Goal: Task Accomplishment & Management: Complete application form

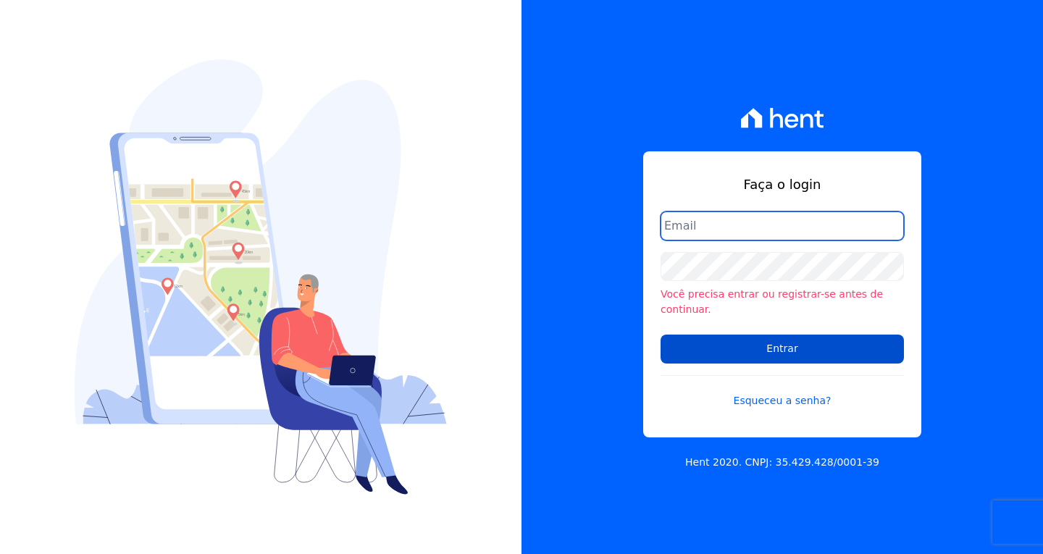
type input "vyviane.martinsgruporei@gmail.com"
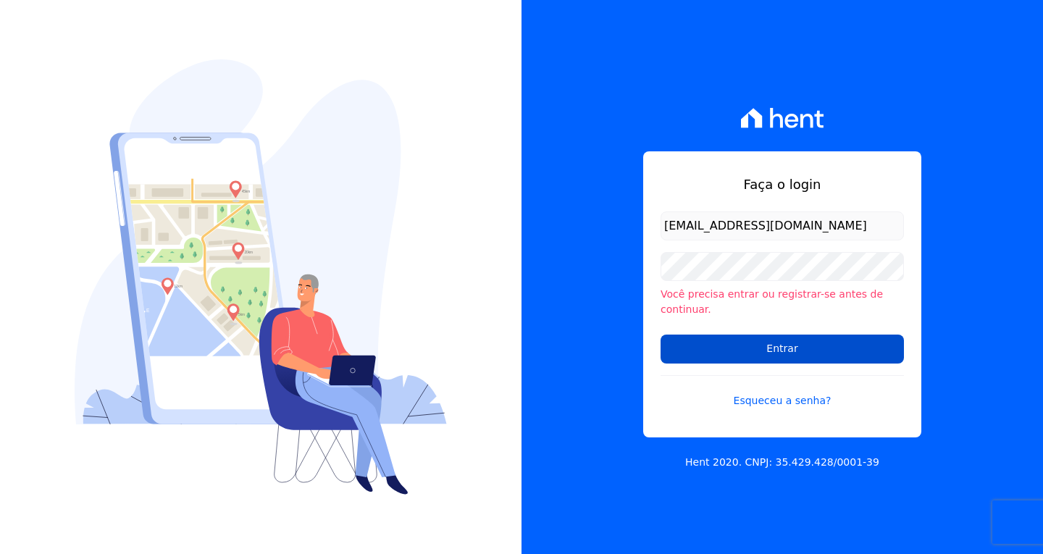
click at [795, 339] on input "Entrar" at bounding box center [782, 349] width 243 height 29
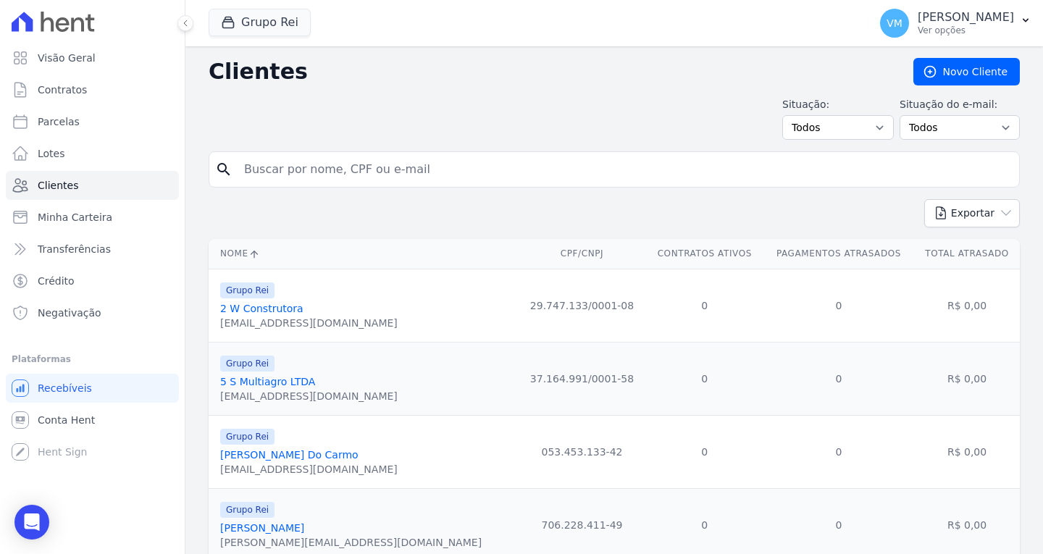
click at [285, 170] on input "search" at bounding box center [624, 169] width 778 height 29
click at [988, 16] on p "[PERSON_NAME]" at bounding box center [966, 17] width 96 height 14
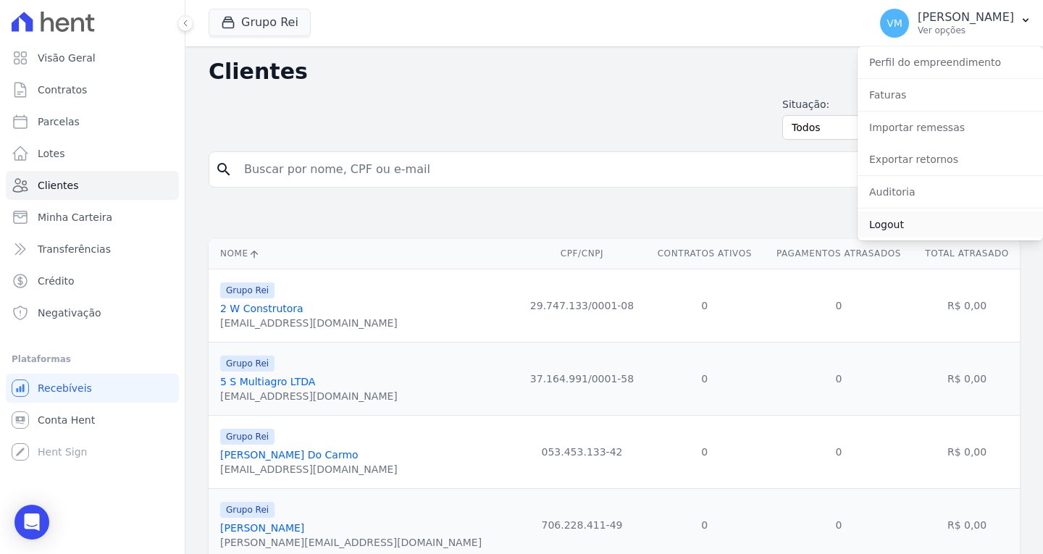
click at [893, 226] on link "Logout" at bounding box center [950, 225] width 185 height 26
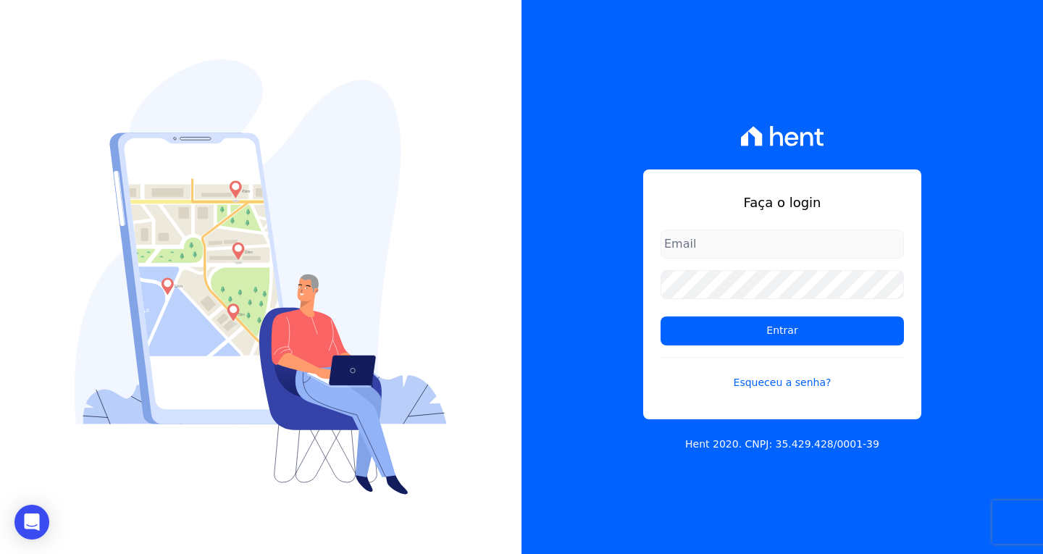
type input "vyviane.martinsgruporei@gmail.com"
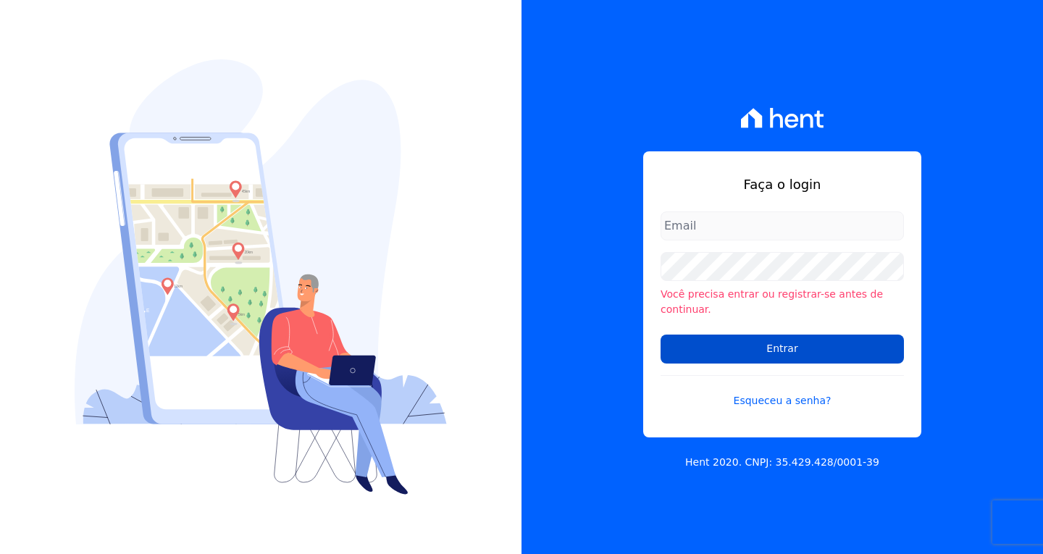
type input "[EMAIL_ADDRESS][DOMAIN_NAME]"
click at [716, 341] on input "Entrar" at bounding box center [782, 349] width 243 height 29
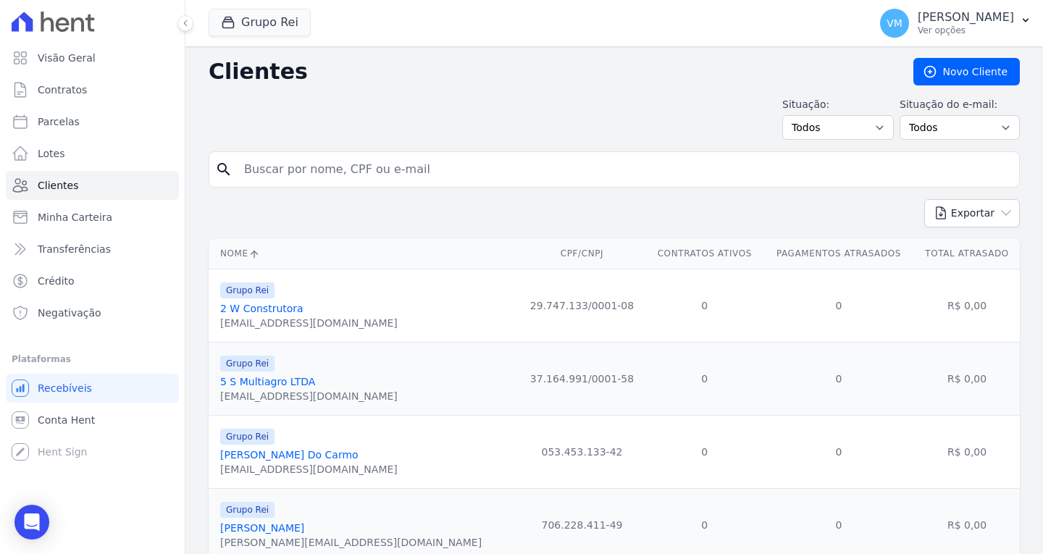
click at [349, 161] on input "search" at bounding box center [624, 169] width 778 height 29
paste input "03754779184"
type input "03754779184"
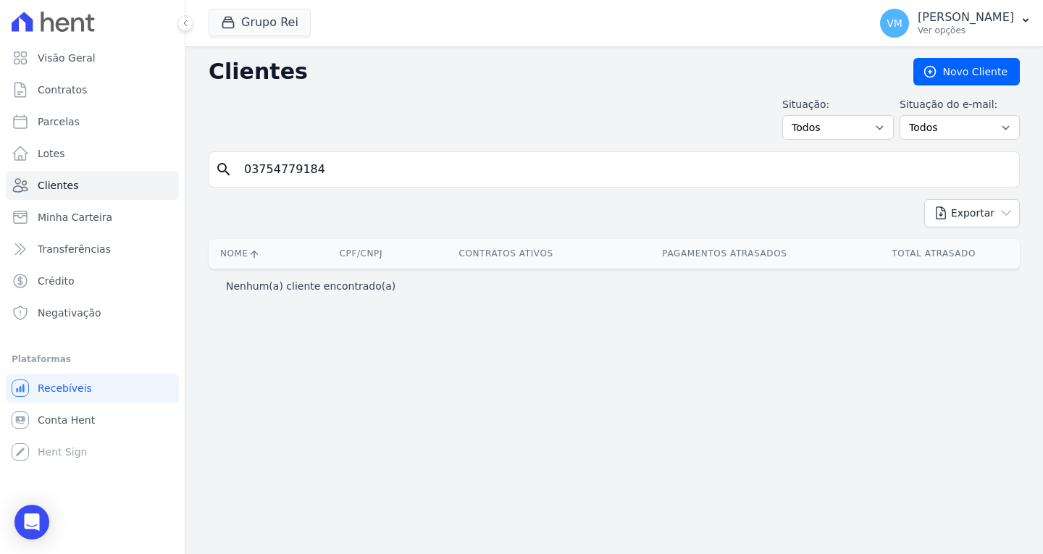
drag, startPoint x: 345, startPoint y: 170, endPoint x: 122, endPoint y: 170, distance: 223.1
click at [122, 170] on div "Visão Geral Contratos Parcelas Lotes Clientes Minha Carteira Transferências Cré…" at bounding box center [521, 277] width 1043 height 554
click at [290, 170] on input "search" at bounding box center [624, 169] width 778 height 29
paste input "03754779184"
type input "03754779184"
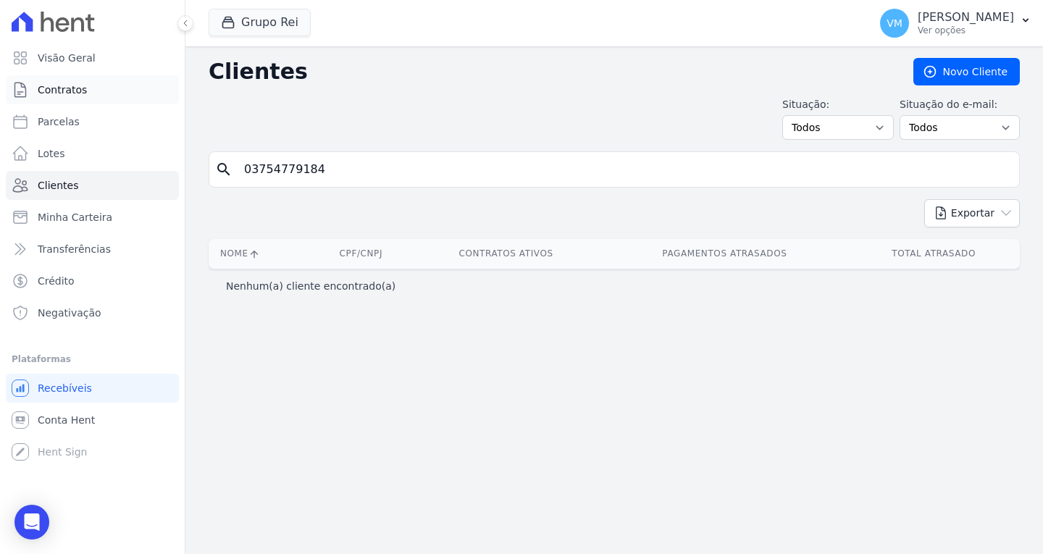
click at [77, 88] on span "Contratos" at bounding box center [62, 90] width 49 height 14
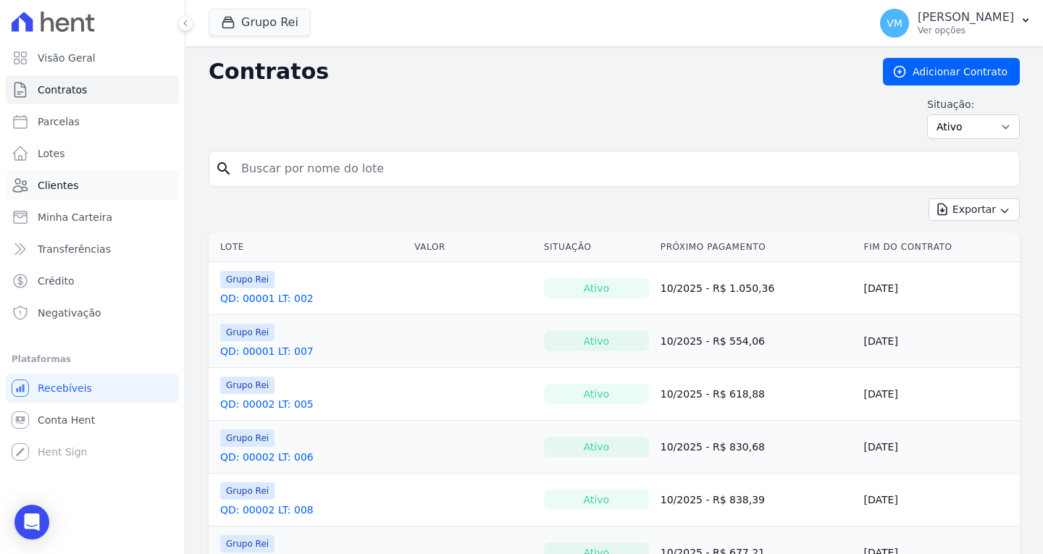
click at [62, 180] on span "Clientes" at bounding box center [58, 185] width 41 height 14
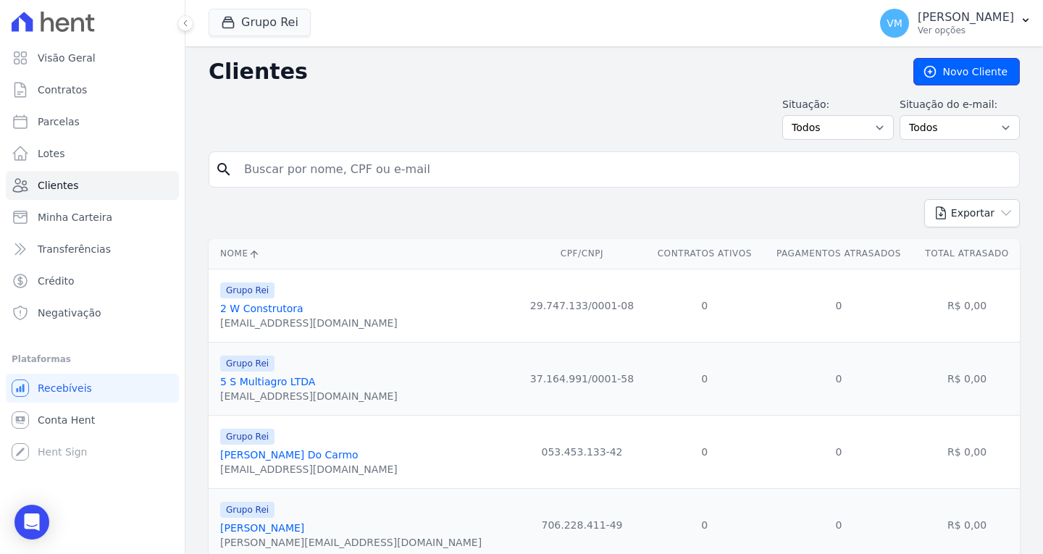
drag, startPoint x: 945, startPoint y: 73, endPoint x: 817, endPoint y: 111, distance: 133.6
click at [945, 73] on link "Novo Cliente" at bounding box center [966, 72] width 106 height 28
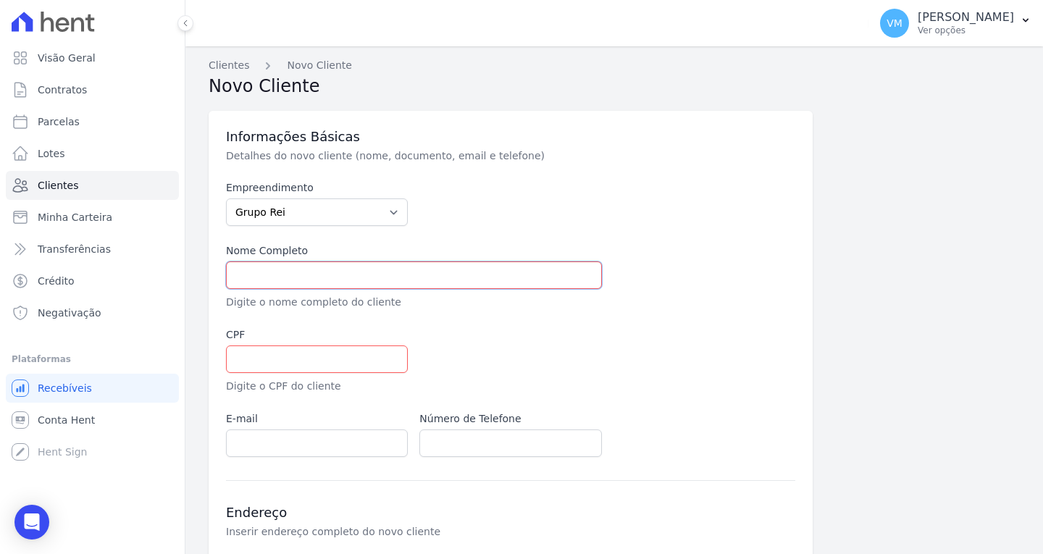
click at [267, 280] on input "text" at bounding box center [414, 275] width 376 height 28
click at [414, 267] on input "text" at bounding box center [414, 275] width 376 height 28
paste input "[PERSON_NAME]"
type input "[PERSON_NAME]"
drag, startPoint x: 286, startPoint y: 350, endPoint x: 262, endPoint y: 350, distance: 23.9
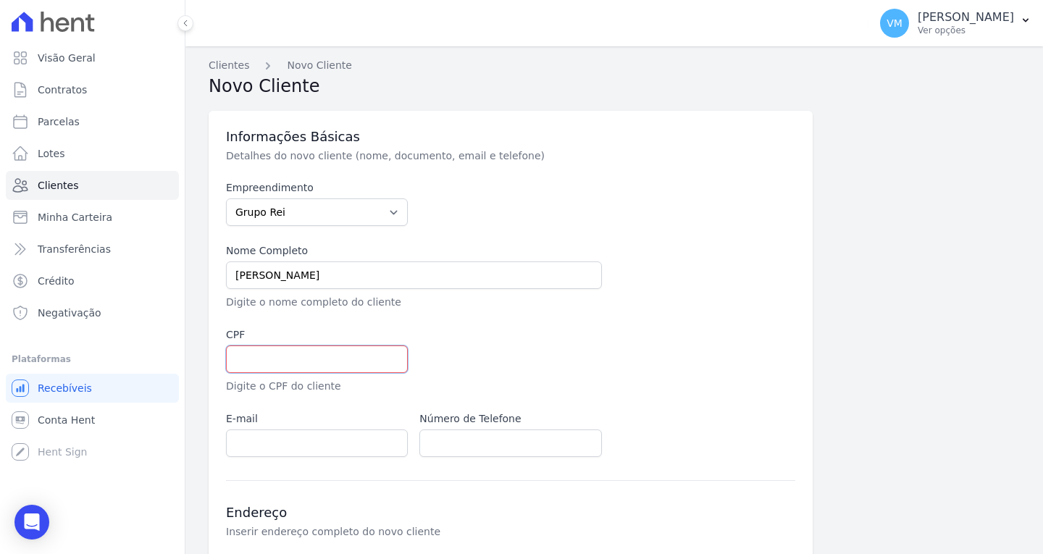
click at [286, 350] on input "text" at bounding box center [317, 360] width 182 height 28
click at [274, 364] on input "text" at bounding box center [317, 360] width 182 height 28
paste input "03754779184"
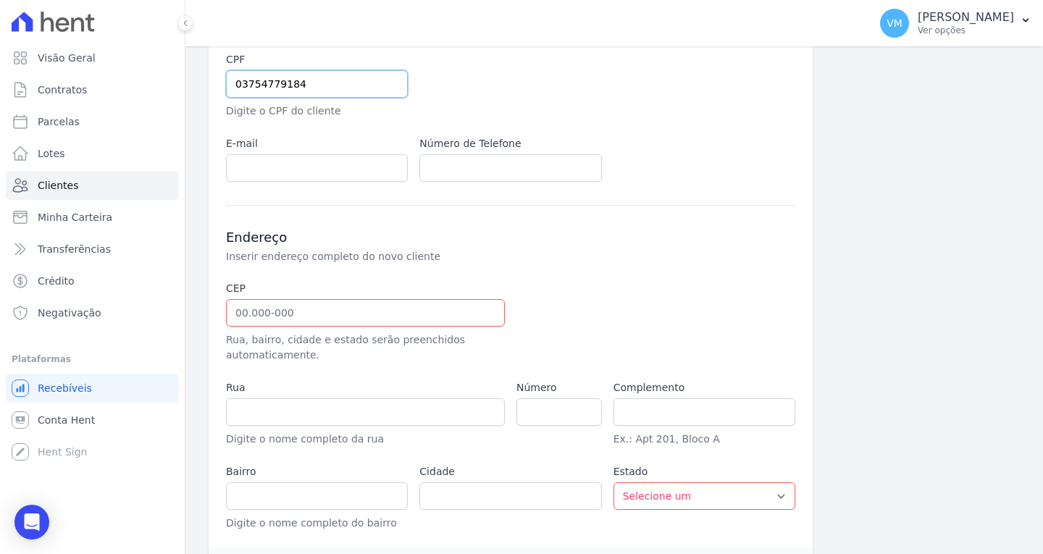
scroll to position [290, 0]
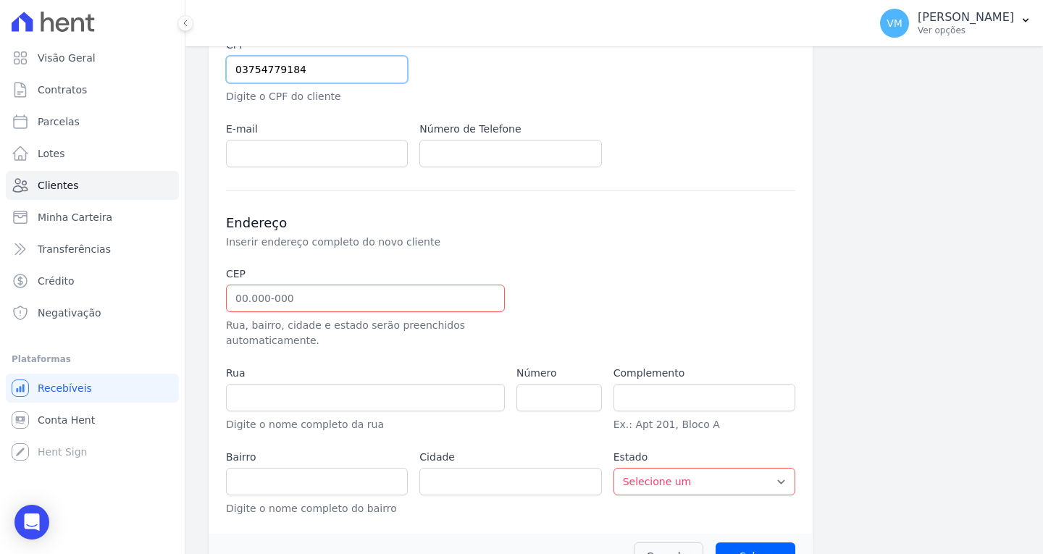
type input "03754779184"
click at [308, 301] on input "text" at bounding box center [365, 299] width 279 height 28
paste input "75.833-438"
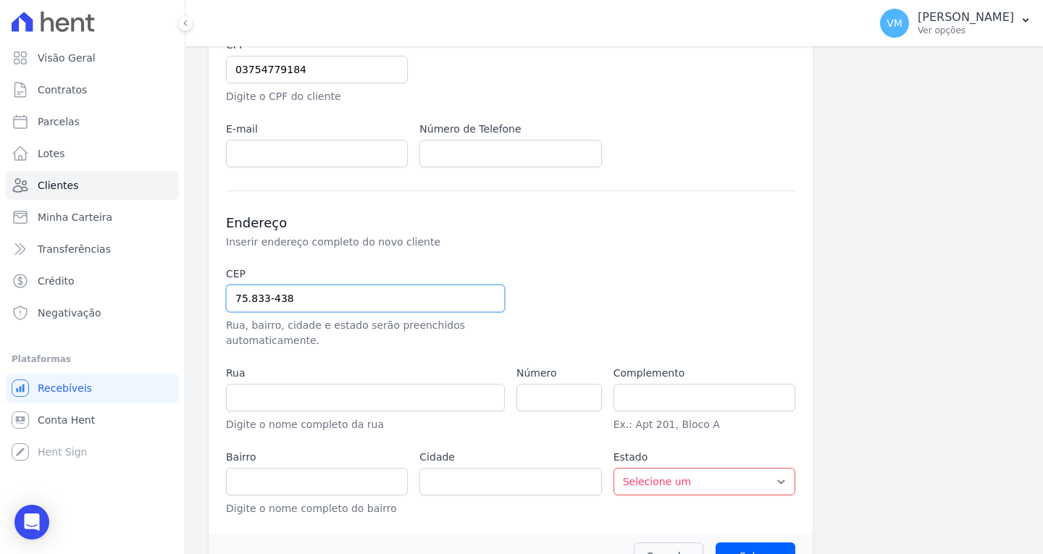
type input "75.833-438"
type input "Rua [PERSON_NAME]"
type input "Loteamento Solar Betel"
type input "Mineiros"
select select "GO"
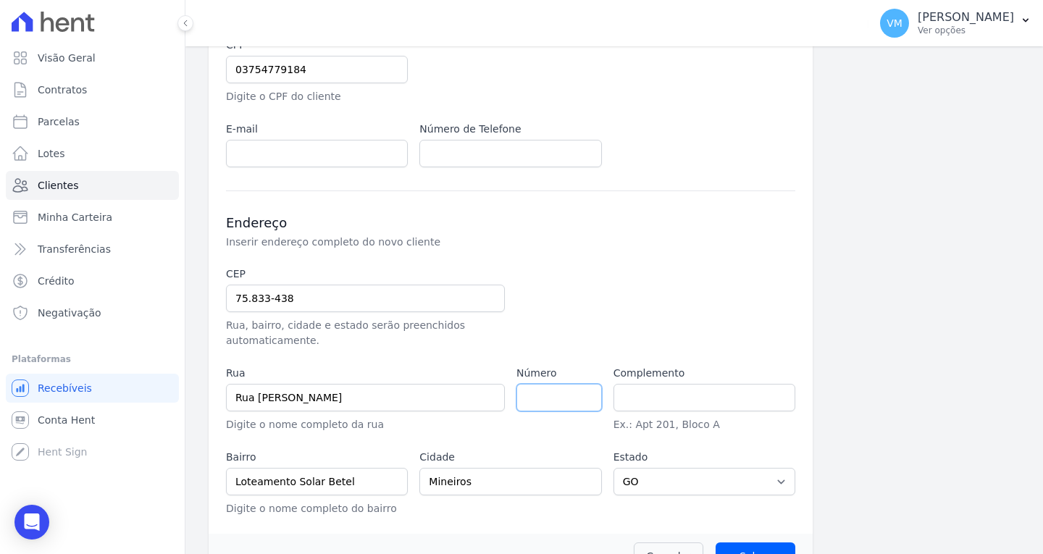
scroll to position [326, 0]
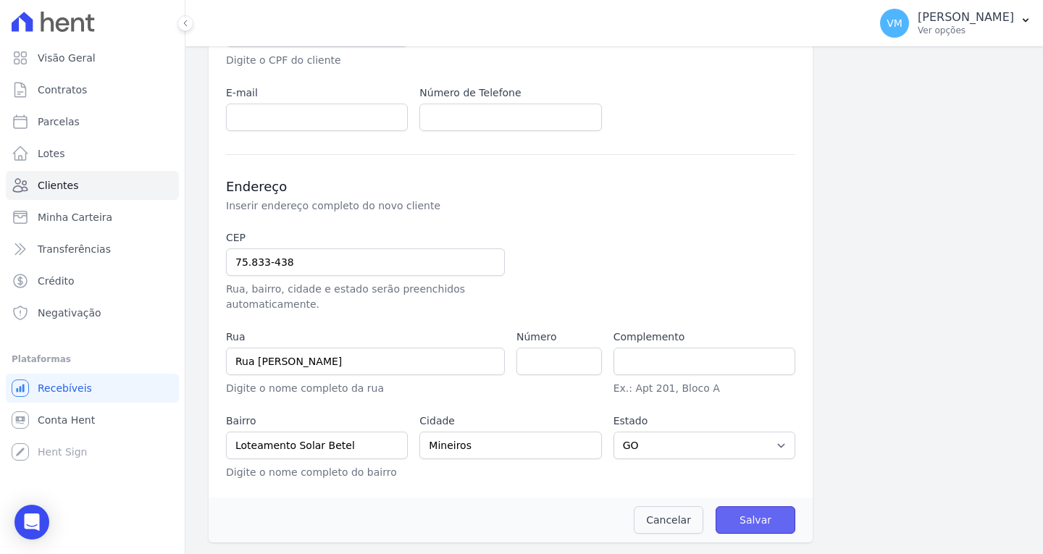
click at [744, 519] on input "Salvar" at bounding box center [756, 520] width 80 height 28
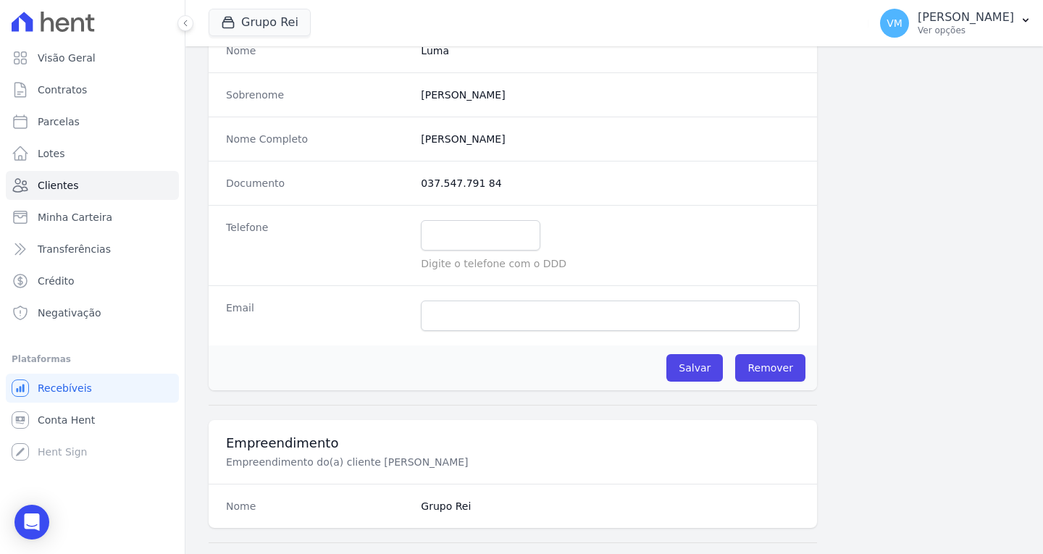
scroll to position [204, 0]
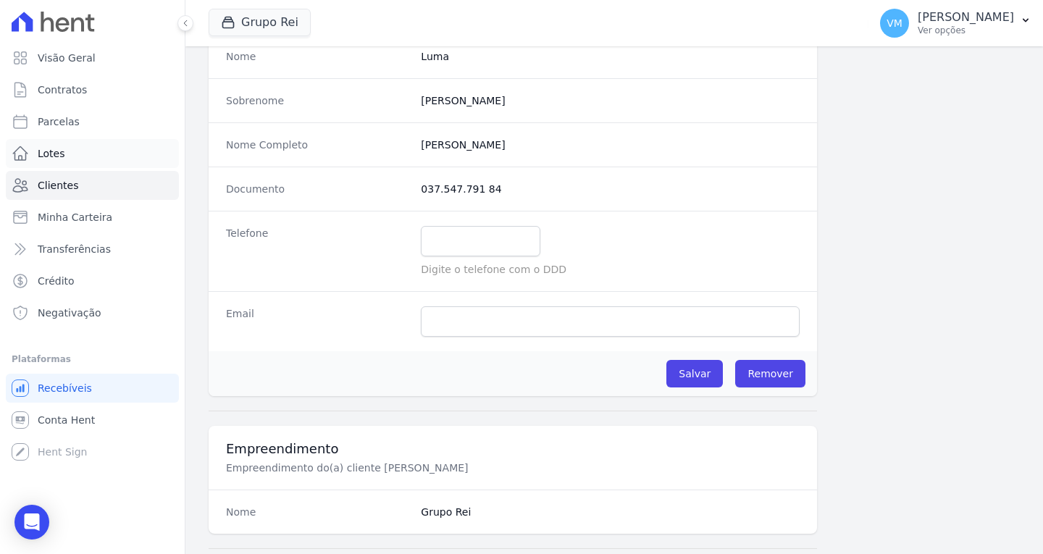
click at [60, 155] on span "Lotes" at bounding box center [52, 153] width 28 height 14
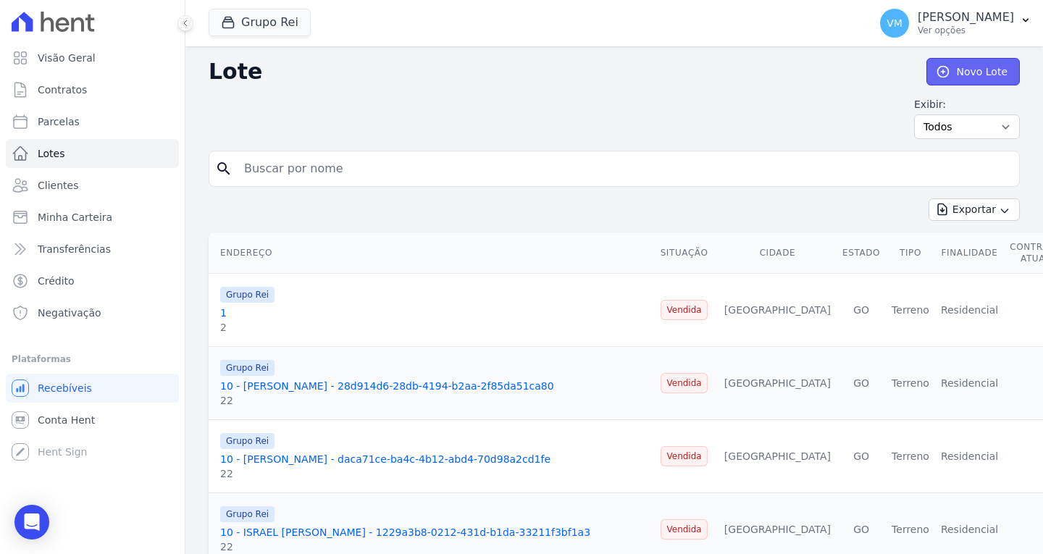
click at [976, 65] on link "Novo Lote" at bounding box center [972, 72] width 93 height 28
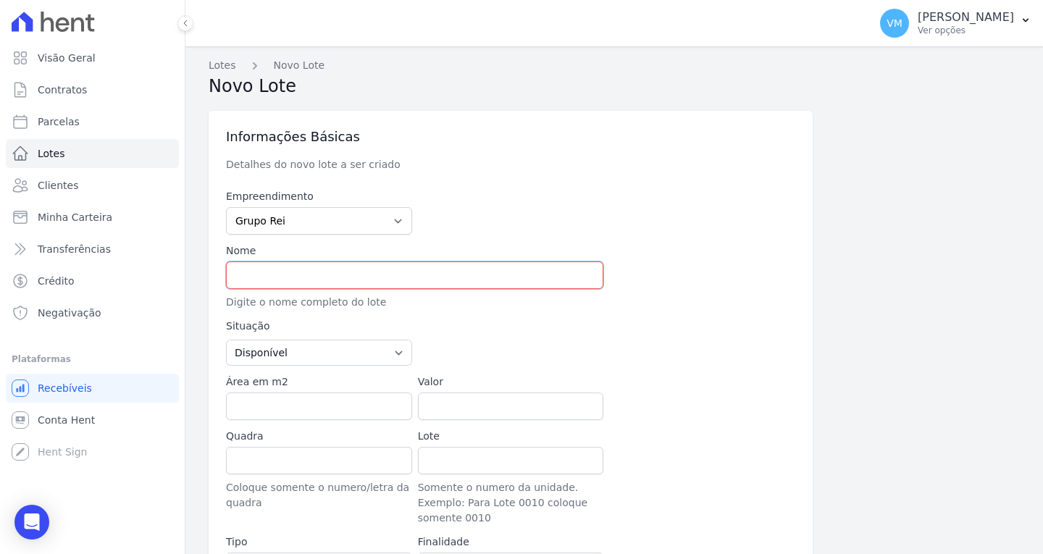
click at [317, 272] on input "text" at bounding box center [414, 275] width 377 height 28
click at [413, 284] on input "text" at bounding box center [414, 275] width 377 height 28
paste input "Qd. 00006 , Lt. 001"
click at [252, 274] on input "Qd. 00006 , Lt. 001" at bounding box center [414, 275] width 377 height 28
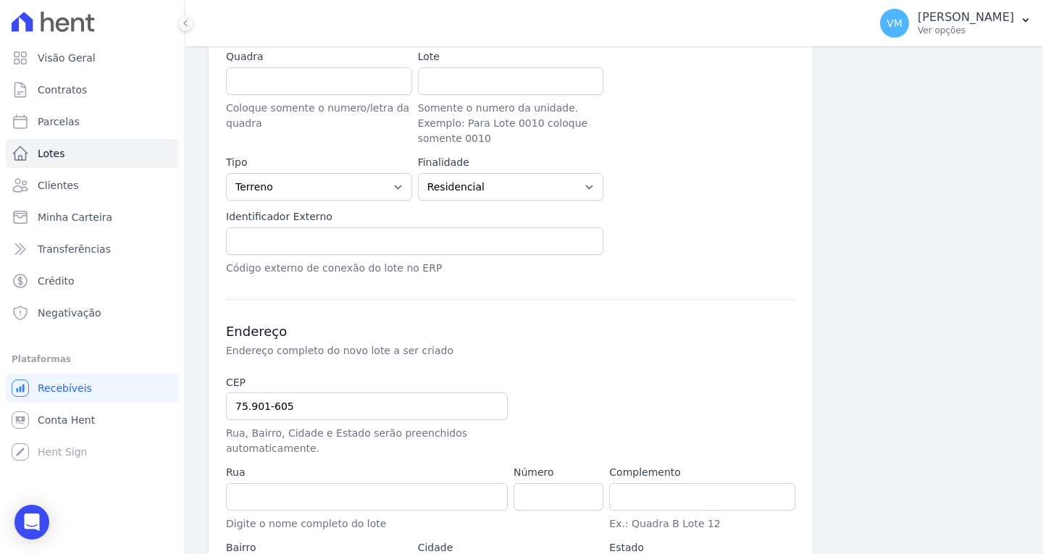
scroll to position [435, 0]
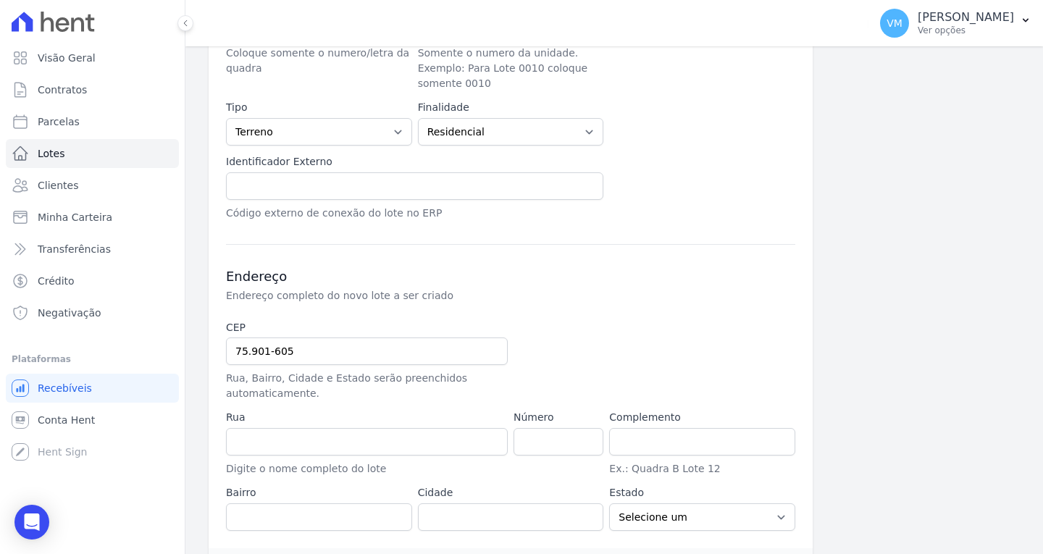
type input "QD: 00006, LT: 001"
click at [295, 188] on input "text" at bounding box center [414, 186] width 377 height 28
click at [288, 177] on input "text" at bounding box center [414, 186] width 377 height 28
paste input "22114"
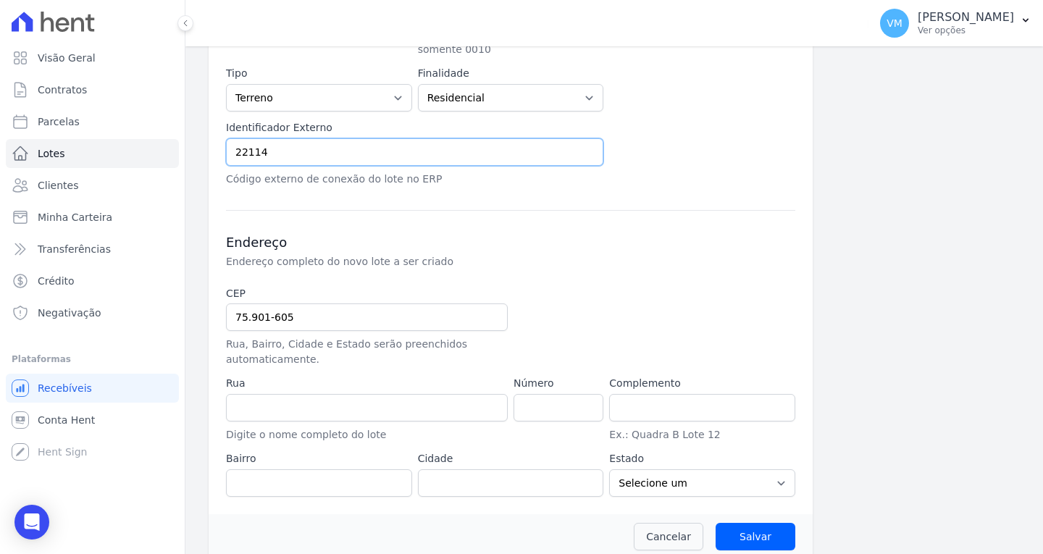
scroll to position [485, 0]
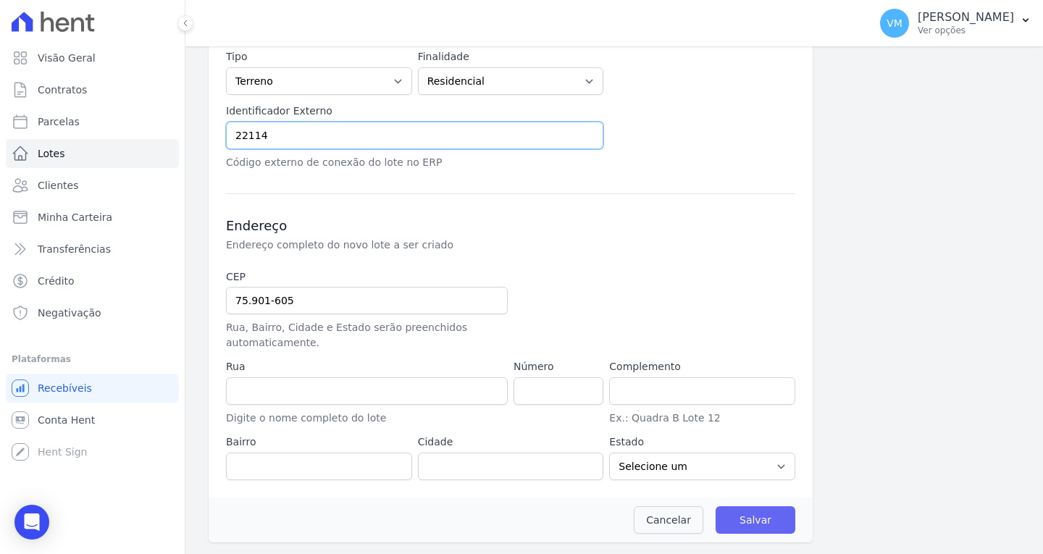
type input "22114"
click at [753, 516] on input "Salvar" at bounding box center [756, 520] width 80 height 28
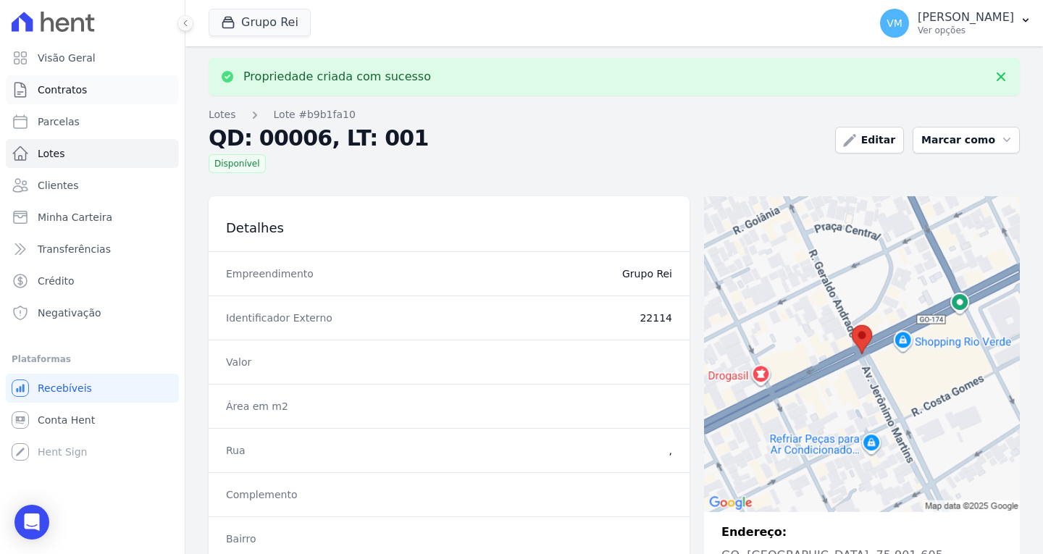
click at [83, 85] on link "Contratos" at bounding box center [92, 89] width 173 height 29
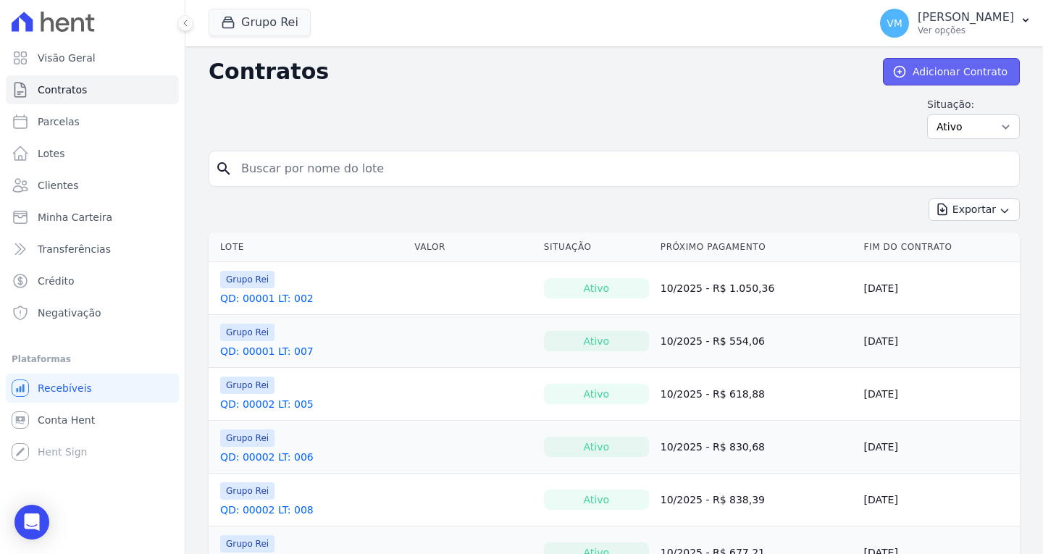
click at [932, 75] on link "Adicionar Contrato" at bounding box center [951, 72] width 137 height 28
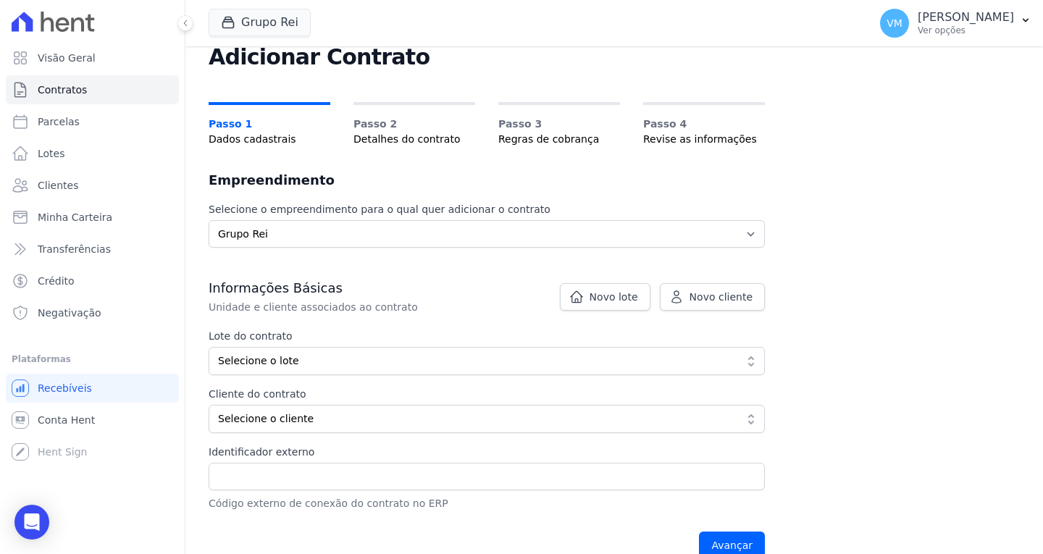
scroll to position [145, 0]
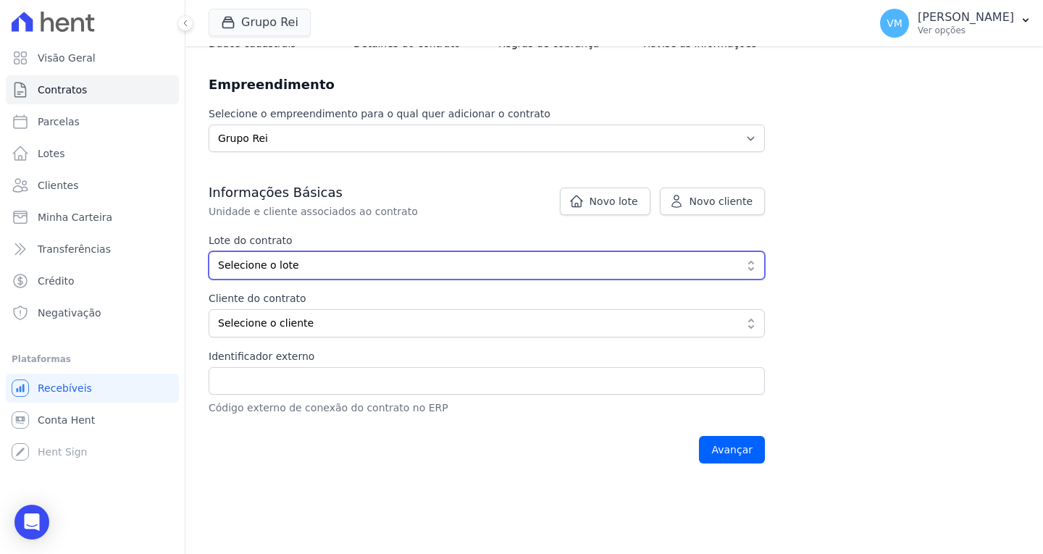
click at [288, 261] on span "Selecione o lote" at bounding box center [476, 265] width 517 height 15
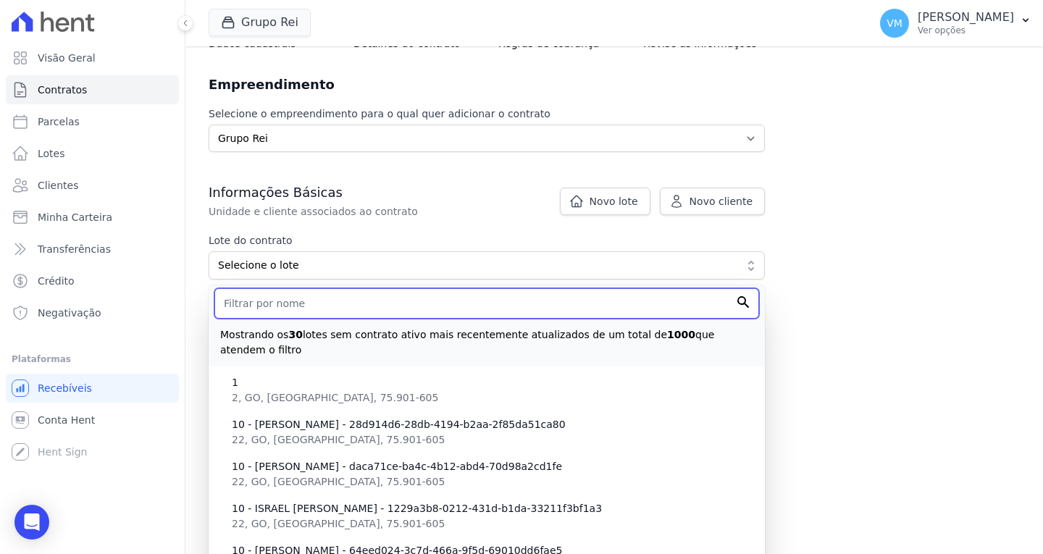
click at [292, 304] on input "text" at bounding box center [486, 303] width 545 height 30
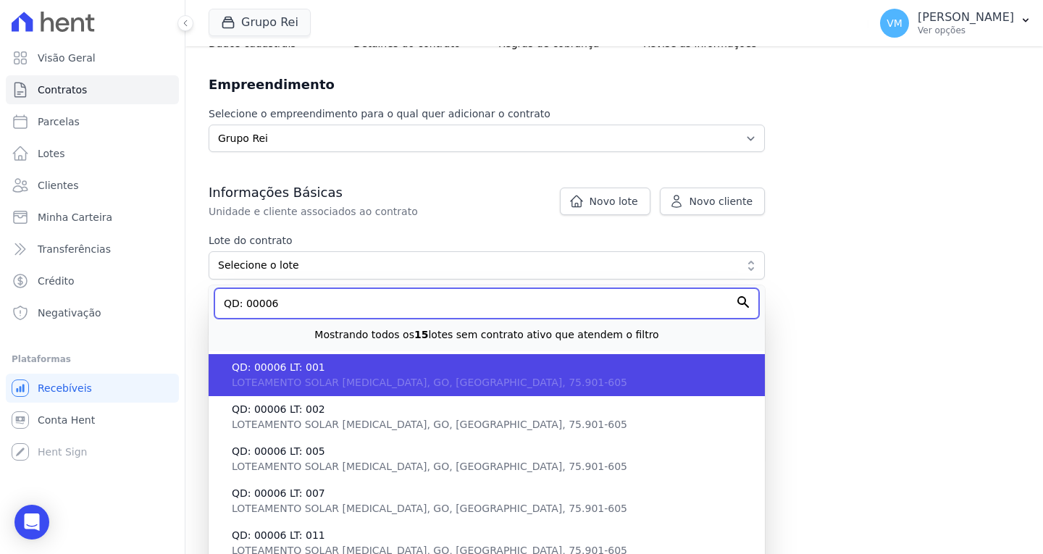
type input "QD: 00006"
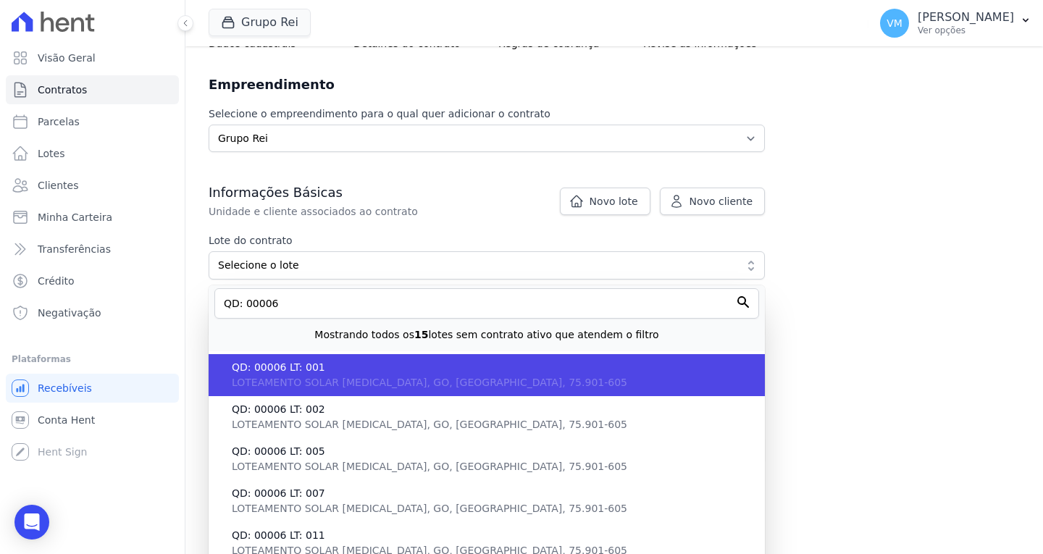
click at [368, 380] on span "LOTEAMENTO SOLAR [MEDICAL_DATA], GO, [GEOGRAPHIC_DATA], 75.901-605" at bounding box center [430, 383] width 396 height 12
type input "c4dd8be7-3d08-431d-8501-bb4b8ae26c66"
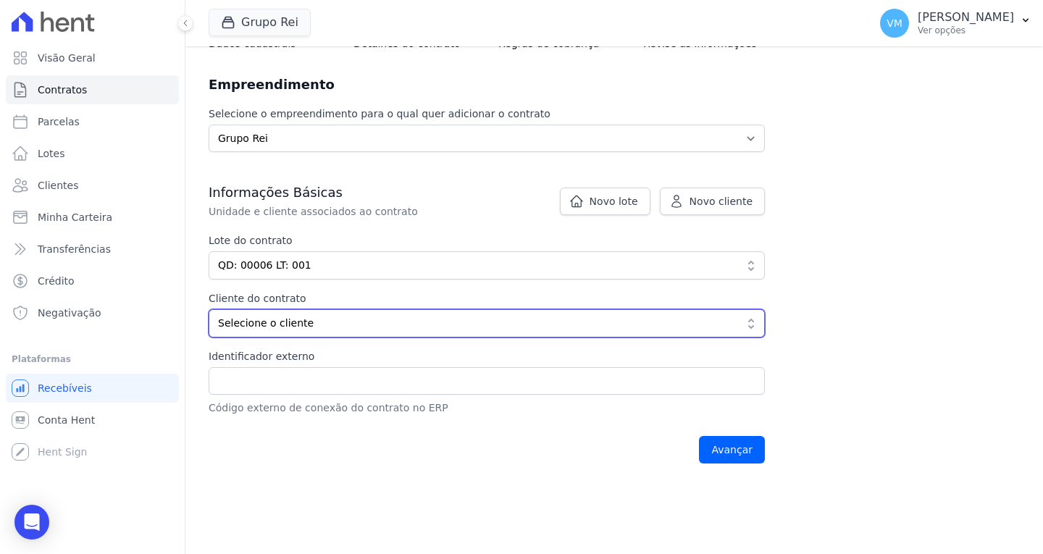
click at [328, 319] on span "Selecione o cliente" at bounding box center [476, 323] width 517 height 15
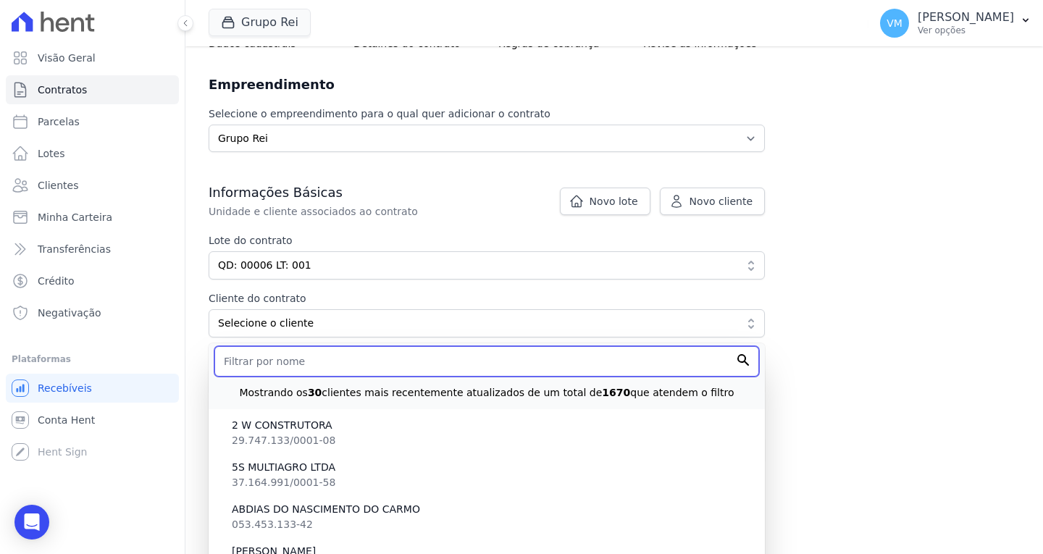
click at [314, 358] on input "text" at bounding box center [486, 361] width 545 height 30
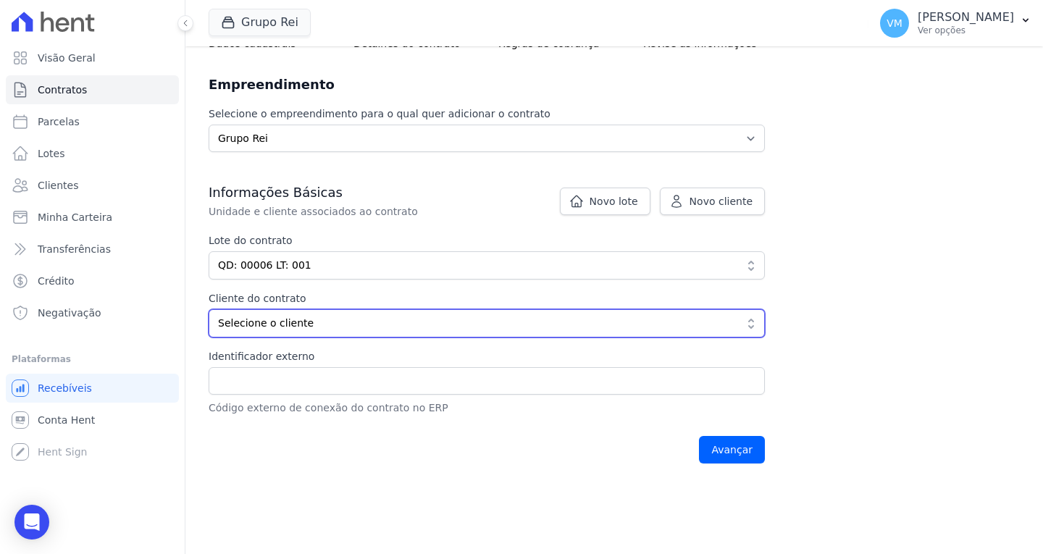
click at [296, 327] on span "Selecione o cliente" at bounding box center [476, 323] width 517 height 15
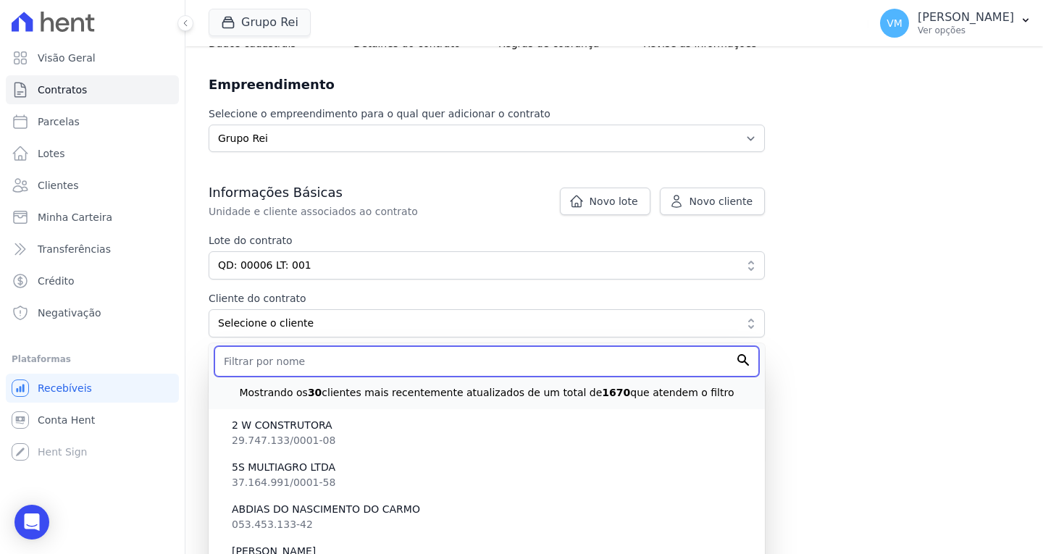
click at [298, 364] on input "text" at bounding box center [486, 361] width 545 height 30
paste input "[PERSON_NAME]"
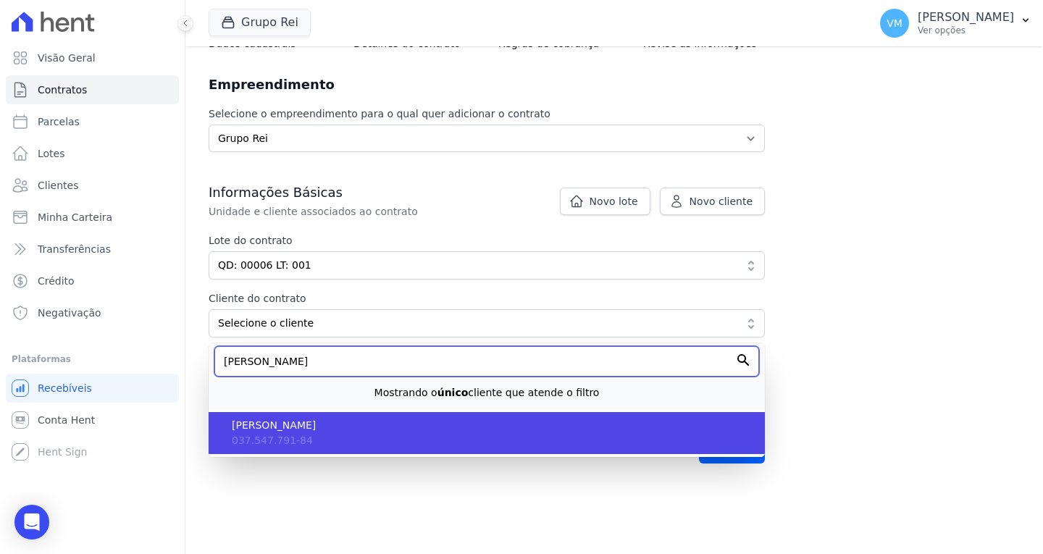
type input "[PERSON_NAME]"
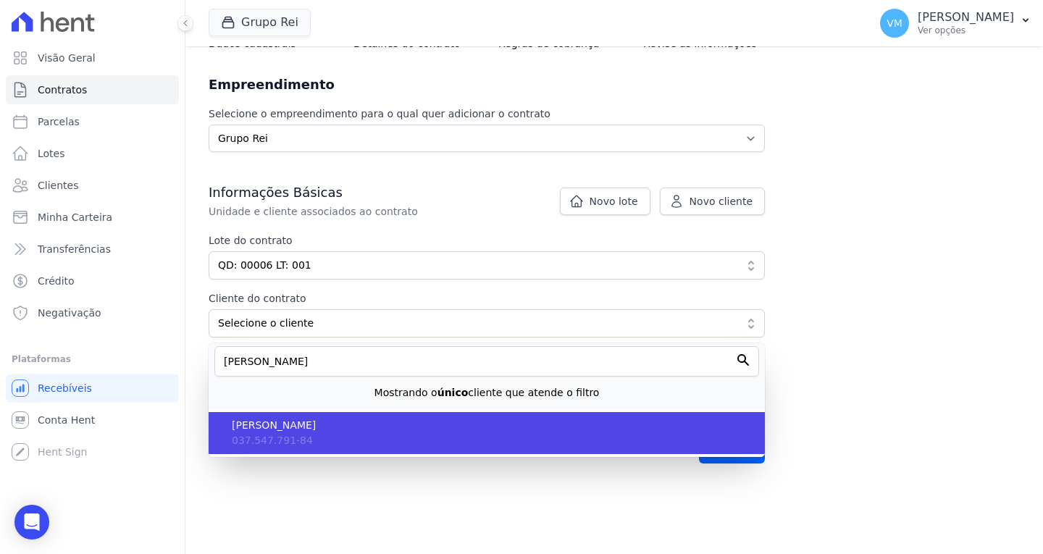
click at [335, 435] on li "[PERSON_NAME] 037.547.791-84" at bounding box center [487, 433] width 556 height 42
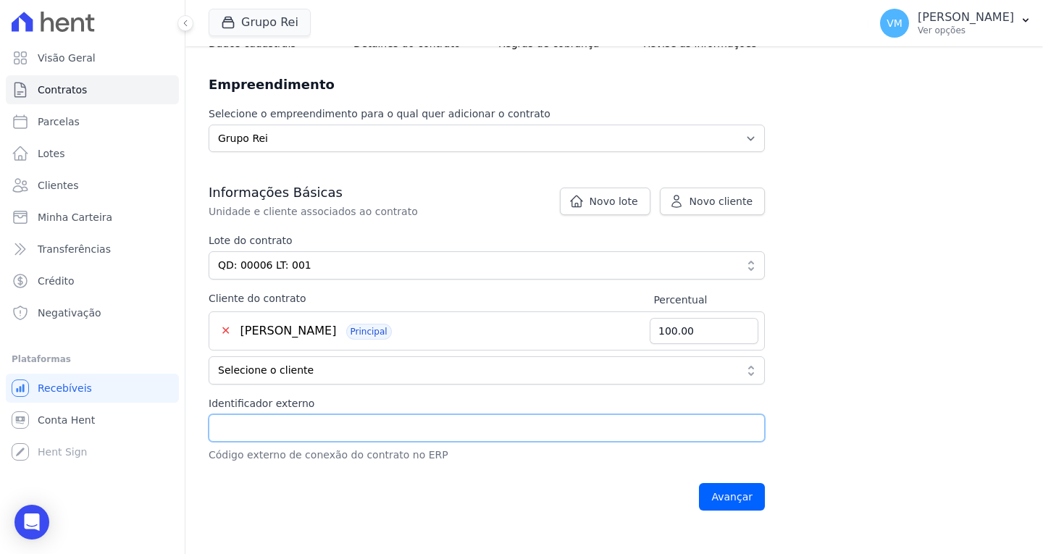
click at [277, 425] on input "Identificador externo" at bounding box center [487, 428] width 556 height 28
click at [298, 422] on input "Identificador externo" at bounding box center [487, 428] width 556 height 28
paste input "22114"
type input "22114"
click at [728, 498] on input "Avançar" at bounding box center [732, 497] width 66 height 28
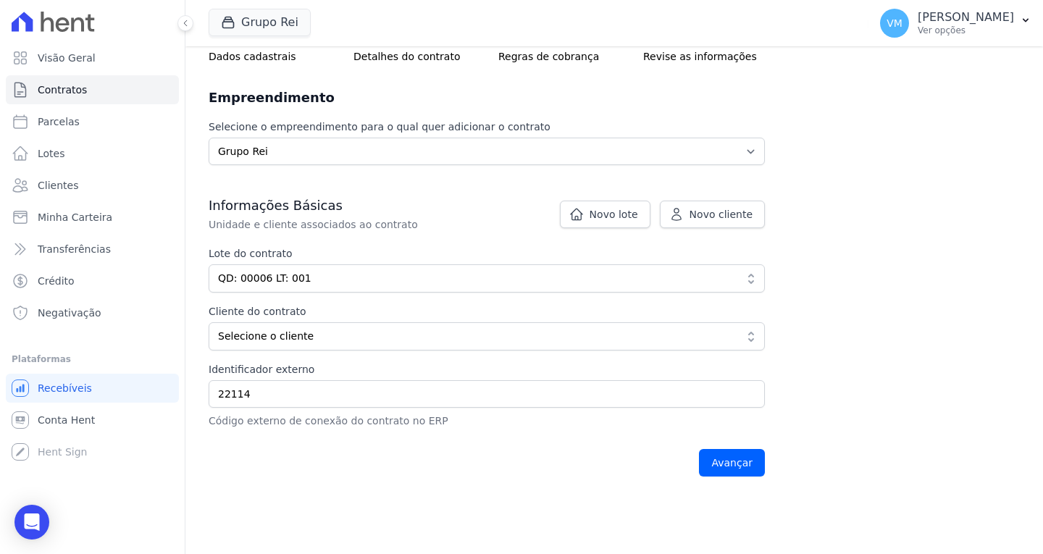
scroll to position [183, 0]
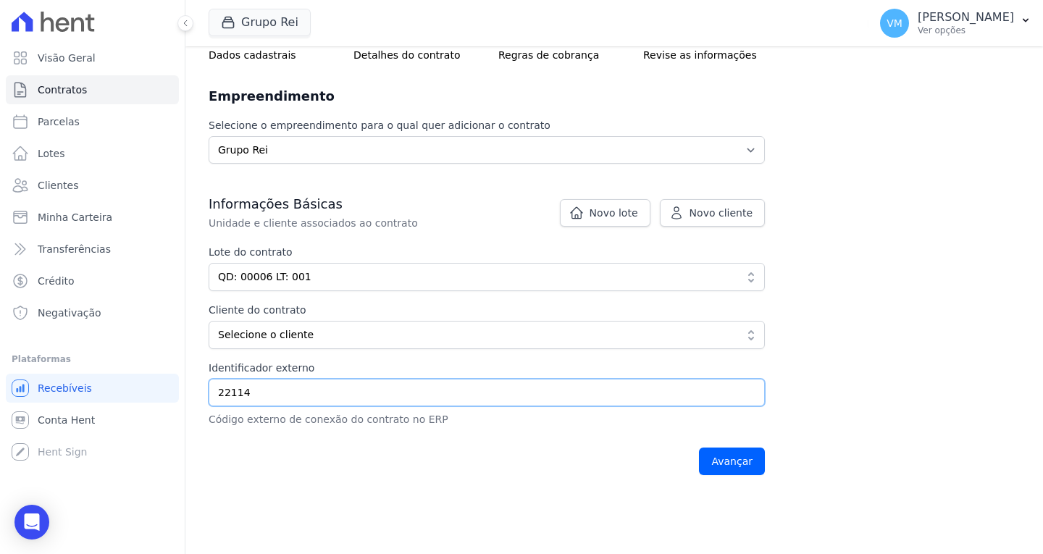
click at [309, 397] on input "22114" at bounding box center [487, 393] width 556 height 28
type input "2"
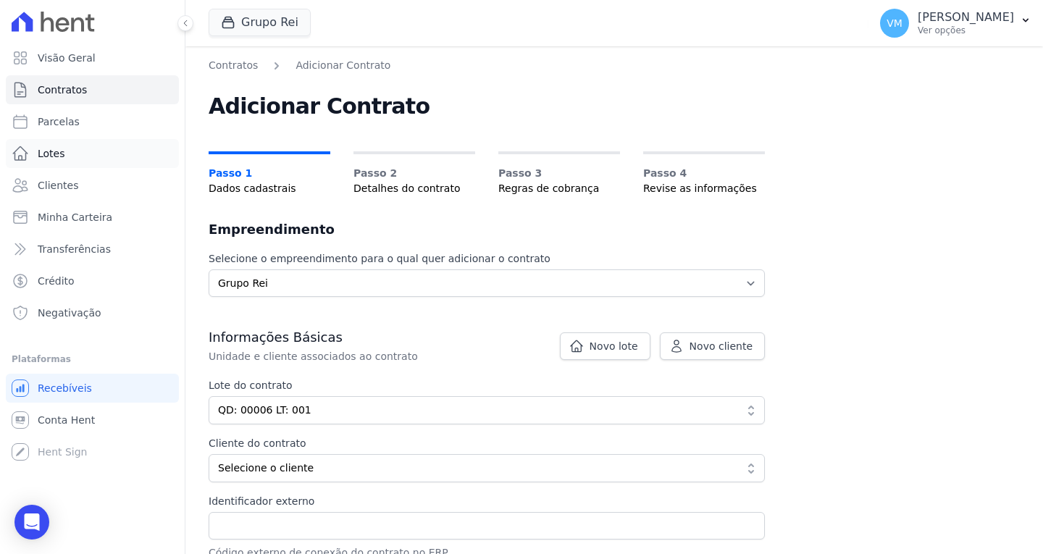
click at [93, 157] on link "Lotes" at bounding box center [92, 153] width 173 height 29
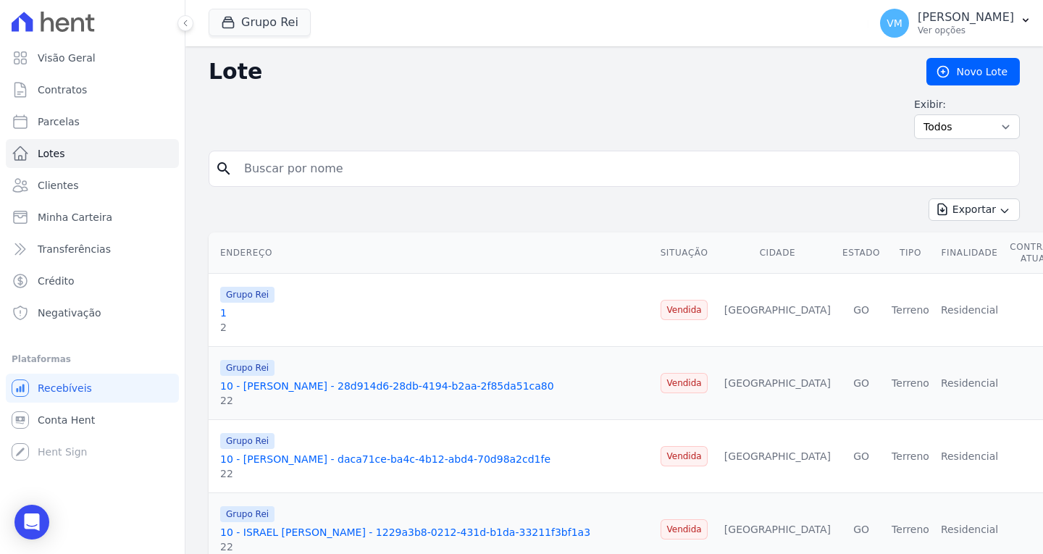
click at [355, 167] on input "search" at bounding box center [624, 168] width 778 height 29
click at [382, 170] on input "search" at bounding box center [624, 168] width 778 height 29
click at [324, 170] on input "QD:" at bounding box center [624, 168] width 778 height 29
type input "QD: 00006"
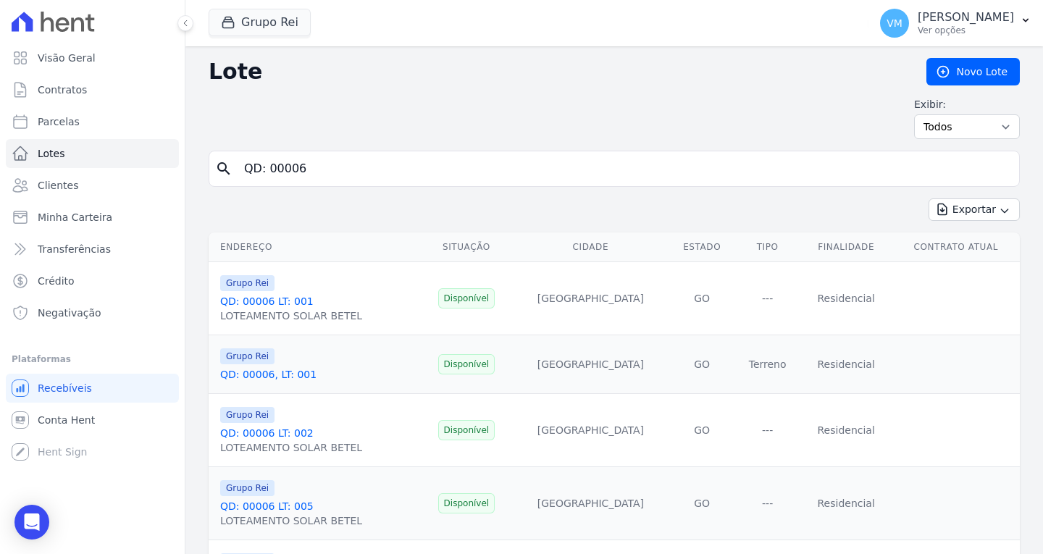
drag, startPoint x: 280, startPoint y: 300, endPoint x: 309, endPoint y: 293, distance: 29.0
click at [280, 300] on link "QD: 00006 LT: 001" at bounding box center [266, 302] width 93 height 12
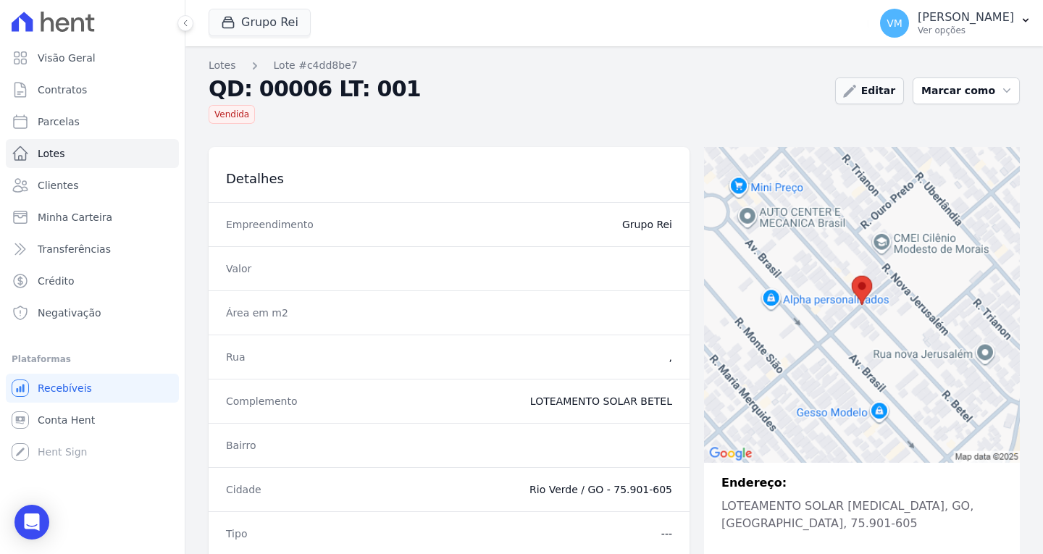
click at [863, 80] on link "Editar" at bounding box center [869, 91] width 69 height 27
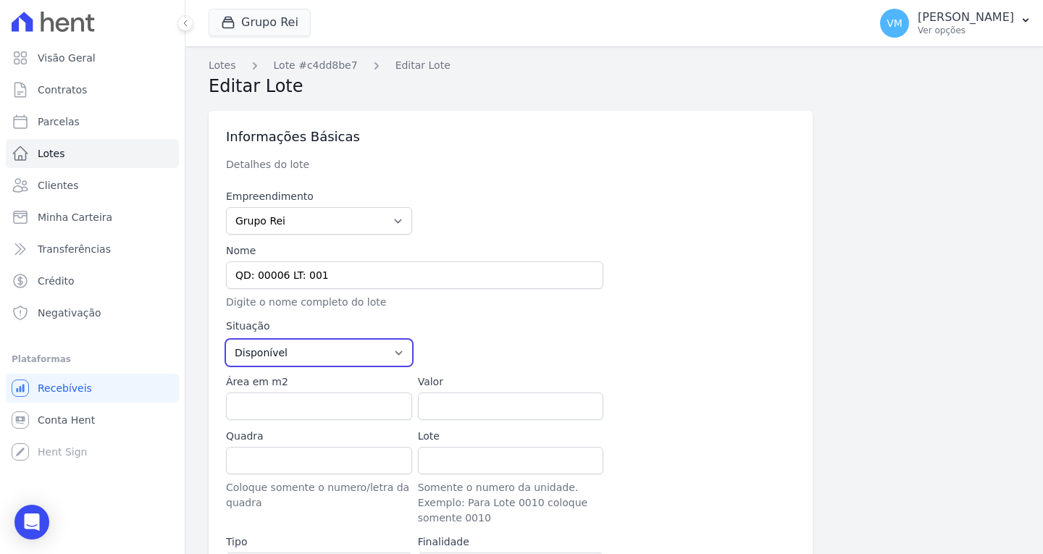
click at [343, 350] on select "Disponível Vendida Reservada Indisponível" at bounding box center [319, 353] width 186 height 26
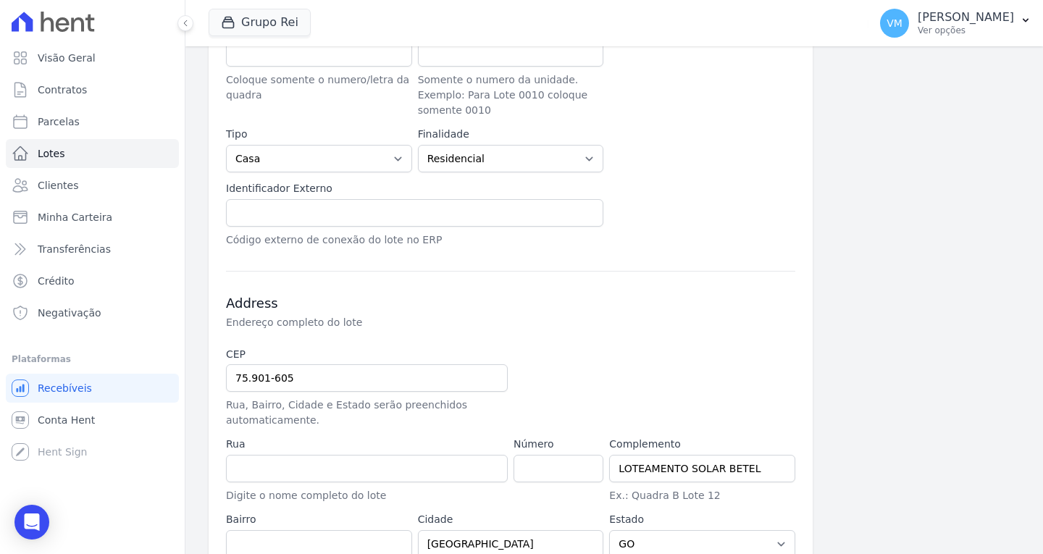
scroll to position [485, 0]
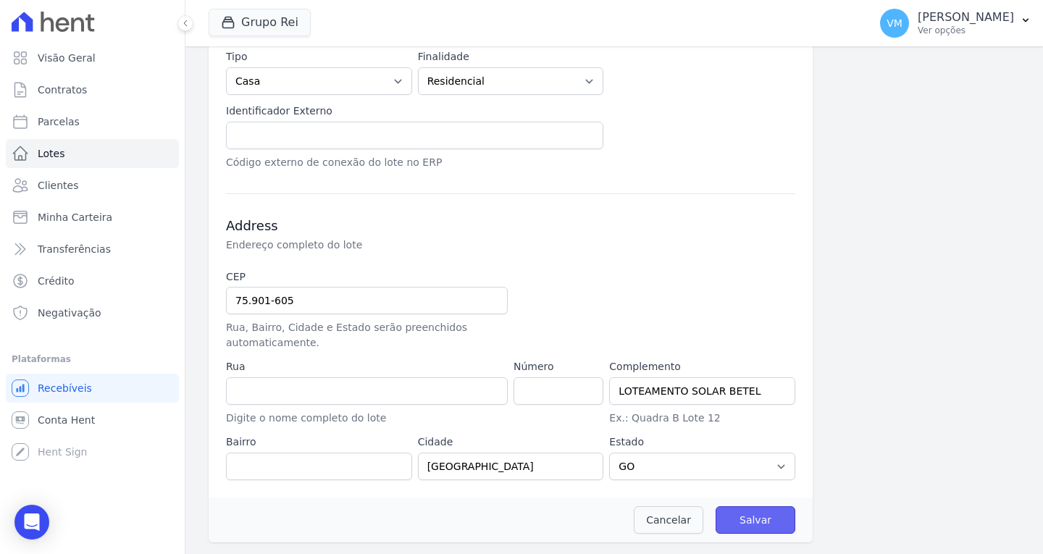
click at [760, 516] on input "Salvar" at bounding box center [756, 520] width 80 height 28
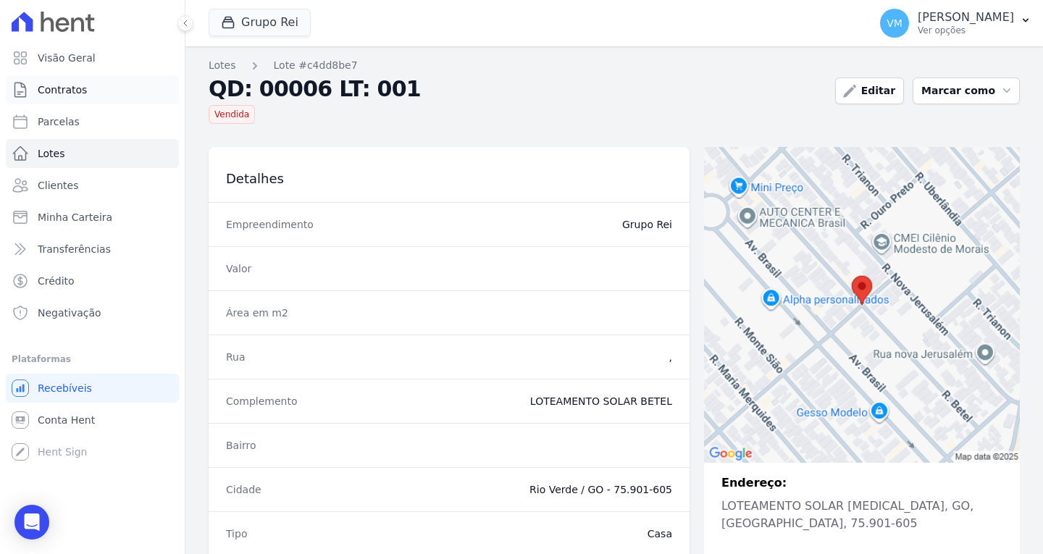
click at [73, 96] on span "Contratos" at bounding box center [62, 90] width 49 height 14
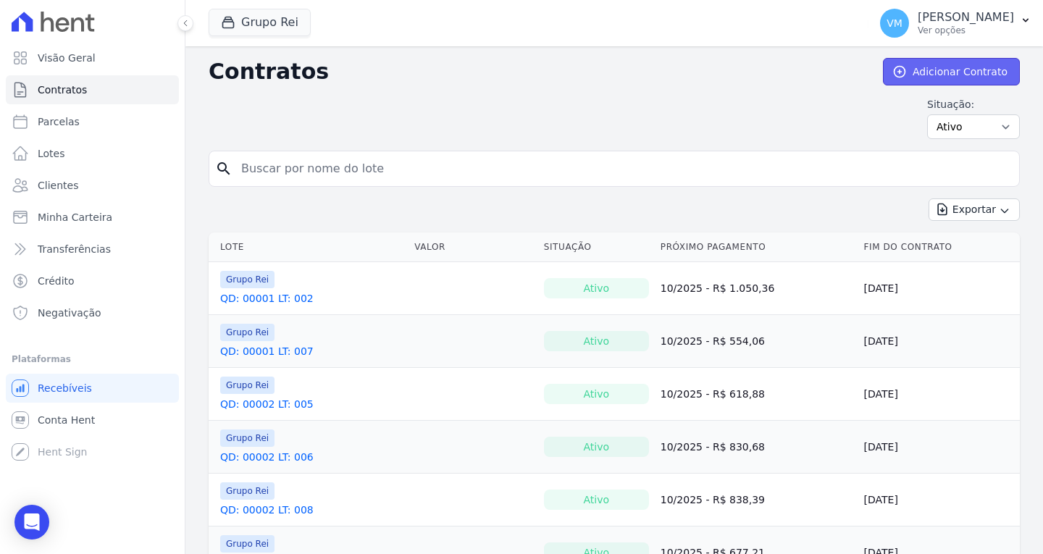
drag, startPoint x: 934, startPoint y: 61, endPoint x: 926, endPoint y: 70, distance: 11.8
click at [933, 62] on link "Adicionar Contrato" at bounding box center [951, 72] width 137 height 28
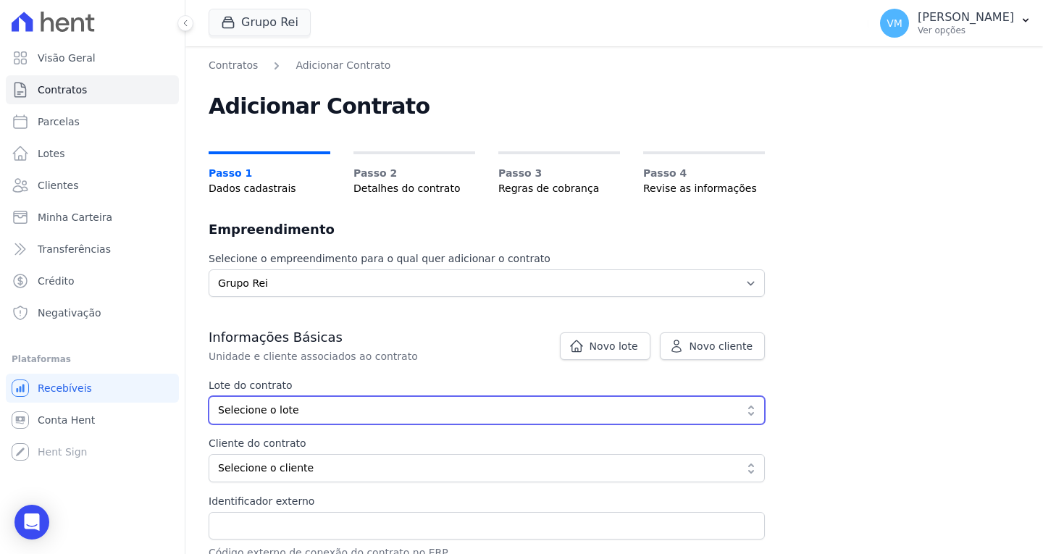
click at [298, 419] on button "Selecione o lote" at bounding box center [487, 410] width 556 height 28
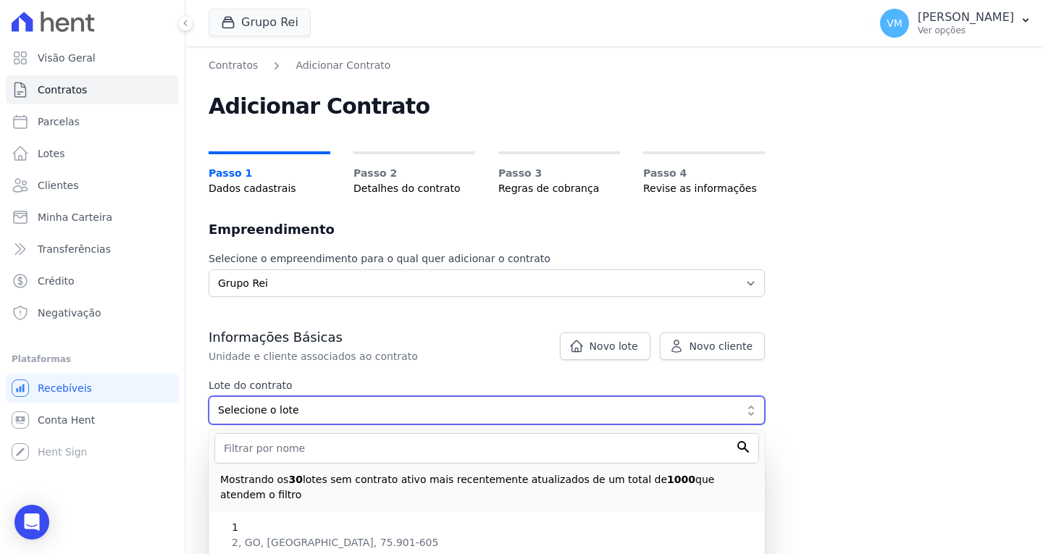
click at [209, 396] on button "Selecione o lote" at bounding box center [487, 410] width 556 height 28
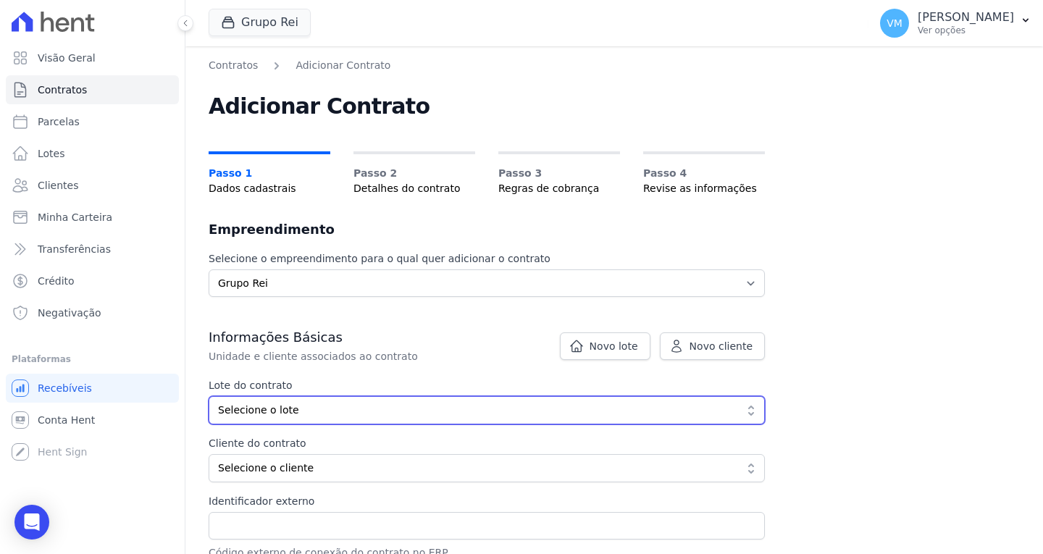
click at [298, 415] on span "Selecione o lote" at bounding box center [476, 410] width 517 height 15
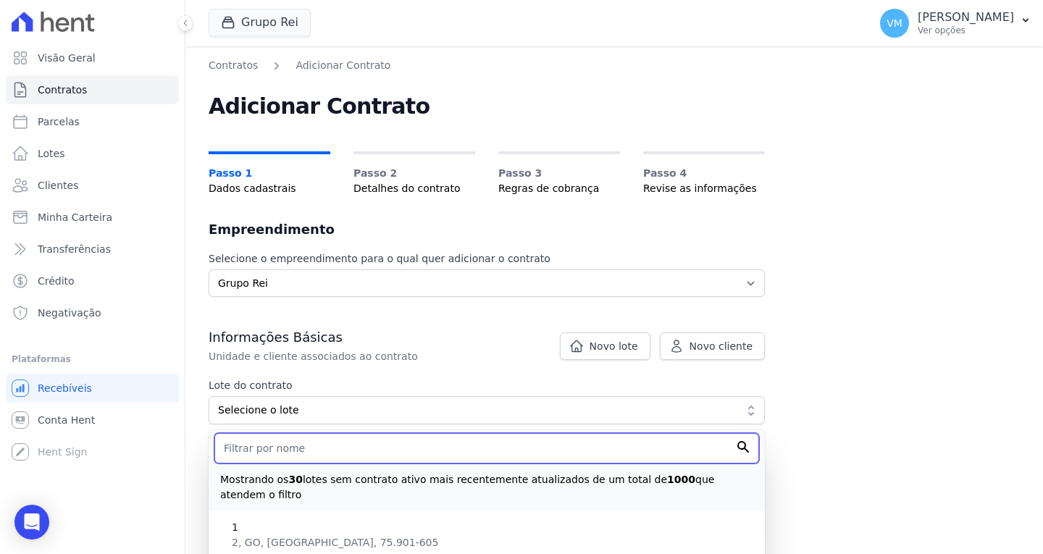
click at [268, 444] on input "text" at bounding box center [486, 448] width 545 height 30
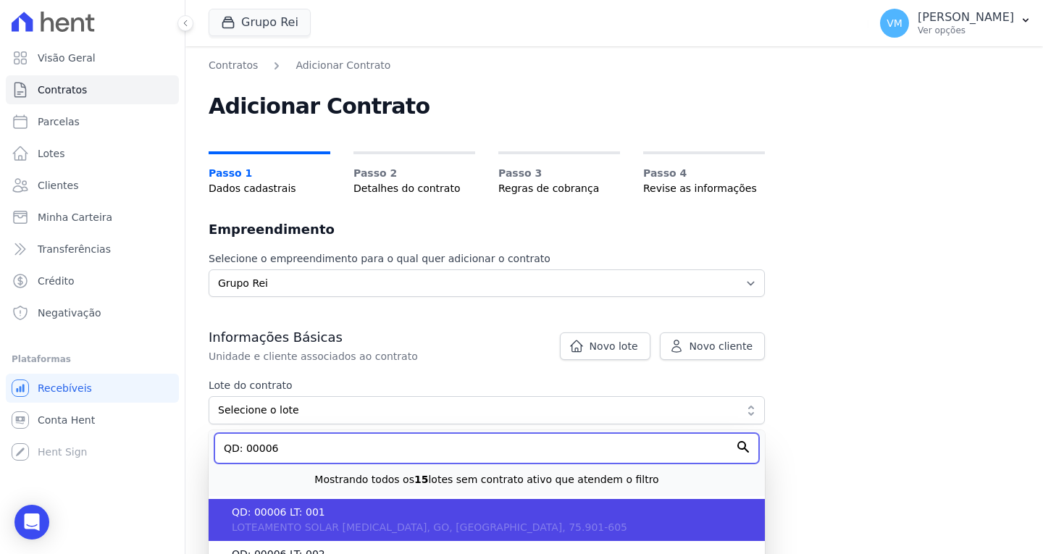
type input "QD: 00006"
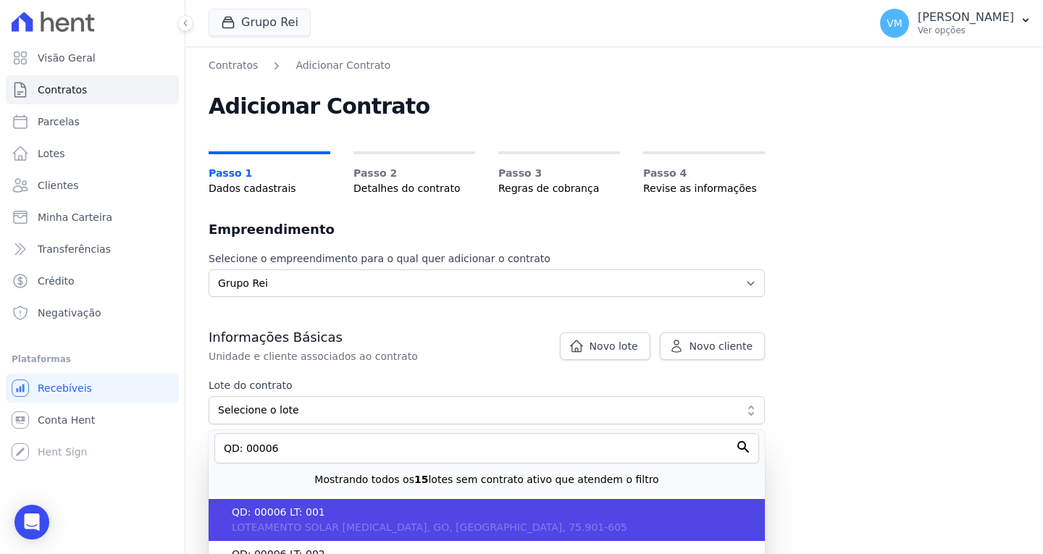
click at [359, 524] on span "LOTEAMENTO SOLAR [MEDICAL_DATA], GO, [GEOGRAPHIC_DATA], 75.901-605" at bounding box center [430, 528] width 396 height 12
type input "c4dd8be7-3d08-431d-8501-bb4b8ae26c66"
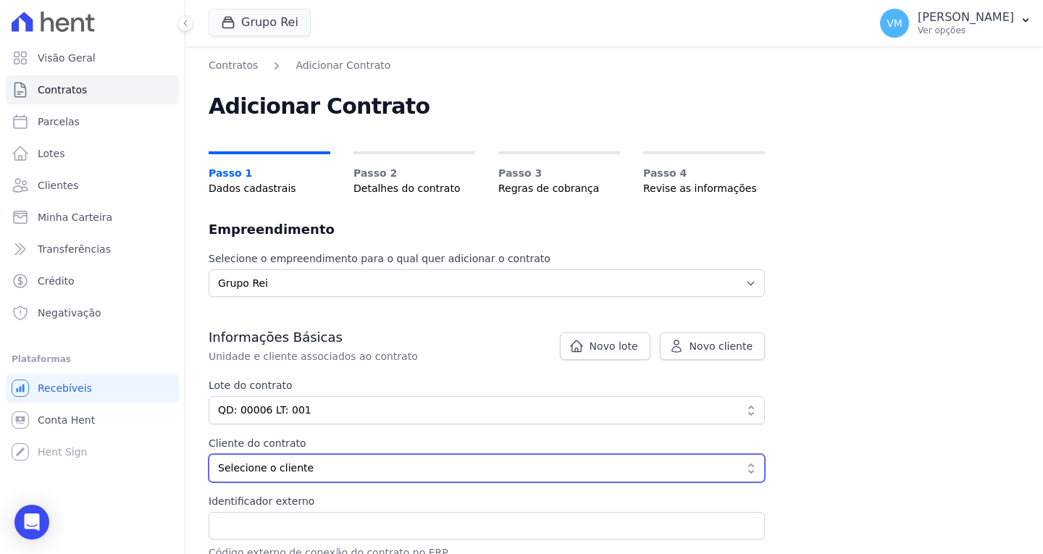
click at [322, 467] on span "Selecione o cliente" at bounding box center [476, 468] width 517 height 15
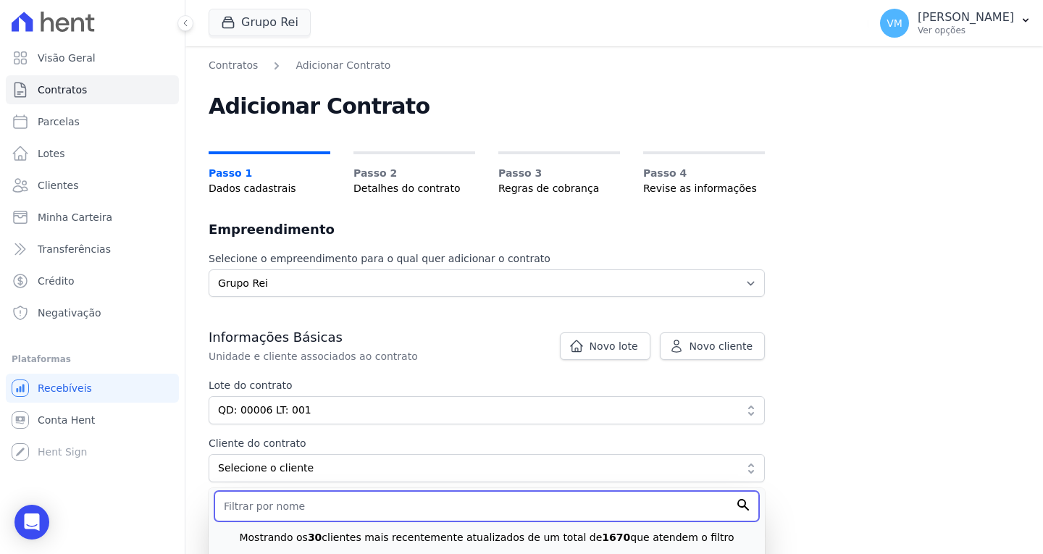
click at [301, 514] on input "text" at bounding box center [486, 506] width 545 height 30
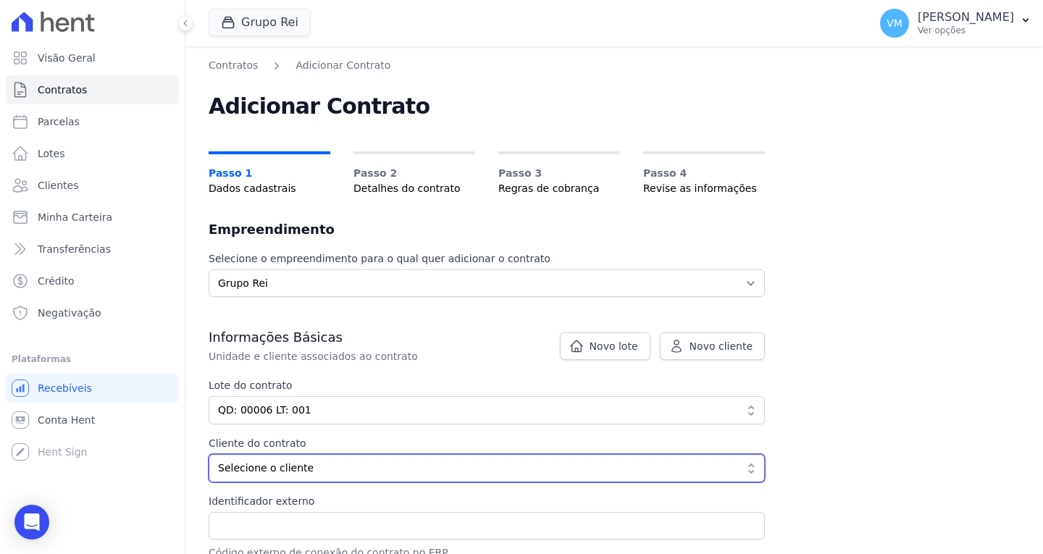
click at [328, 474] on span "Selecione o cliente" at bounding box center [476, 468] width 517 height 15
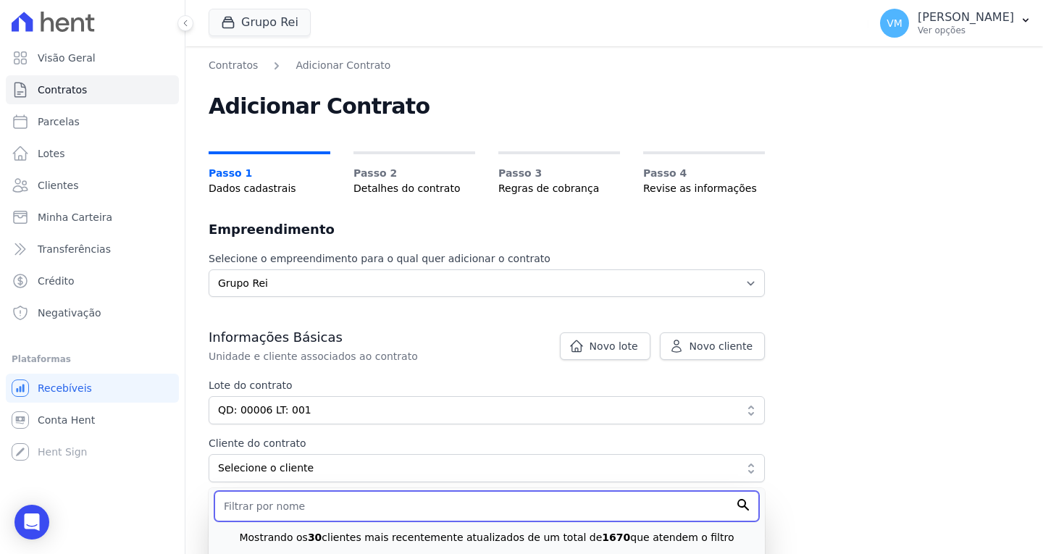
click at [308, 509] on input "text" at bounding box center [486, 506] width 545 height 30
paste input "[PERSON_NAME]"
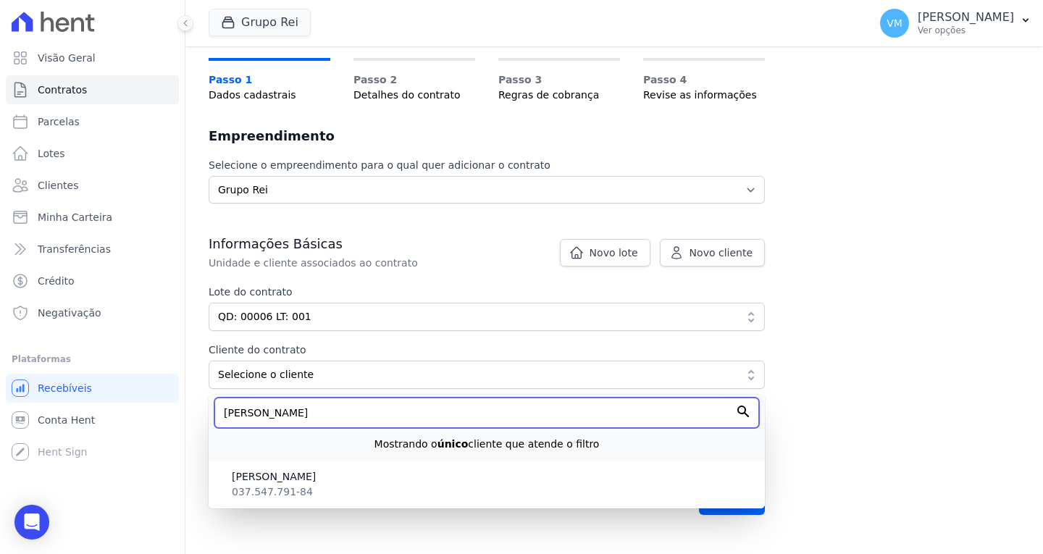
scroll to position [145, 0]
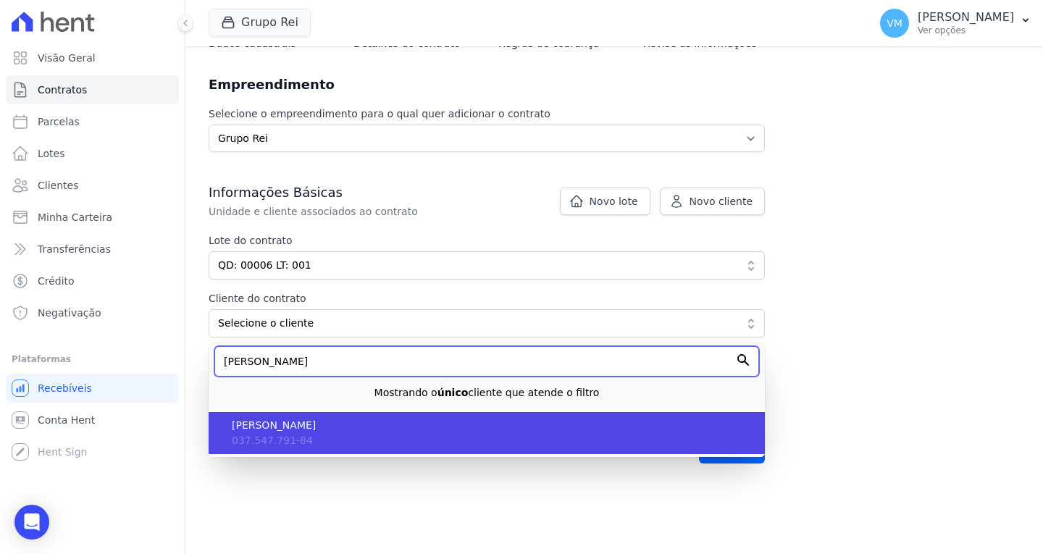
type input "[PERSON_NAME]"
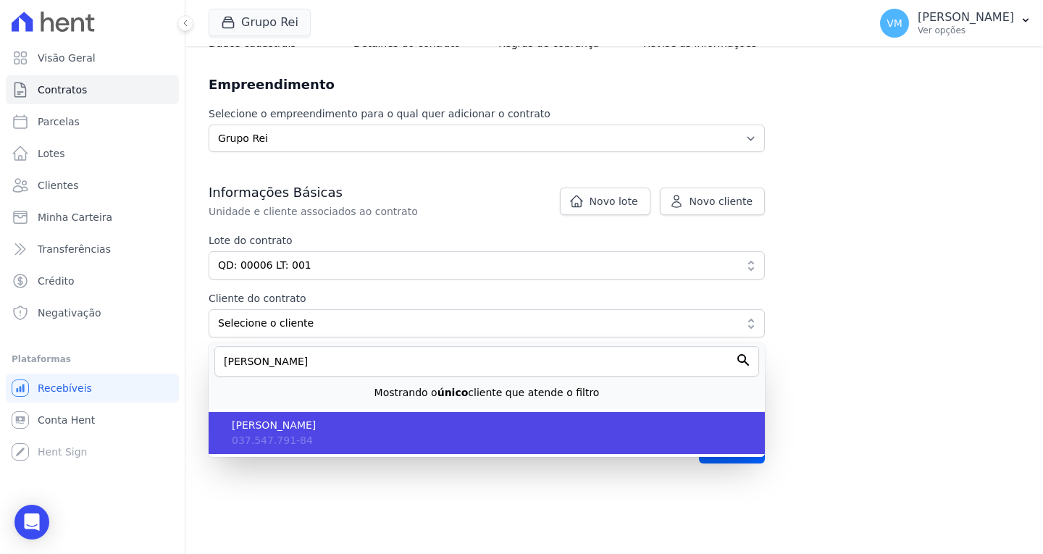
click at [331, 443] on li "LUMA FERREIRA BATISTA 037.547.791-84" at bounding box center [487, 433] width 556 height 42
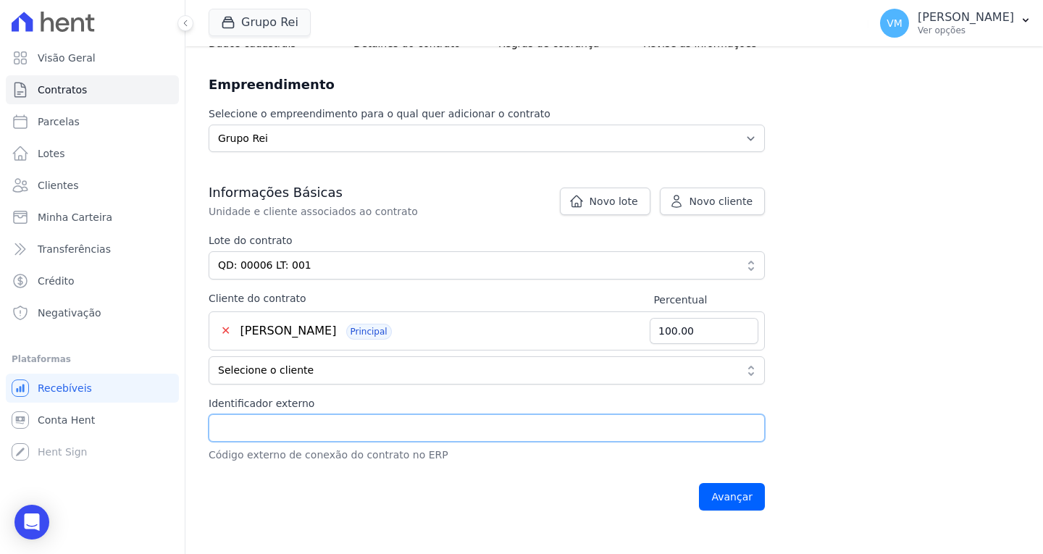
click at [280, 427] on input "Identificador externo" at bounding box center [487, 428] width 556 height 28
click at [335, 435] on input "Identificador externo" at bounding box center [487, 428] width 556 height 28
click at [332, 432] on input "Identificador externo" at bounding box center [487, 428] width 556 height 28
paste input "22114"
type input "22114"
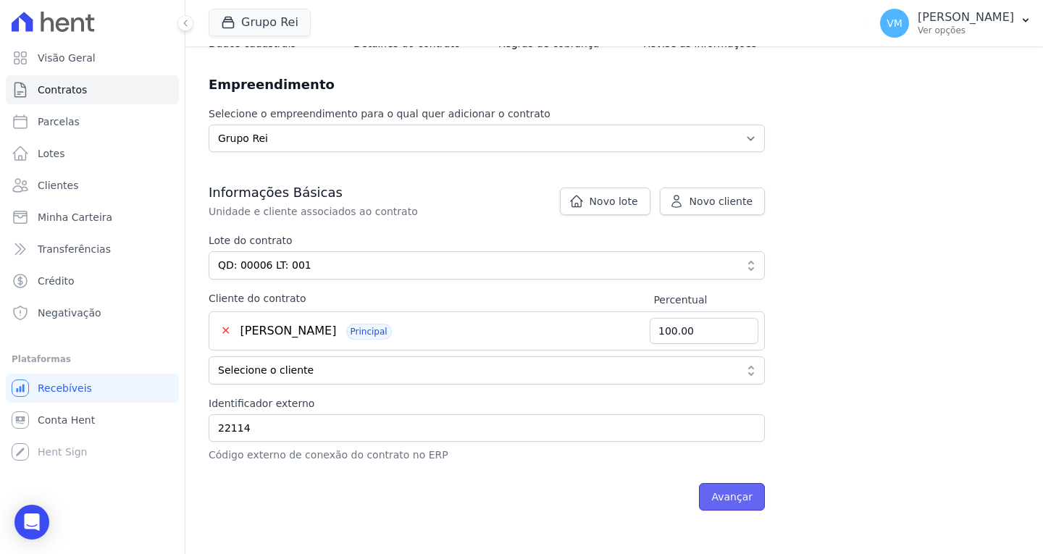
click at [747, 494] on input "Avançar" at bounding box center [732, 497] width 66 height 28
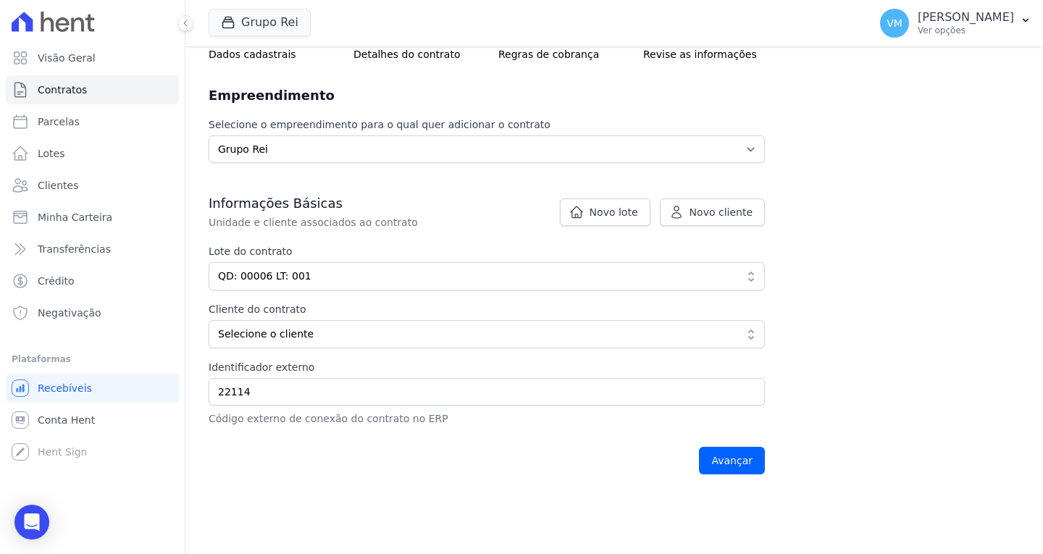
scroll to position [183, 0]
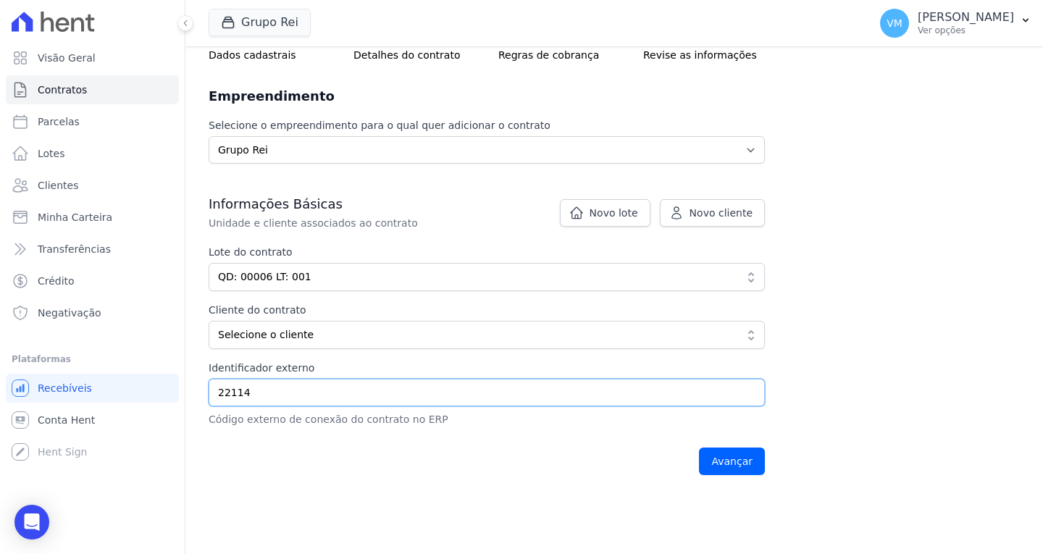
click at [309, 403] on input "22114" at bounding box center [487, 393] width 556 height 28
type input "2"
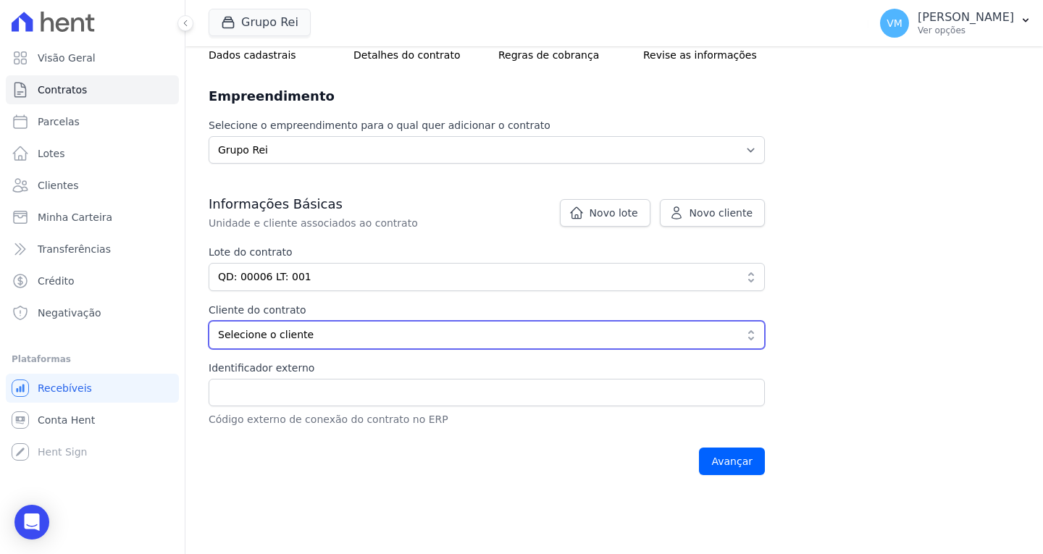
click at [297, 337] on span "Selecione o cliente" at bounding box center [476, 334] width 517 height 15
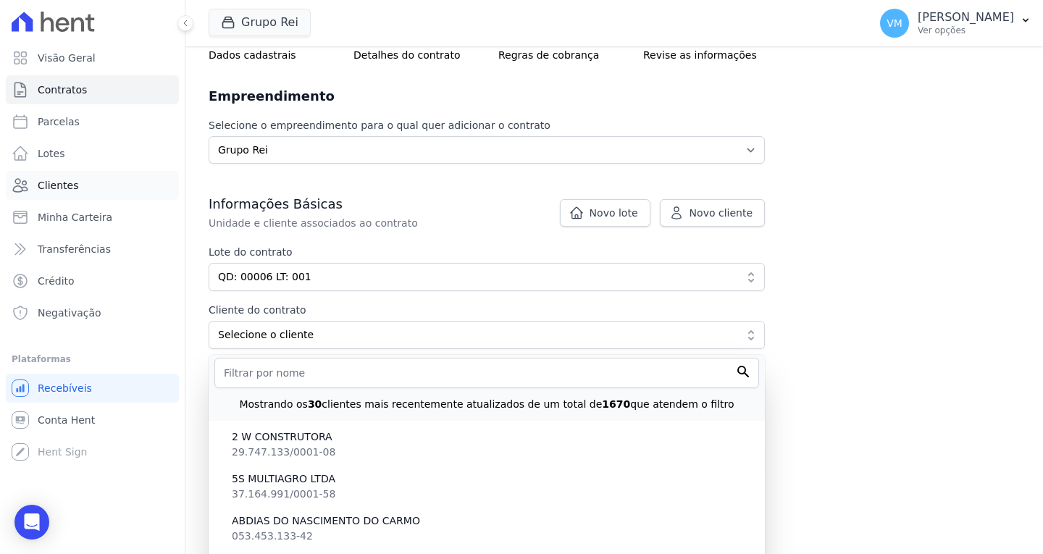
click at [57, 179] on span "Clientes" at bounding box center [58, 185] width 41 height 14
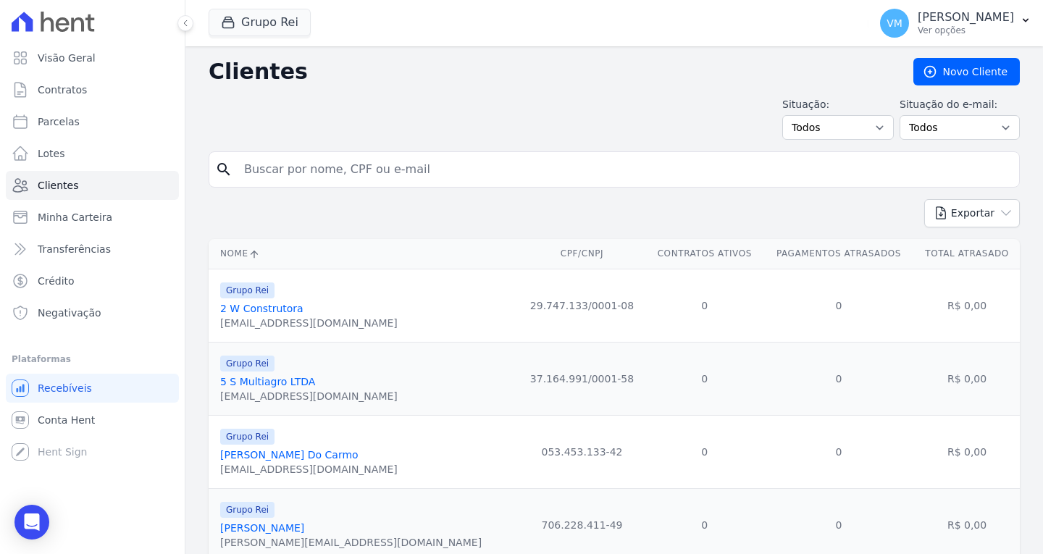
click at [406, 169] on input "search" at bounding box center [624, 169] width 778 height 29
paste input "22114"
type input "2"
click at [336, 172] on input "search" at bounding box center [624, 169] width 778 height 29
paste input "03754779184"
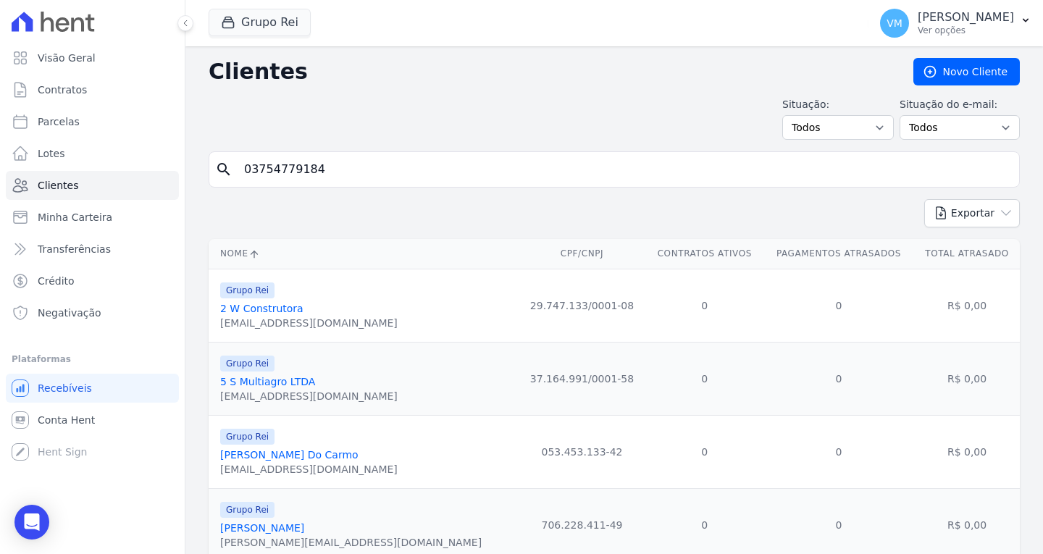
type input "03754779184"
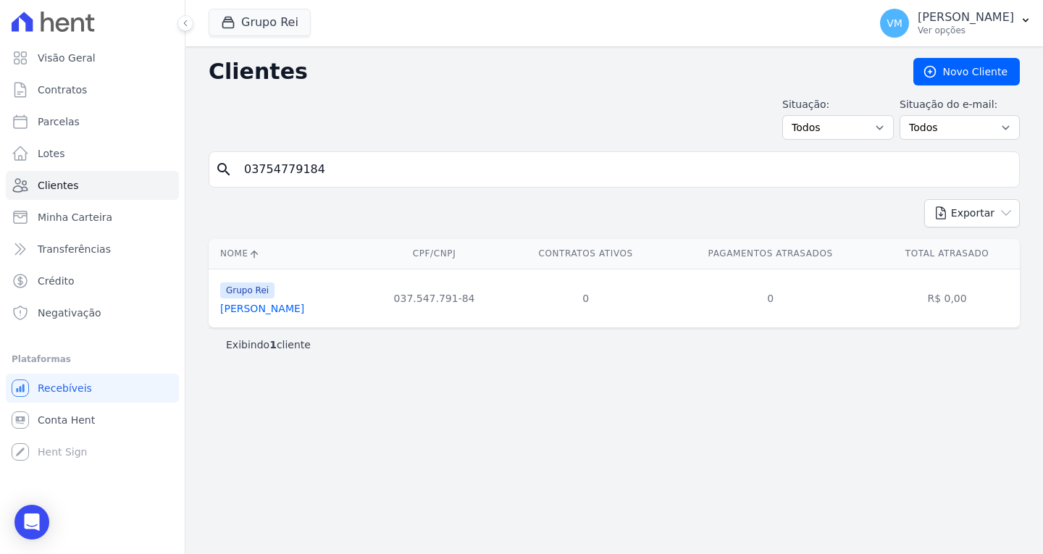
click at [279, 308] on link "Luma Ferreira Batista" at bounding box center [262, 309] width 84 height 12
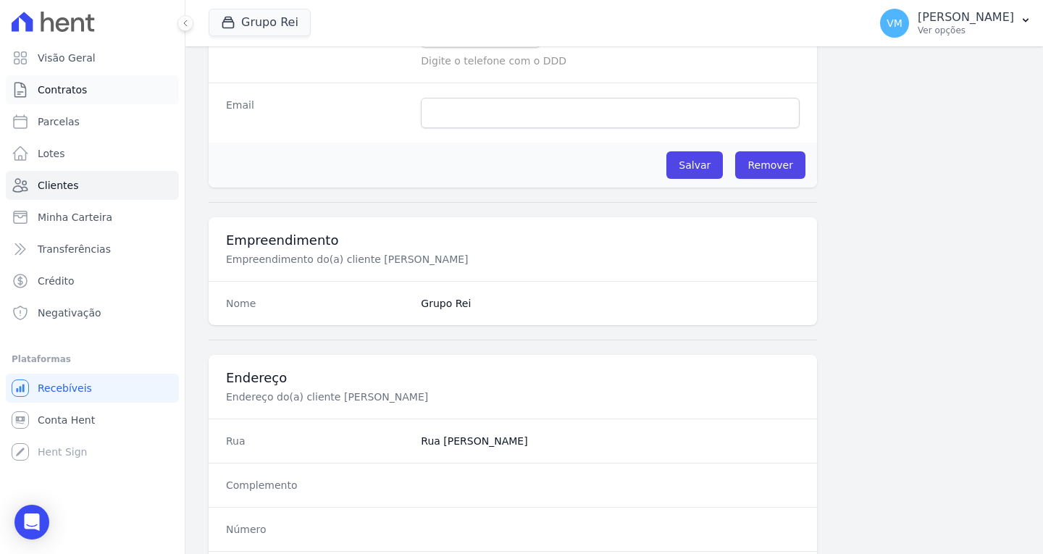
scroll to position [154, 0]
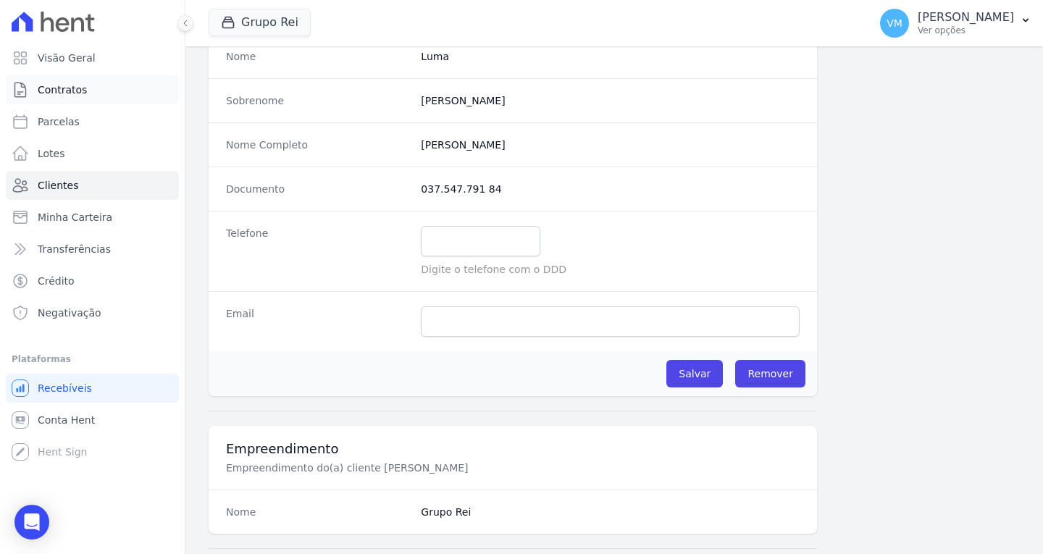
click at [97, 88] on link "Contratos" at bounding box center [92, 89] width 173 height 29
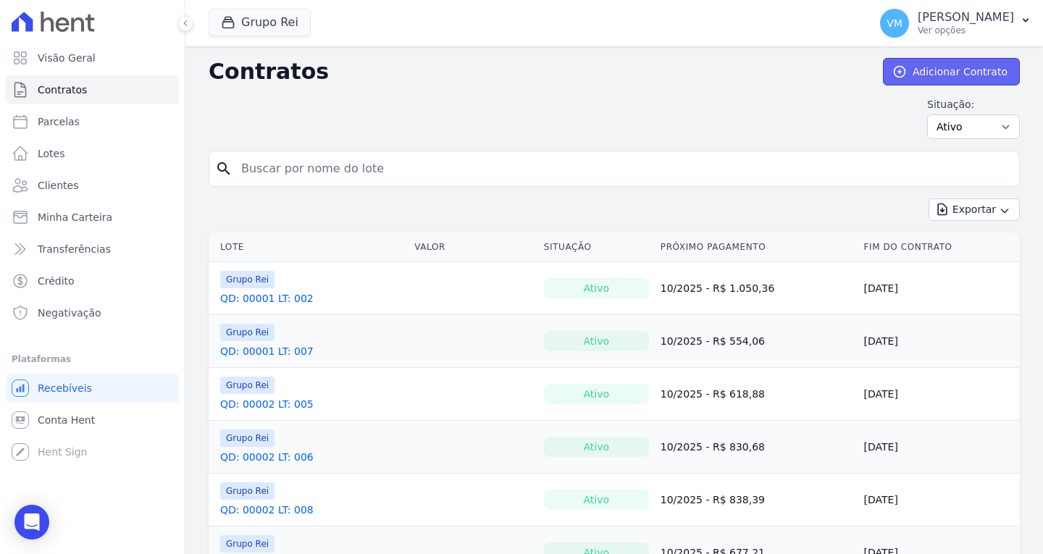
click at [975, 66] on link "Adicionar Contrato" at bounding box center [951, 72] width 137 height 28
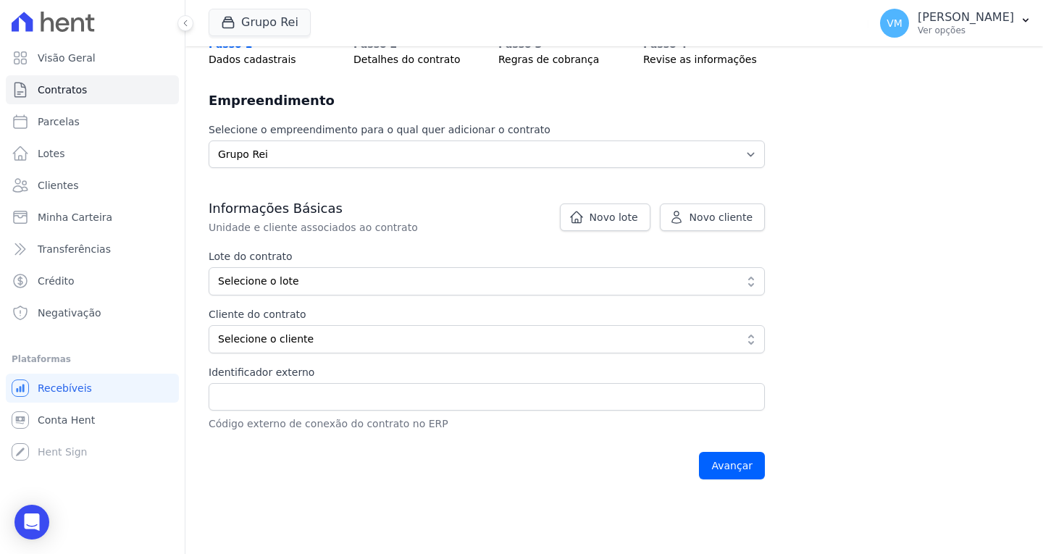
scroll to position [145, 0]
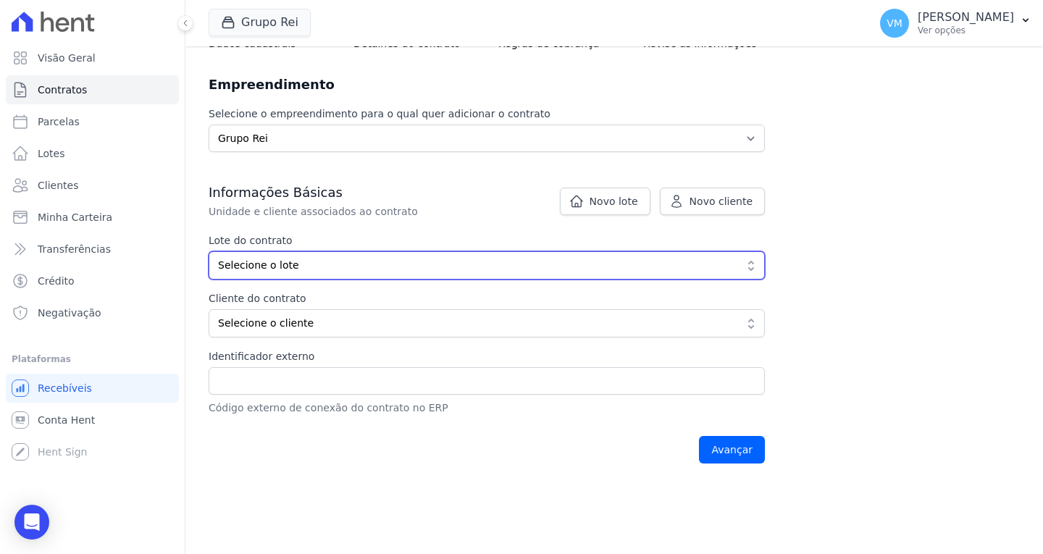
click at [325, 264] on span "Selecione o lote" at bounding box center [476, 265] width 517 height 15
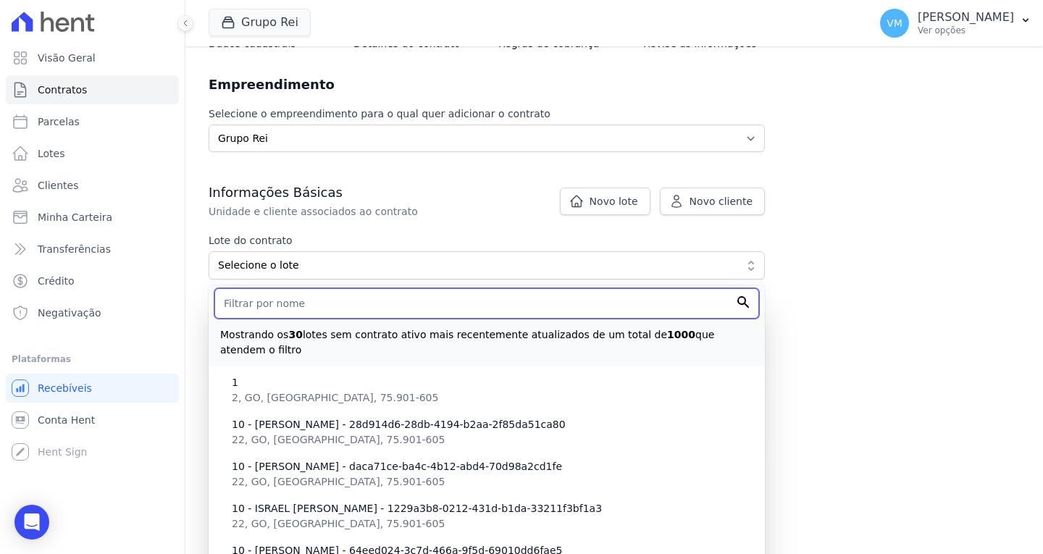
click at [324, 306] on input "text" at bounding box center [486, 303] width 545 height 30
type input "QD: 00006"
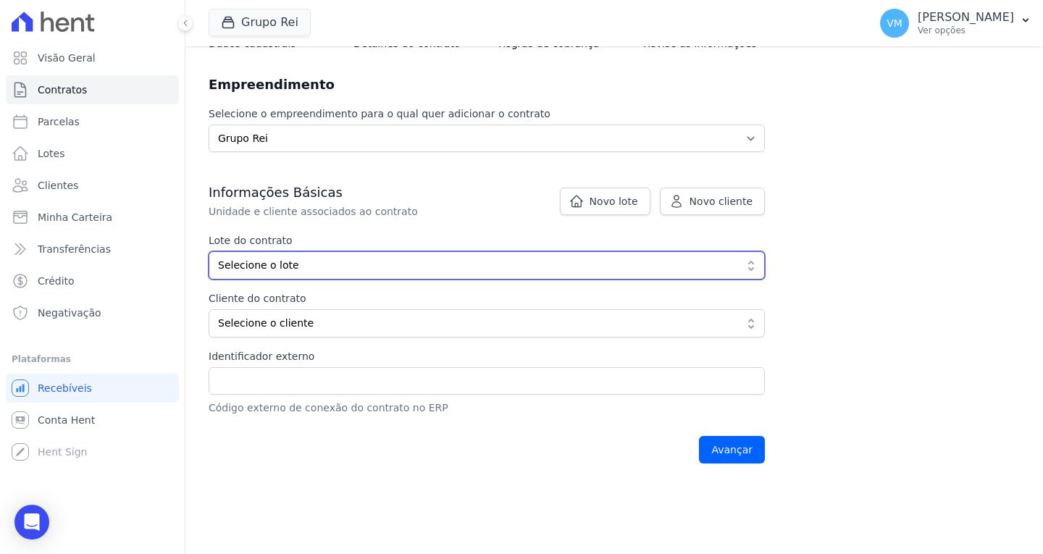
click at [324, 262] on span "Selecione o lote" at bounding box center [476, 265] width 517 height 15
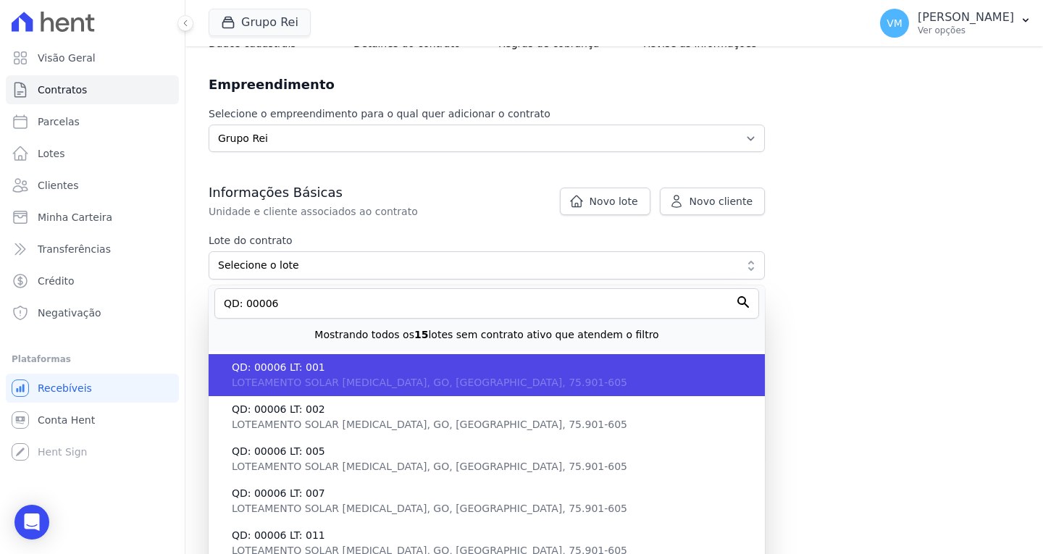
click at [335, 378] on span "LOTEAMENTO SOLAR [MEDICAL_DATA], GO, [GEOGRAPHIC_DATA], 75.901-605" at bounding box center [430, 383] width 396 height 12
type input "c4dd8be7-3d08-431d-8501-bb4b8ae26c66"
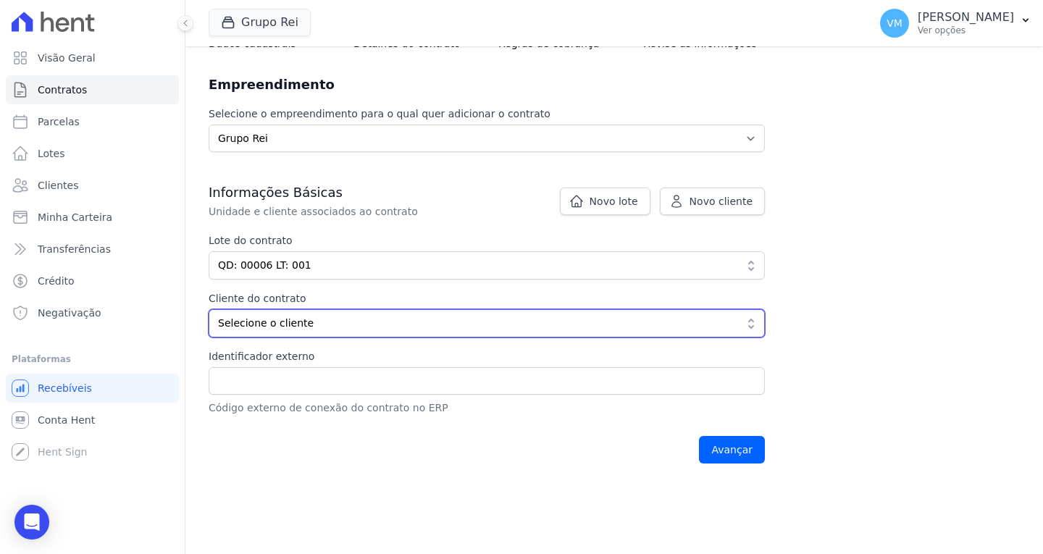
click at [283, 327] on span "Selecione o cliente" at bounding box center [476, 323] width 517 height 15
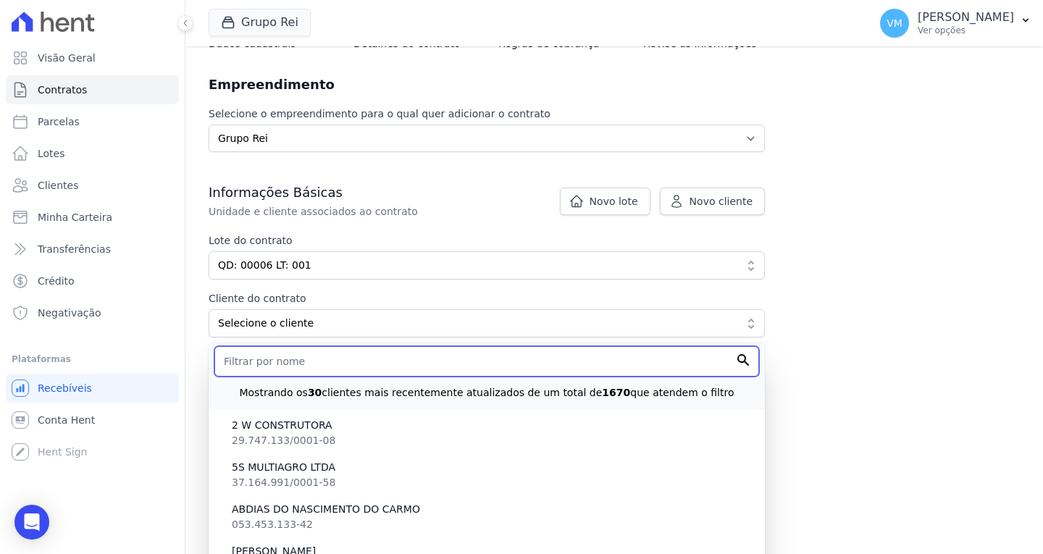
click at [294, 366] on input "text" at bounding box center [486, 361] width 545 height 30
paste input "03754779184"
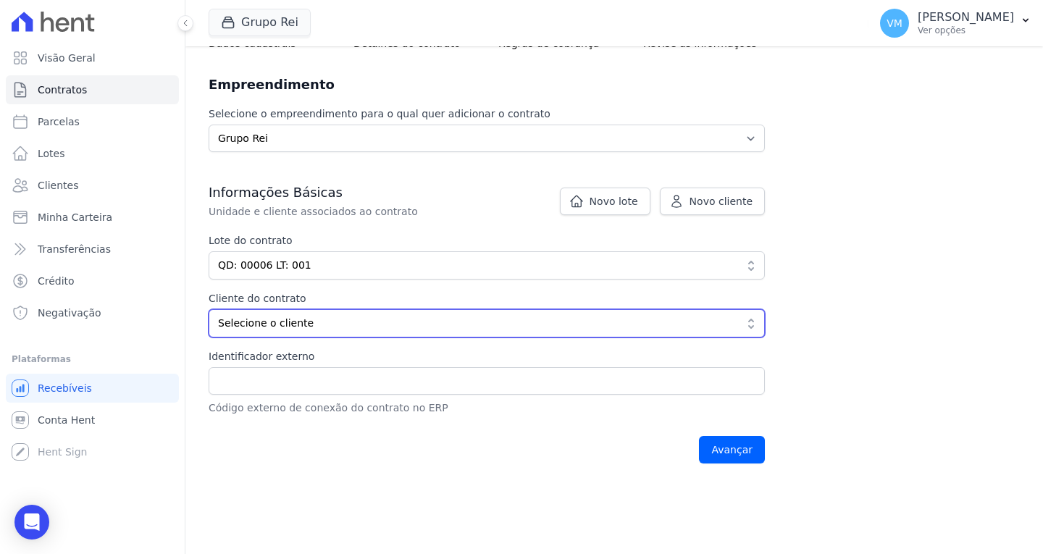
click at [329, 322] on span "Selecione o cliente" at bounding box center [476, 323] width 517 height 15
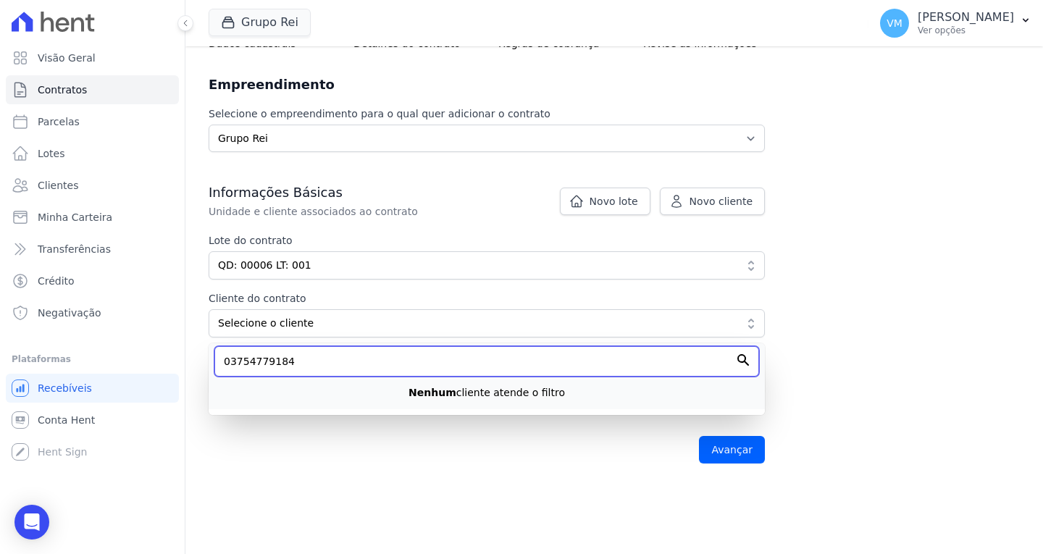
click at [320, 369] on input "03754779184" at bounding box center [486, 361] width 545 height 30
type input "0"
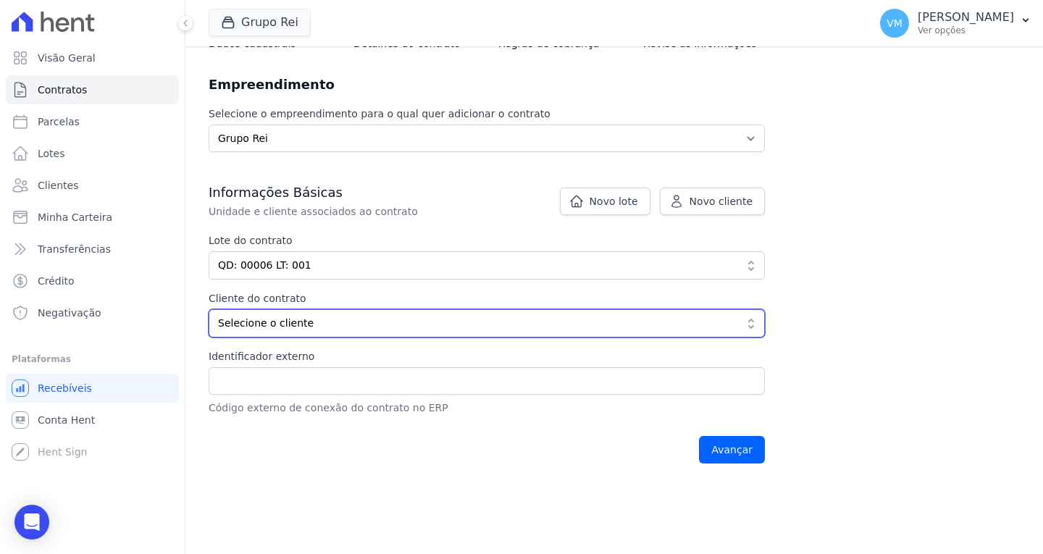
click at [304, 322] on span "Selecione o cliente" at bounding box center [476, 323] width 517 height 15
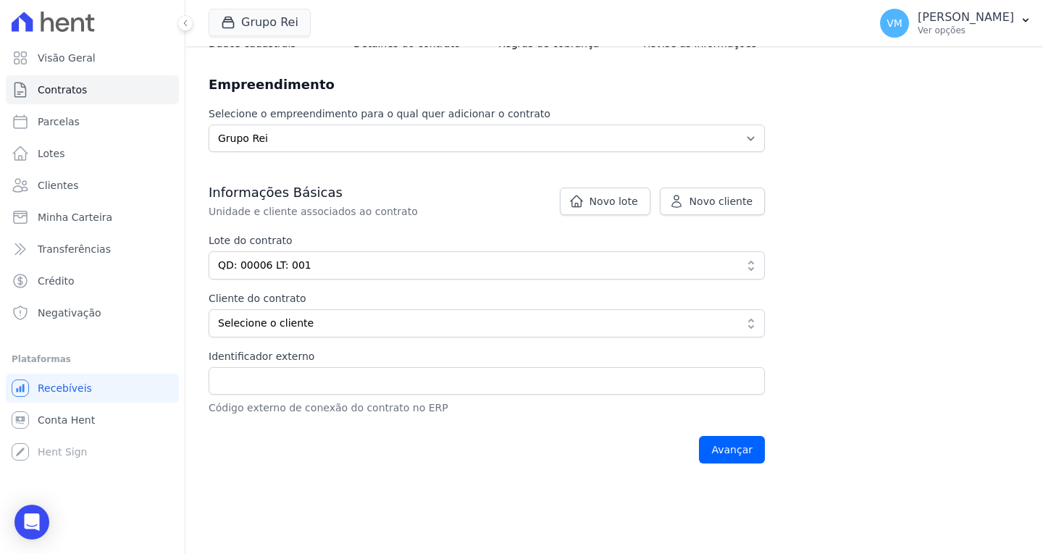
click at [284, 358] on input "text" at bounding box center [486, 361] width 545 height 30
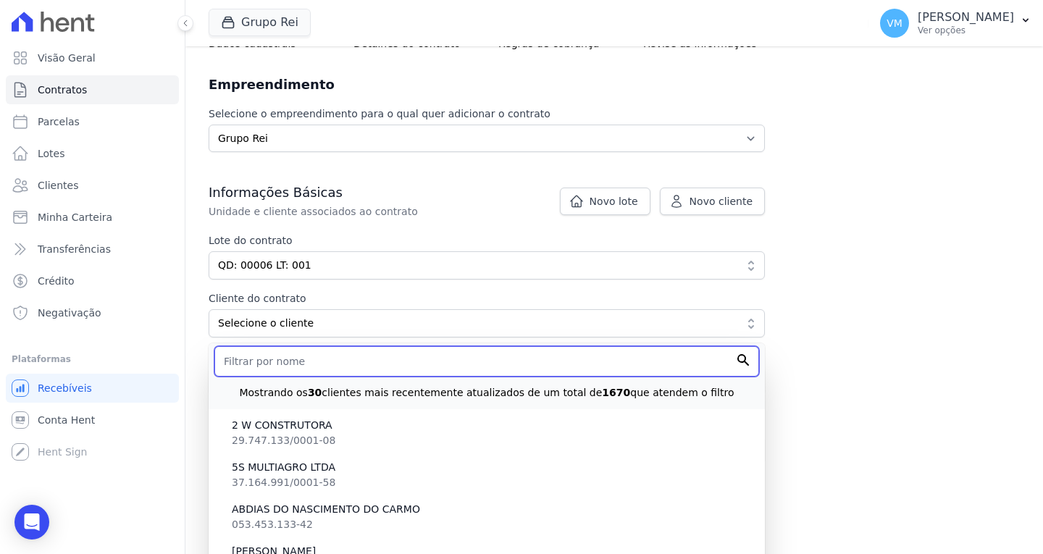
click at [264, 363] on input "text" at bounding box center [486, 361] width 545 height 30
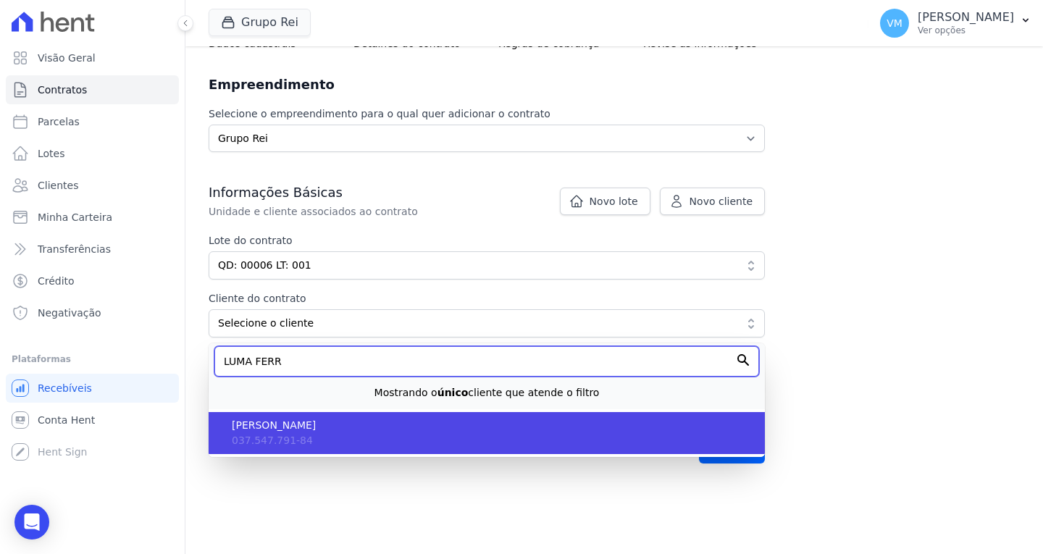
type input "LUMA FERR"
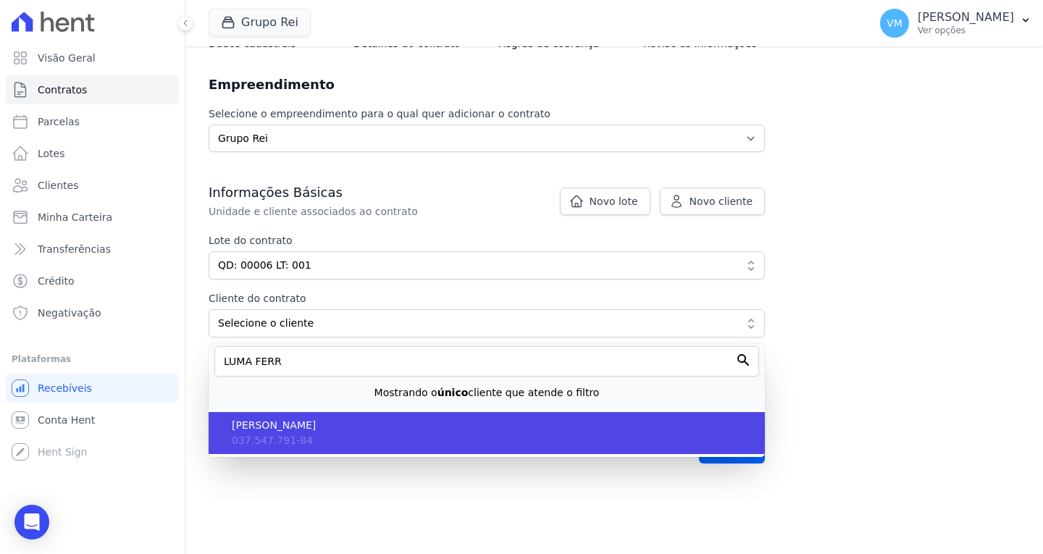
drag, startPoint x: 297, startPoint y: 448, endPoint x: 304, endPoint y: 443, distance: 8.4
click at [298, 447] on li "[PERSON_NAME] 037.547.791-84" at bounding box center [487, 433] width 556 height 42
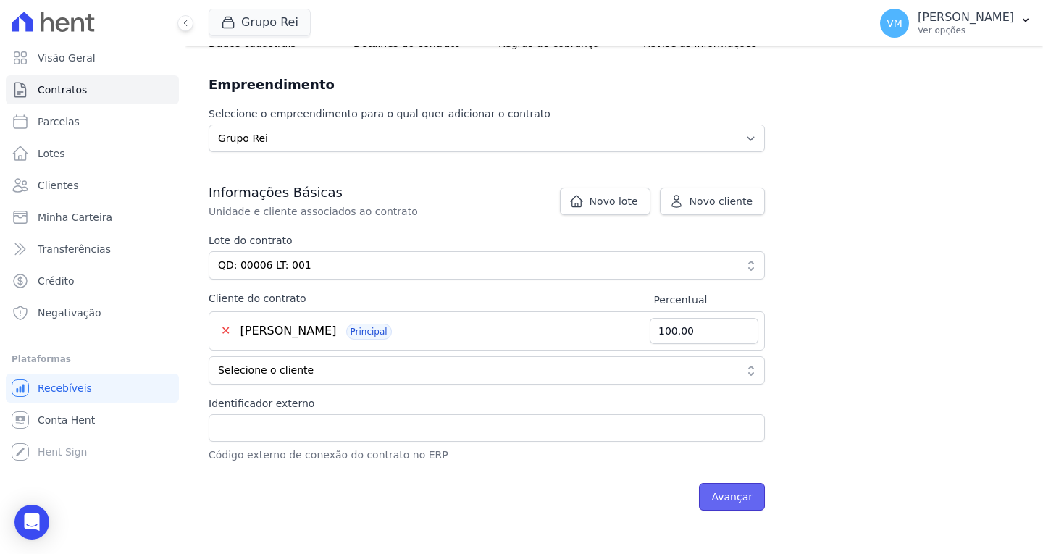
click at [733, 497] on input "Avançar" at bounding box center [732, 497] width 66 height 28
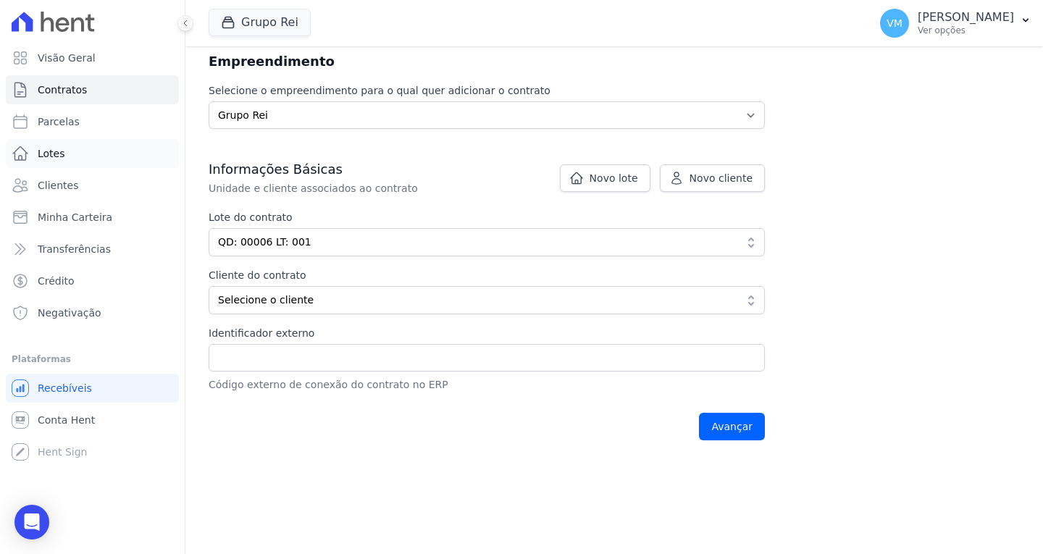
scroll to position [168, 0]
click at [61, 155] on span "Lotes" at bounding box center [52, 153] width 28 height 14
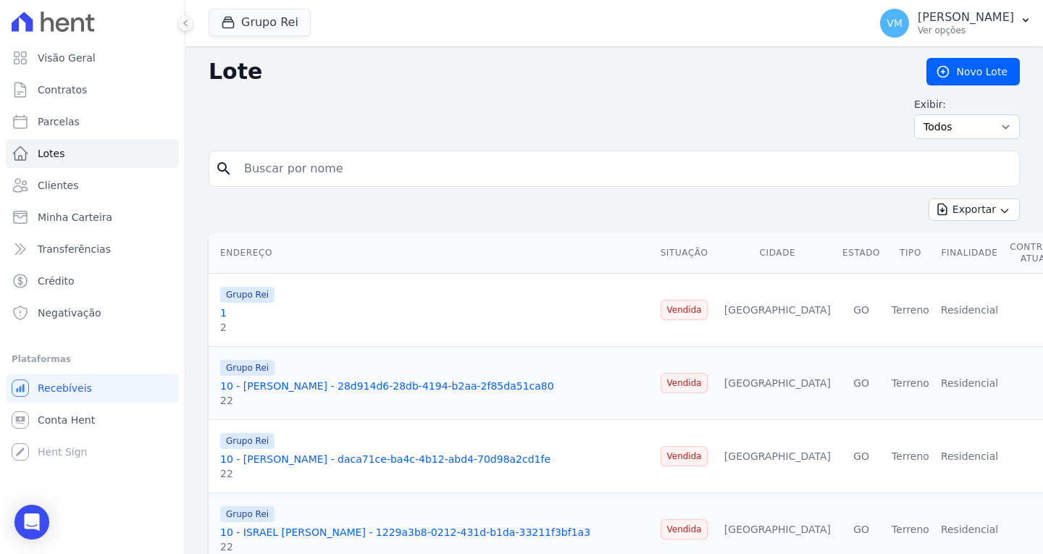
click at [330, 179] on input "search" at bounding box center [624, 168] width 778 height 29
type input "QD: 00006"
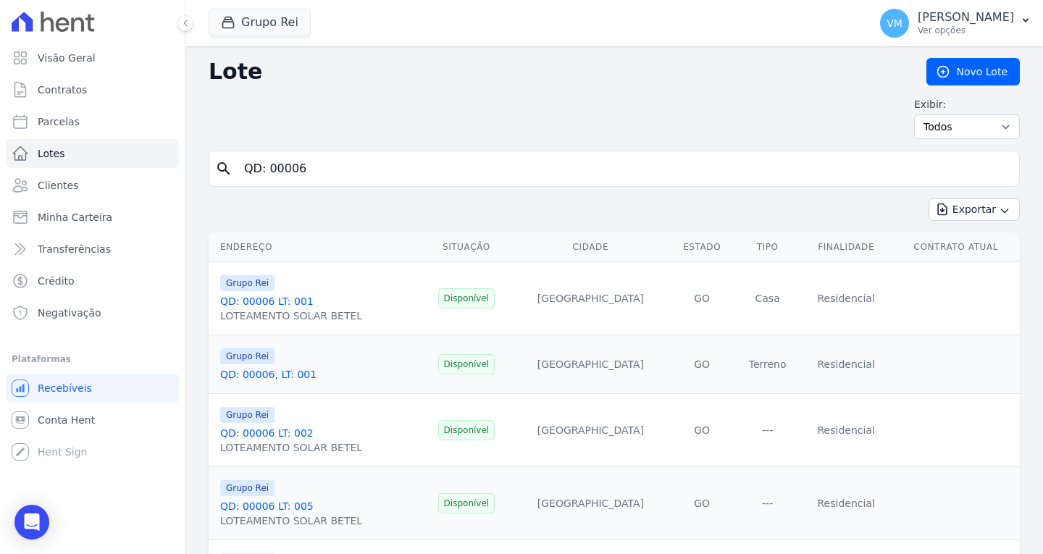
click at [267, 300] on link "QD: 00006 LT: 001" at bounding box center [266, 302] width 93 height 12
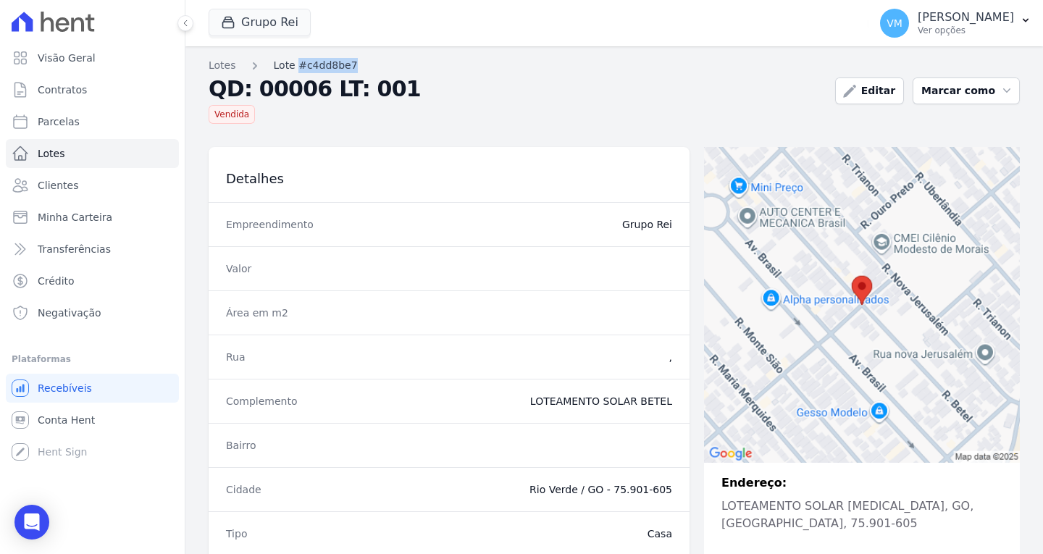
drag, startPoint x: 369, startPoint y: 67, endPoint x: 296, endPoint y: 70, distance: 74.0
click at [296, 70] on nav "Lotes Lote #c4dd8be7" at bounding box center [516, 65] width 615 height 15
copy link "#c4dd8be7"
click at [72, 180] on span "Clientes" at bounding box center [58, 185] width 41 height 14
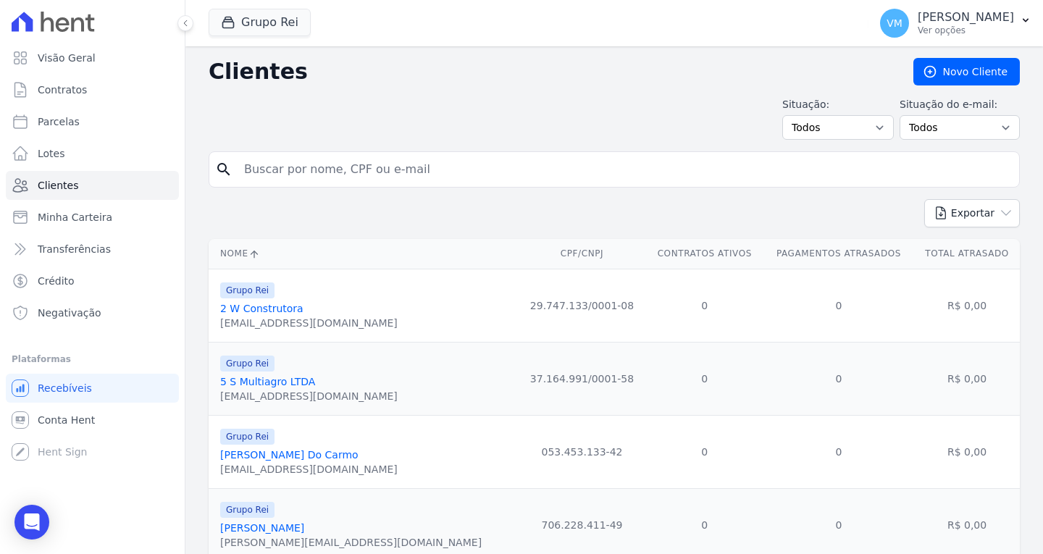
click at [341, 175] on input "search" at bounding box center [624, 169] width 778 height 29
paste input "#c4dd8be7"
type input "#c4dd8be7"
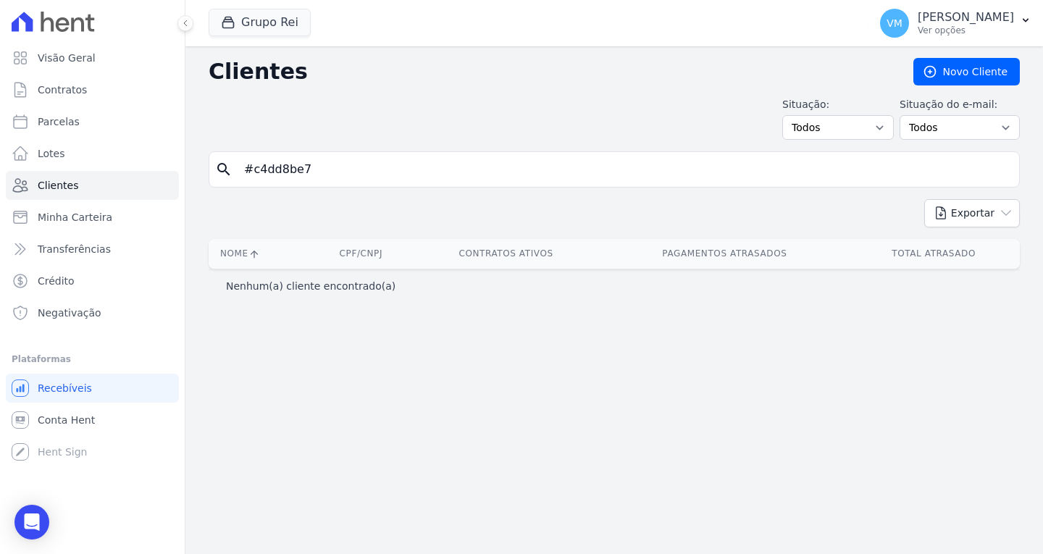
drag, startPoint x: 343, startPoint y: 176, endPoint x: 285, endPoint y: 175, distance: 58.7
click at [285, 175] on input "#c4dd8be7" at bounding box center [624, 169] width 778 height 29
type input "#"
click at [84, 96] on link "Contratos" at bounding box center [92, 89] width 173 height 29
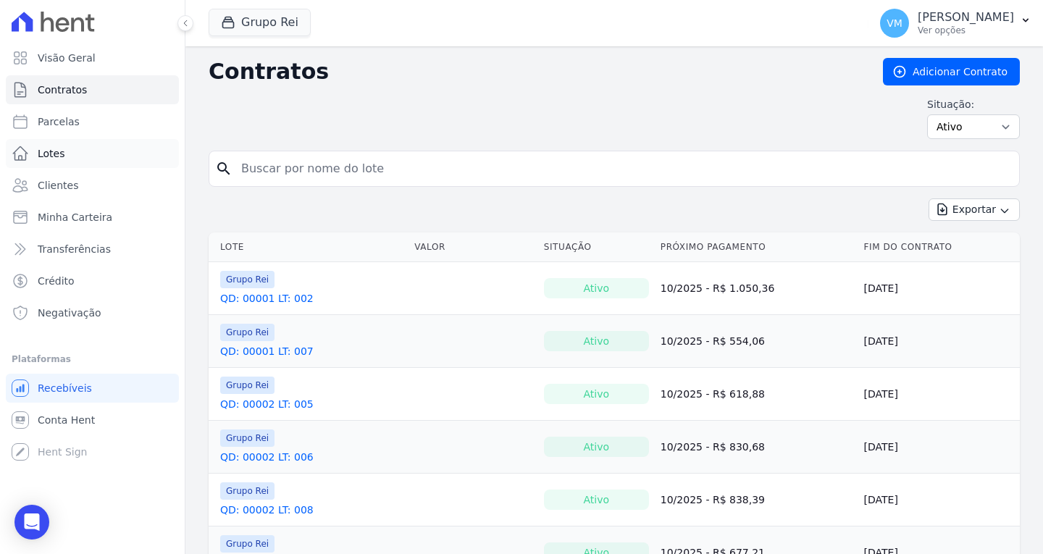
click at [80, 154] on link "Lotes" at bounding box center [92, 153] width 173 height 29
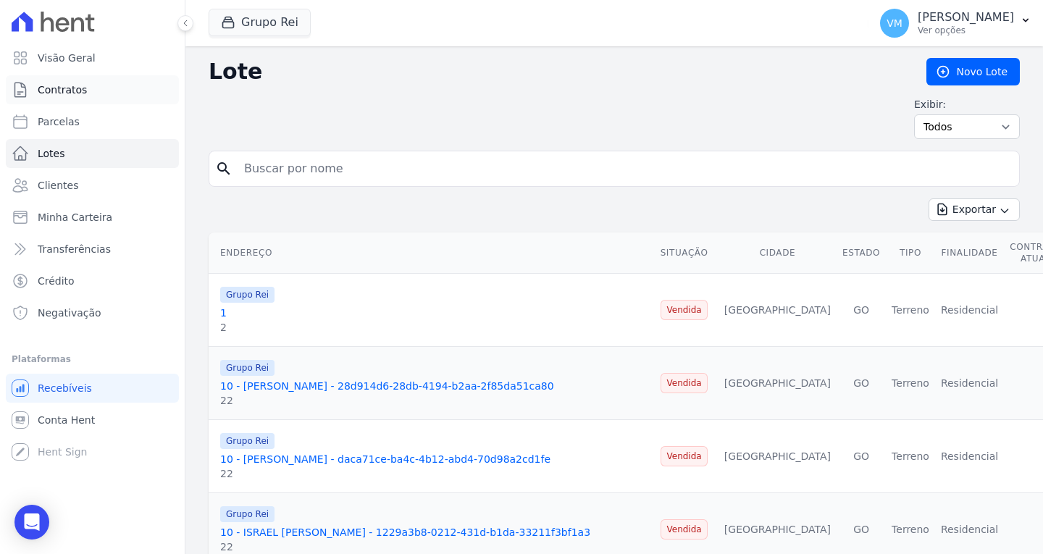
click at [73, 99] on link "Contratos" at bounding box center [92, 89] width 173 height 29
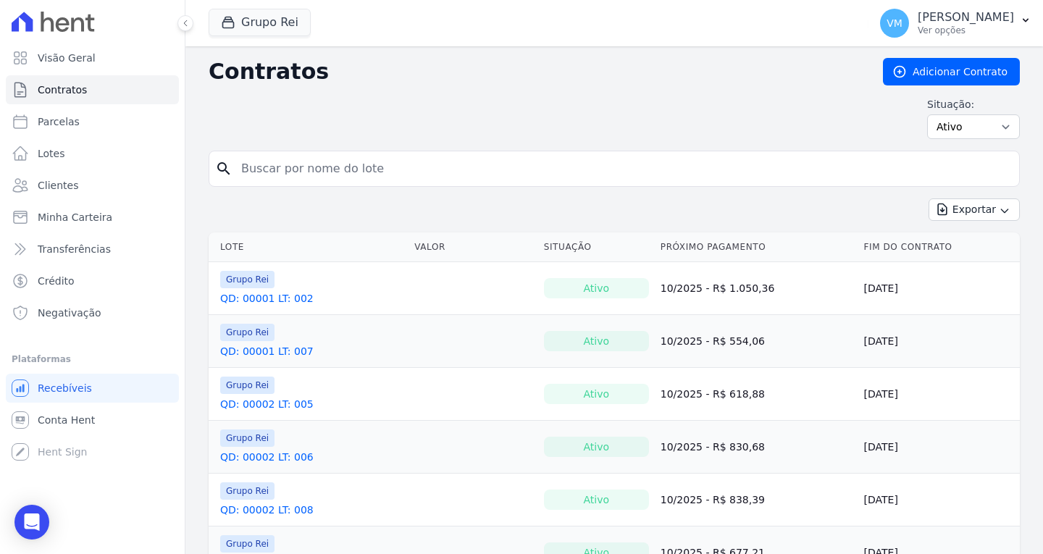
drag, startPoint x: 311, startPoint y: 149, endPoint x: 314, endPoint y: 164, distance: 14.9
click at [314, 164] on input "search" at bounding box center [623, 168] width 781 height 29
type input "QD: 00006"
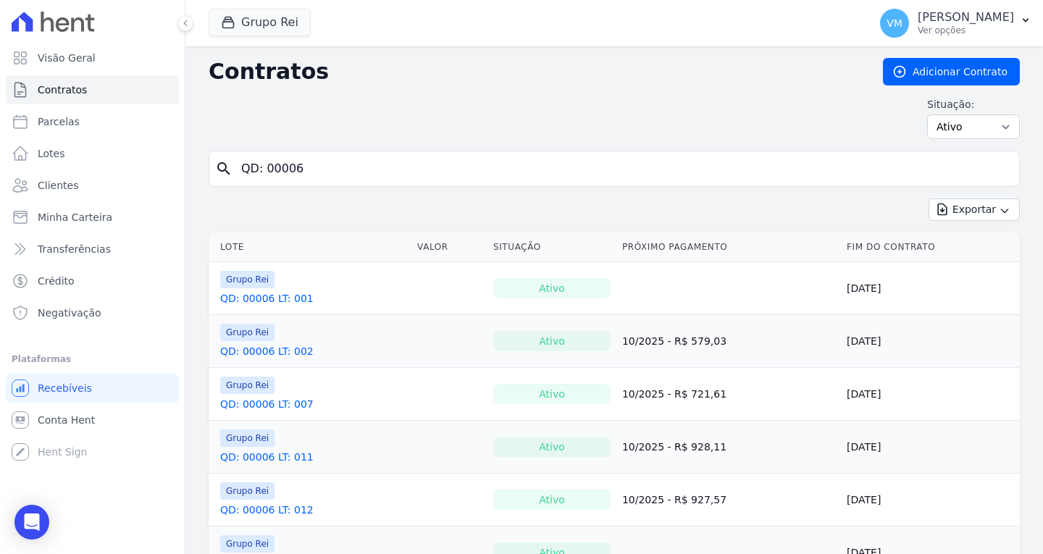
click at [272, 296] on link "QD: 00006 LT: 001" at bounding box center [266, 298] width 93 height 14
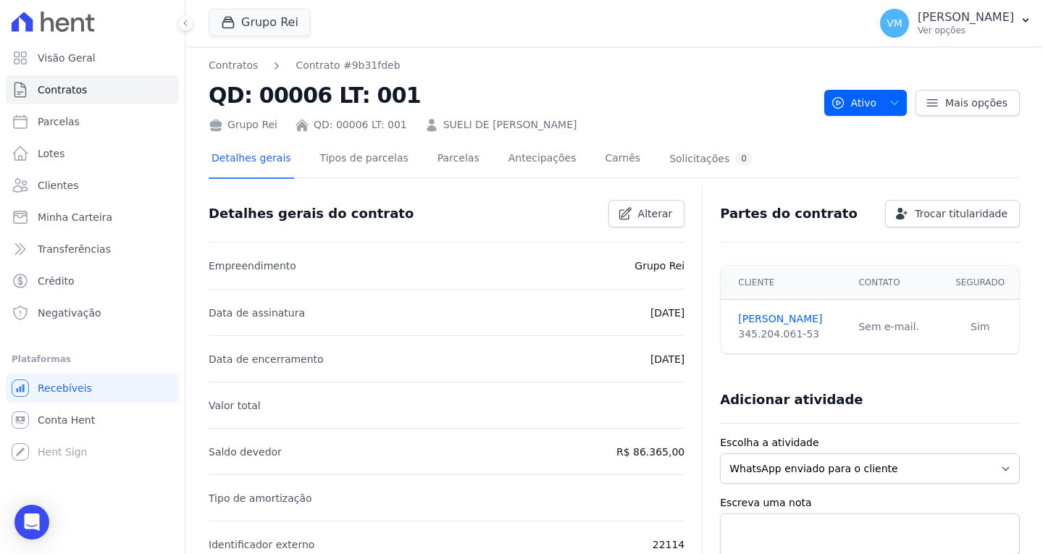
drag, startPoint x: 604, startPoint y: 120, endPoint x: 421, endPoint y: 126, distance: 183.4
click at [421, 126] on div "Grupo Rei QD: 00006 LT: 001 [PERSON_NAME]" at bounding box center [511, 122] width 604 height 21
copy link "SUELI DE [PERSON_NAME]"
click at [893, 102] on icon "button" at bounding box center [895, 103] width 12 height 12
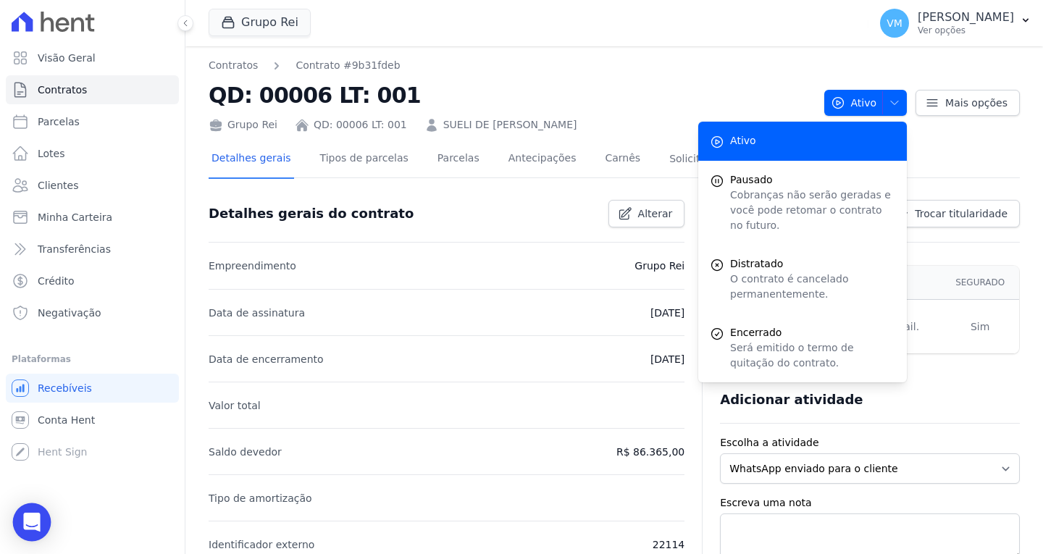
click at [24, 508] on div "Open Intercom Messenger" at bounding box center [32, 522] width 38 height 38
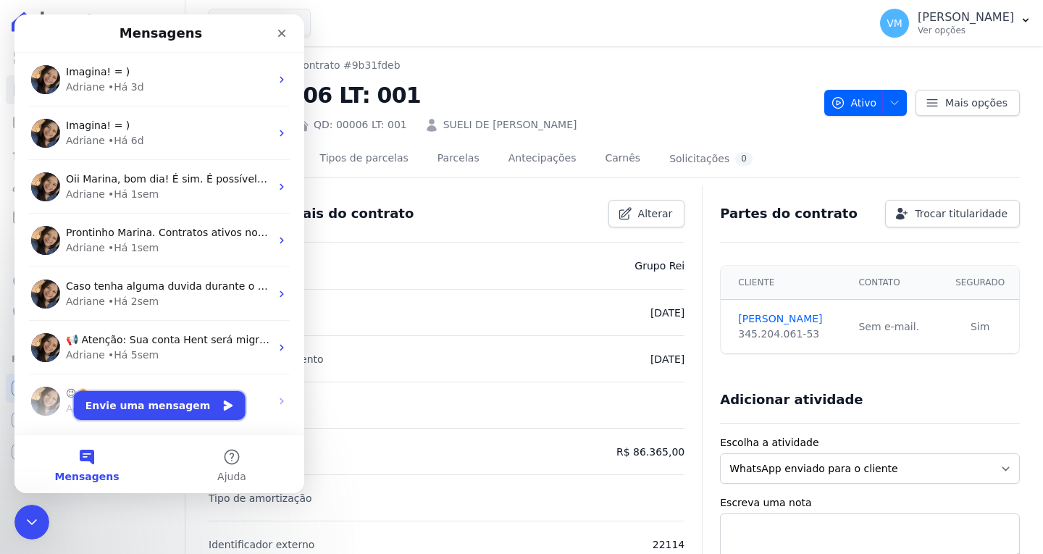
drag, startPoint x: 166, startPoint y: 411, endPoint x: 151, endPoint y: 411, distance: 15.2
click at [163, 412] on button "Envie uma mensagem" at bounding box center [160, 405] width 172 height 29
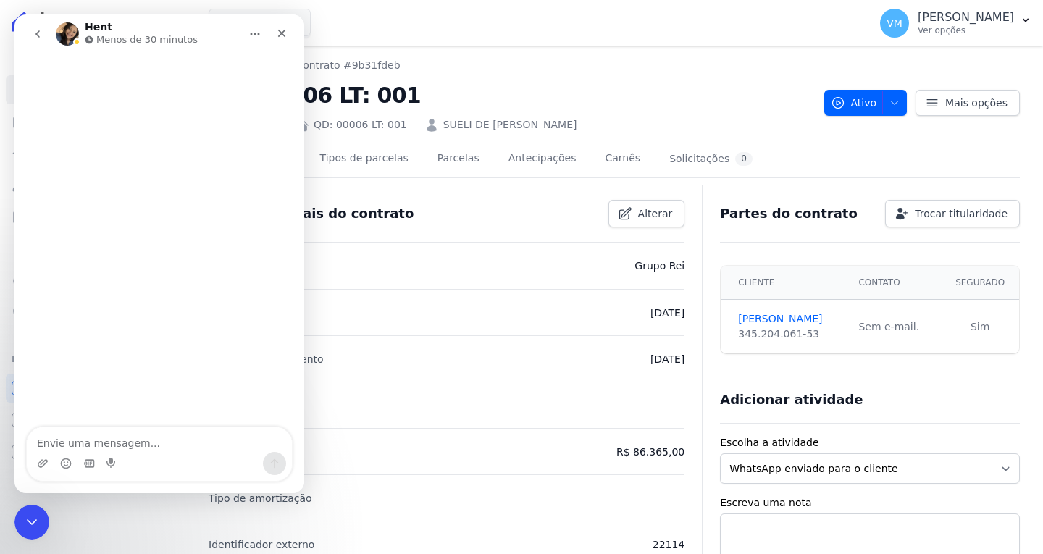
drag, startPoint x: 150, startPoint y: 442, endPoint x: 156, endPoint y: 427, distance: 15.9
click at [151, 438] on textarea "Envie uma mensagem..." at bounding box center [159, 439] width 265 height 25
click at [156, 427] on textarea "Envie uma mensagem..." at bounding box center [159, 439] width 265 height 25
type textarea "b"
type textarea "Boa tarde, tudo bem? Aqui é a Marina"
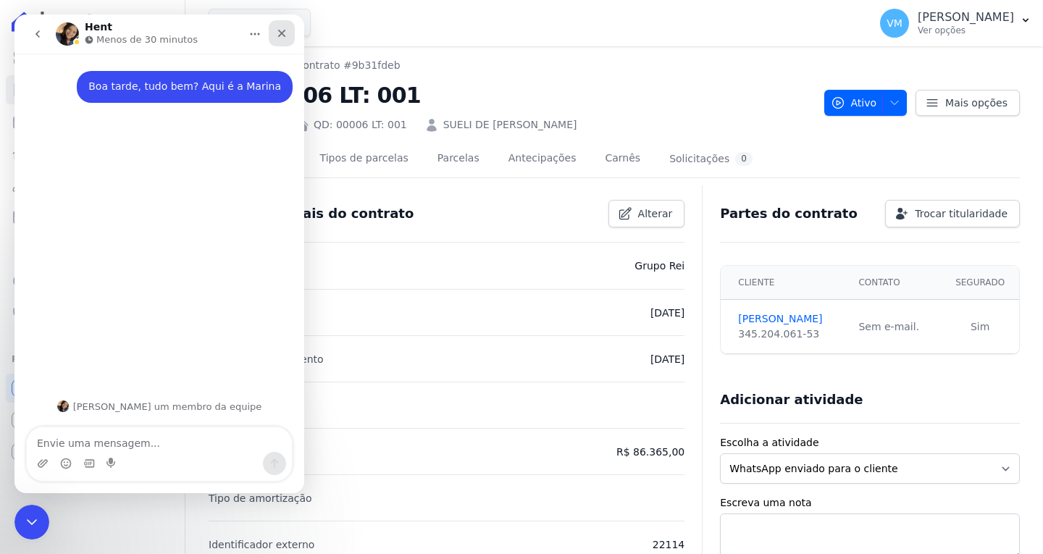
click at [289, 33] on div "Fechar" at bounding box center [282, 33] width 26 height 26
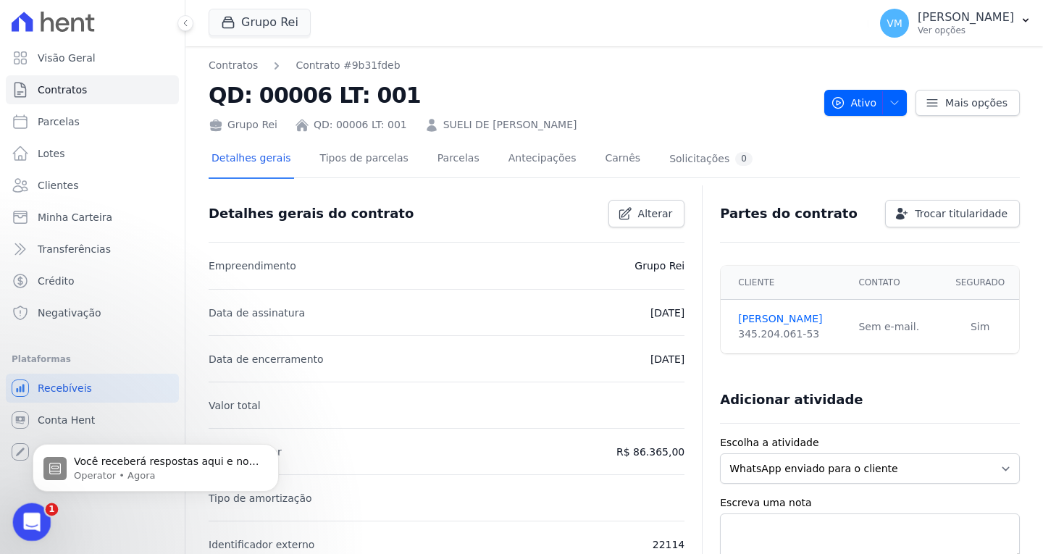
click at [28, 526] on icon "Abertura do Messenger da Intercom" at bounding box center [30, 521] width 24 height 24
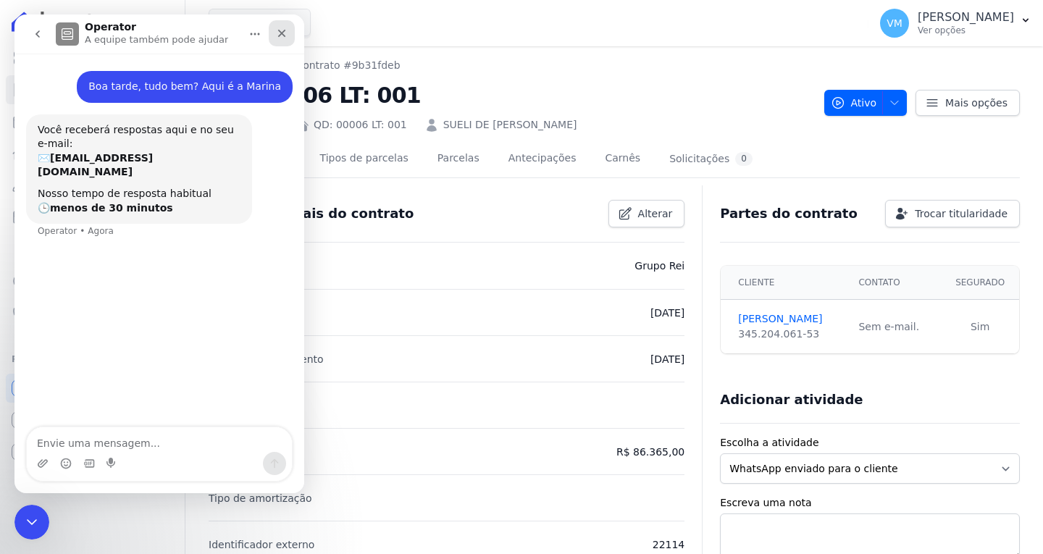
click at [281, 30] on icon "Fechar" at bounding box center [282, 34] width 12 height 12
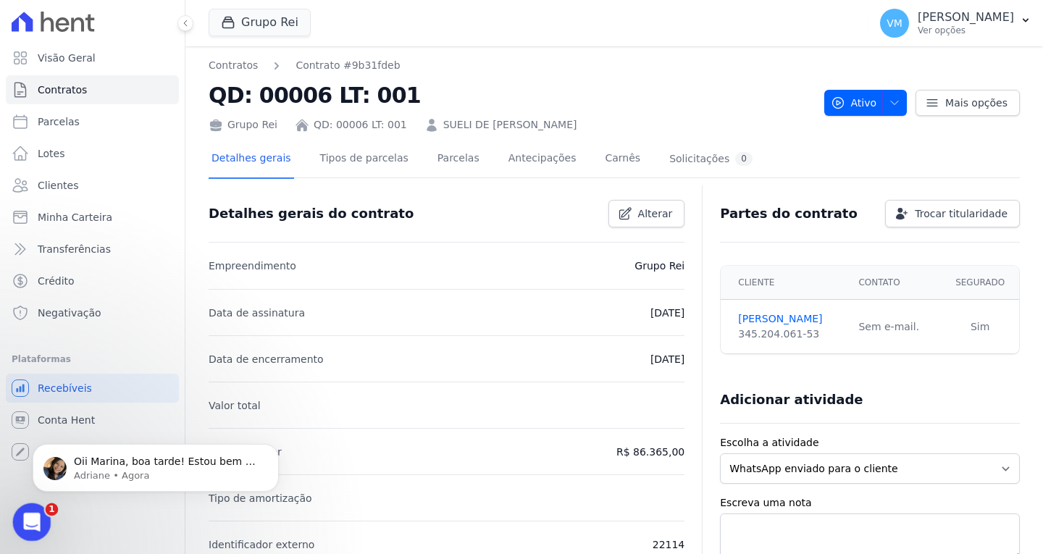
click at [30, 517] on icon "Abertura do Messenger da Intercom" at bounding box center [30, 520] width 10 height 12
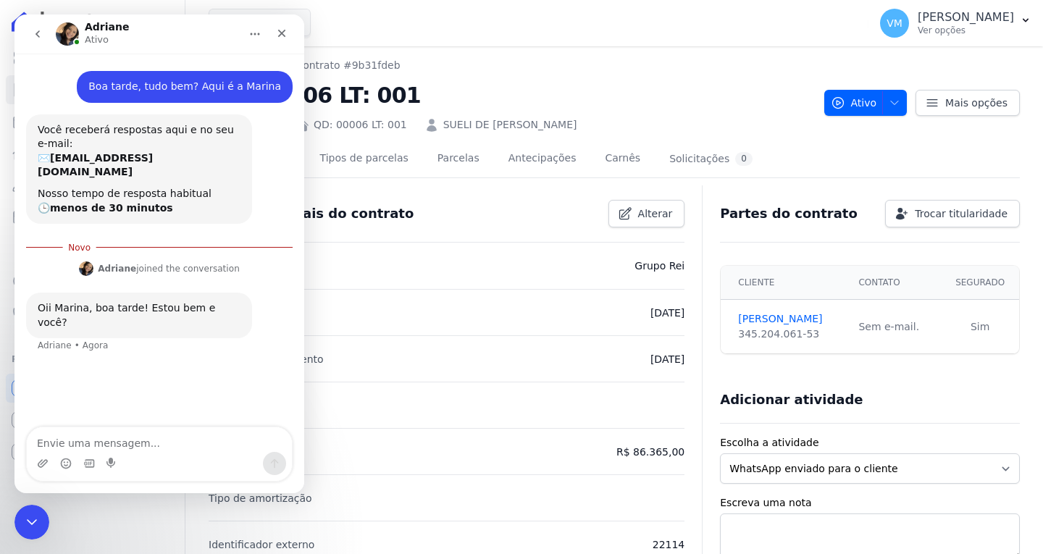
scroll to position [2, 0]
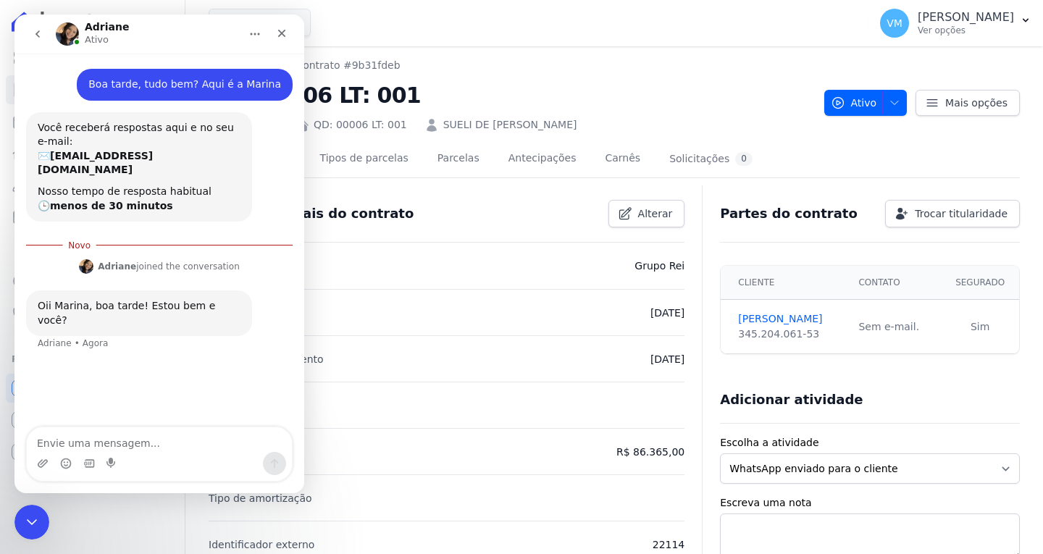
drag, startPoint x: 159, startPoint y: 441, endPoint x: 183, endPoint y: 441, distance: 23.2
click at [160, 441] on textarea "Envie uma mensagem..." at bounding box center [159, 439] width 265 height 25
type textarea "Estou bem"
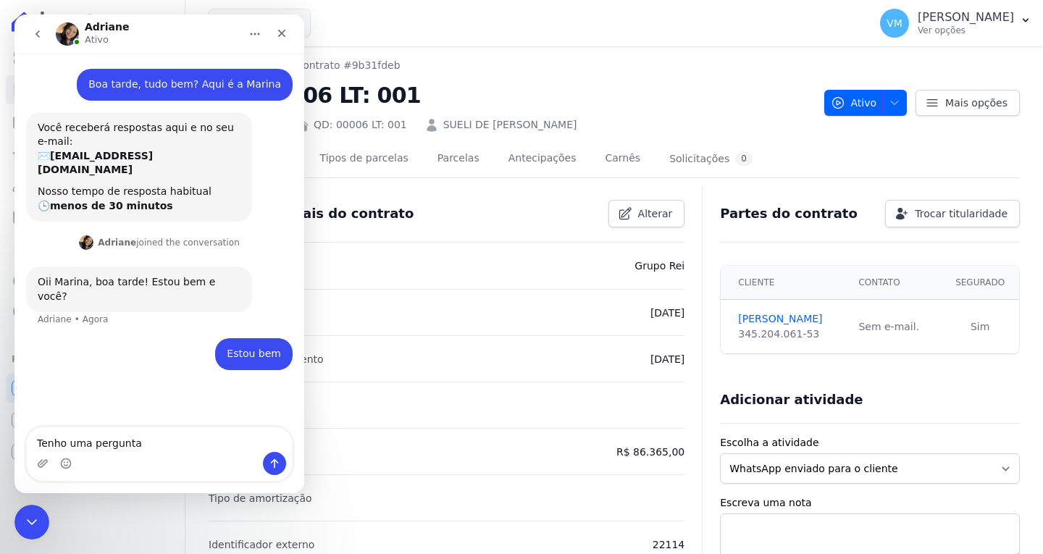
type textarea "Tenho uma pergunta"
click at [895, 104] on button "Ativo" at bounding box center [865, 103] width 83 height 26
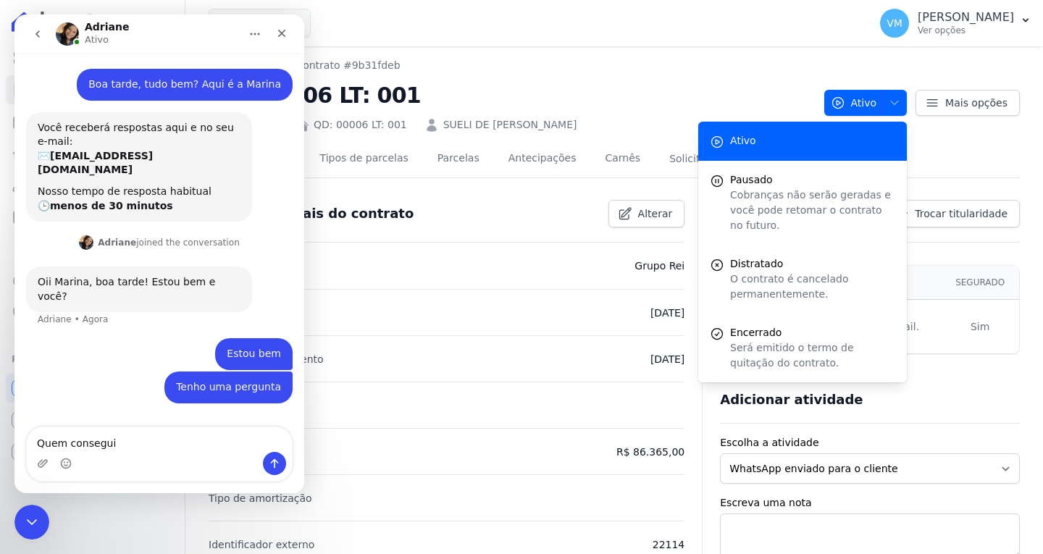
click at [722, 101] on h2 "QD: 00006 LT: 001" at bounding box center [511, 95] width 604 height 33
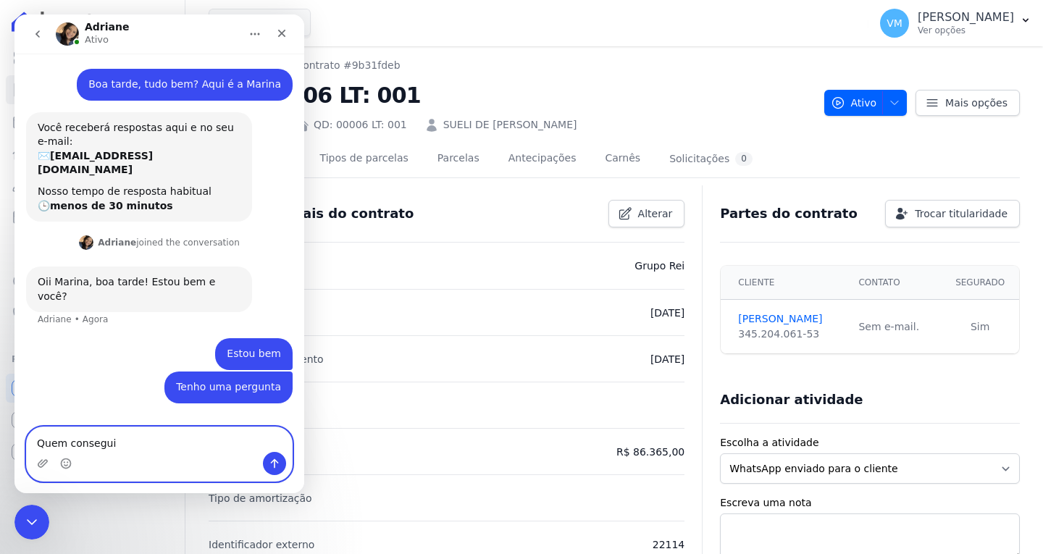
drag, startPoint x: 177, startPoint y: 440, endPoint x: 225, endPoint y: 445, distance: 48.8
click at [175, 440] on textarea "Quem consegui" at bounding box center [159, 439] width 265 height 25
type textarea "Quem consegui distratar um contrato é só vocês?"
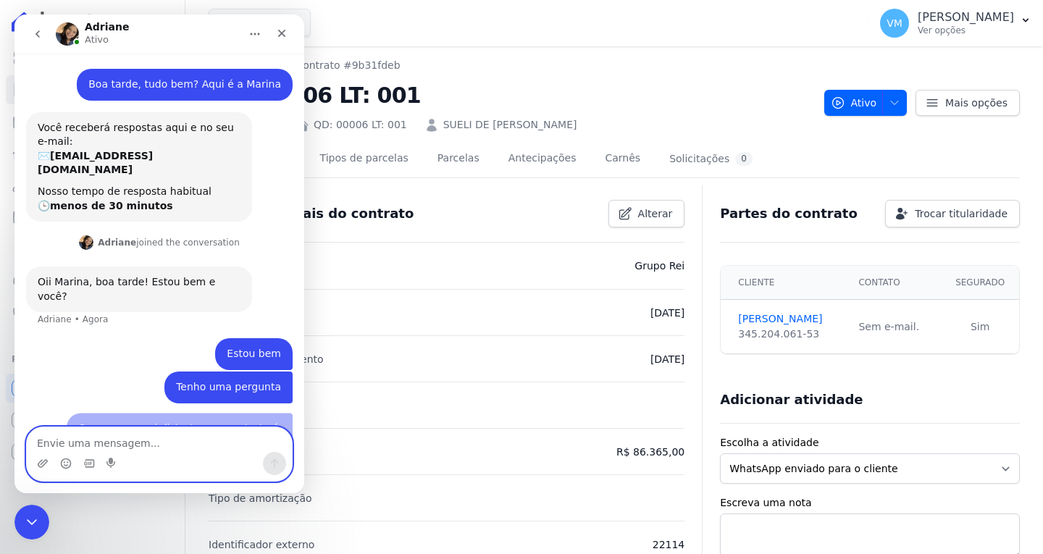
scroll to position [13, 0]
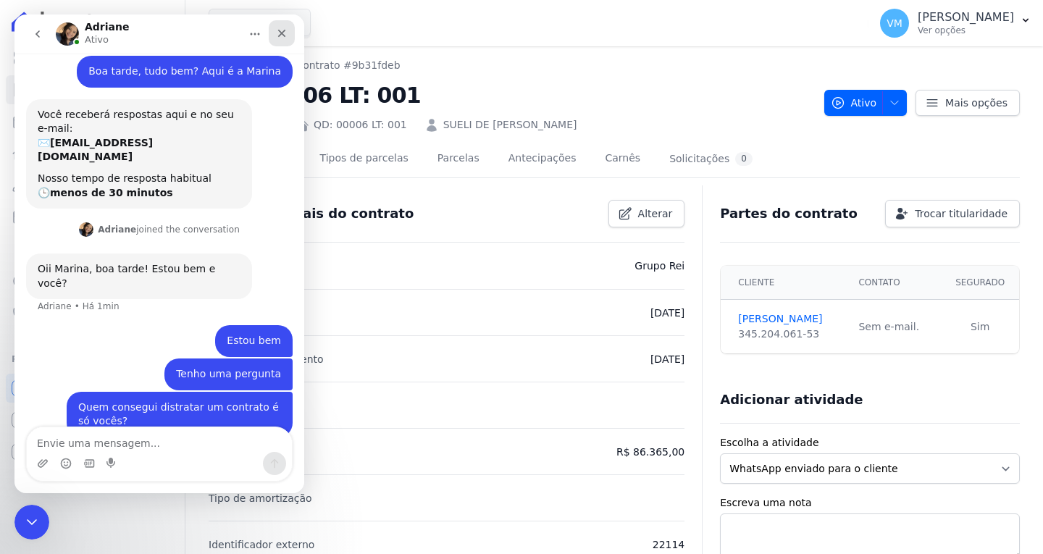
drag, startPoint x: 284, startPoint y: 24, endPoint x: 408, endPoint y: 99, distance: 144.6
click at [284, 24] on div "Fechar" at bounding box center [282, 33] width 26 height 26
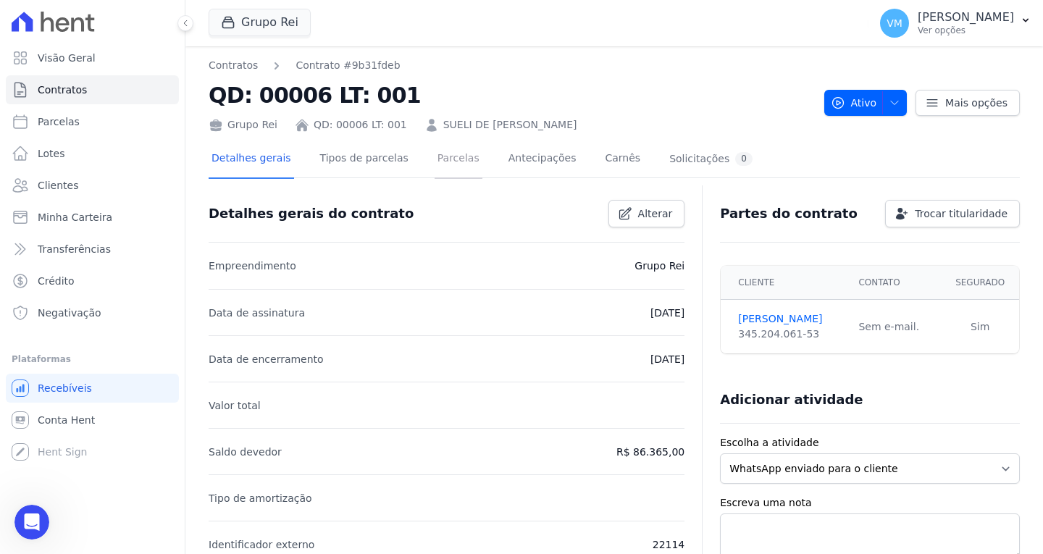
click at [453, 148] on link "Parcelas" at bounding box center [459, 160] width 48 height 38
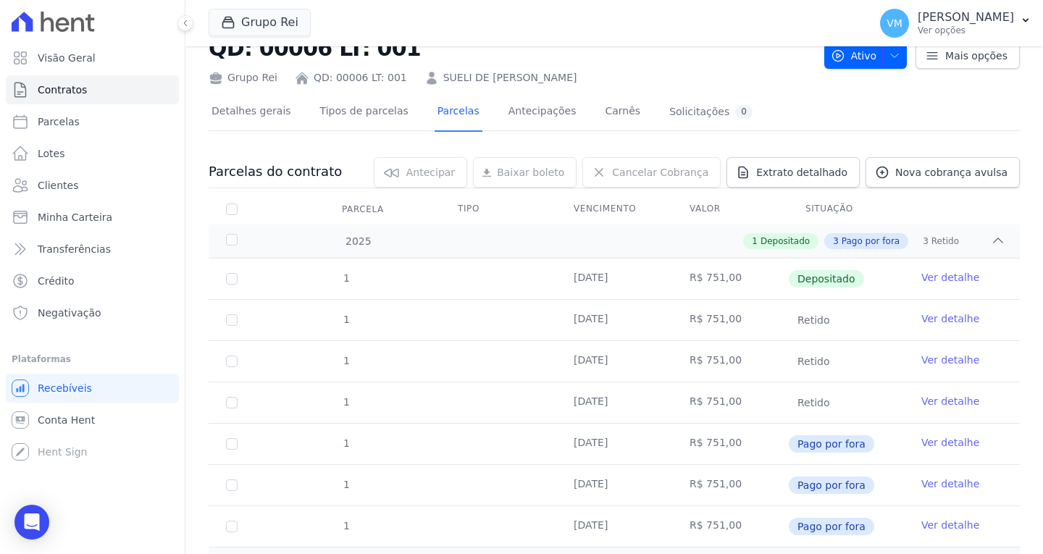
scroll to position [72, 0]
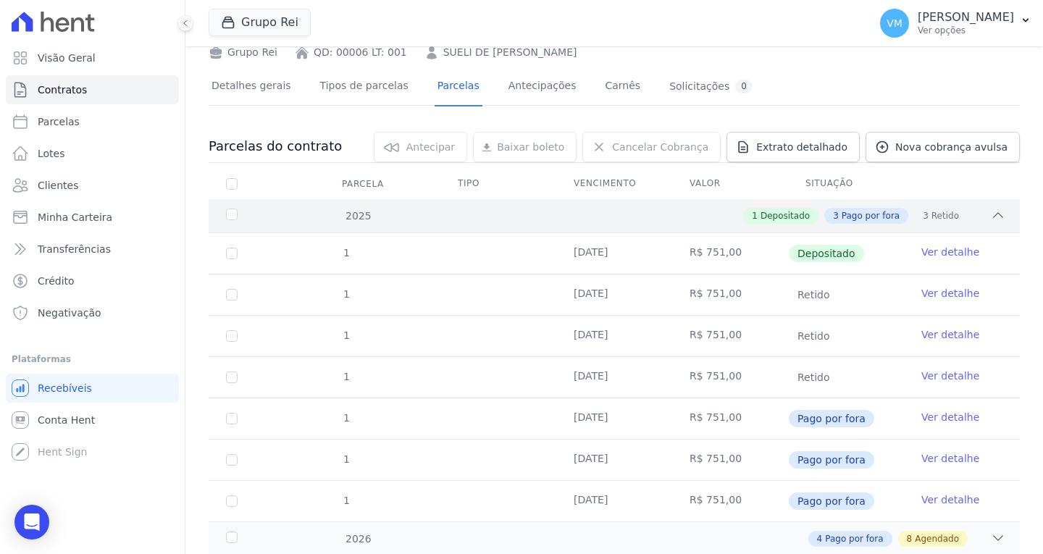
click at [227, 219] on div "2025" at bounding box center [258, 216] width 70 height 15
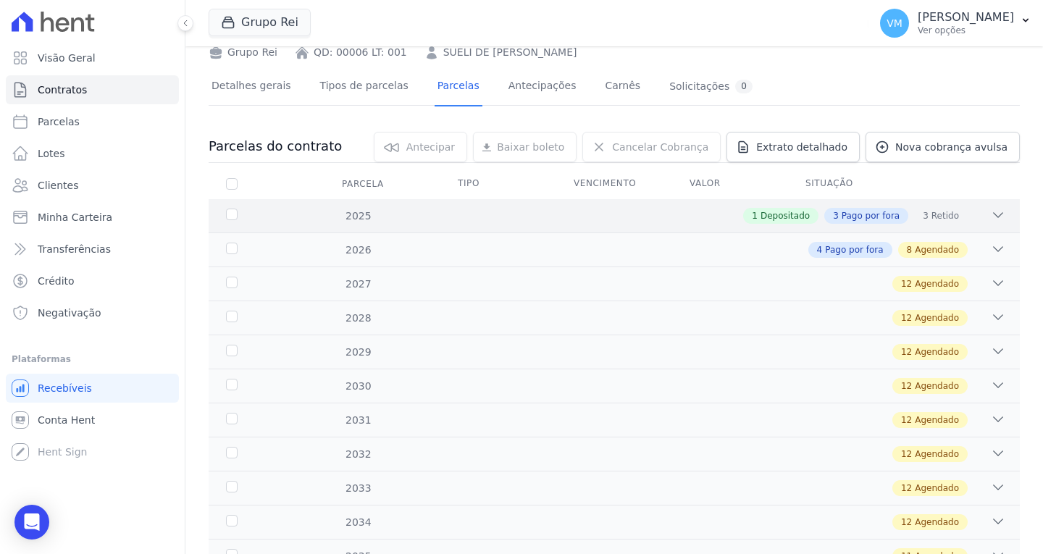
click at [233, 219] on div "2025" at bounding box center [258, 216] width 70 height 15
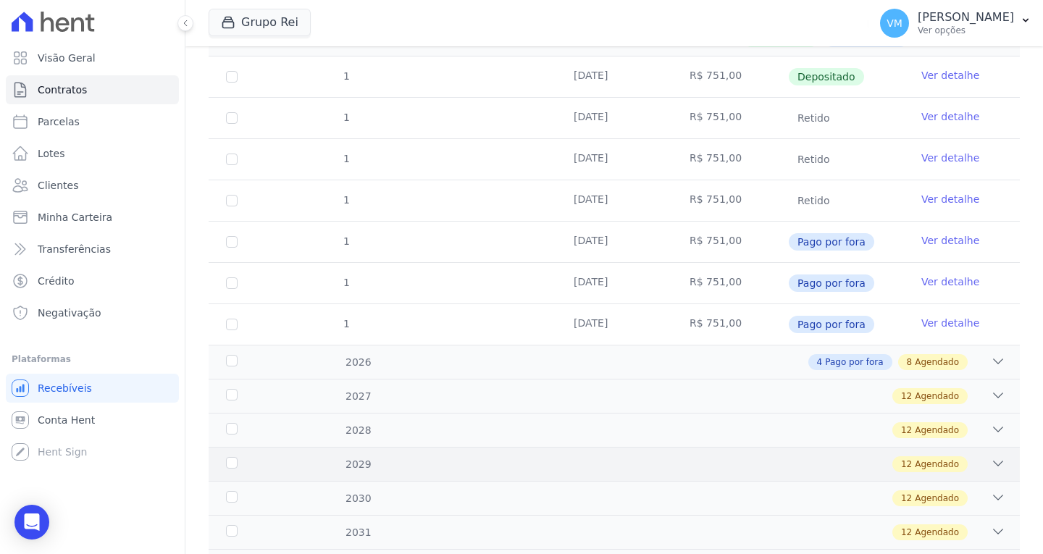
scroll to position [290, 0]
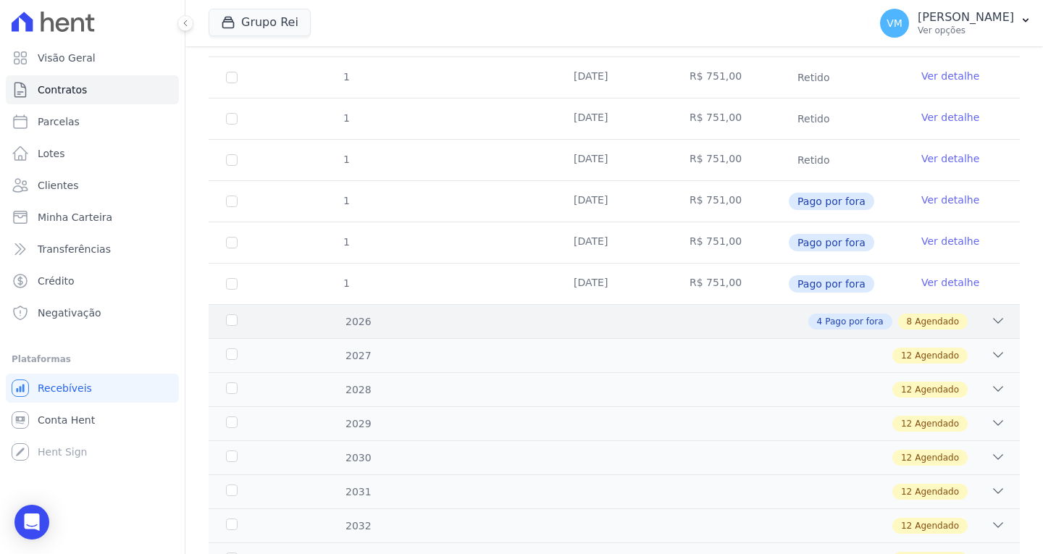
click at [754, 329] on div "4 Pago por fora 8 Agendado" at bounding box center [653, 322] width 703 height 16
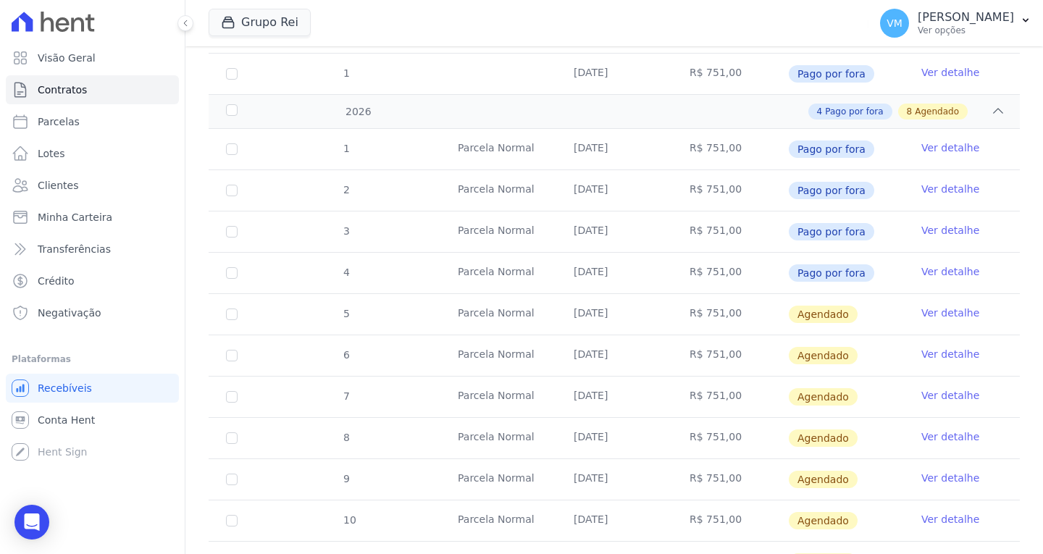
scroll to position [507, 0]
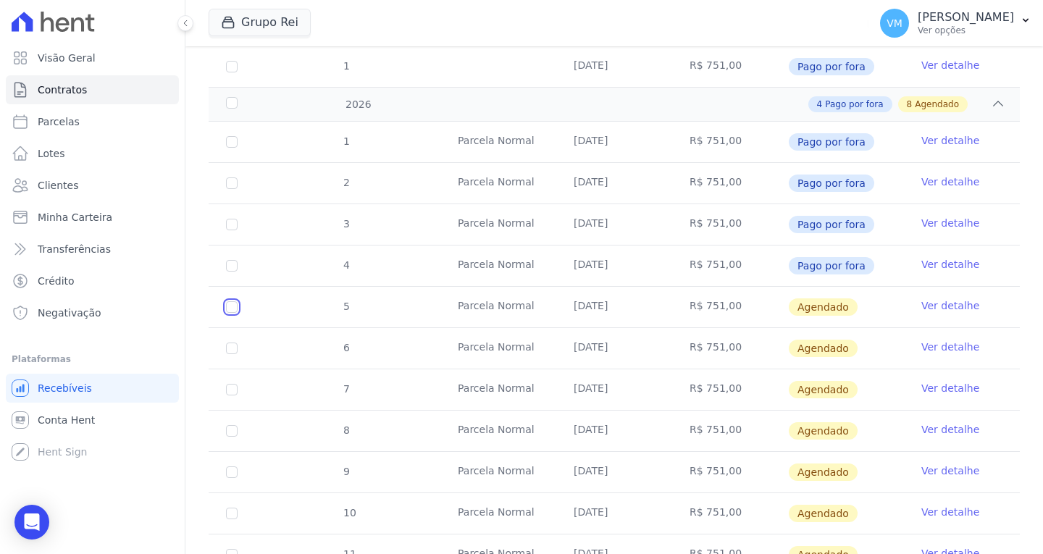
click at [230, 305] on input "checkbox" at bounding box center [232, 307] width 12 height 12
checkbox input "true"
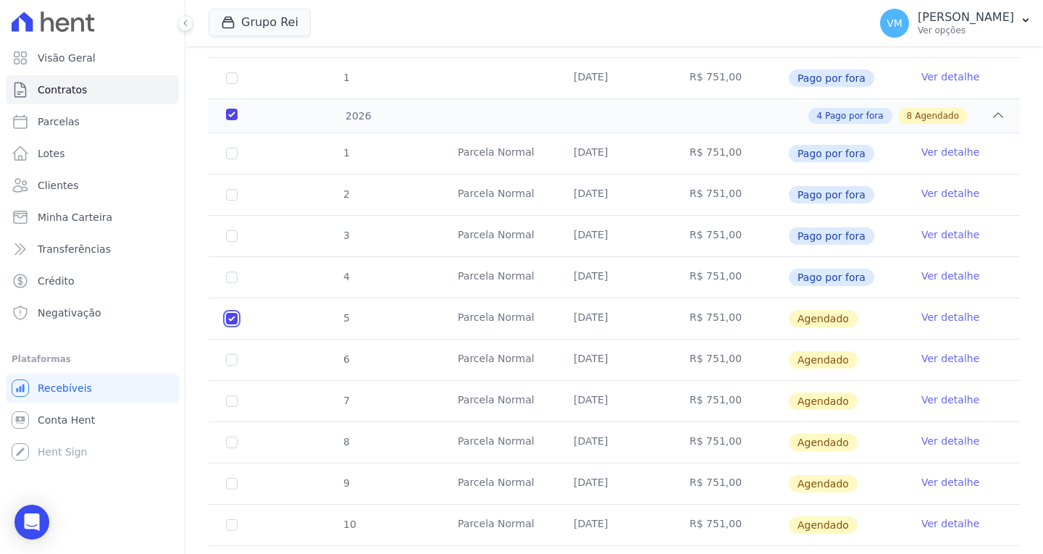
scroll to position [519, 0]
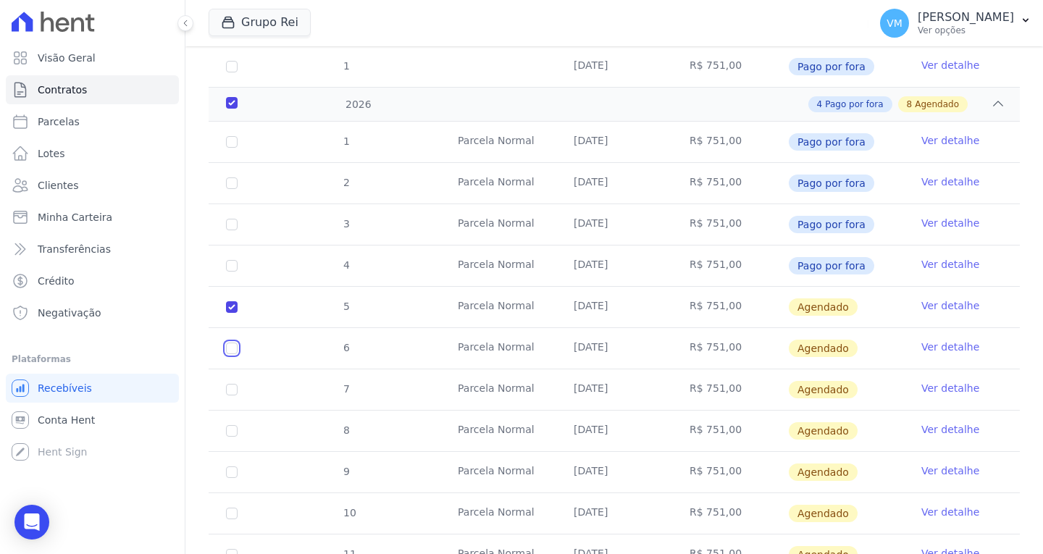
click at [231, 346] on input "checkbox" at bounding box center [232, 349] width 12 height 12
checkbox input "true"
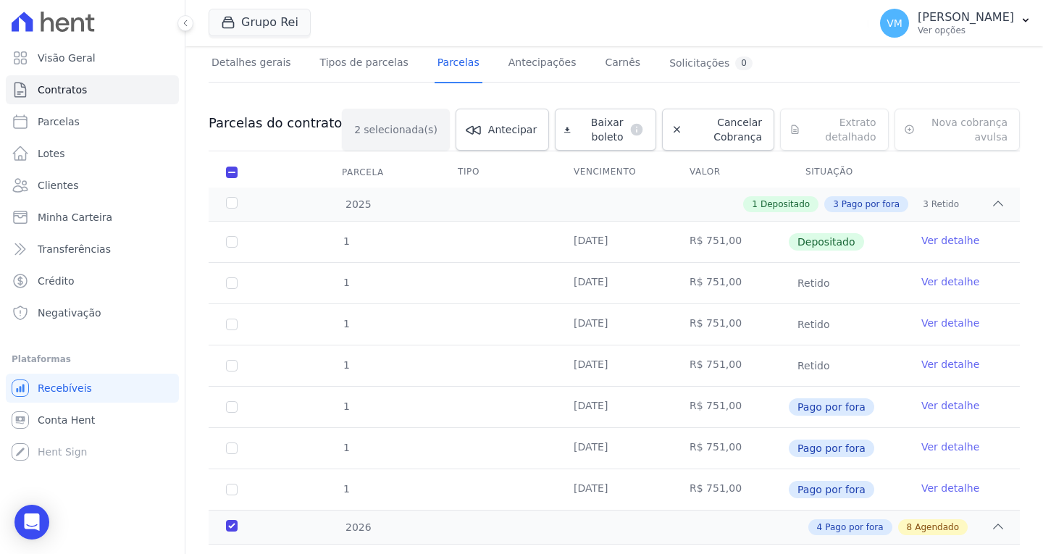
scroll to position [0, 0]
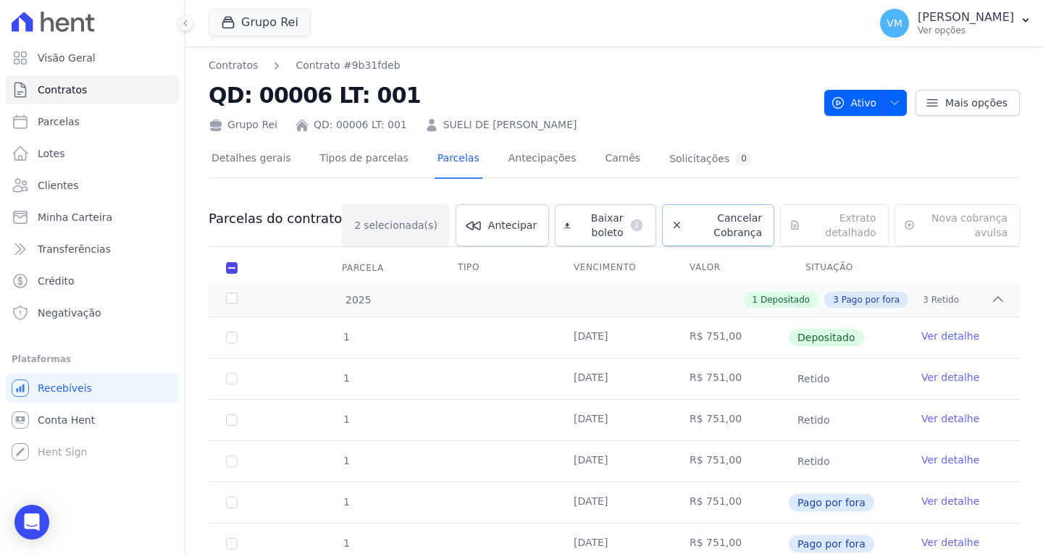
click at [706, 233] on span "Cancelar Cobrança" at bounding box center [725, 225] width 74 height 29
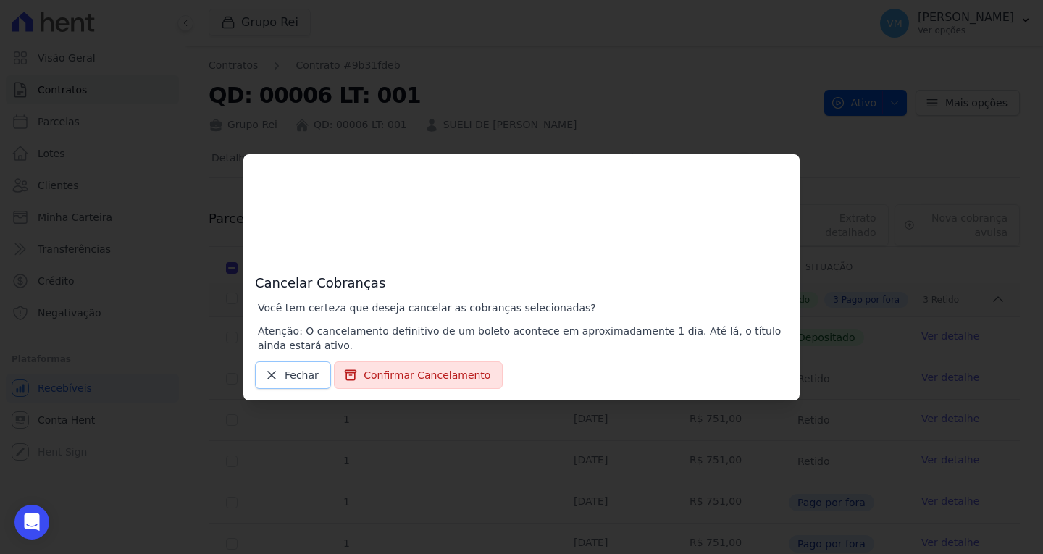
click at [296, 376] on span "Fechar" at bounding box center [302, 375] width 34 height 14
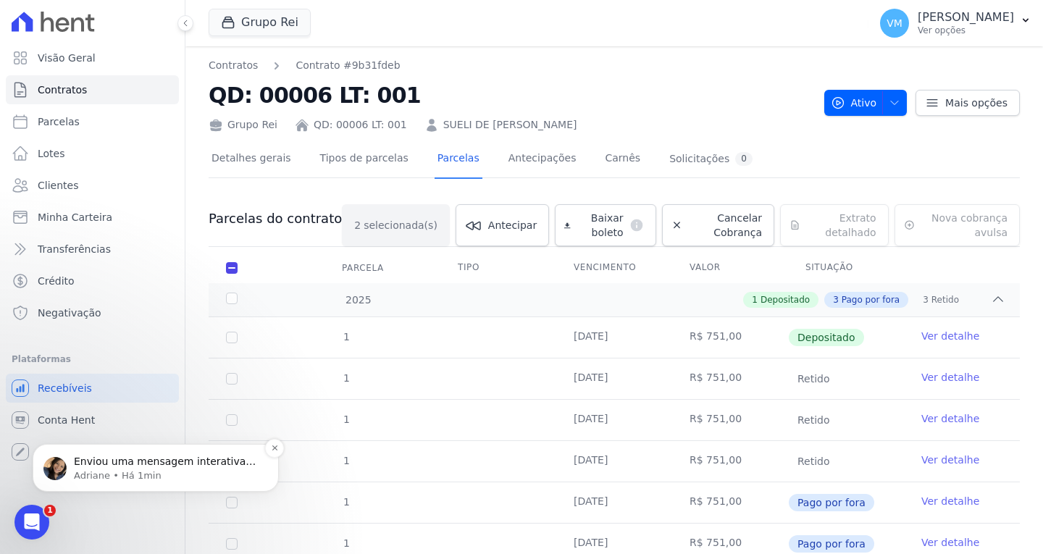
click at [107, 482] on div "Enviou uma mensagem interativa para você Adriane • Há 1min" at bounding box center [156, 468] width 246 height 48
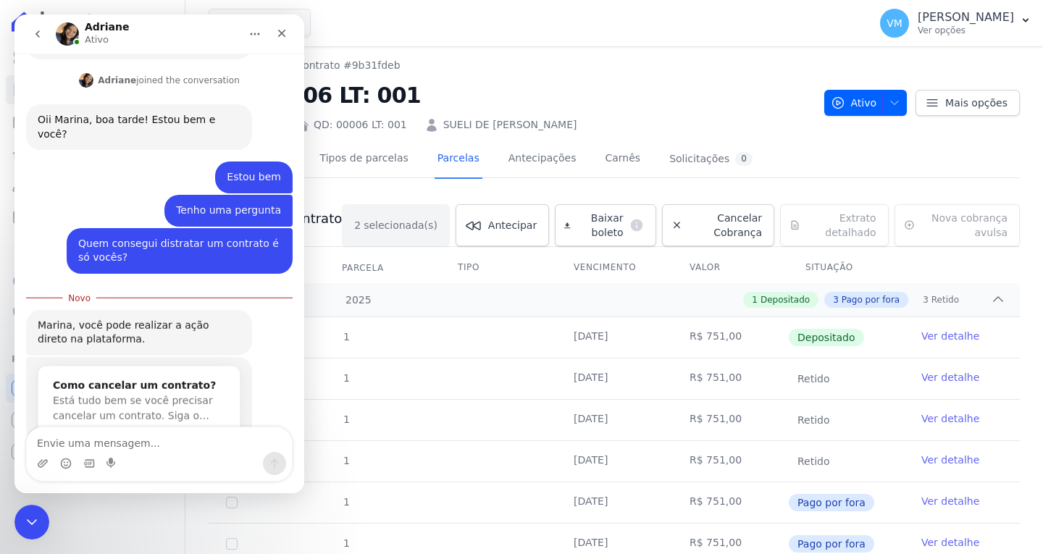
scroll to position [182, 0]
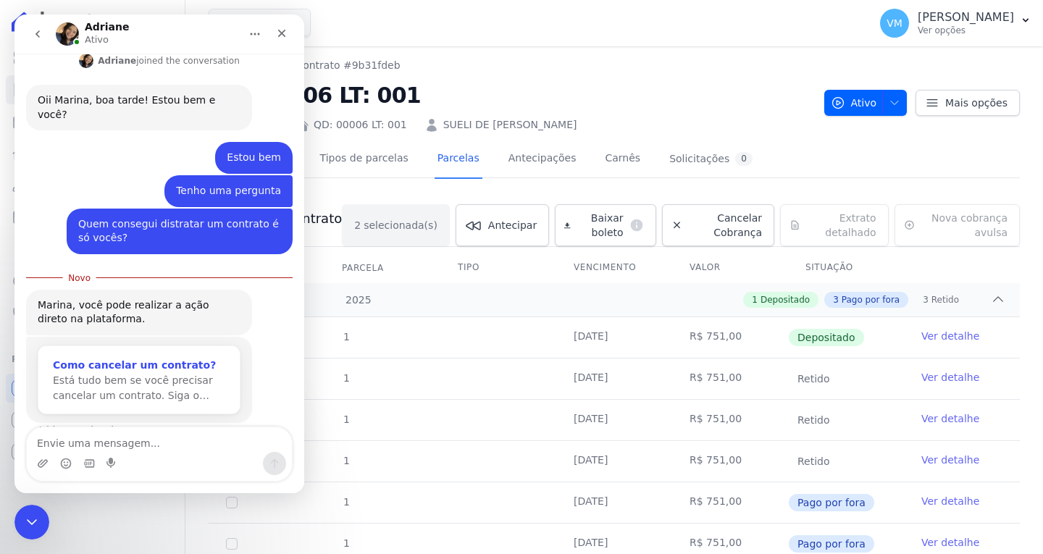
click at [122, 358] on div "Como cancelar um contrato?" at bounding box center [139, 365] width 172 height 15
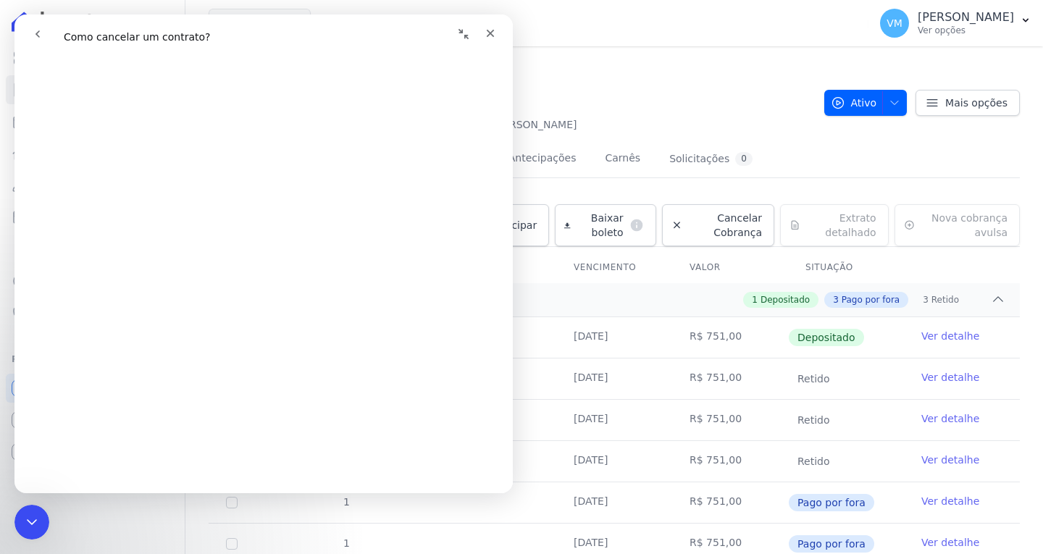
scroll to position [290, 0]
click at [897, 105] on button "Ativo" at bounding box center [865, 103] width 83 height 26
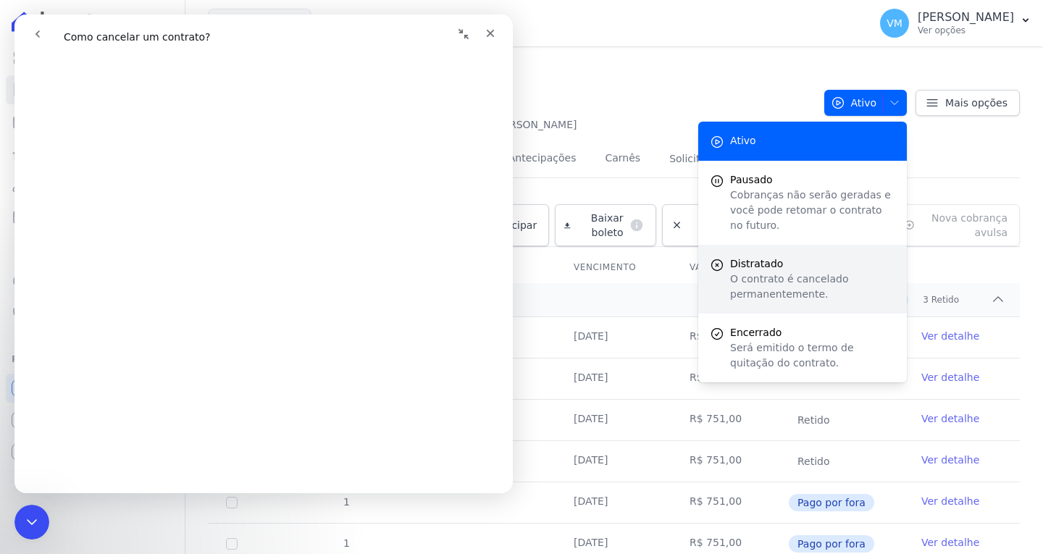
click at [828, 256] on span "Distratado" at bounding box center [812, 263] width 165 height 15
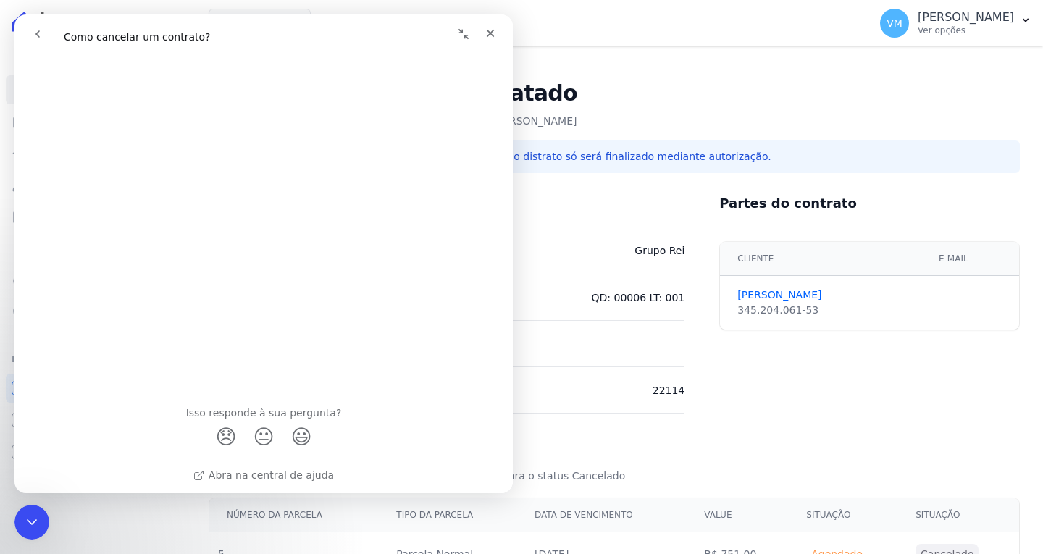
scroll to position [1124, 0]
click at [498, 33] on div "Fechar" at bounding box center [490, 33] width 26 height 26
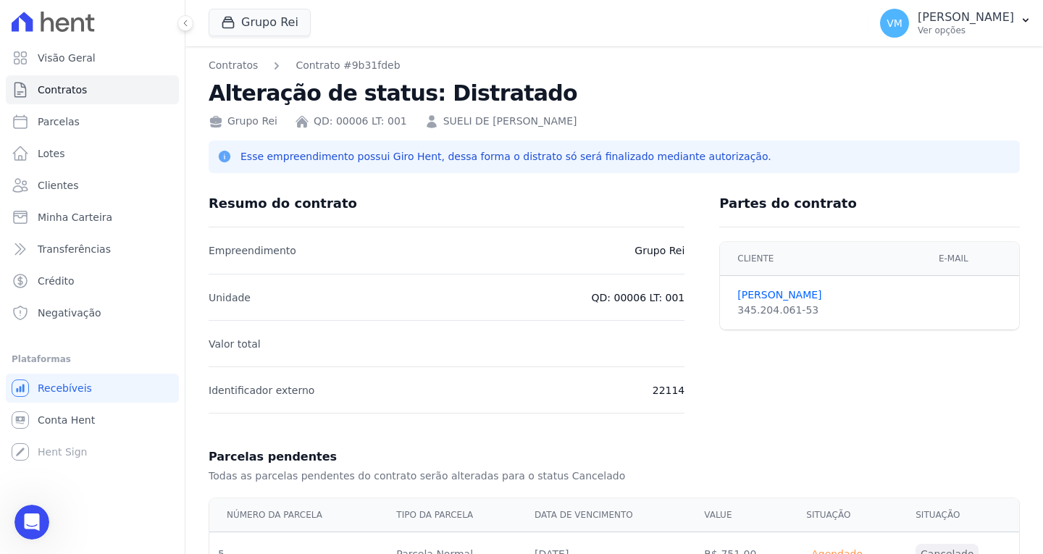
scroll to position [0, 0]
drag, startPoint x: 24, startPoint y: 509, endPoint x: 38, endPoint y: 997, distance: 488.4
click at [22, 506] on div "Abertura do Messenger da Intercom" at bounding box center [30, 520] width 48 height 48
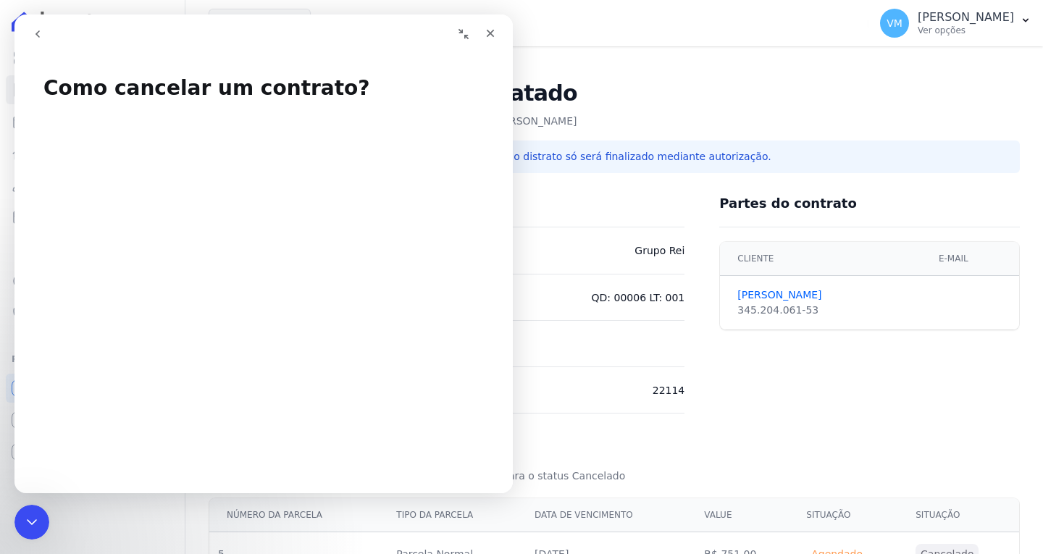
click at [39, 35] on icon "go back" at bounding box center [38, 34] width 12 height 12
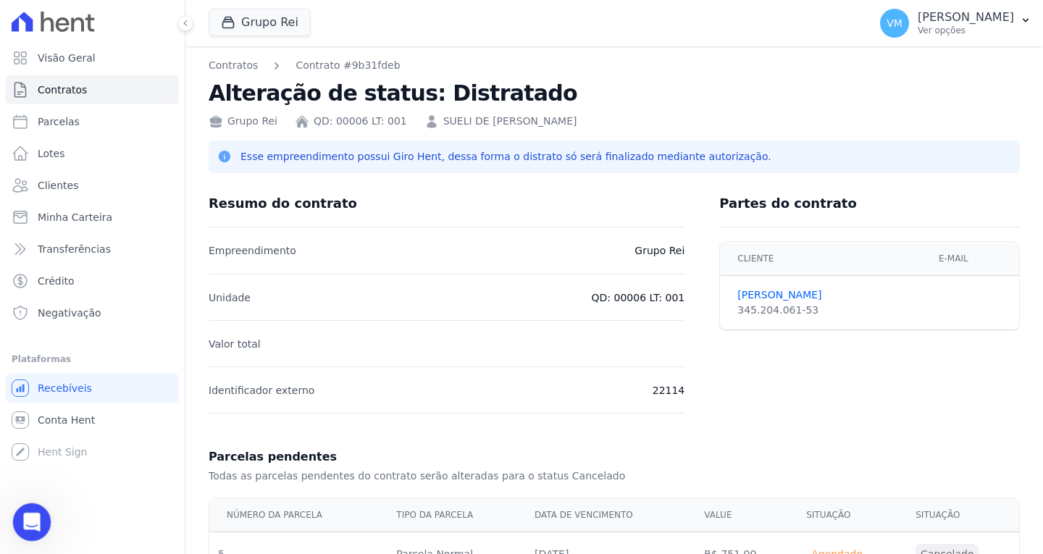
click at [35, 511] on div "Abertura do Messenger da Intercom" at bounding box center [30, 520] width 48 height 48
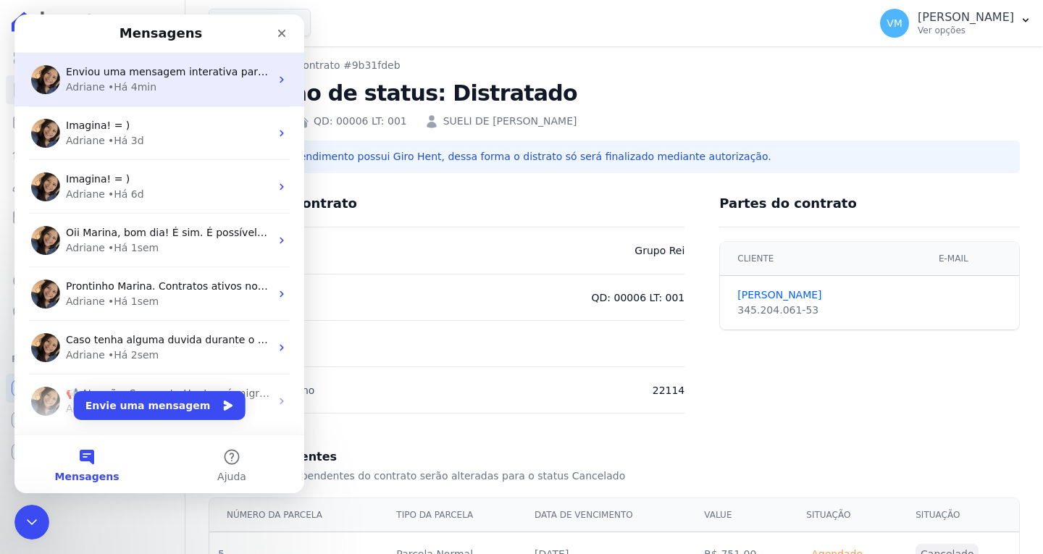
click at [156, 71] on span "Enviou uma mensagem interativa para você" at bounding box center [178, 72] width 225 height 12
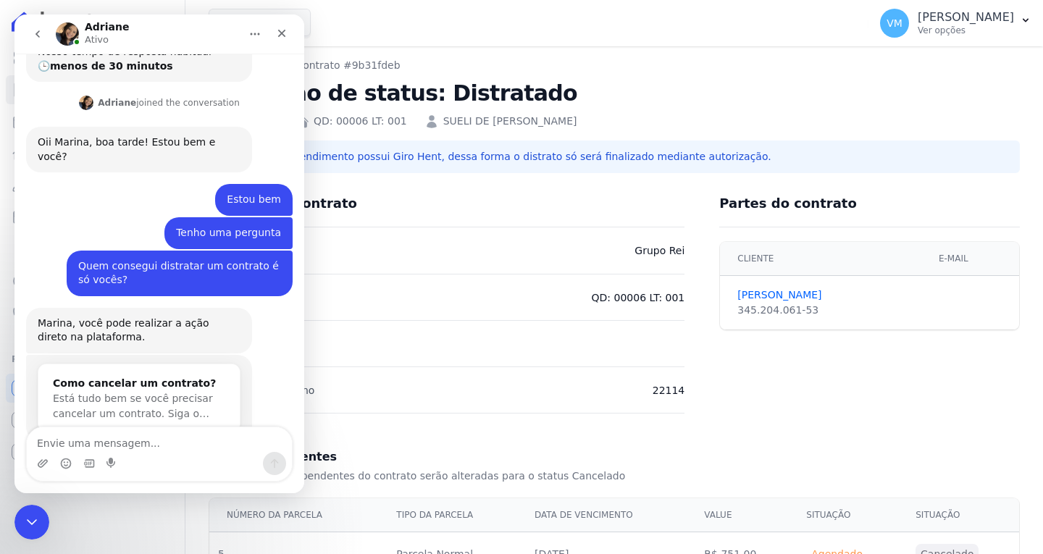
scroll to position [158, 0]
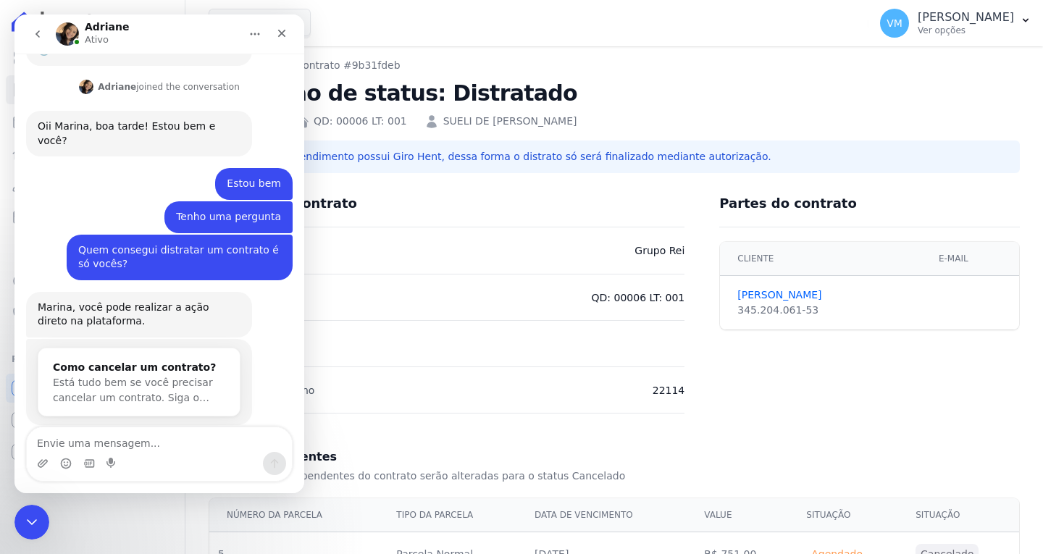
click at [158, 439] on textarea "Envie uma mensagem..." at bounding box center [159, 439] width 265 height 25
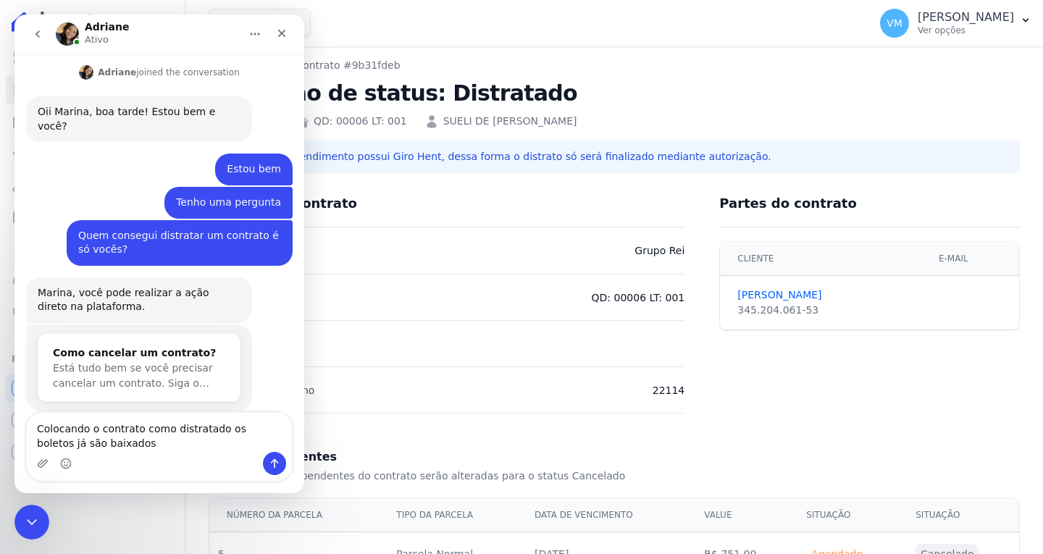
type textarea "Colocando o contrato como distratado os boletos já são baixados?"
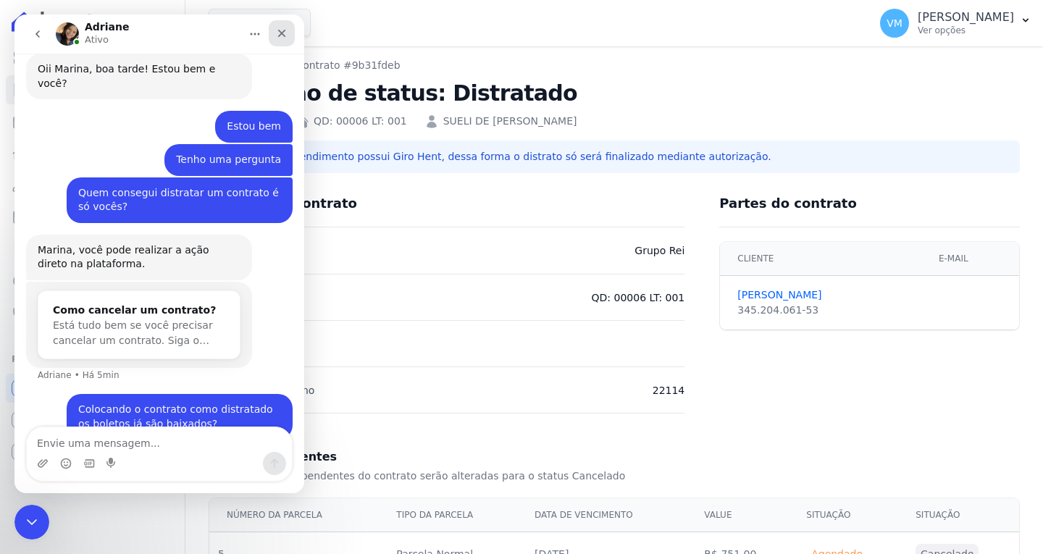
click at [278, 35] on icon "Fechar" at bounding box center [282, 34] width 12 height 12
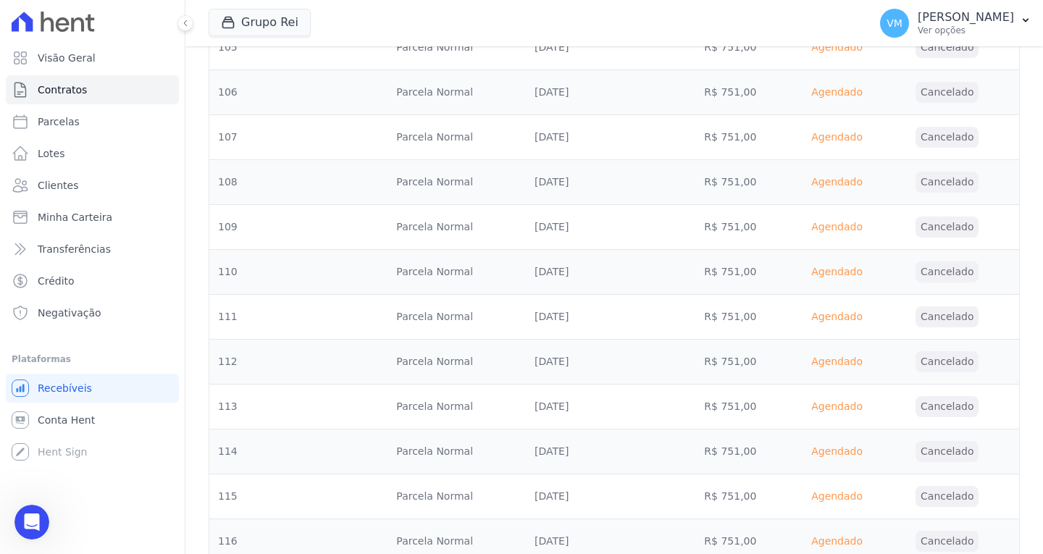
scroll to position [5339, 0]
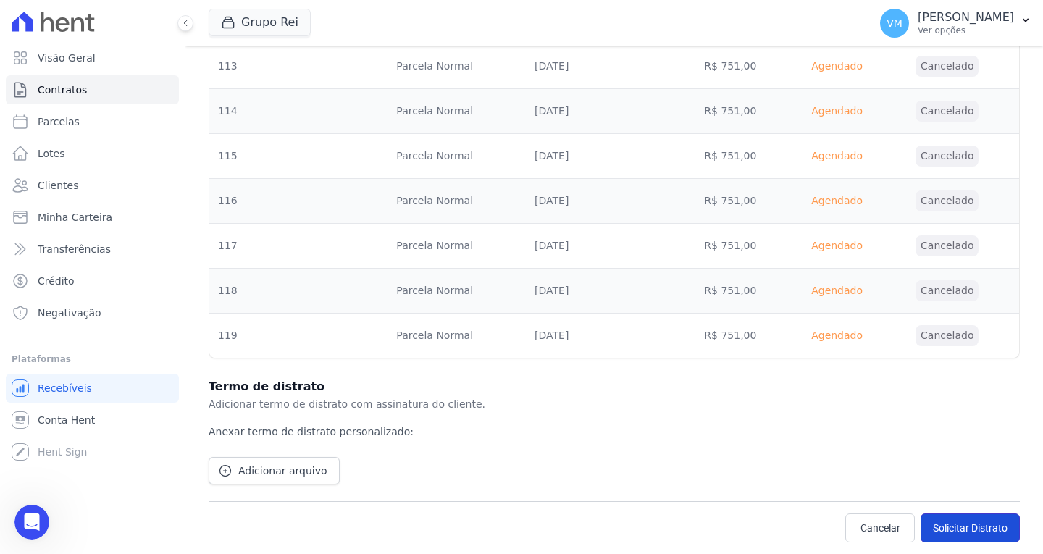
click at [951, 524] on button "Solicitar Distrato" at bounding box center [970, 528] width 99 height 29
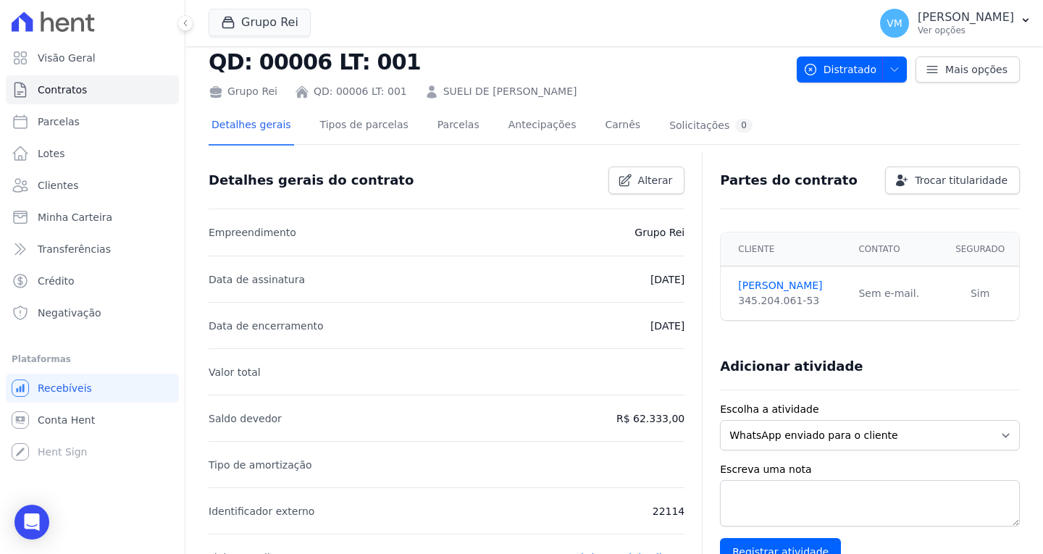
scroll to position [72, 0]
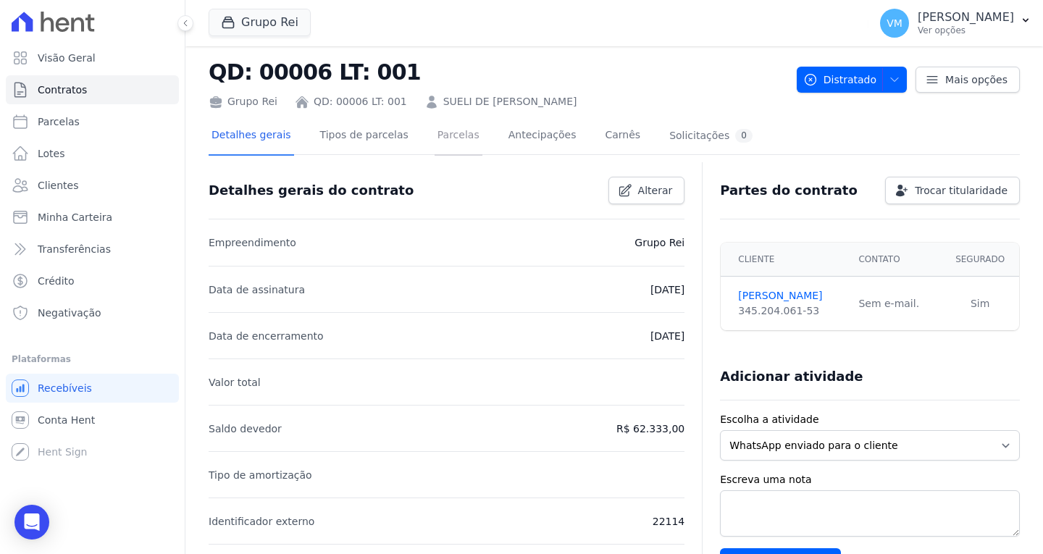
click at [435, 127] on link "Parcelas" at bounding box center [459, 136] width 48 height 38
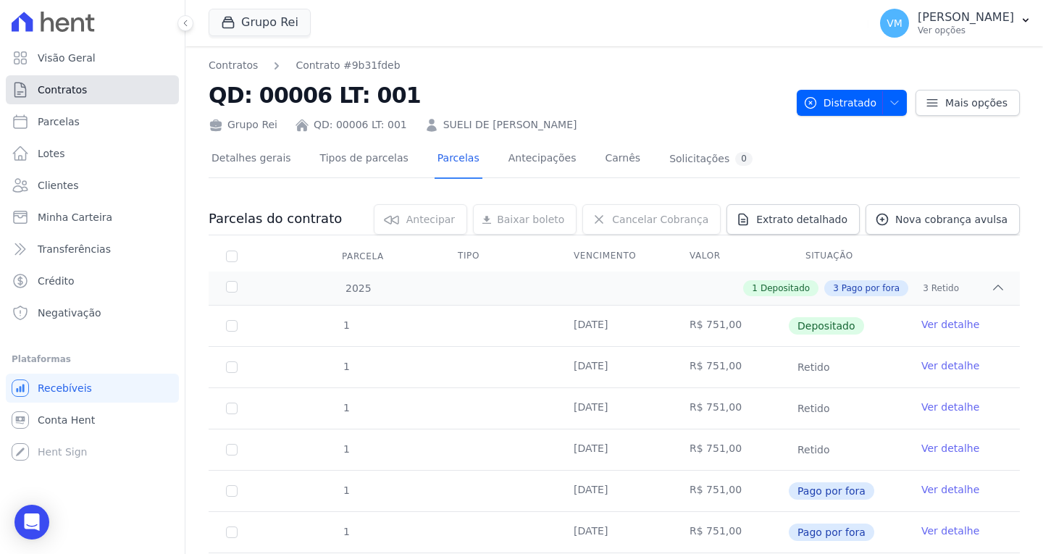
click at [91, 89] on link "Contratos" at bounding box center [92, 89] width 173 height 29
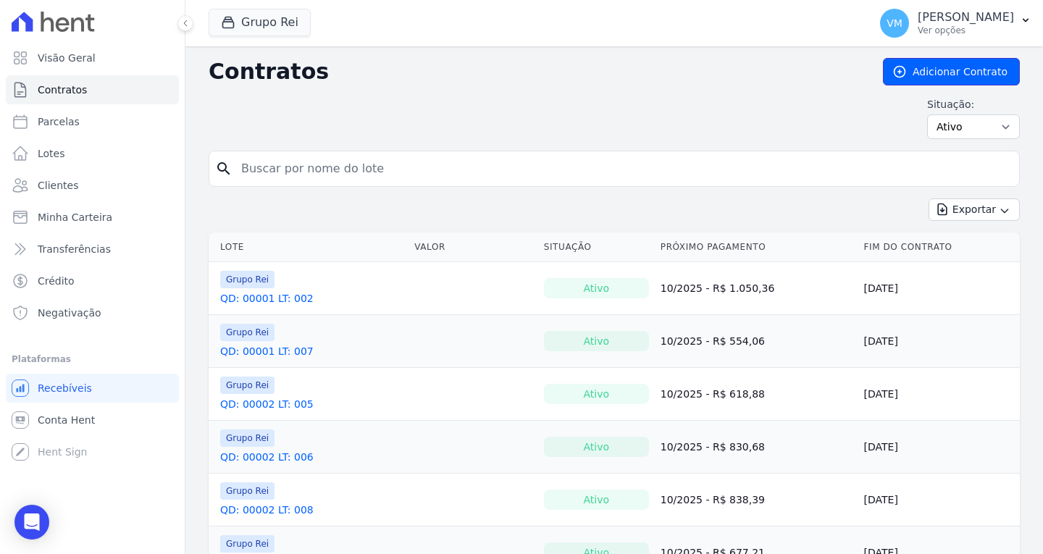
drag, startPoint x: 920, startPoint y: 75, endPoint x: 868, endPoint y: 85, distance: 53.1
click at [921, 75] on link "Adicionar Contrato" at bounding box center [951, 72] width 137 height 28
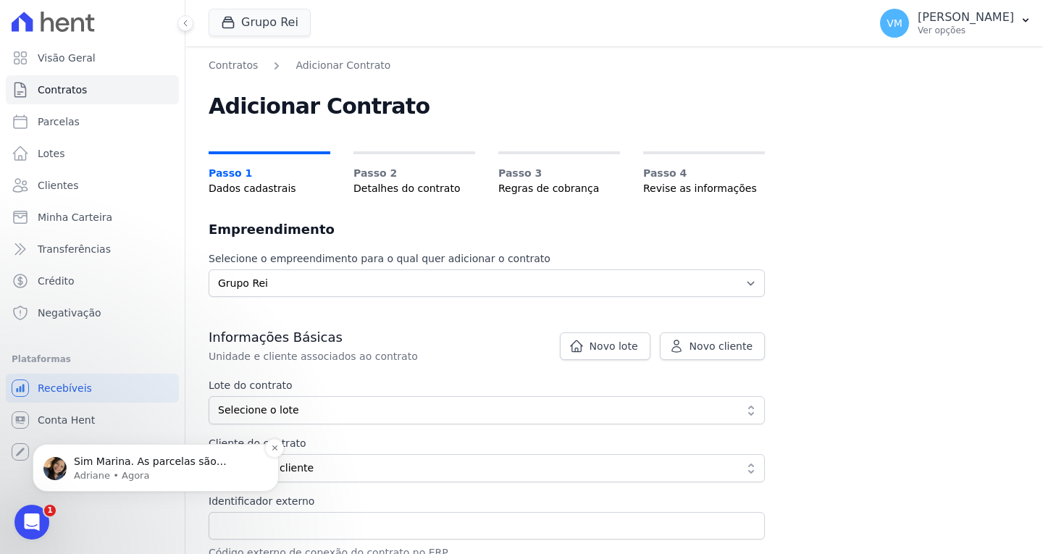
click at [136, 476] on p "Adriane • Agora" at bounding box center [167, 475] width 187 height 13
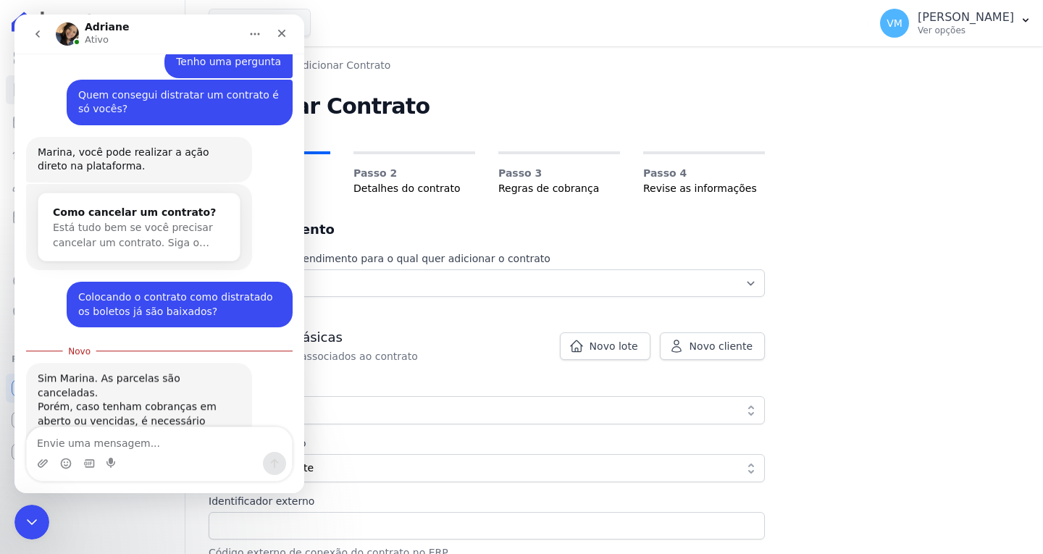
scroll to position [325, 0]
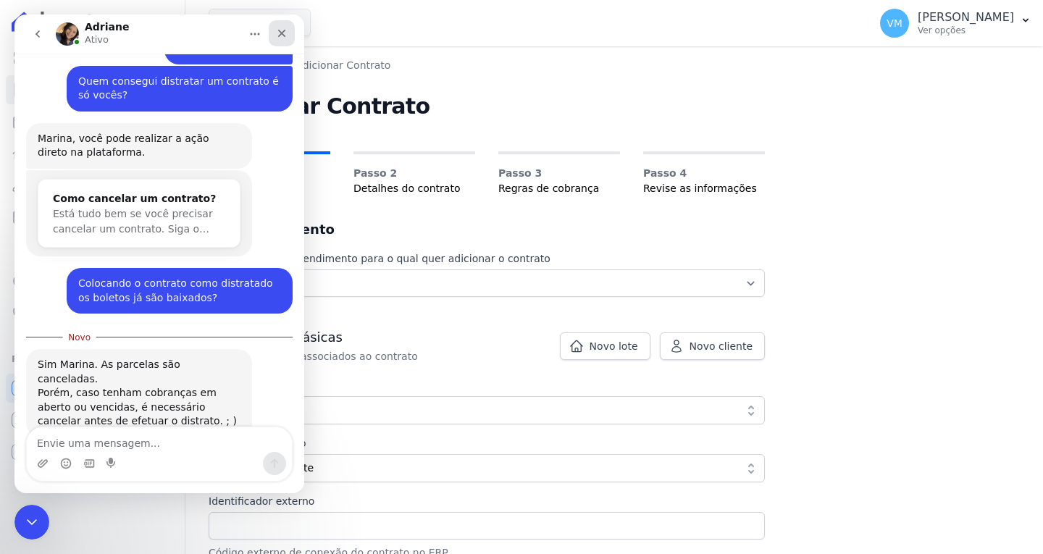
click at [283, 34] on icon "Fechar" at bounding box center [282, 34] width 8 height 8
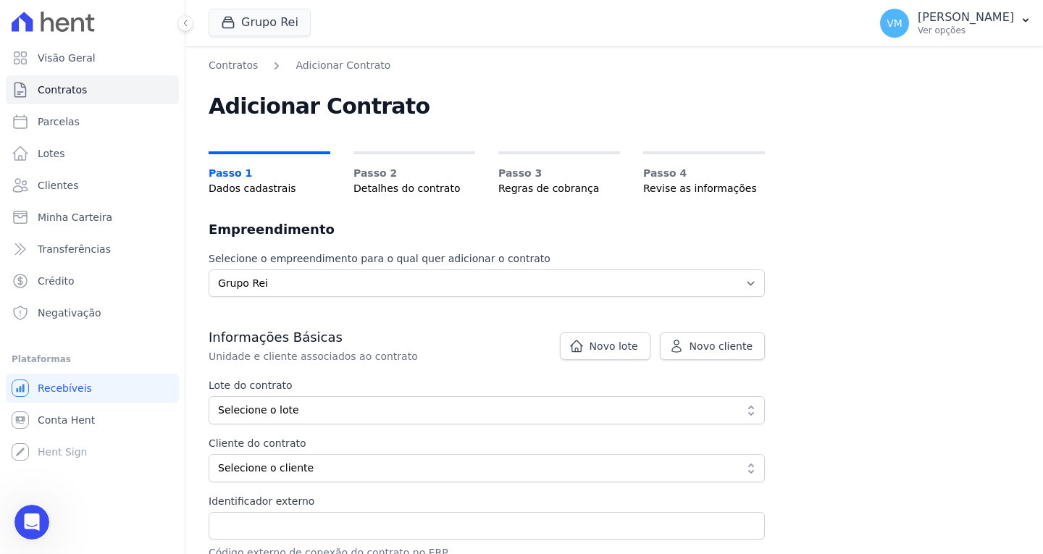
scroll to position [301, 0]
click at [35, 516] on icon "Abertura do Messenger da Intercom" at bounding box center [30, 521] width 24 height 24
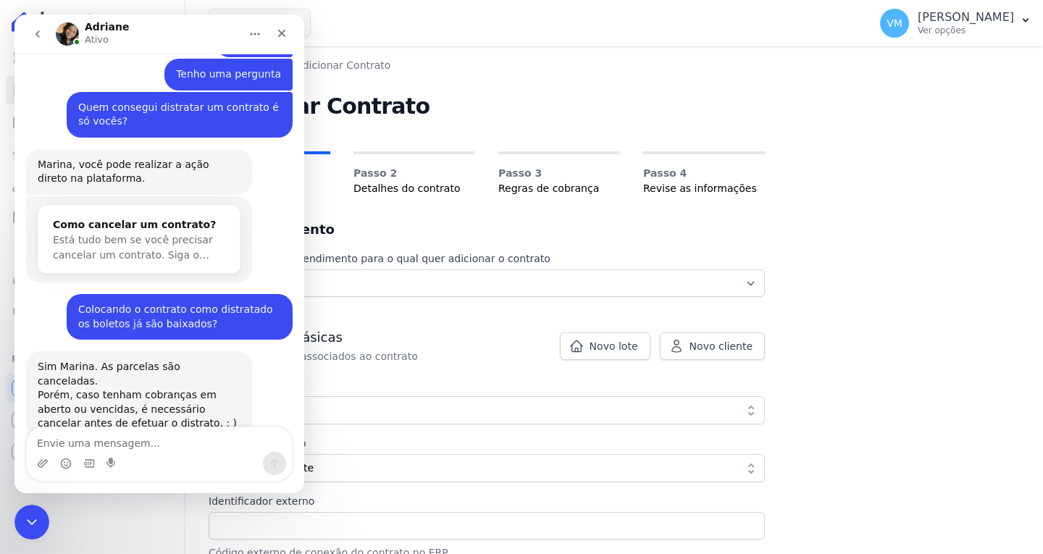
click at [105, 447] on textarea "Envie uma mensagem..." at bounding box center [159, 439] width 265 height 25
type textarea "ok"
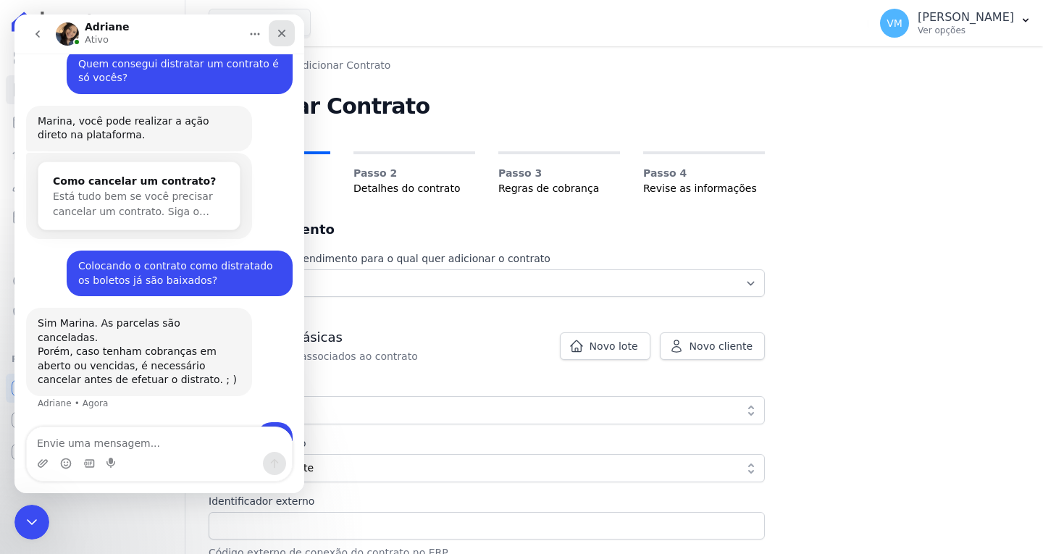
click at [283, 30] on icon "Fechar" at bounding box center [282, 34] width 12 height 12
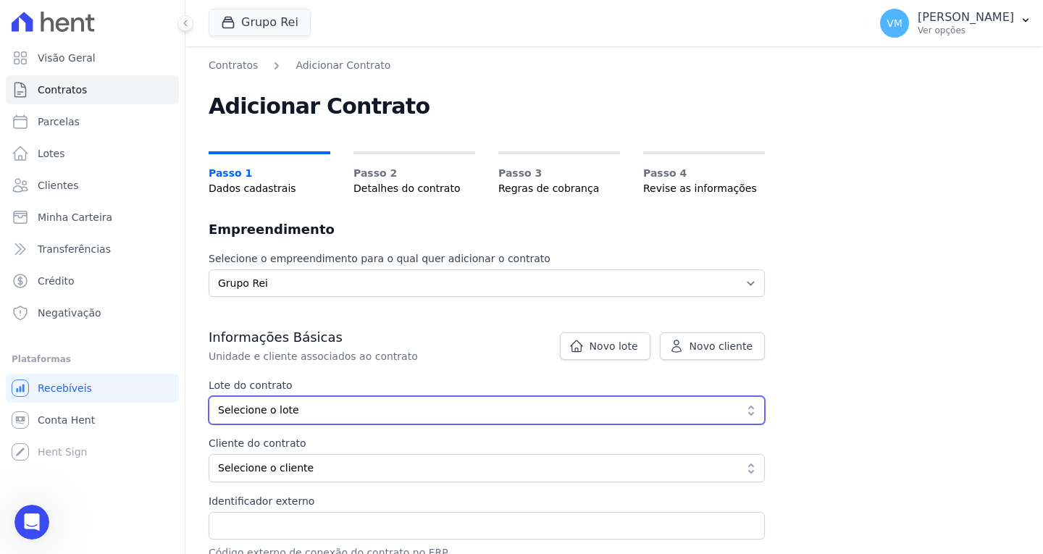
click at [330, 413] on span "Selecione o lote" at bounding box center [476, 410] width 517 height 15
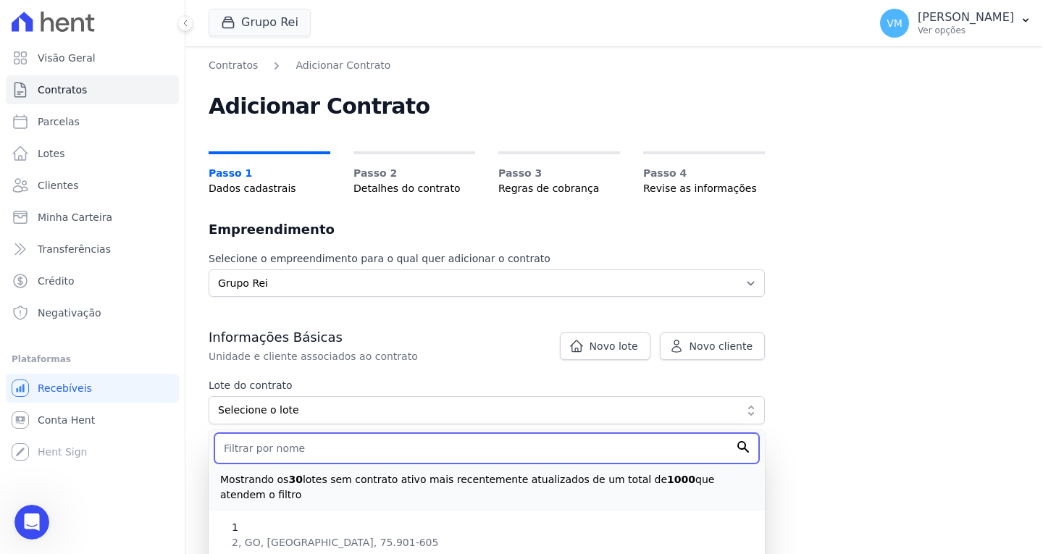
click at [326, 448] on input "text" at bounding box center [486, 448] width 545 height 30
type input "QD: 00006"
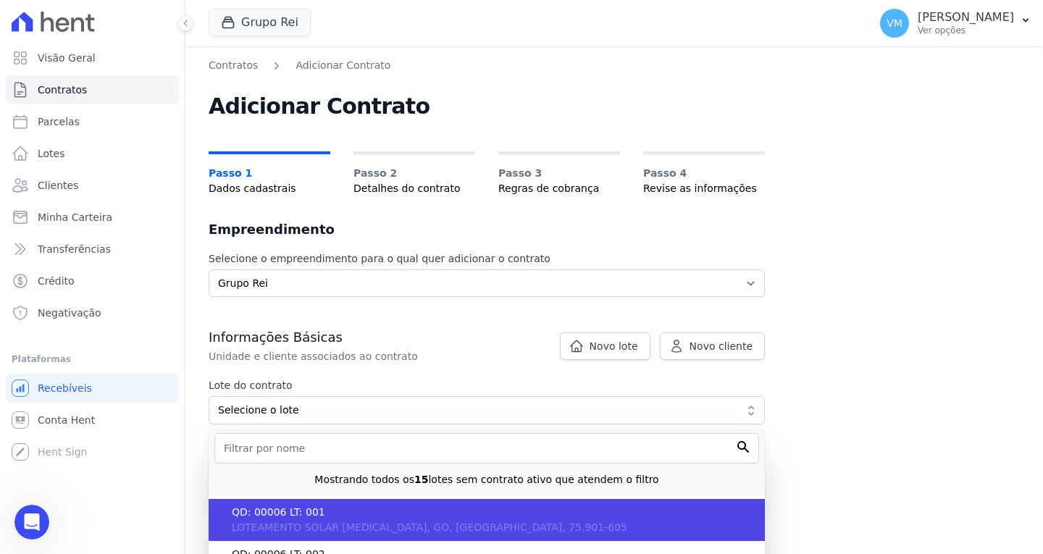
click at [330, 516] on span "QD: 00006 LT: 001" at bounding box center [493, 512] width 522 height 15
type input "c4dd8be7-3d08-431d-8501-bb4b8ae26c66"
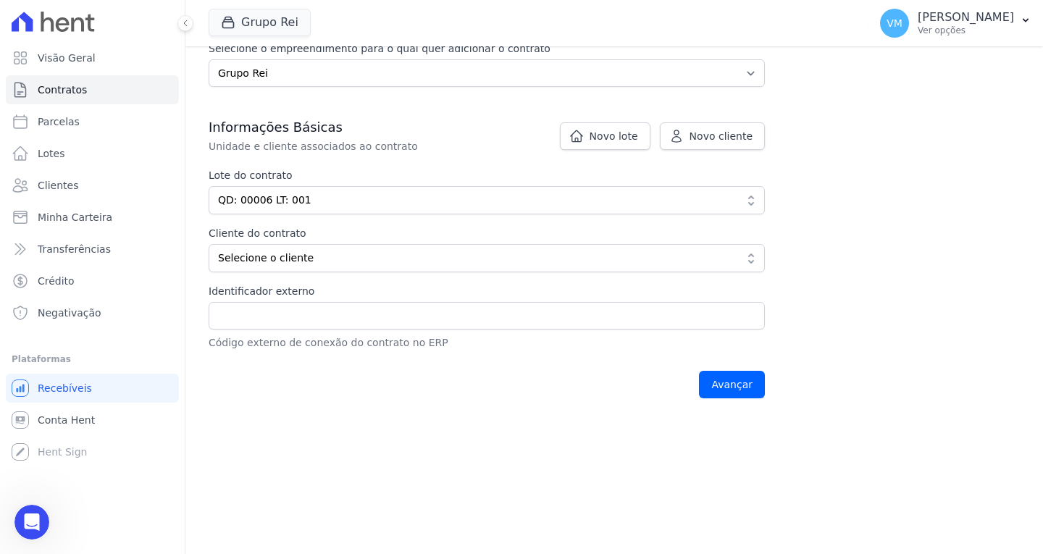
scroll to position [217, 0]
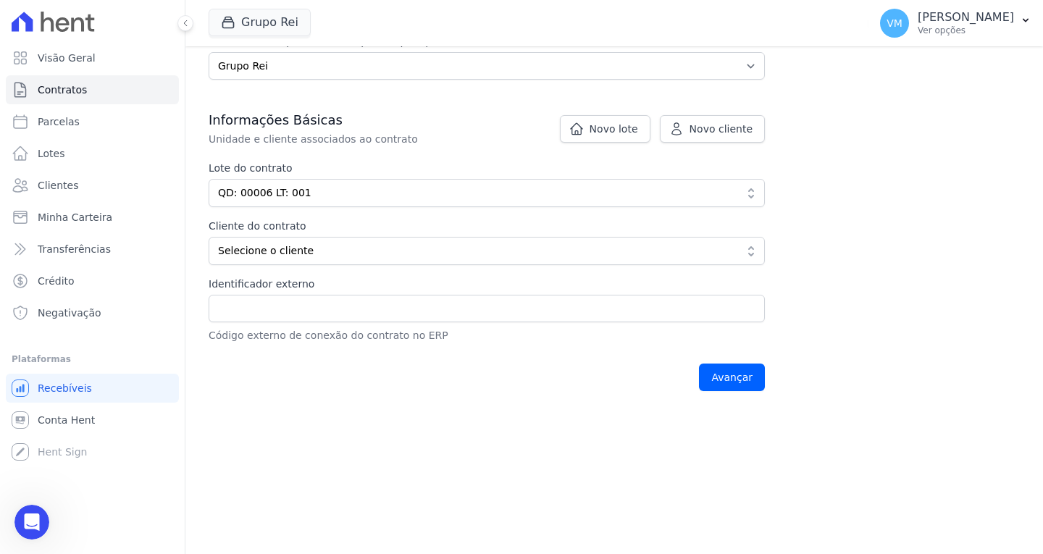
click at [314, 236] on div "Cliente do contrato Percentual Selecione o cliente Mostrando os 30 clientes mai…" at bounding box center [487, 242] width 556 height 46
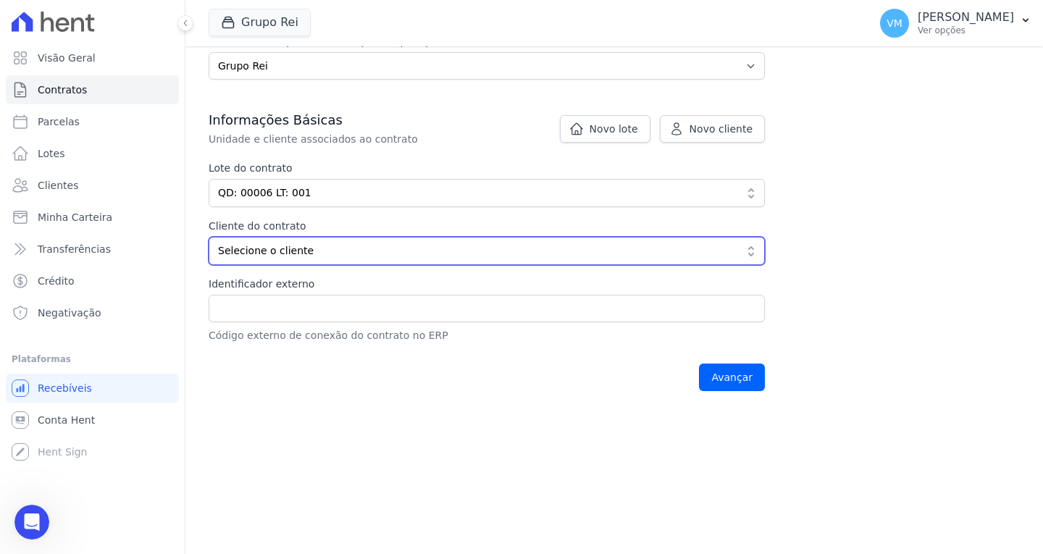
click at [317, 248] on span "Selecione o cliente" at bounding box center [476, 250] width 517 height 15
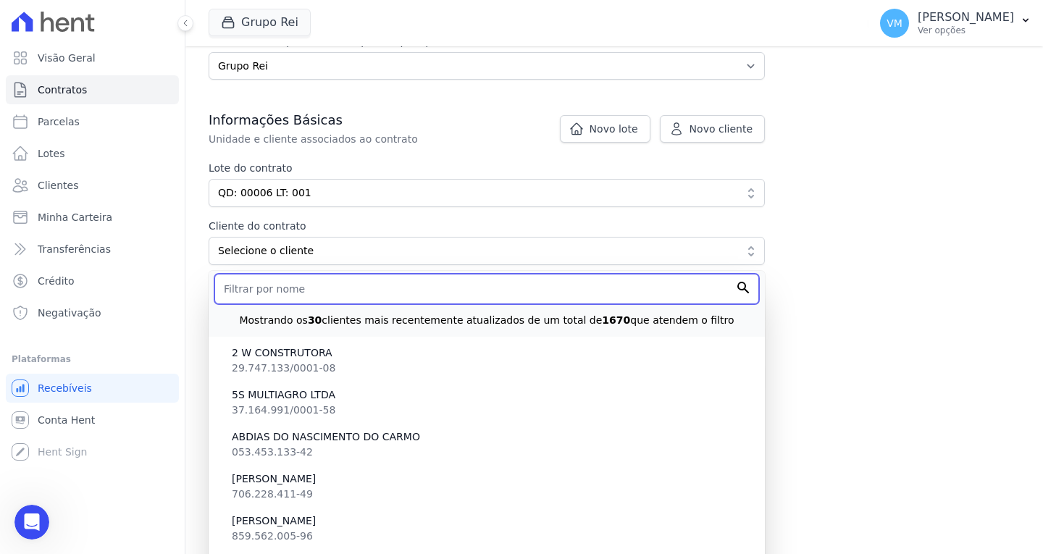
click at [317, 285] on input "text" at bounding box center [486, 289] width 545 height 30
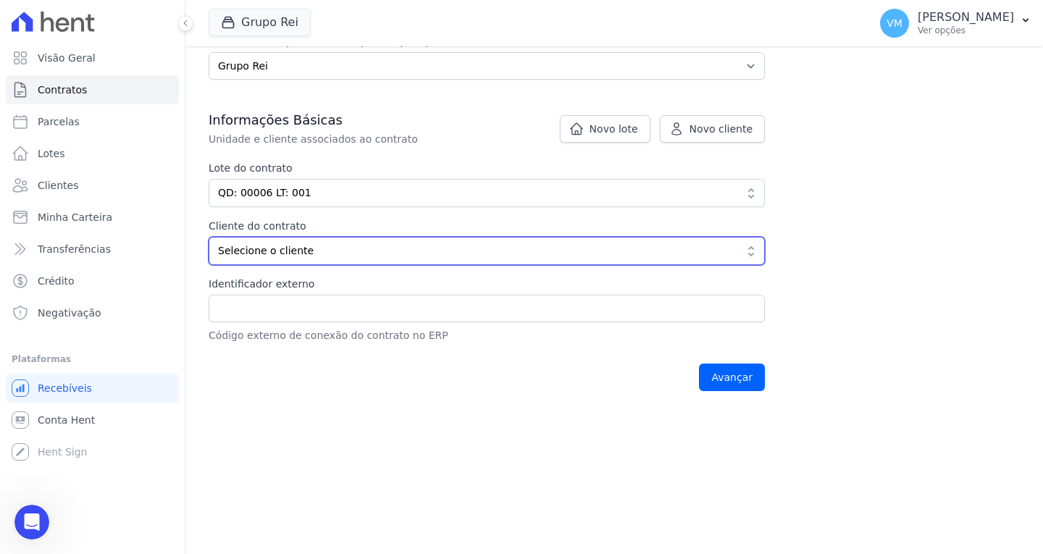
drag, startPoint x: 309, startPoint y: 250, endPoint x: 317, endPoint y: 267, distance: 18.8
click at [309, 250] on span "Selecione o cliente" at bounding box center [476, 250] width 517 height 15
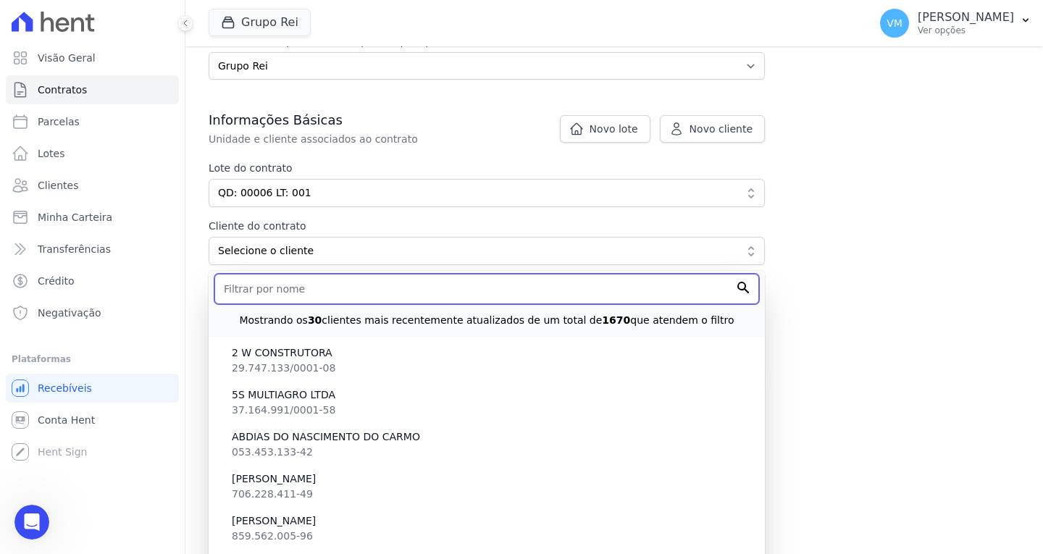
click at [337, 294] on input "text" at bounding box center [486, 289] width 545 height 30
paste input "LUMA FERREIRA BATISTA"
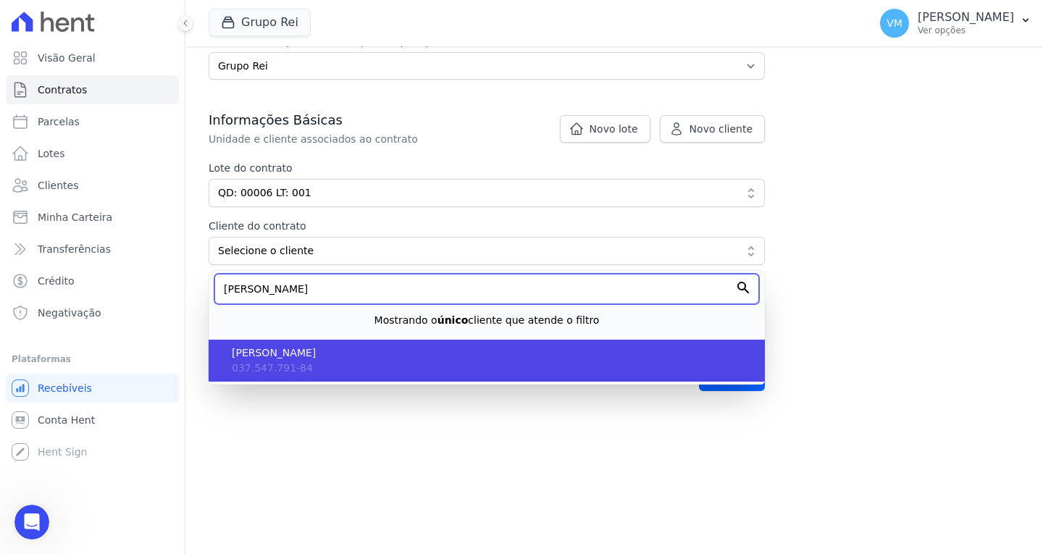
type input "LUMA FERREIRA BATISTA"
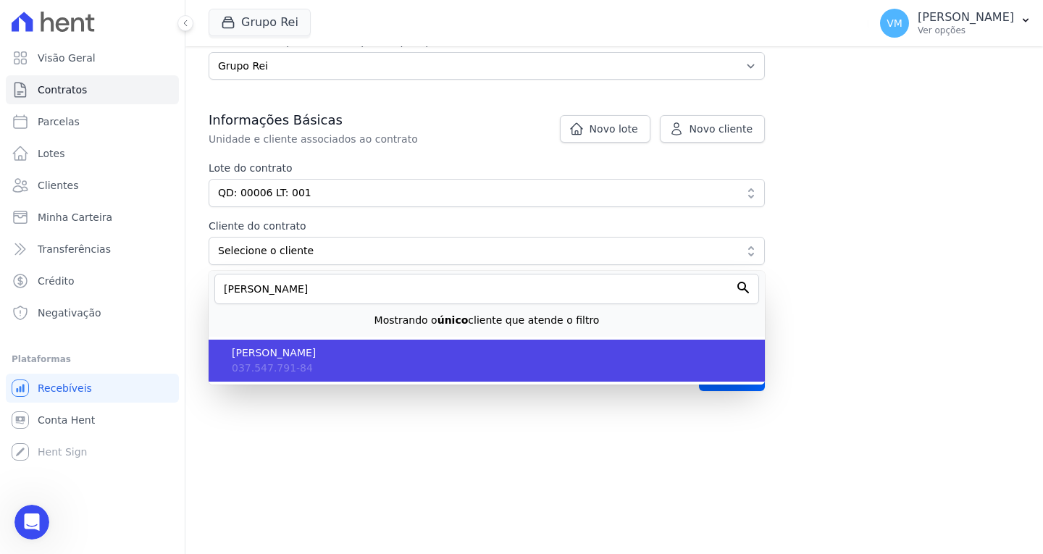
click at [359, 364] on li "LUMA FERREIRA BATISTA 037.547.791-84" at bounding box center [487, 361] width 556 height 42
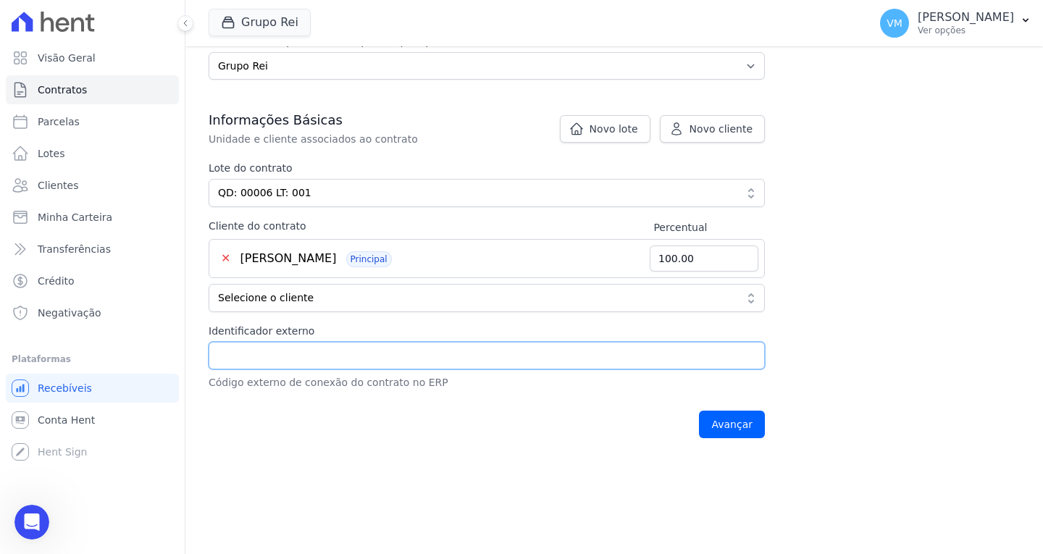
click at [347, 366] on input "Identificador externo" at bounding box center [487, 356] width 556 height 28
click at [292, 353] on input "Identificador externo" at bounding box center [487, 356] width 556 height 28
paste input "22114"
type input "22114"
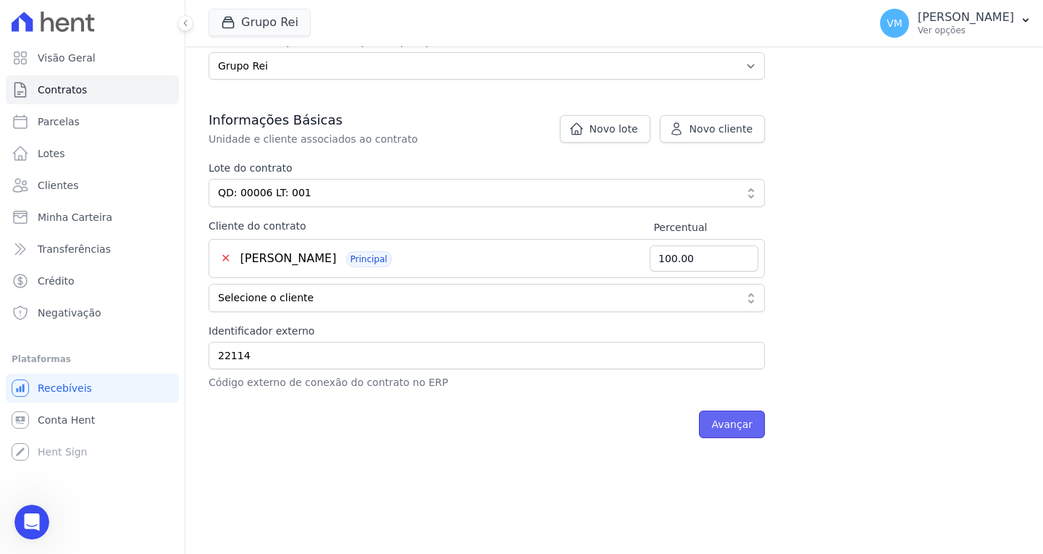
click at [748, 429] on input "Avançar" at bounding box center [732, 425] width 66 height 28
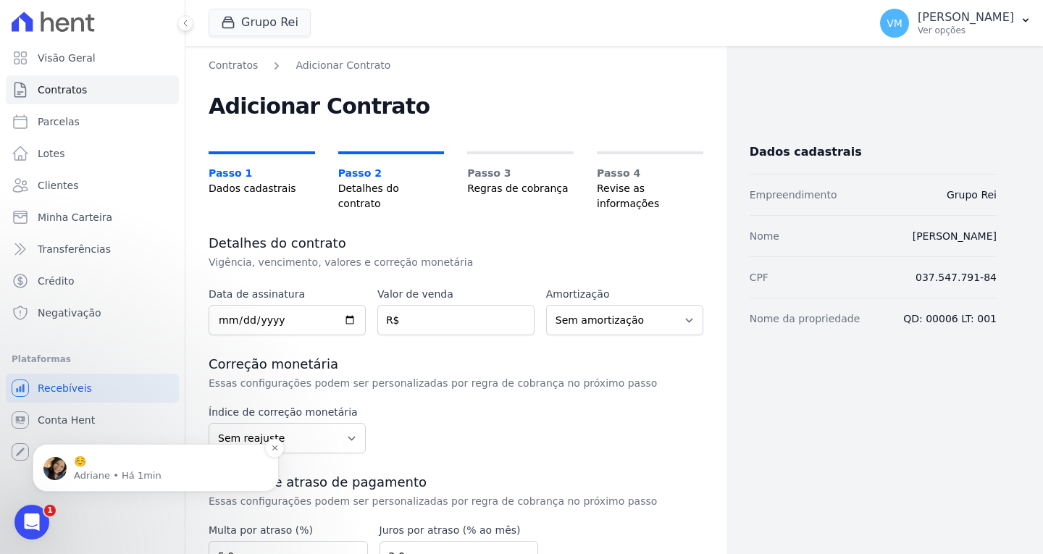
click at [151, 476] on p "Adriane • Há 1min" at bounding box center [167, 475] width 187 height 13
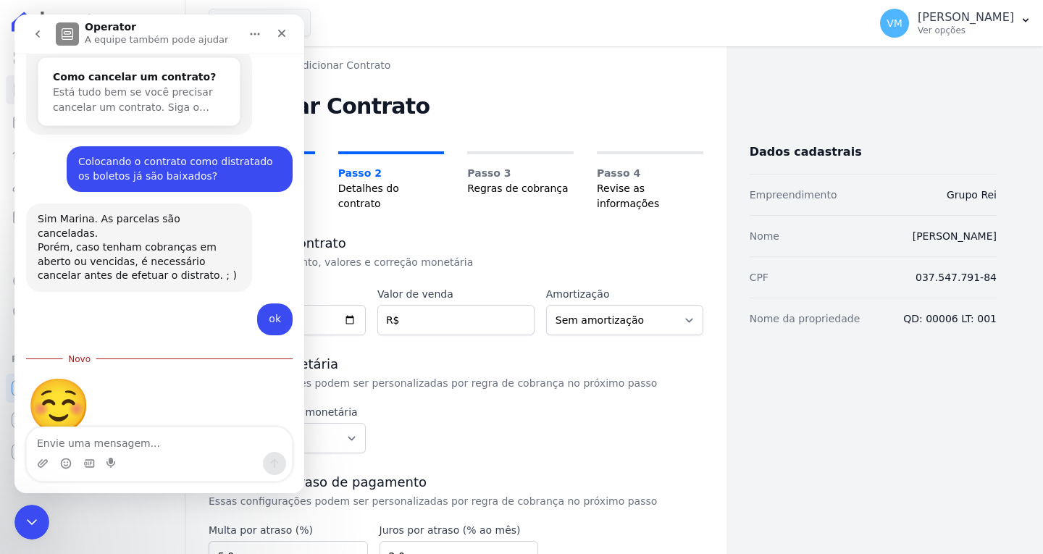
scroll to position [449, 0]
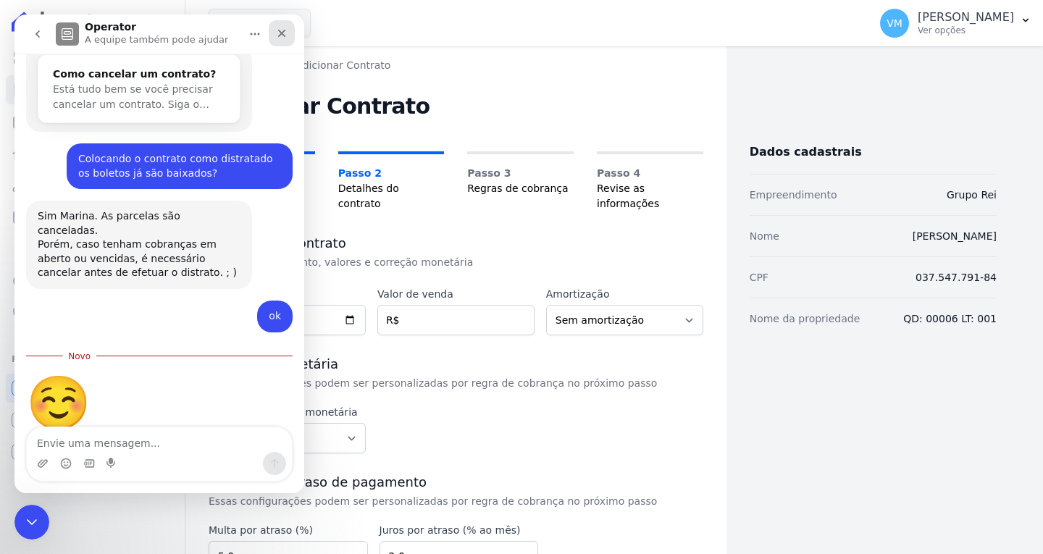
click at [285, 28] on icon "Fechar" at bounding box center [282, 34] width 12 height 12
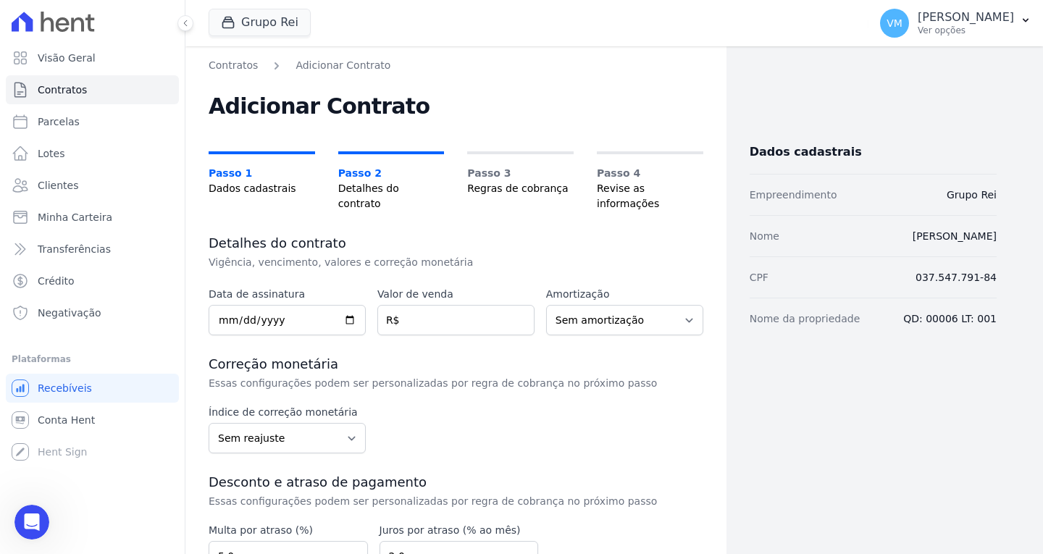
scroll to position [425, 0]
drag, startPoint x: 24, startPoint y: 524, endPoint x: 45, endPoint y: 515, distance: 22.7
click at [24, 524] on icon "Abertura do Messenger da Intercom" at bounding box center [30, 521] width 24 height 24
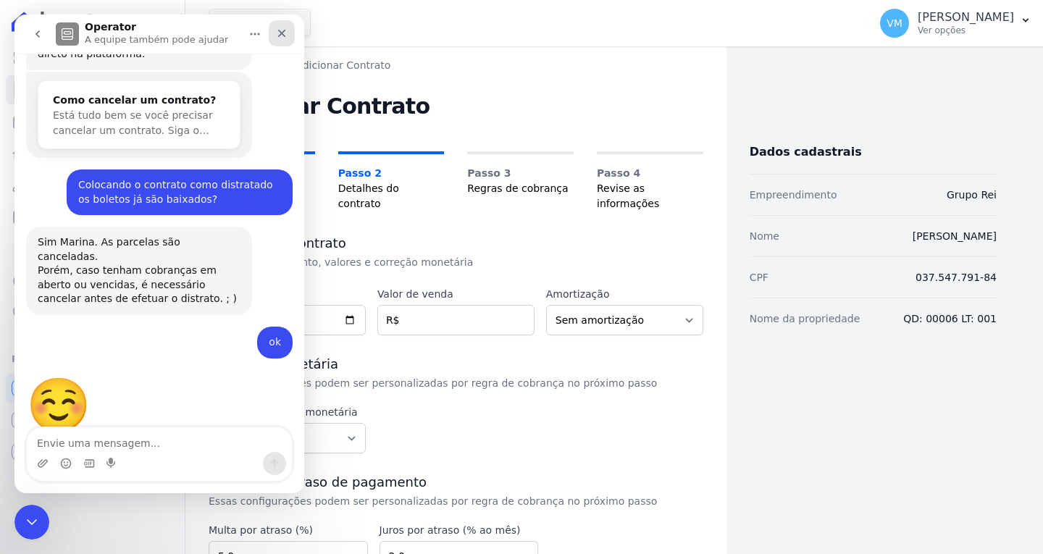
click at [282, 38] on icon "Fechar" at bounding box center [282, 34] width 12 height 12
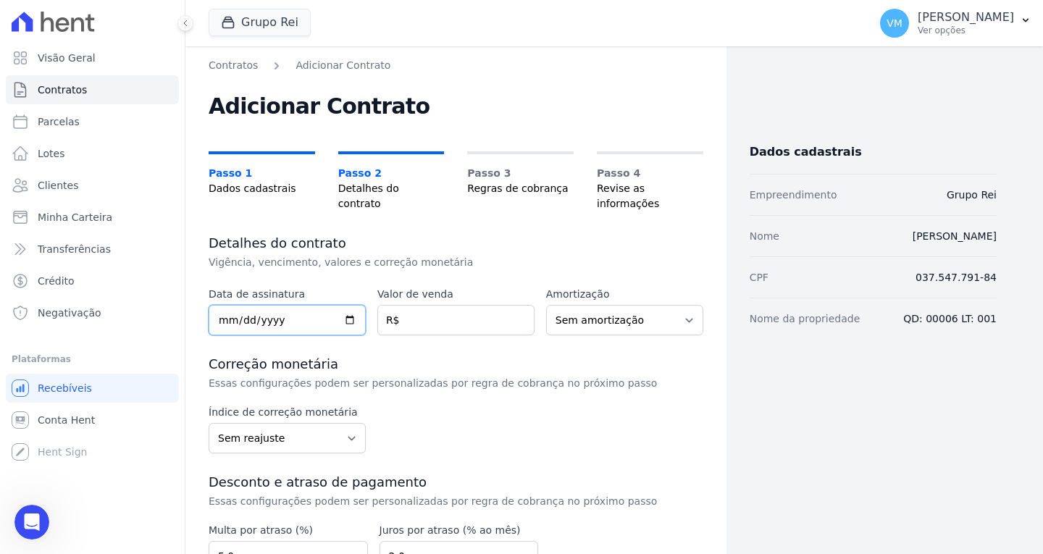
click at [220, 309] on input "date" at bounding box center [287, 320] width 157 height 30
type input "2018-05-09"
click at [456, 305] on input "number" at bounding box center [455, 320] width 157 height 30
click at [456, 316] on input "number" at bounding box center [455, 320] width 157 height 30
click at [448, 314] on input "6070752" at bounding box center [455, 320] width 157 height 30
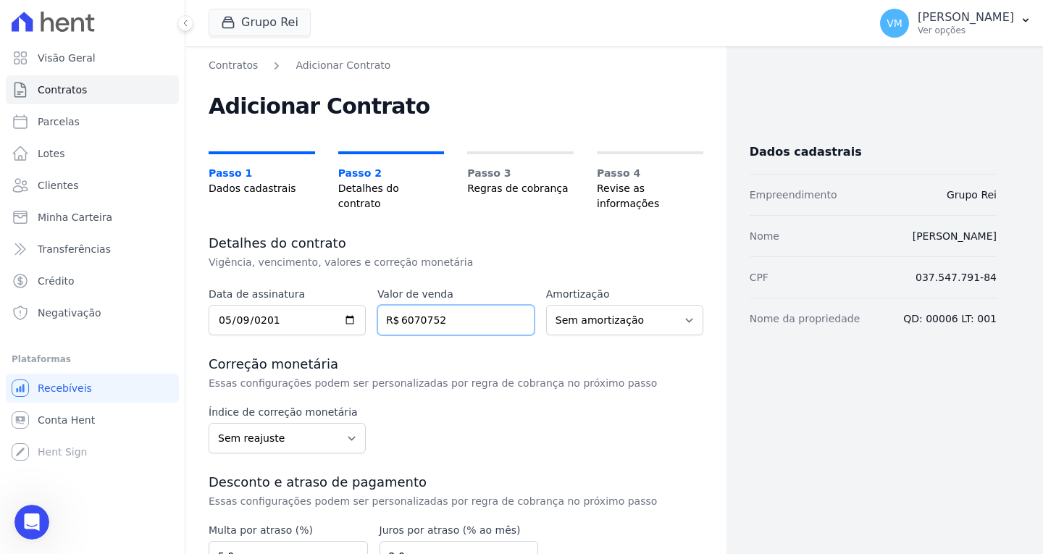
click at [425, 309] on input "6070752" at bounding box center [455, 320] width 157 height 30
click at [468, 312] on input "60707.52" at bounding box center [455, 320] width 157 height 30
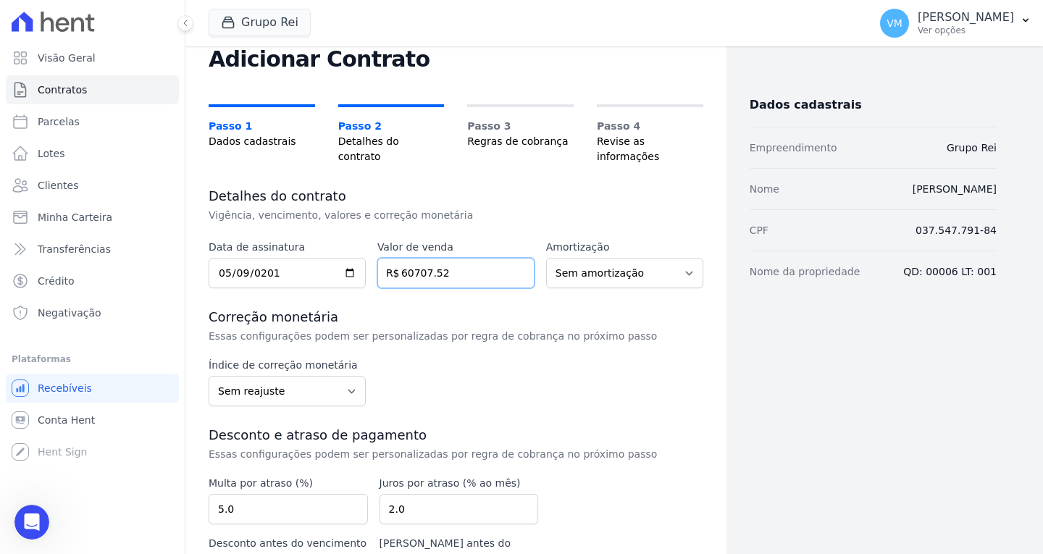
scroll to position [72, 0]
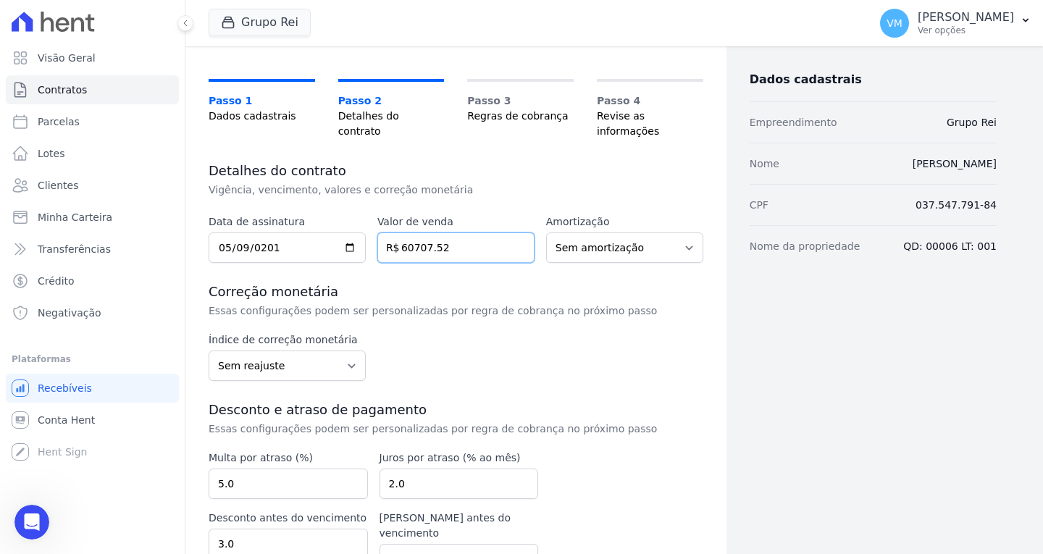
type input "60707.52"
click at [293, 351] on select "Sem reajuste Média dos últimos 12 meses acumulado de INCCM Média dos últimos 12…" at bounding box center [287, 366] width 157 height 30
click at [560, 361] on div "Índice de correção monetária Sem reajuste Média dos últimos 12 meses acumulado …" at bounding box center [456, 356] width 495 height 49
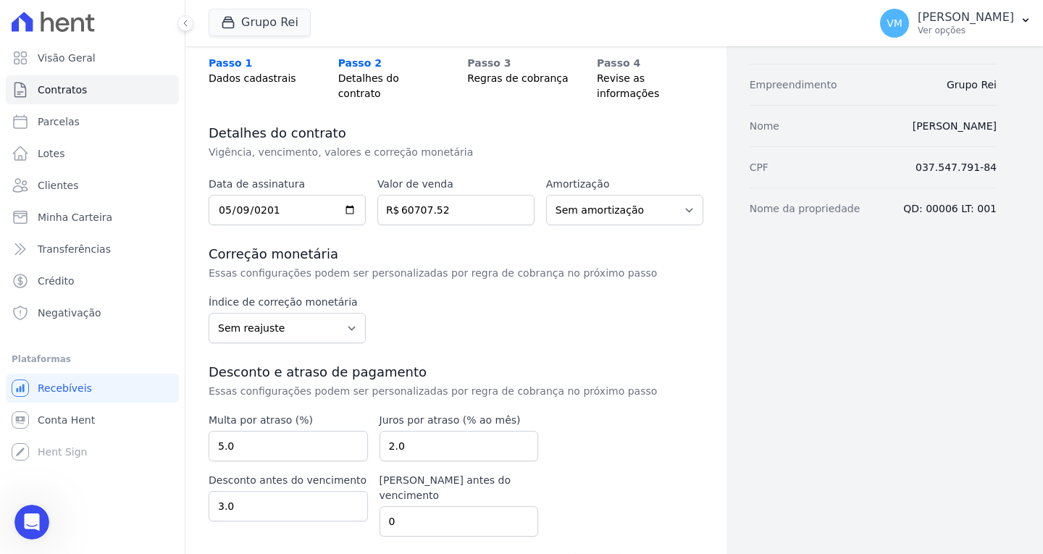
scroll to position [130, 0]
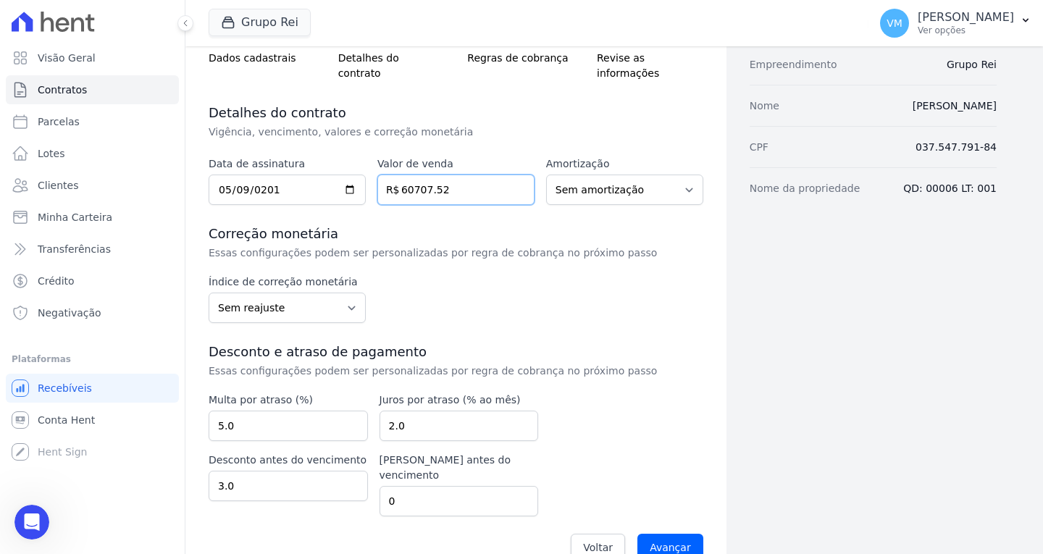
click at [469, 175] on input "60707.52" at bounding box center [455, 190] width 157 height 30
click at [466, 175] on input "60707.52" at bounding box center [455, 190] width 157 height 30
click at [456, 225] on h3 "Correção monetária" at bounding box center [456, 233] width 495 height 17
click at [651, 534] on input "Avançar" at bounding box center [670, 548] width 66 height 28
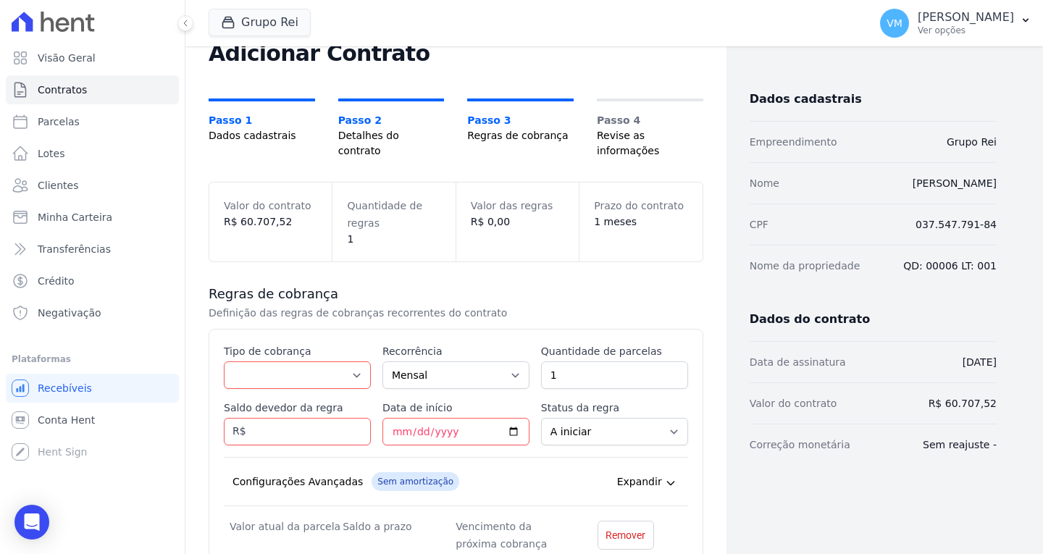
scroll to position [194, 0]
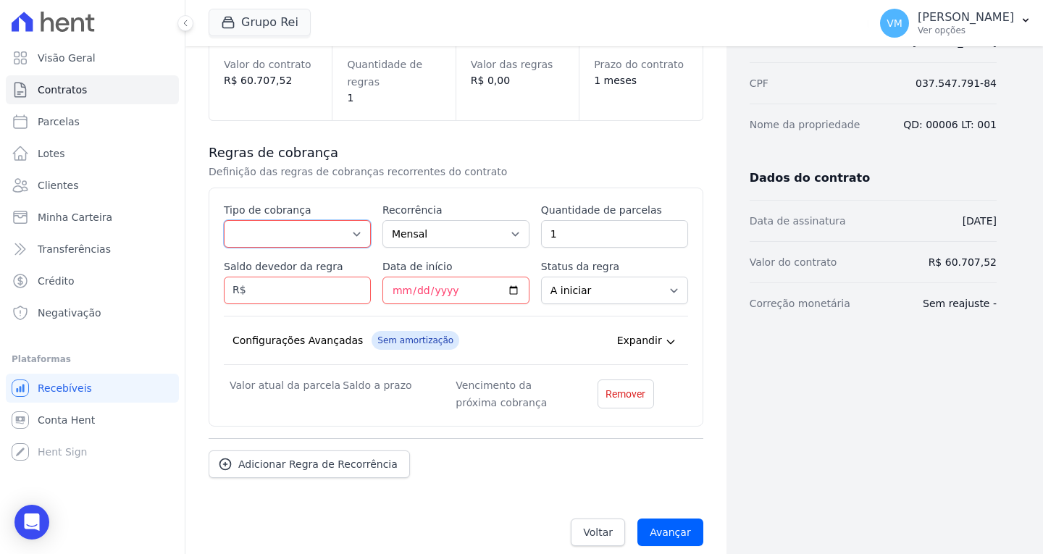
click at [269, 220] on select "Parcela Normal Entrada Sinal Intercalada Chaves Pré-chaves Pós-chaves Impostos …" at bounding box center [297, 234] width 147 height 28
select select "standard"
click at [224, 220] on select "Parcela Normal Entrada Sinal Intercalada Chaves Pré-chaves Pós-chaves Impostos …" at bounding box center [297, 234] width 147 height 28
click at [325, 282] on input "Saldo devedor da regra" at bounding box center [297, 291] width 147 height 28
drag, startPoint x: 587, startPoint y: 518, endPoint x: 584, endPoint y: 511, distance: 8.1
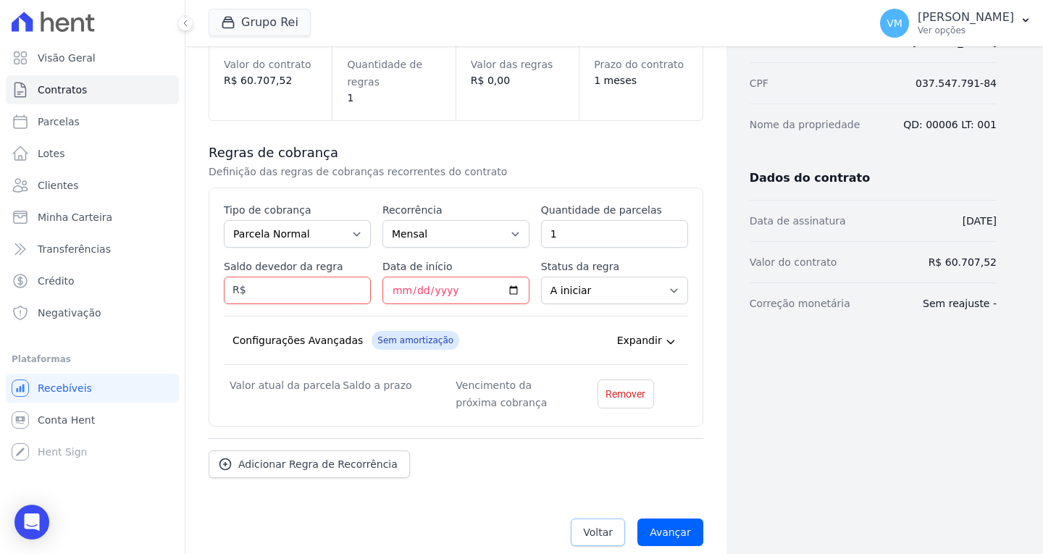
click at [587, 525] on span "Voltar" at bounding box center [598, 532] width 30 height 14
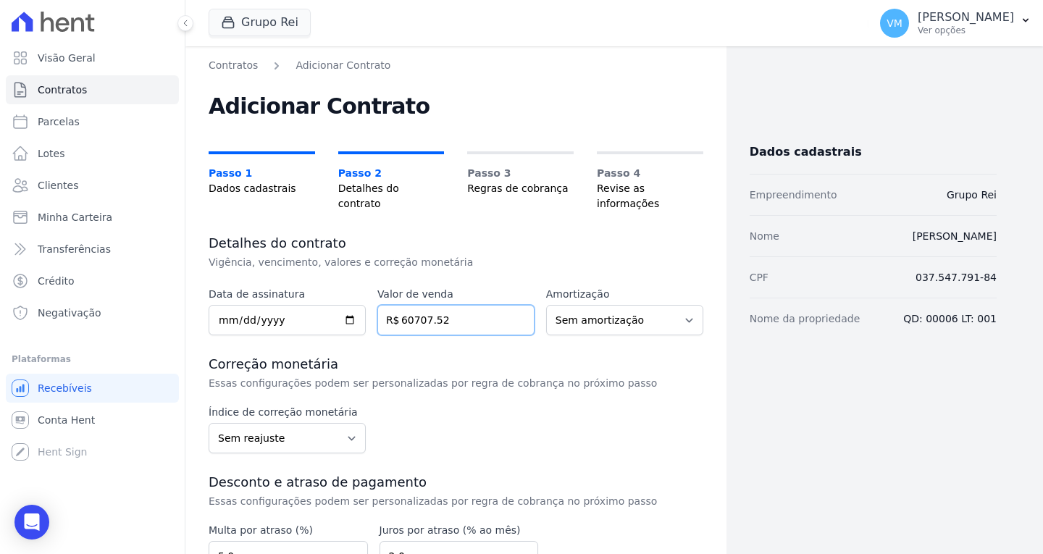
click at [472, 307] on input "60707.52" at bounding box center [455, 320] width 157 height 30
drag, startPoint x: 472, startPoint y: 306, endPoint x: 310, endPoint y: 309, distance: 161.6
click at [310, 309] on div "Data de assinatura [DATE] Valor de venda 60707.52 R$ Amortização Sem amortizaçã…" at bounding box center [456, 311] width 495 height 49
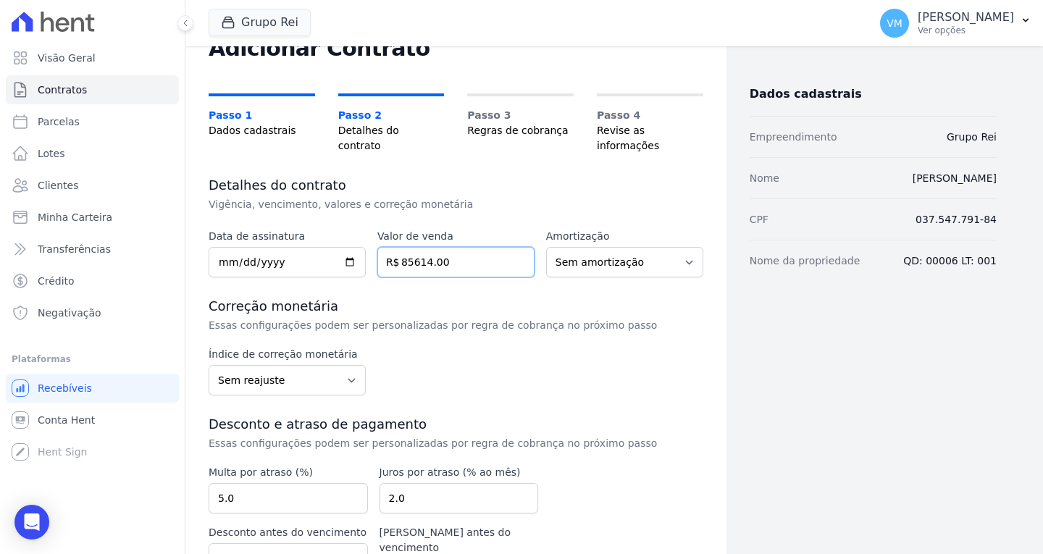
scroll to position [130, 0]
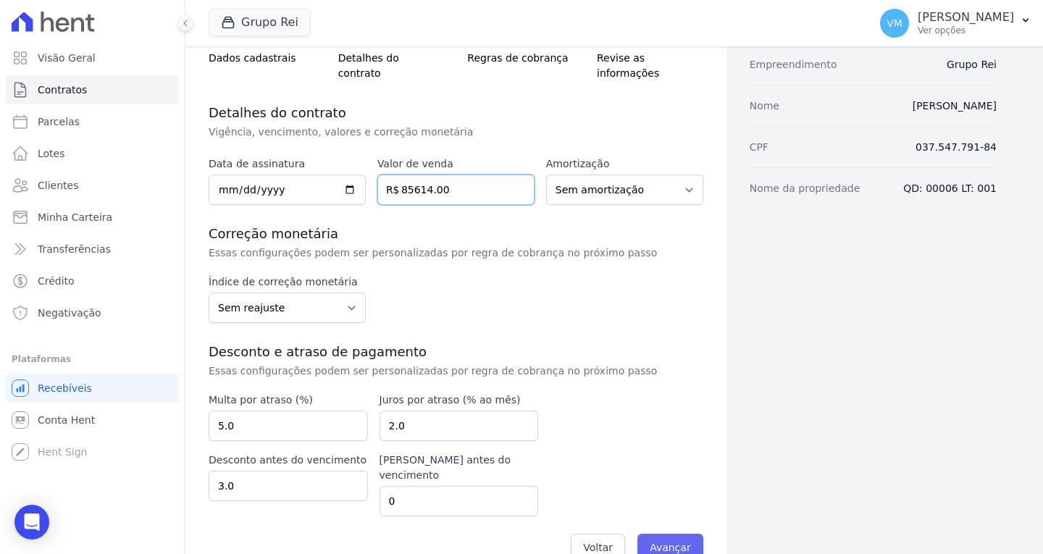
type input "85614.00"
click at [681, 534] on input "Avançar" at bounding box center [670, 548] width 66 height 28
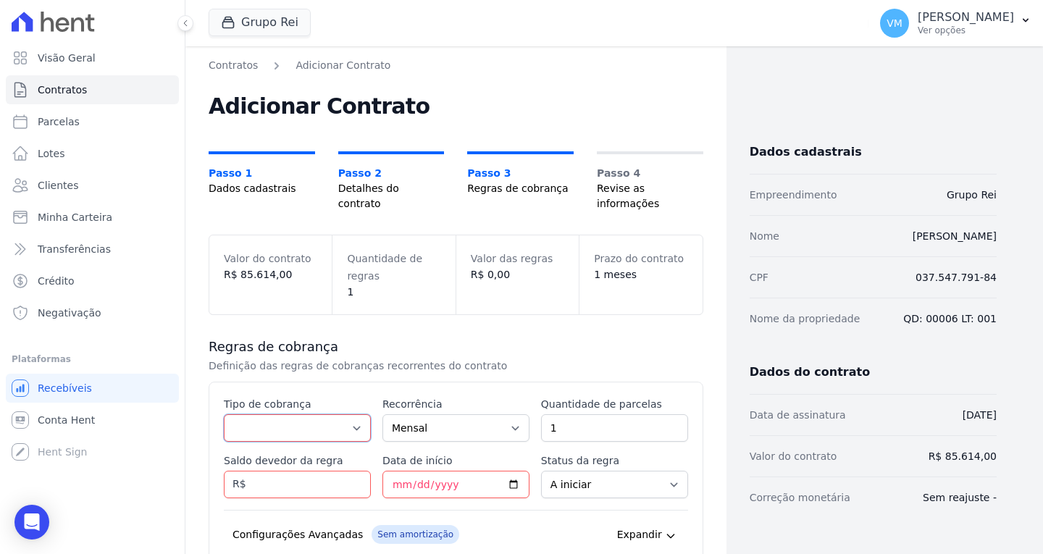
click at [298, 414] on select "Parcela Normal Entrada Sinal Intercalada Chaves Pré-chaves Pós-chaves Impostos …" at bounding box center [297, 428] width 147 height 28
select select "standard"
click at [224, 414] on select "Parcela Normal Entrada Sinal Intercalada Chaves Pré-chaves Pós-chaves Impostos …" at bounding box center [297, 428] width 147 height 28
click at [571, 419] on input "1" at bounding box center [614, 428] width 147 height 28
type input "114"
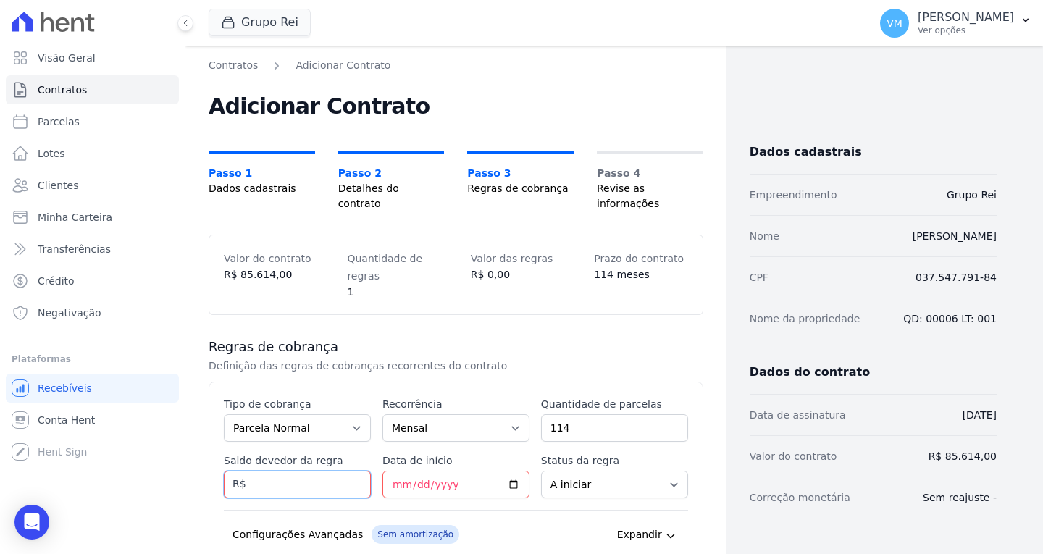
click at [294, 471] on input "Saldo devedor da regra" at bounding box center [297, 485] width 147 height 28
click at [298, 471] on input "Saldo devedor da regra" at bounding box center [297, 485] width 147 height 28
type input "85614.00"
click at [424, 471] on input "Data de início" at bounding box center [455, 485] width 147 height 28
click at [396, 471] on input "Data de início" at bounding box center [455, 485] width 147 height 28
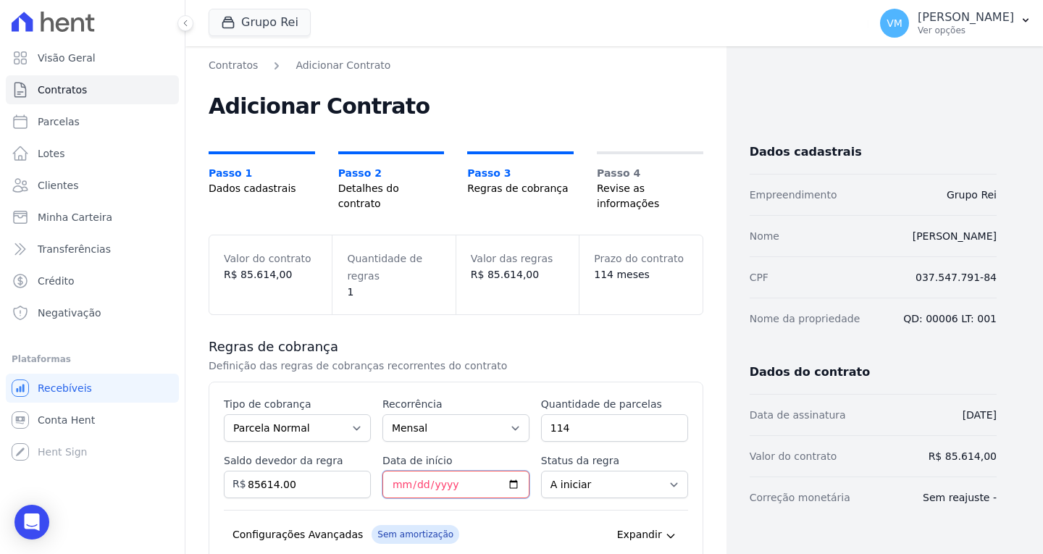
click at [507, 471] on input "Data de início" at bounding box center [455, 485] width 147 height 28
type input "[DATE]"
click at [593, 471] on select "A iniciar Em aberto" at bounding box center [614, 485] width 147 height 28
click at [541, 471] on select "A iniciar Em aberto" at bounding box center [614, 485] width 147 height 28
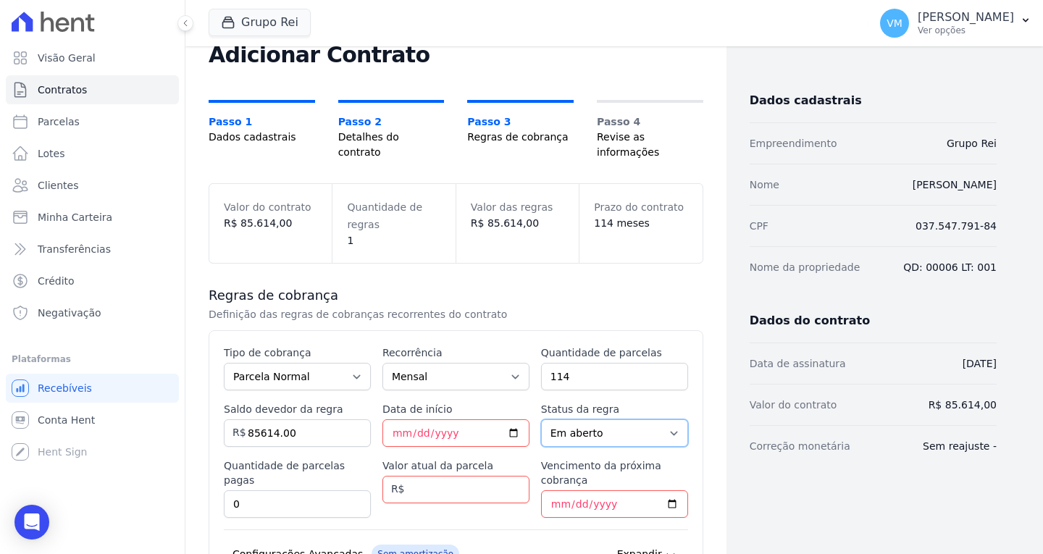
scroll to position [145, 0]
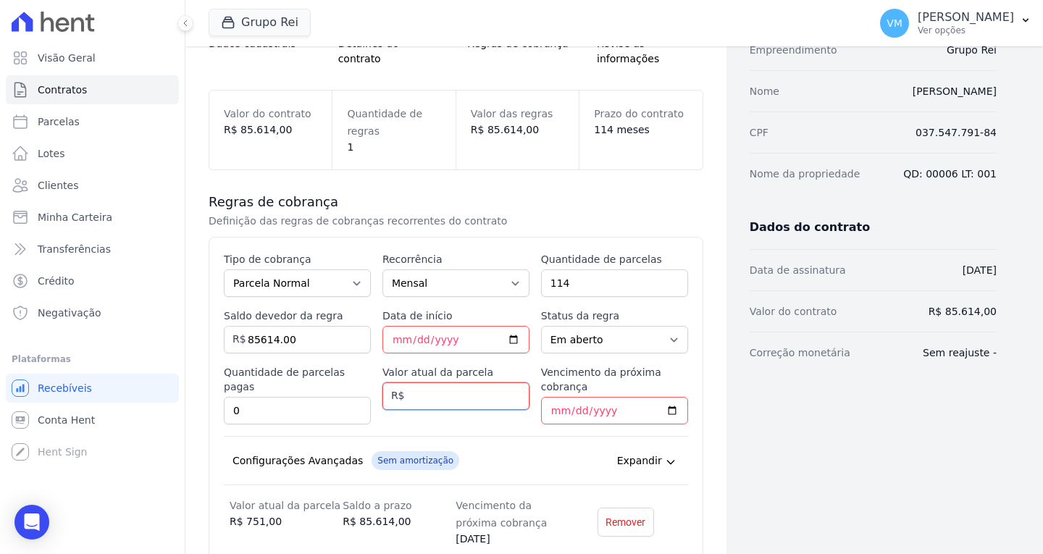
click at [442, 384] on input "Valor atual da parcela" at bounding box center [455, 396] width 147 height 28
click at [620, 329] on select "A iniciar Em aberto" at bounding box center [614, 340] width 147 height 28
select select "not_started"
click at [541, 326] on select "A iniciar Em aberto" at bounding box center [614, 340] width 147 height 28
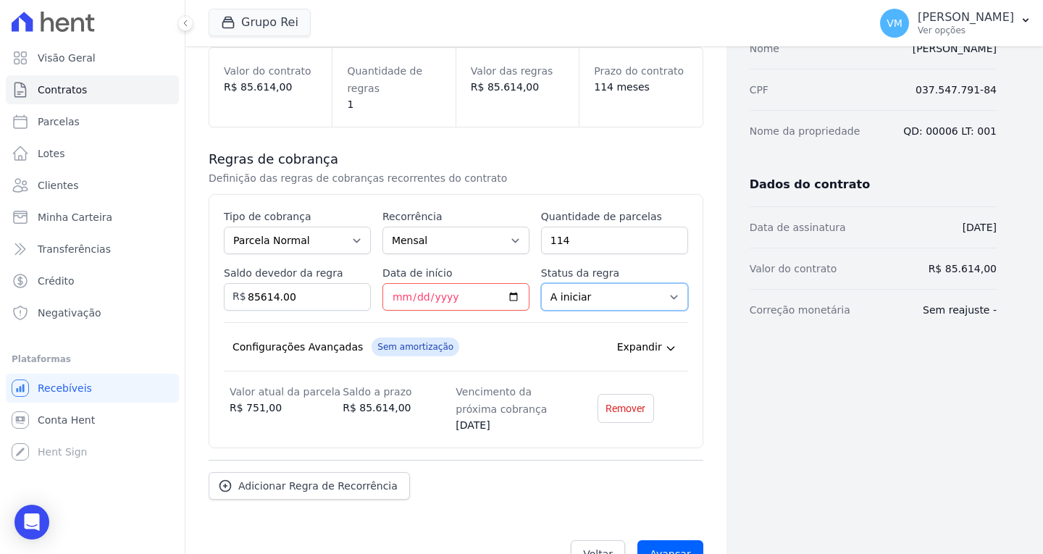
scroll to position [209, 0]
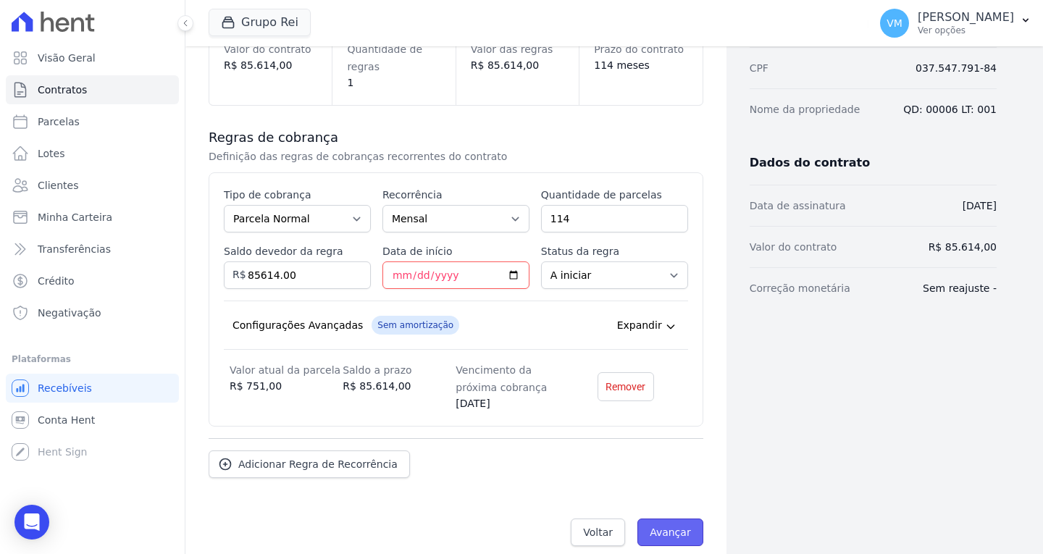
click at [673, 519] on input "Avançar" at bounding box center [670, 533] width 66 height 28
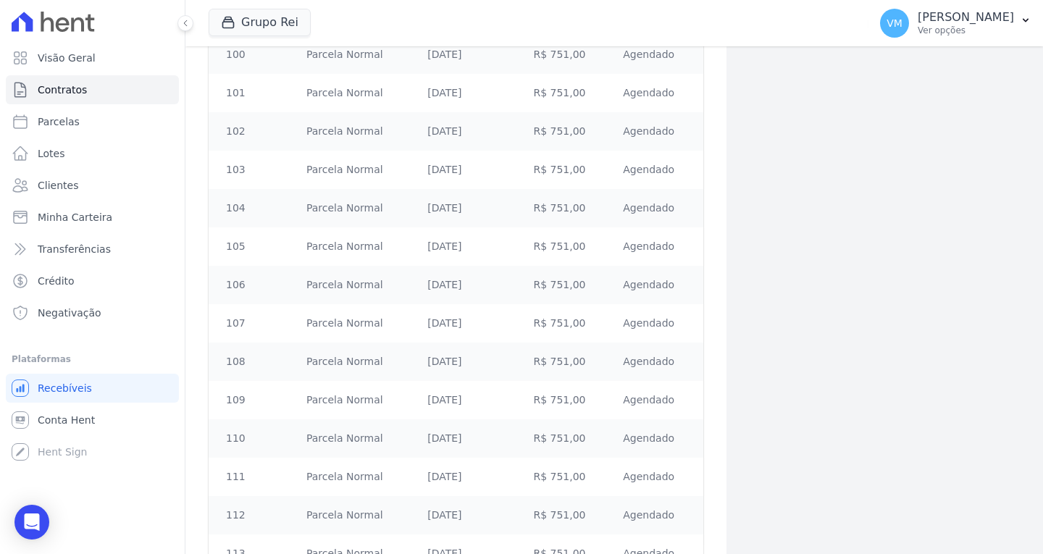
scroll to position [4244, 0]
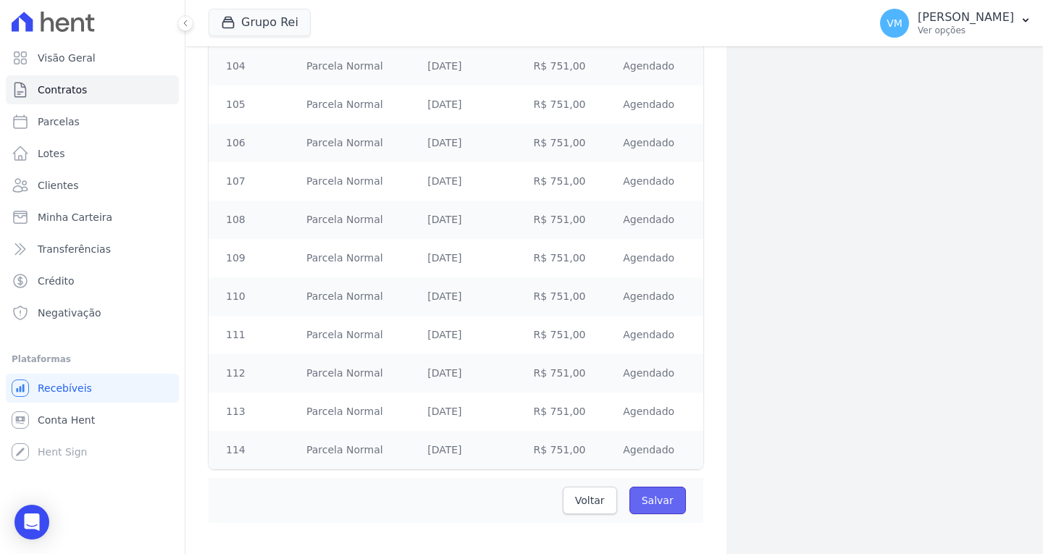
click at [661, 490] on input "Salvar" at bounding box center [657, 501] width 57 height 28
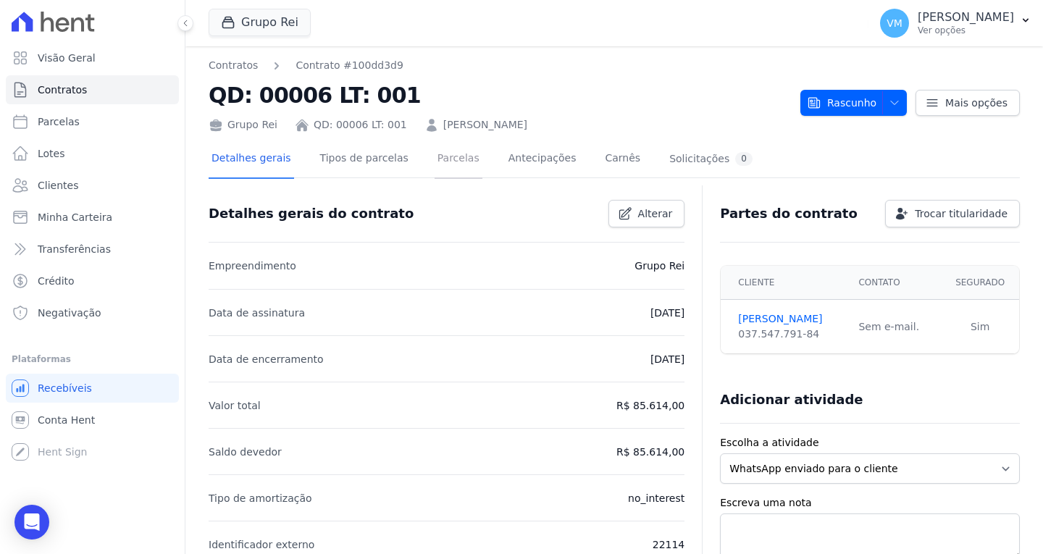
click at [435, 161] on link "Parcelas" at bounding box center [459, 160] width 48 height 38
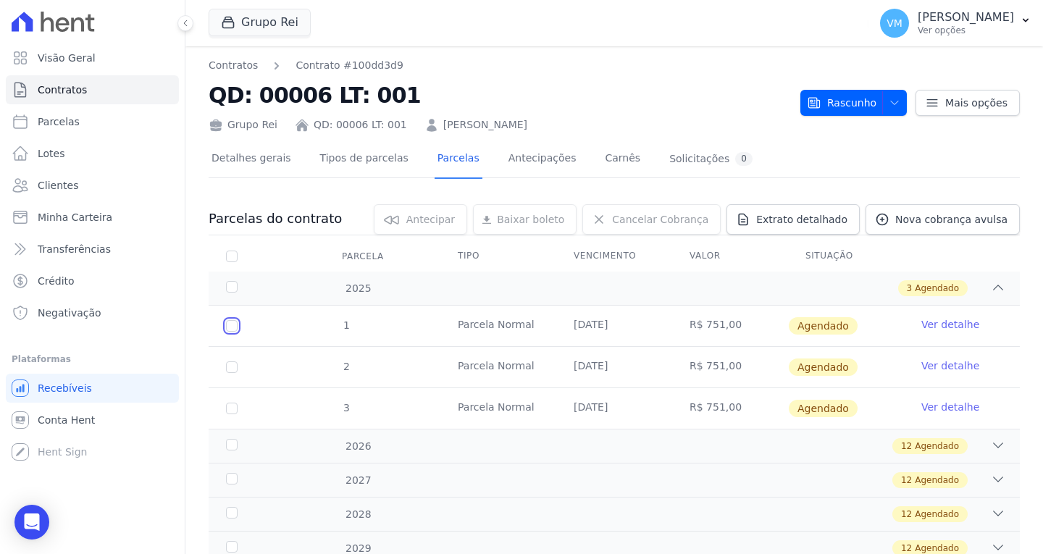
click at [237, 328] on input "checkbox" at bounding box center [232, 326] width 12 height 12
checkbox input "true"
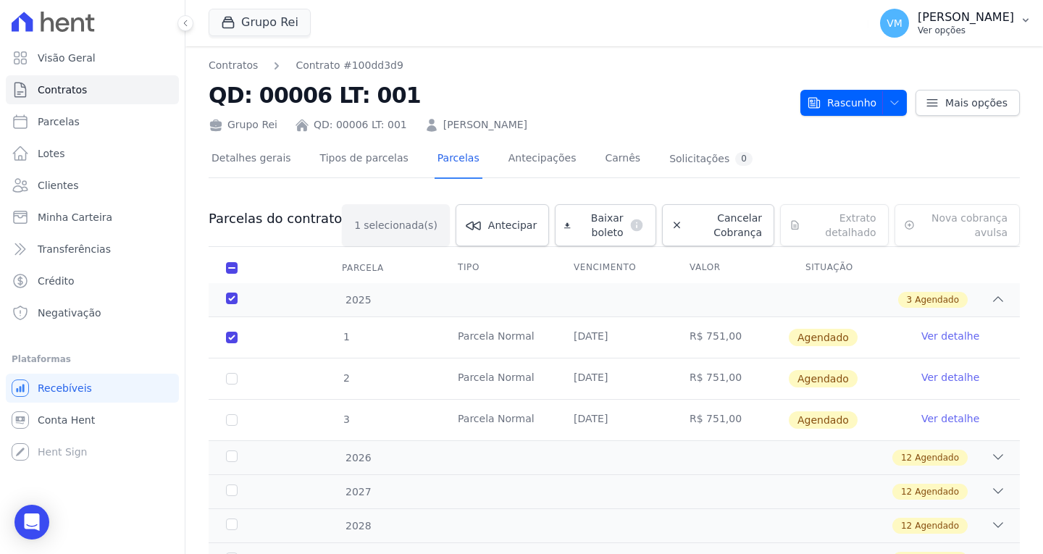
click at [1012, 28] on p "Ver opções" at bounding box center [966, 31] width 96 height 12
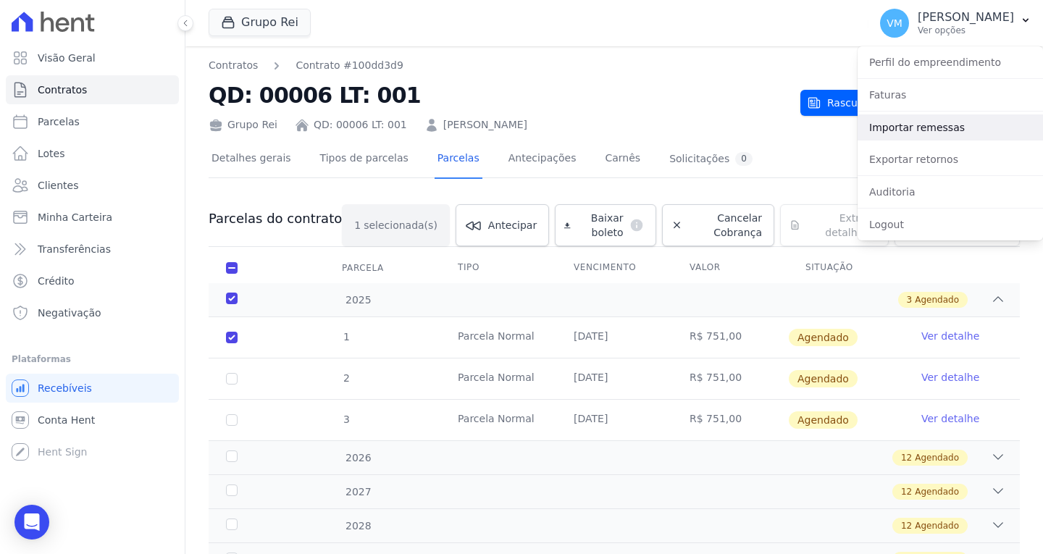
click at [932, 130] on link "Importar remessas" at bounding box center [950, 127] width 185 height 26
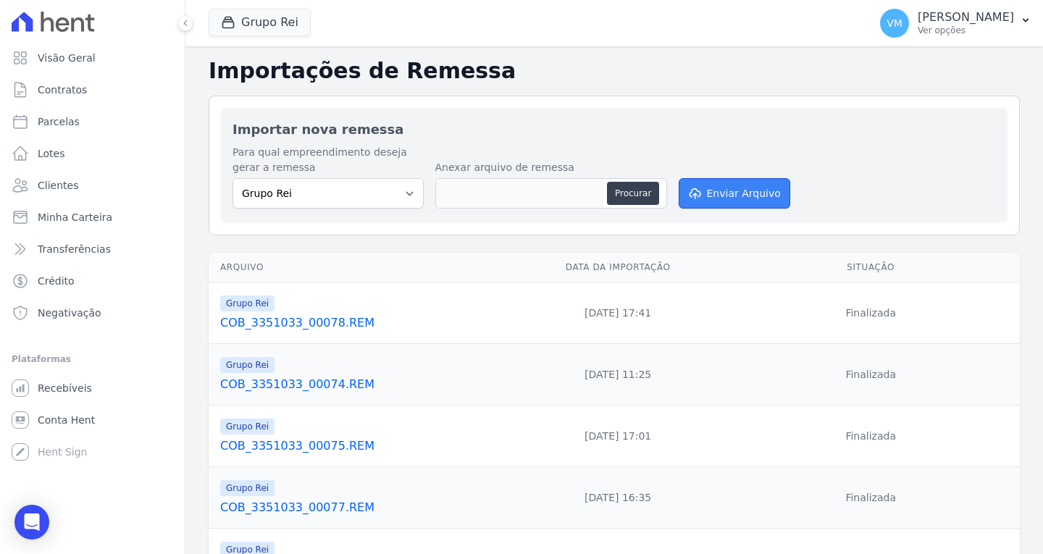
click at [739, 191] on button "Enviar Arquivo" at bounding box center [735, 193] width 112 height 30
click at [637, 191] on button "Procurar" at bounding box center [633, 193] width 52 height 23
click at [639, 199] on button "Procurar" at bounding box center [633, 193] width 52 height 23
type input "COB_3351033_00079.REM"
click at [745, 198] on button "Enviar Arquivo" at bounding box center [735, 193] width 112 height 30
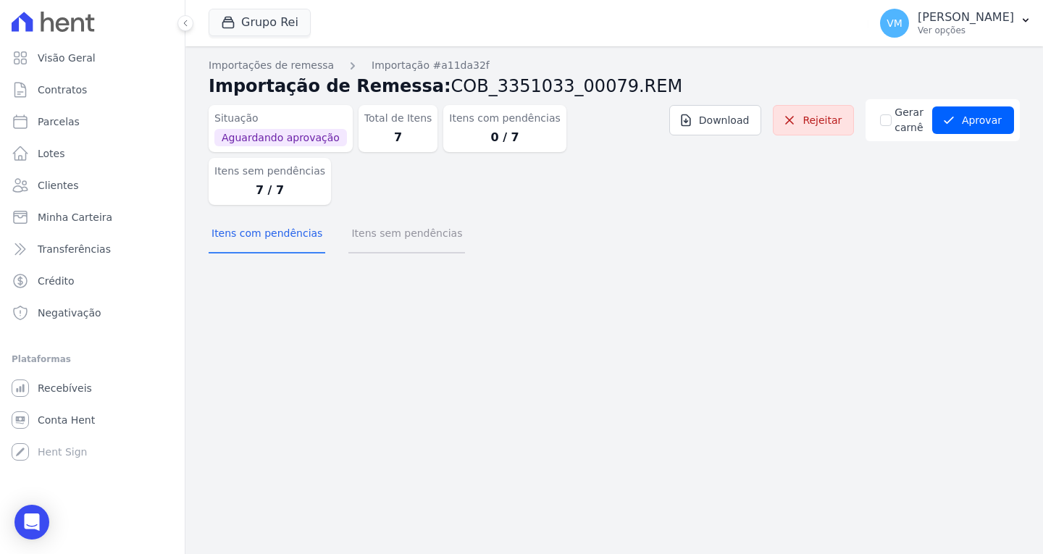
click at [398, 216] on button "Itens sem pendências" at bounding box center [406, 235] width 117 height 38
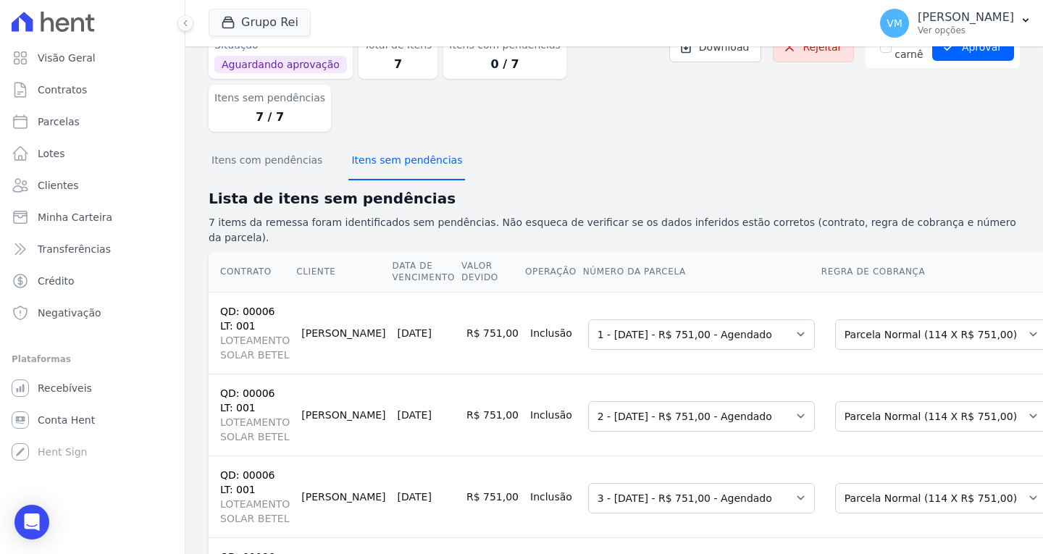
scroll to position [72, 0]
click at [629, 320] on select "Selecione uma 1 - 10/10/2025 - R$ 751,00 - Agendado 2 - 10/11/2025 - R$ 751,00 …" at bounding box center [701, 335] width 227 height 30
click at [852, 320] on select "Selecione uma Nova Parcela Avulsa Parcela Avulsa Existente Parcela Normal (114 …" at bounding box center [941, 335] width 212 height 30
click at [855, 402] on select "Selecione uma Nova Parcela Avulsa Parcela Avulsa Existente Parcela Normal (114 …" at bounding box center [941, 417] width 212 height 30
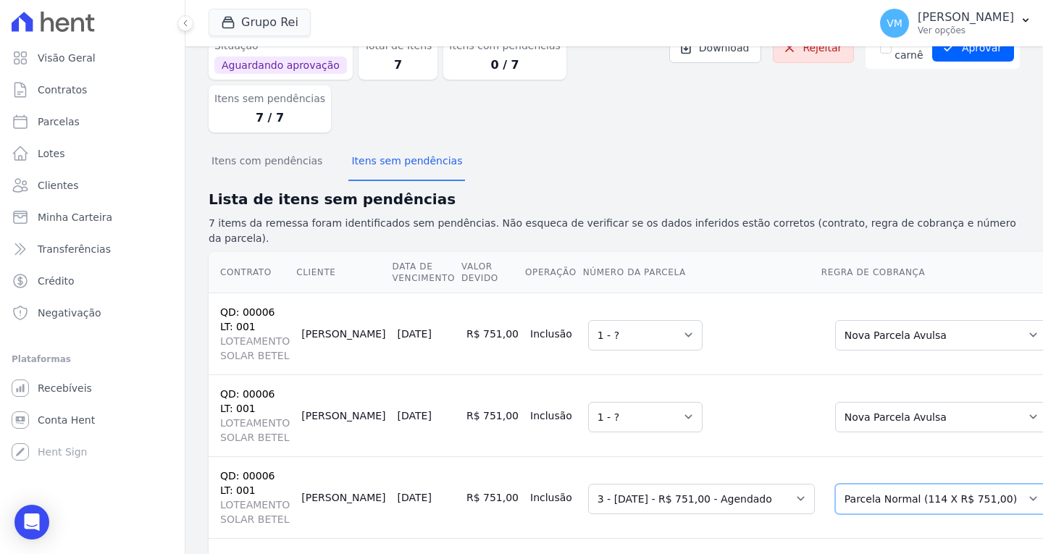
click at [852, 484] on select "Selecione uma Nova Parcela Avulsa Parcela Avulsa Existente Parcela Normal (114 …" at bounding box center [941, 499] width 212 height 30
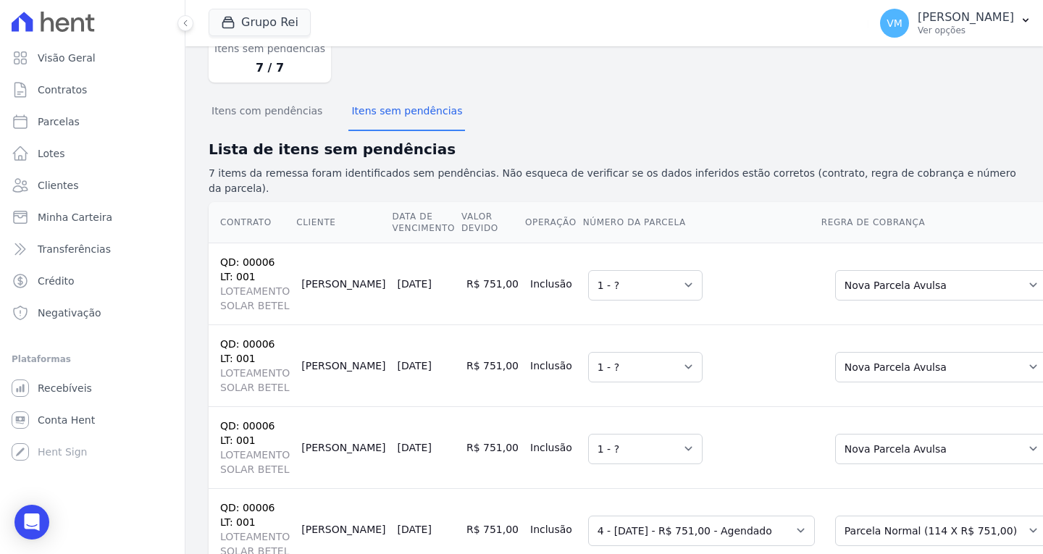
scroll to position [217, 0]
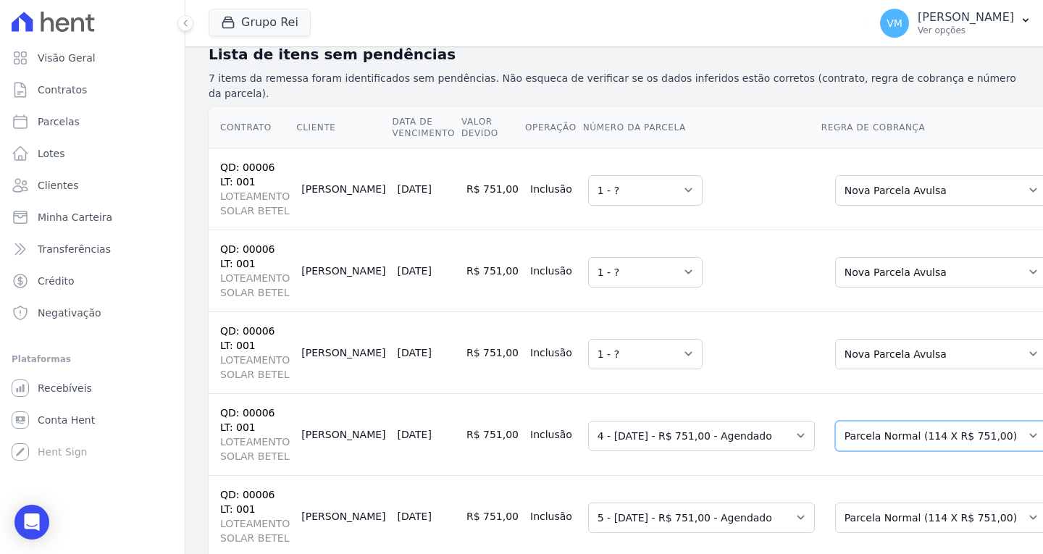
click at [883, 421] on select "Selecione uma Nova Parcela Avulsa Parcela Avulsa Existente Parcela Normal (114 …" at bounding box center [941, 436] width 212 height 30
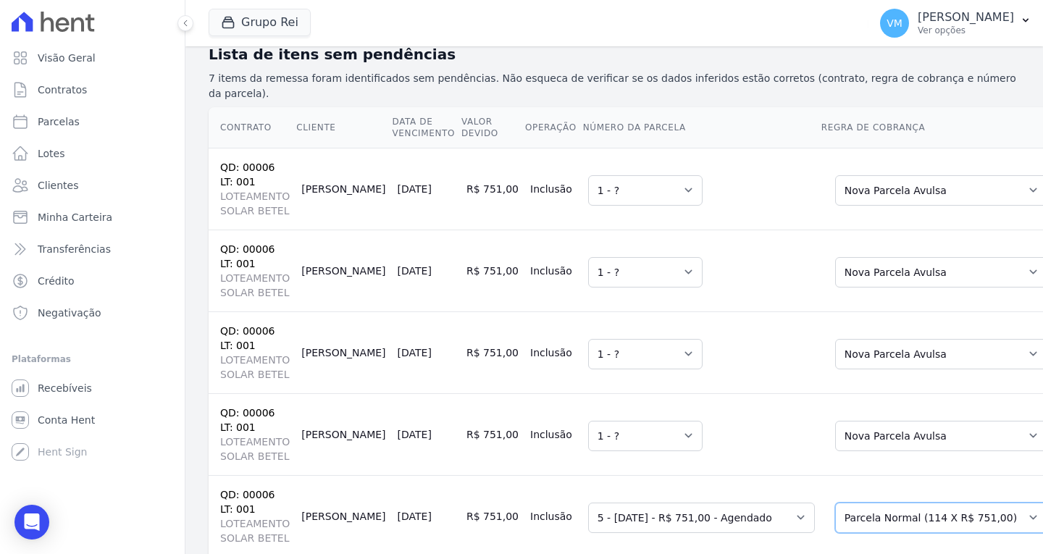
click at [838, 503] on select "Selecione uma Nova Parcela Avulsa Parcela Avulsa Existente Parcela Normal (114 …" at bounding box center [941, 518] width 212 height 30
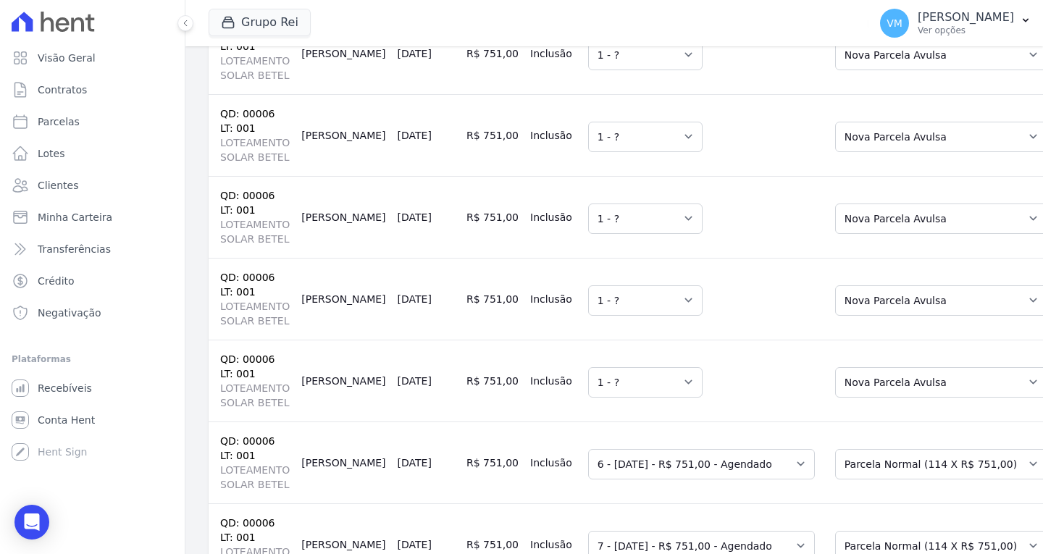
scroll to position [363, 0]
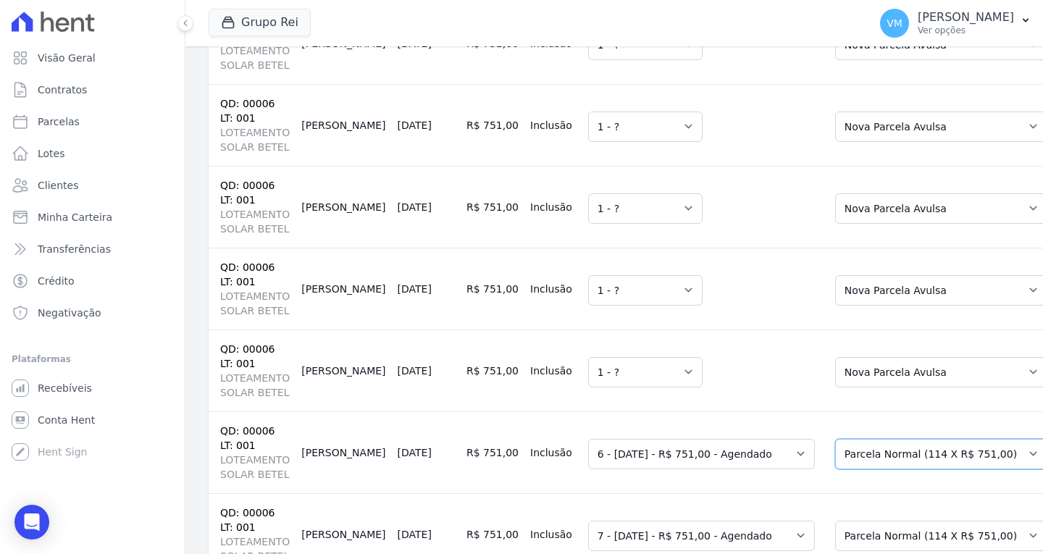
click at [842, 439] on select "Selecione uma Nova Parcela Avulsa Parcela Avulsa Existente Parcela Normal (114 …" at bounding box center [941, 454] width 212 height 30
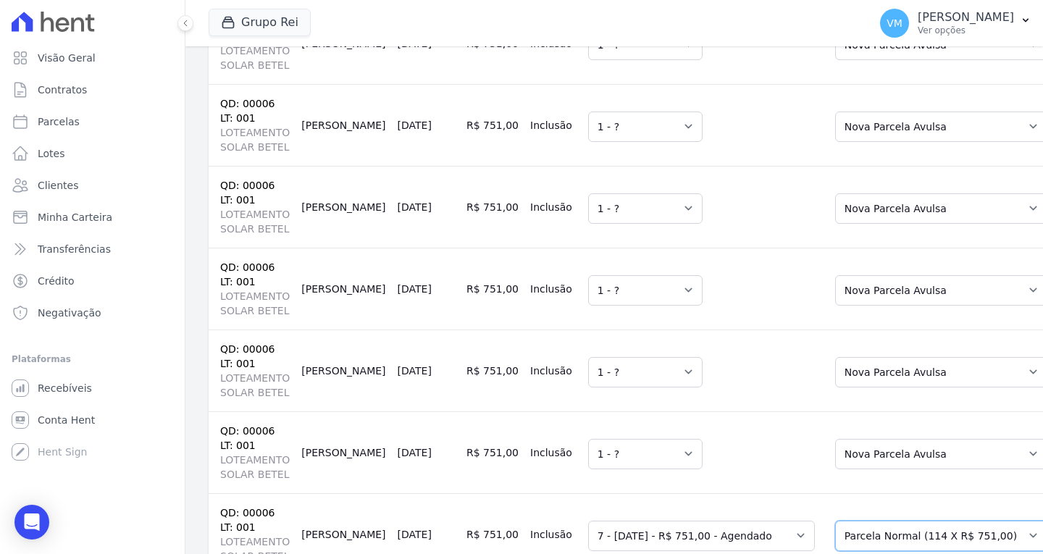
click at [835, 521] on select "Selecione uma Nova Parcela Avulsa Parcela Avulsa Existente Parcela Normal (114 …" at bounding box center [941, 536] width 212 height 30
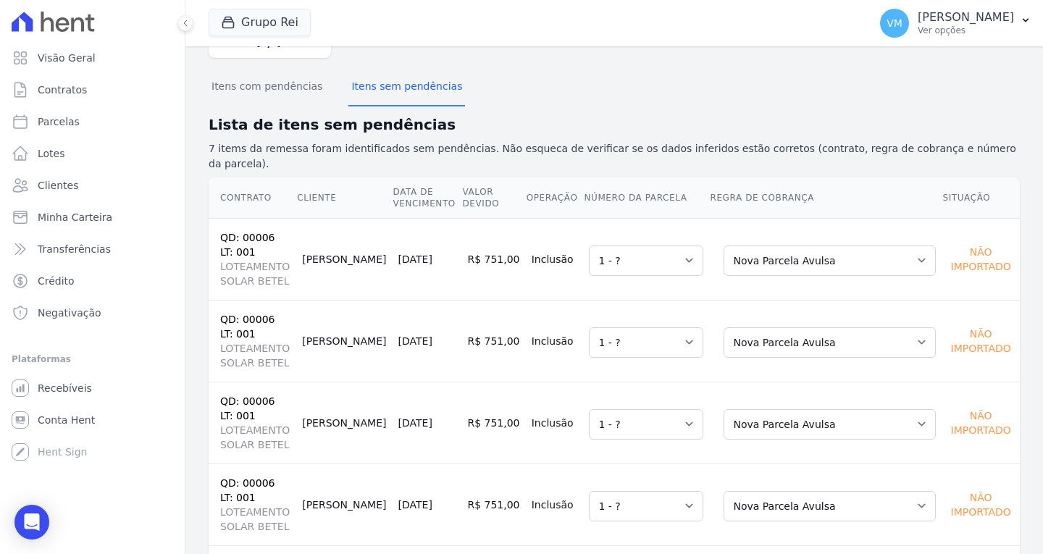
scroll to position [0, 0]
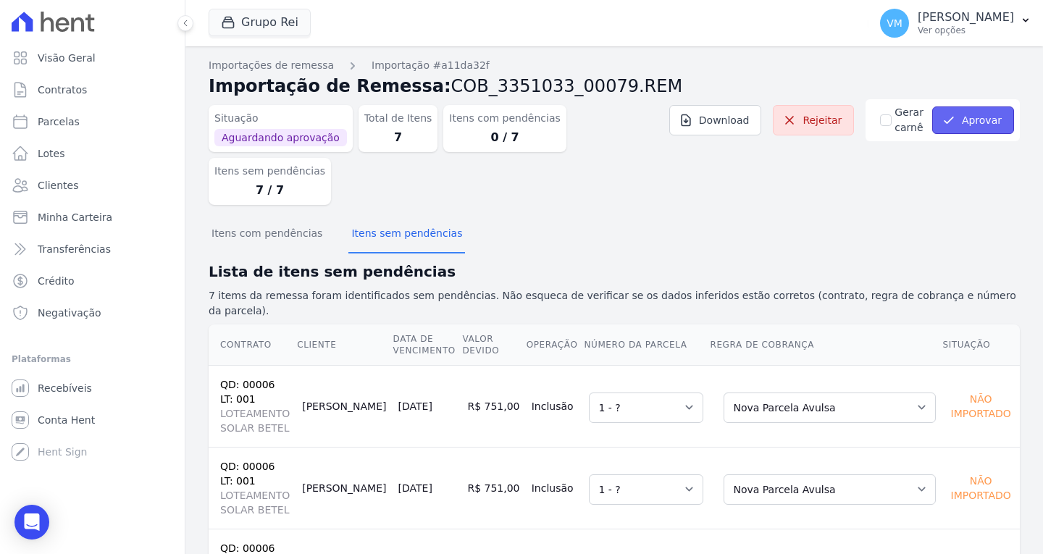
click at [964, 119] on button "Aprovar" at bounding box center [973, 120] width 82 height 28
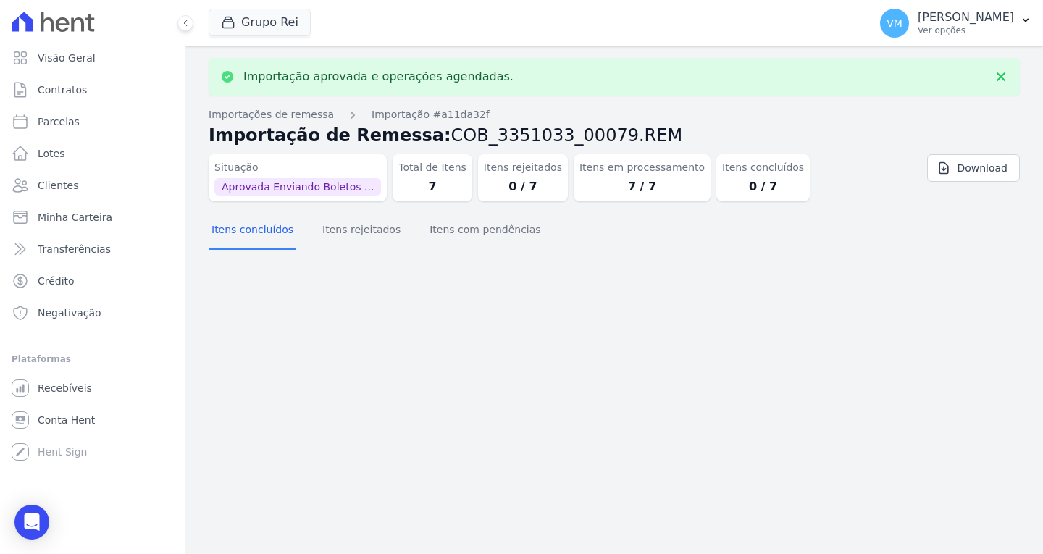
drag, startPoint x: 61, startPoint y: 22, endPoint x: 75, endPoint y: 21, distance: 13.8
click at [61, 25] on icon at bounding box center [53, 22] width 83 height 20
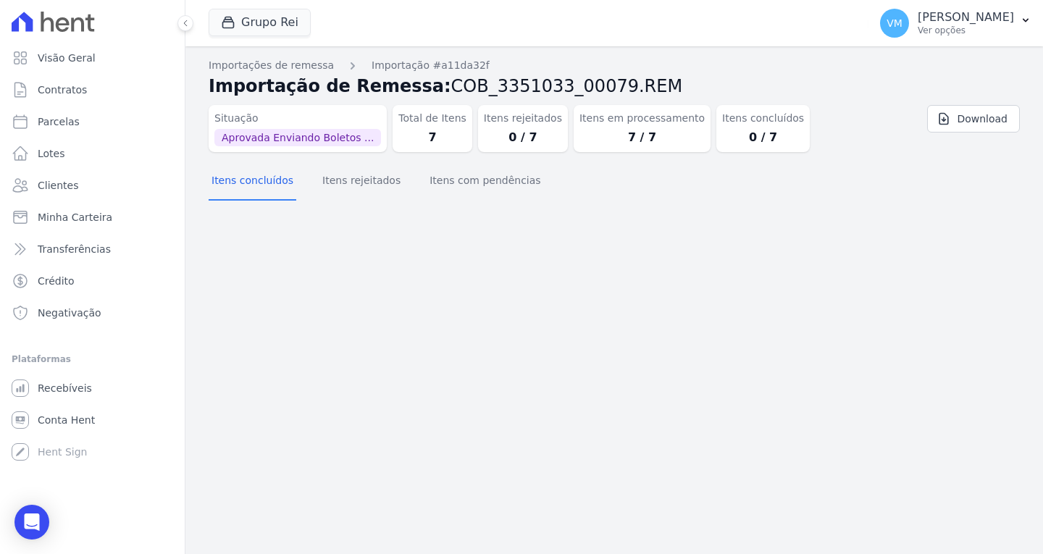
click at [75, 25] on icon at bounding box center [53, 22] width 83 height 20
click at [80, 26] on icon at bounding box center [53, 22] width 83 height 20
click at [973, 14] on p "[PERSON_NAME]" at bounding box center [966, 17] width 96 height 14
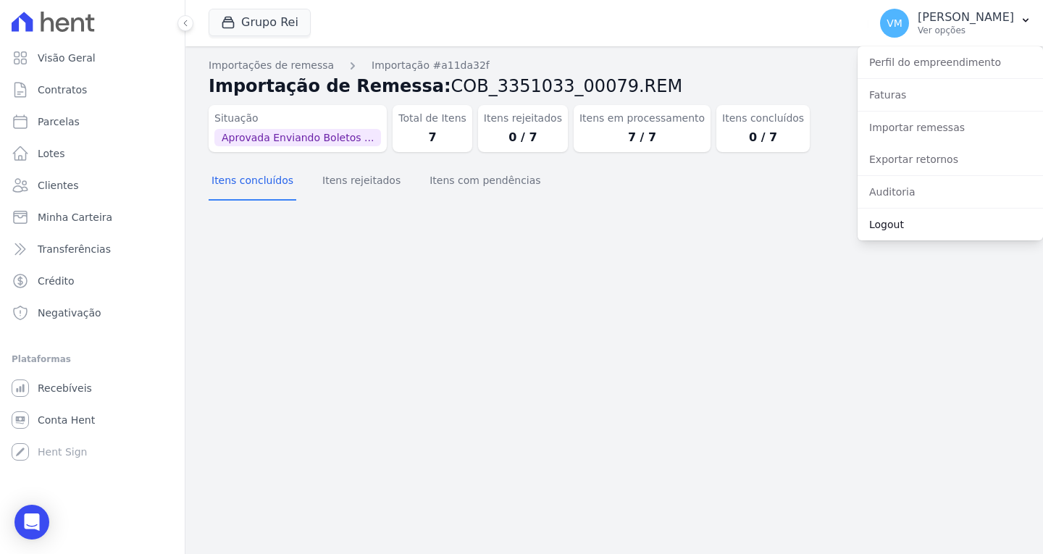
click at [901, 230] on link "Logout" at bounding box center [950, 225] width 185 height 26
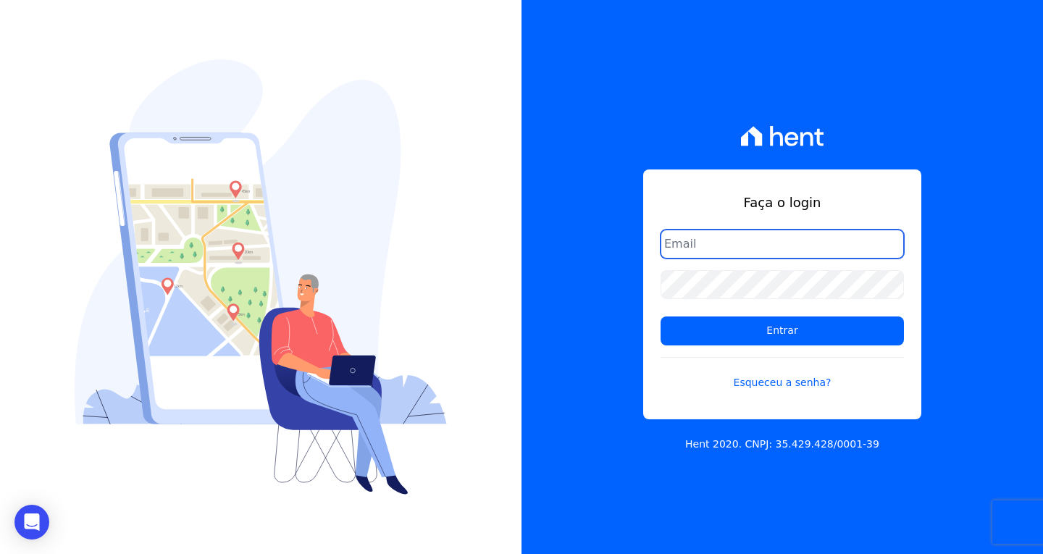
type input "[EMAIL_ADDRESS][DOMAIN_NAME]"
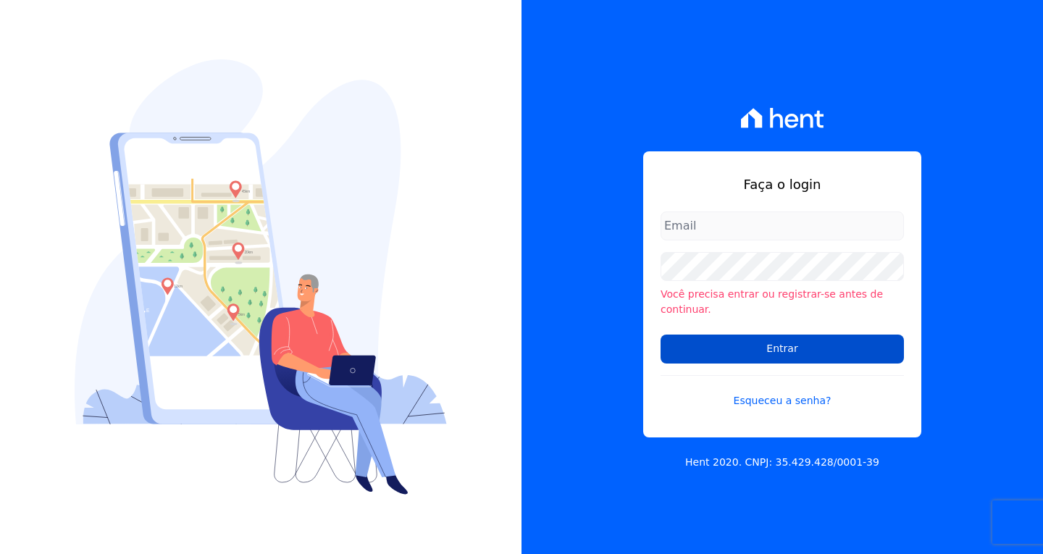
type input "[EMAIL_ADDRESS][DOMAIN_NAME]"
click at [773, 341] on input "Entrar" at bounding box center [782, 349] width 243 height 29
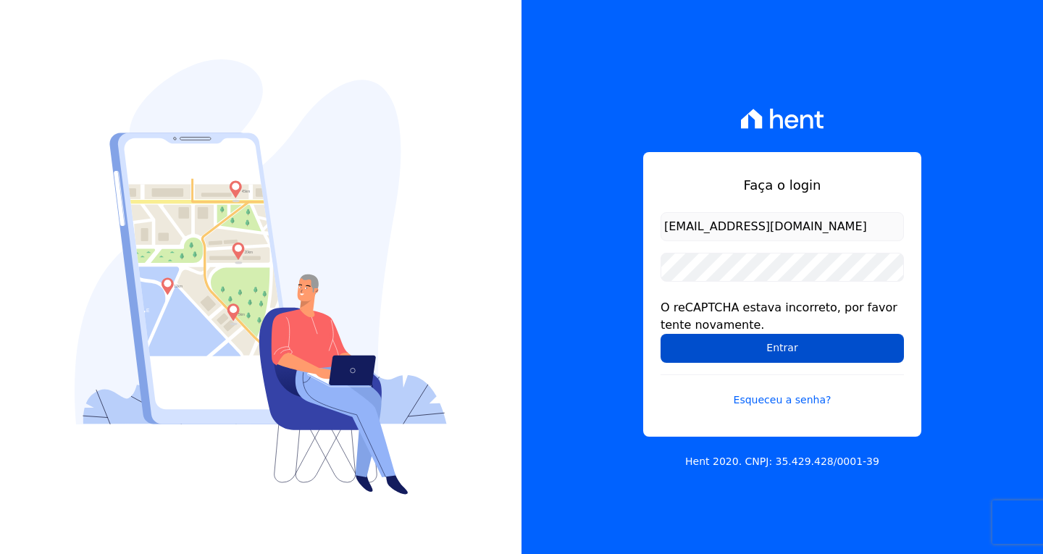
click at [759, 352] on input "Entrar" at bounding box center [782, 348] width 243 height 29
click at [756, 337] on input "Entrar" at bounding box center [782, 348] width 243 height 29
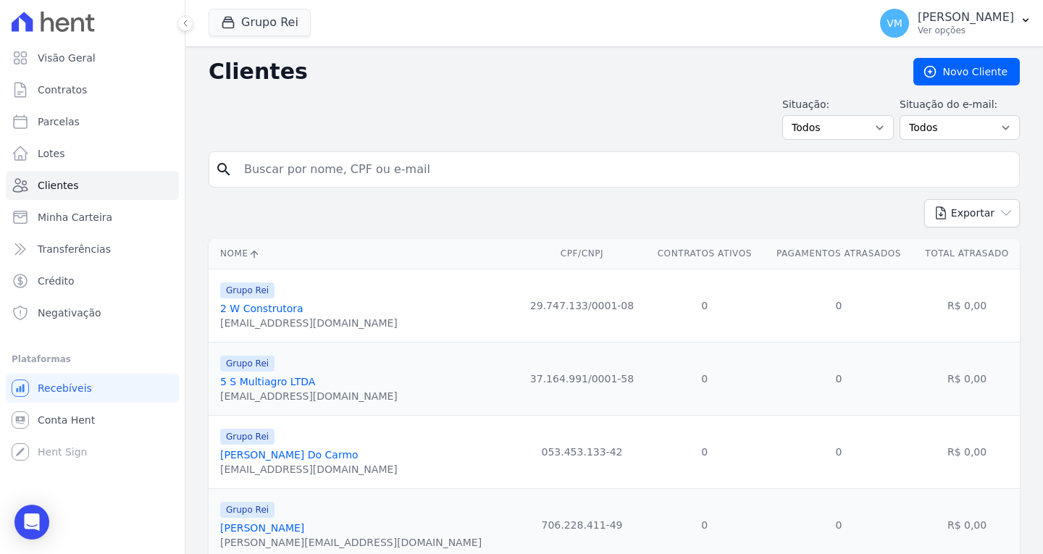
click at [314, 175] on input "search" at bounding box center [624, 169] width 778 height 29
paste input "02922905195"
type input "02922905195"
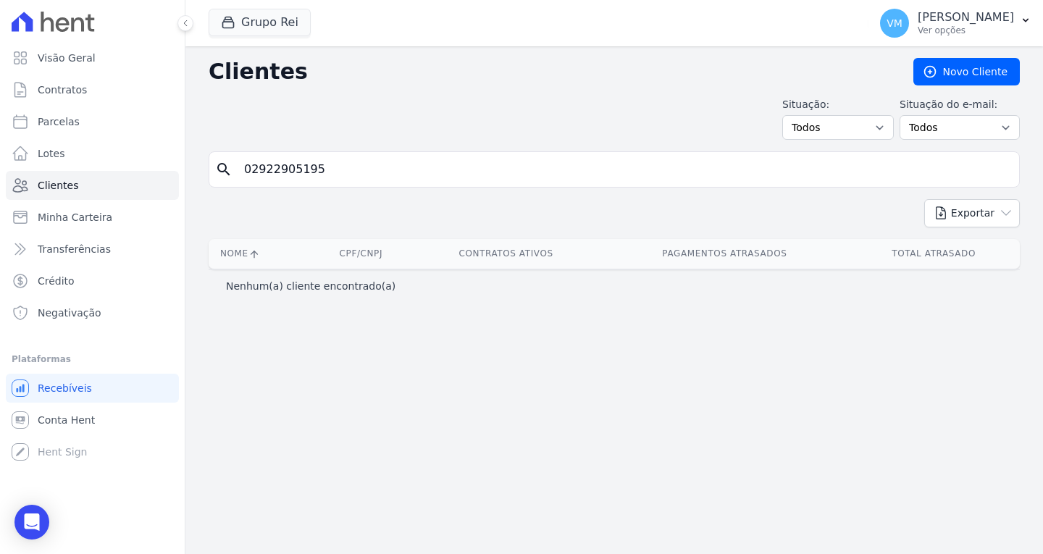
click at [354, 173] on input "02922905195" at bounding box center [624, 169] width 778 height 29
drag, startPoint x: 389, startPoint y: 175, endPoint x: 165, endPoint y: 175, distance: 223.8
click at [165, 175] on div "Visão Geral Contratos Parcelas Lotes Clientes Minha Carteira Transferências Cré…" at bounding box center [521, 277] width 1043 height 554
drag, startPoint x: 362, startPoint y: 172, endPoint x: 109, endPoint y: 177, distance: 253.6
click at [111, 177] on div "Visão Geral Contratos Parcelas Lotes Clientes Minha Carteira Transferências Cré…" at bounding box center [521, 277] width 1043 height 554
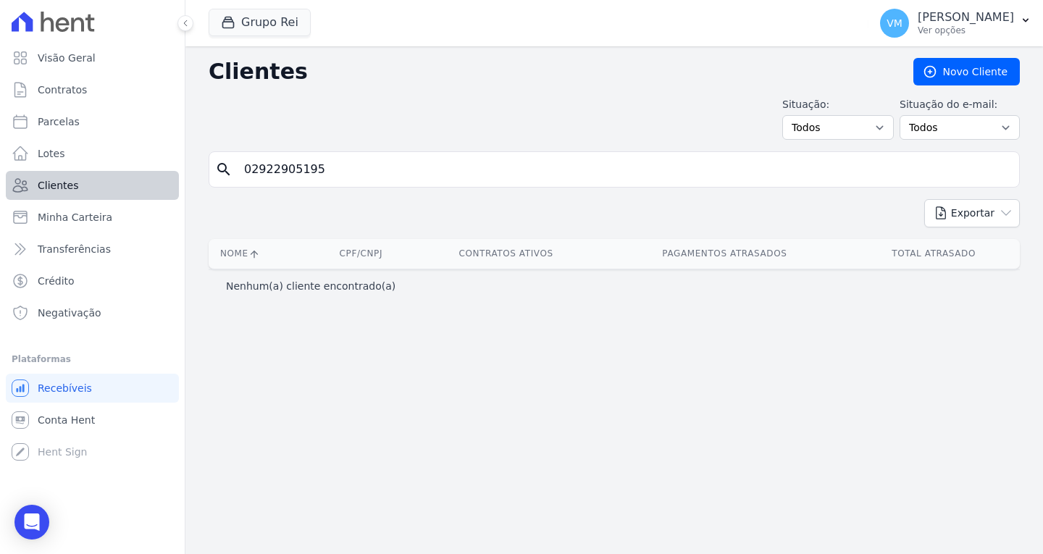
paste input "90620070153"
type input "90620070153"
click at [364, 171] on input "90620070153" at bounding box center [624, 169] width 778 height 29
click at [343, 171] on input "90620070153" at bounding box center [624, 169] width 778 height 29
drag, startPoint x: 343, startPoint y: 171, endPoint x: 211, endPoint y: 171, distance: 132.6
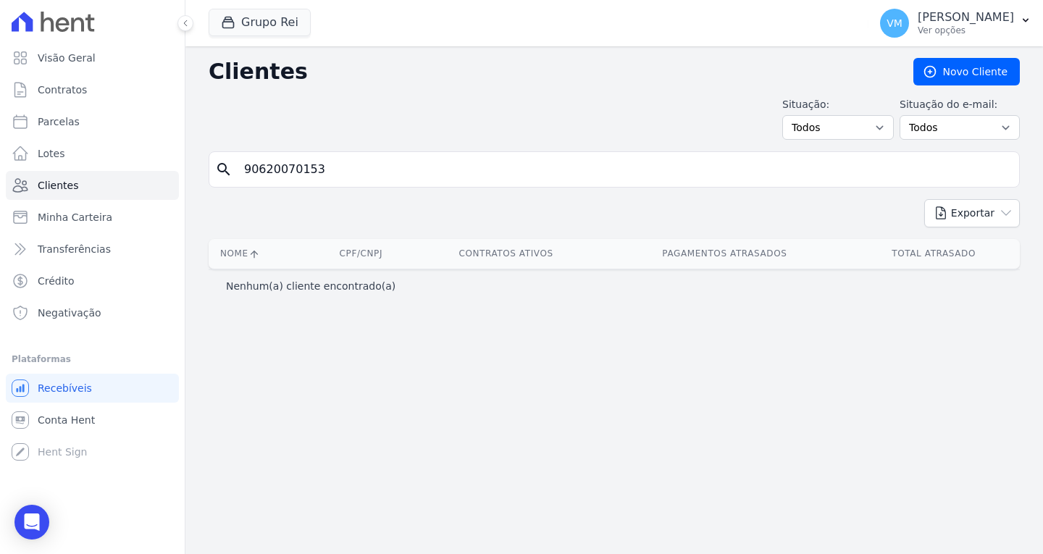
click at [211, 171] on div "search 90620070153" at bounding box center [614, 169] width 811 height 36
click at [374, 166] on input "90620070153" at bounding box center [624, 169] width 778 height 29
click at [359, 177] on input "90620070153" at bounding box center [624, 169] width 778 height 29
drag, startPoint x: 301, startPoint y: 177, endPoint x: 203, endPoint y: 177, distance: 97.8
click at [203, 177] on div "Clientes Novo Cliente Situação: Todos Adimplentes Inadimplentes Situação do e-m…" at bounding box center [614, 300] width 858 height 508
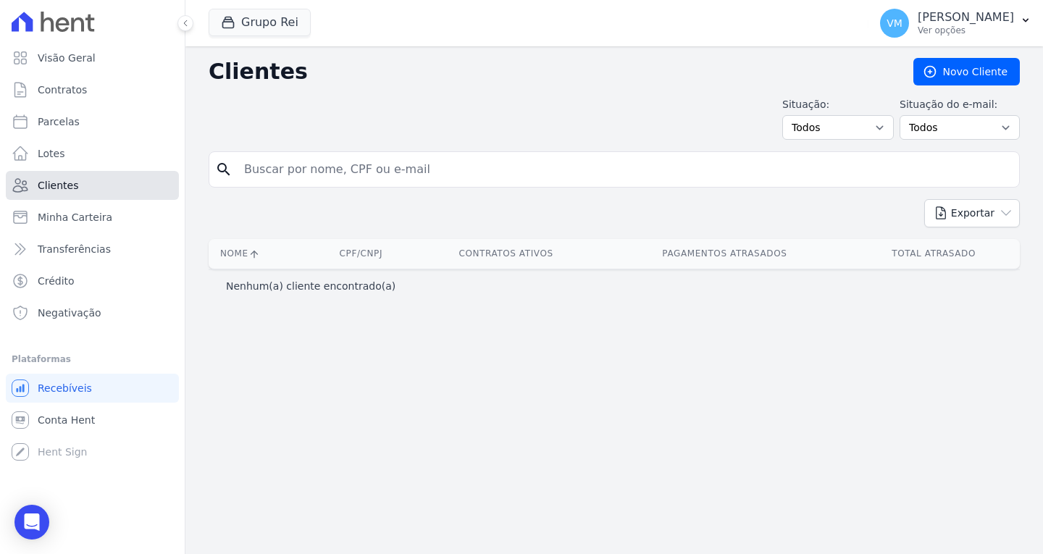
click at [86, 186] on link "Clientes" at bounding box center [92, 185] width 173 height 29
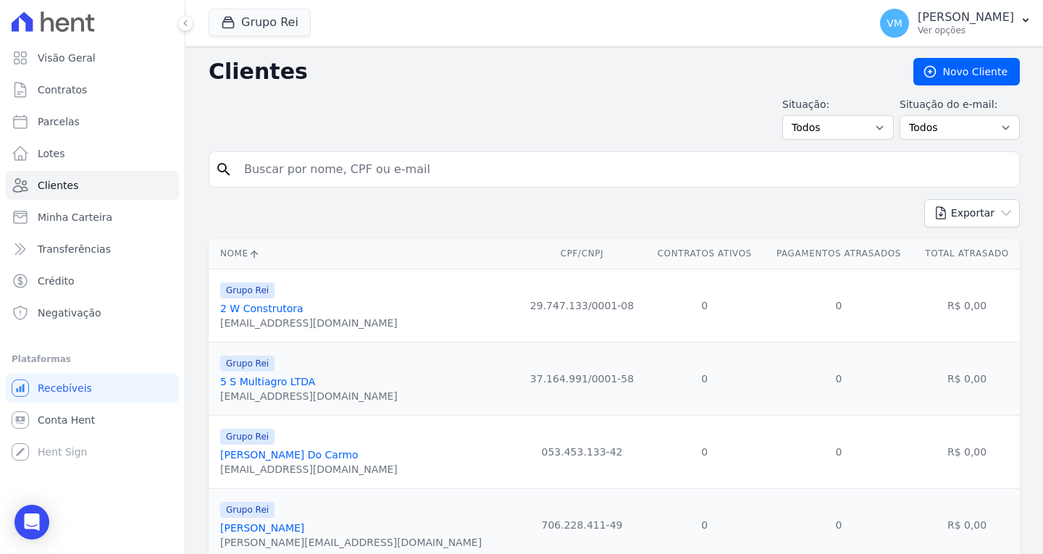
click at [360, 180] on input "search" at bounding box center [624, 169] width 778 height 29
drag, startPoint x: 254, startPoint y: 227, endPoint x: 263, endPoint y: 222, distance: 10.4
click at [257, 226] on div "Exportar PDF CSV Dimob 2024" at bounding box center [614, 219] width 811 height 40
click at [336, 166] on input "search" at bounding box center [624, 169] width 778 height 29
paste input "02922905195"
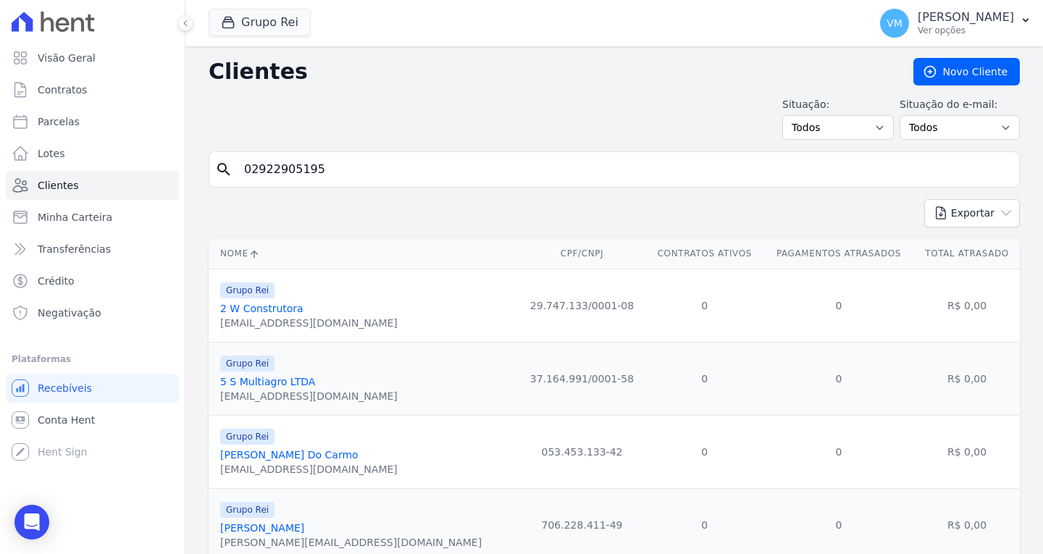
type input "02922905195"
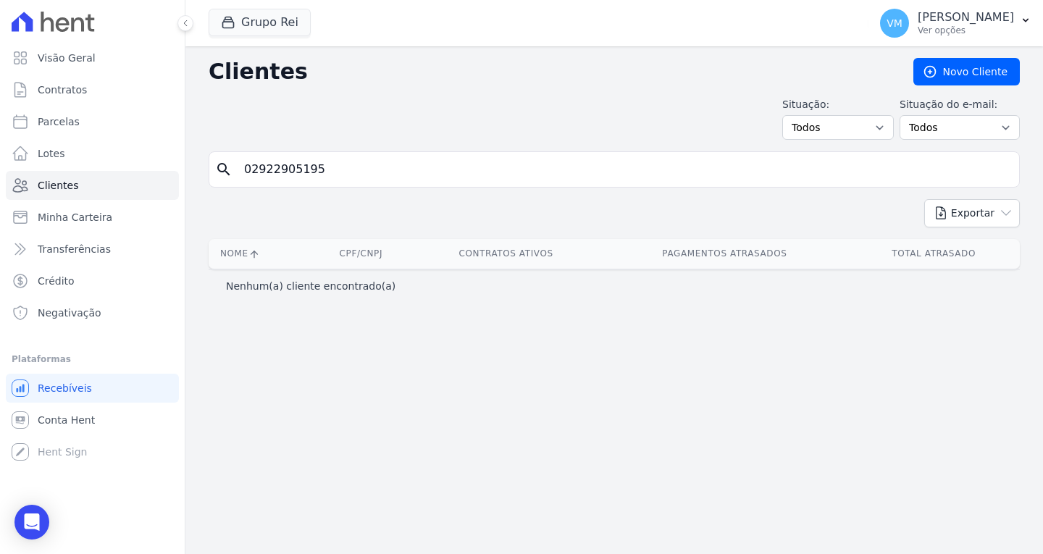
click at [380, 180] on input "02922905195" at bounding box center [624, 169] width 778 height 29
click at [587, 167] on input "02922905195" at bounding box center [624, 169] width 778 height 29
drag, startPoint x: 955, startPoint y: 77, endPoint x: 927, endPoint y: 77, distance: 27.5
click at [955, 77] on link "Novo Cliente" at bounding box center [966, 72] width 106 height 28
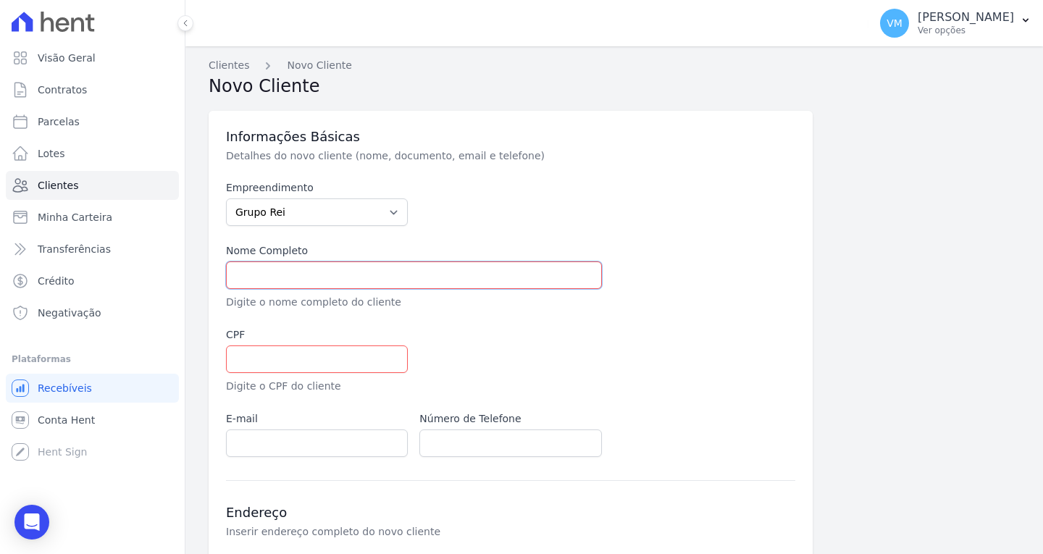
click at [324, 269] on input "text" at bounding box center [414, 275] width 376 height 28
click at [349, 269] on input "text" at bounding box center [414, 275] width 376 height 28
paste input "DALILA OLIVEIRA DE FREITAS"
type input "DALILA OLIVEIRA DE FREITAS"
drag, startPoint x: 263, startPoint y: 358, endPoint x: 130, endPoint y: 358, distance: 133.3
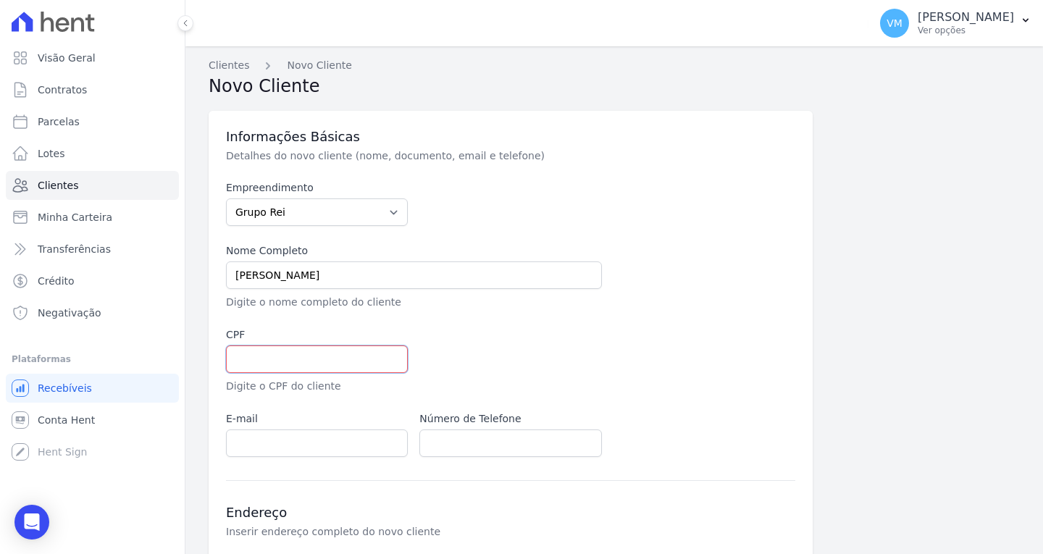
click at [263, 358] on input "text" at bounding box center [317, 360] width 182 height 28
click at [301, 354] on input "text" at bounding box center [317, 360] width 182 height 28
paste input "02922905195"
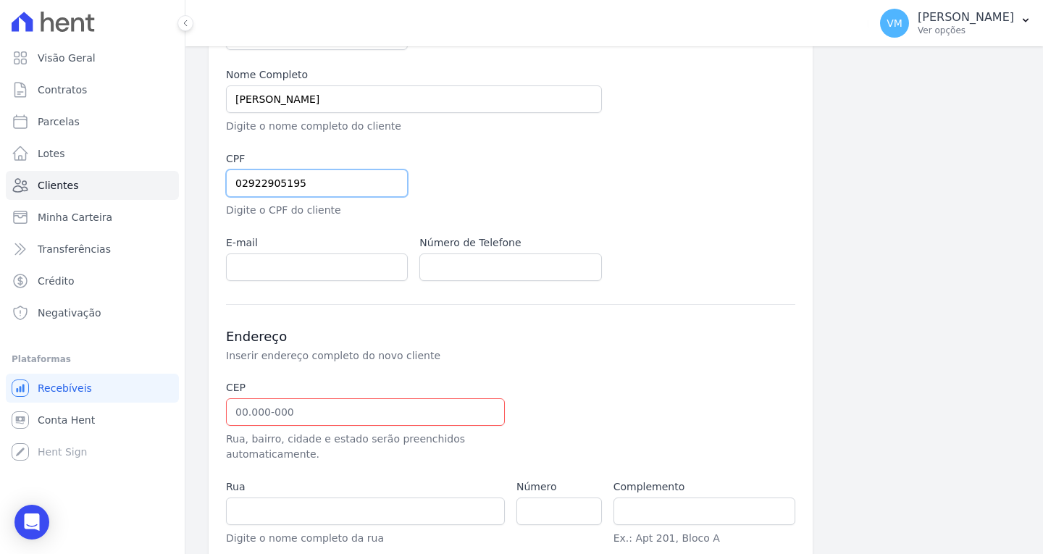
scroll to position [217, 0]
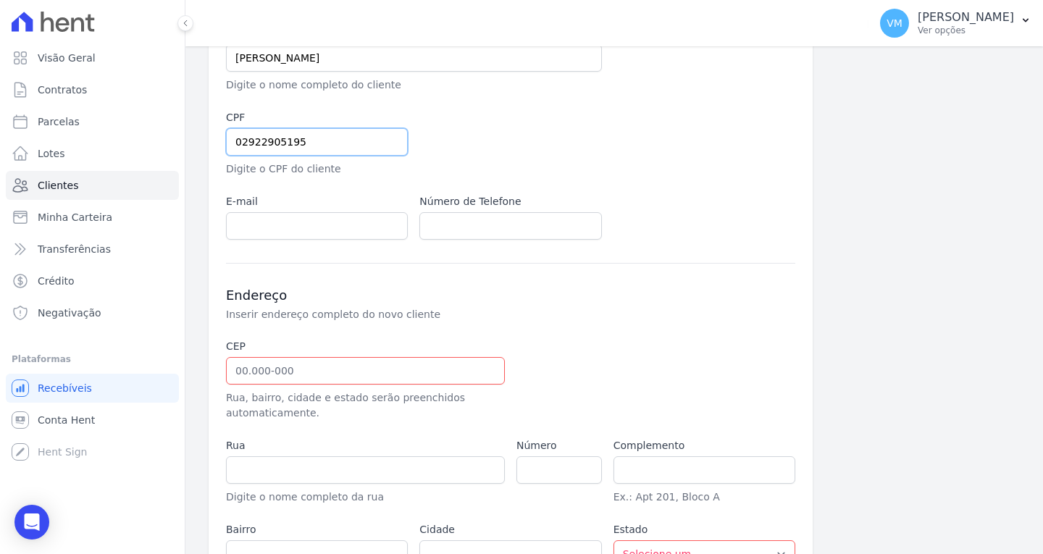
type input "02922905195"
click at [457, 307] on p "Inserir endereço completo do novo cliente" at bounding box center [469, 314] width 487 height 14
click at [306, 361] on input "text" at bounding box center [365, 371] width 279 height 28
paste input "75.830-012"
type input "75.830-012"
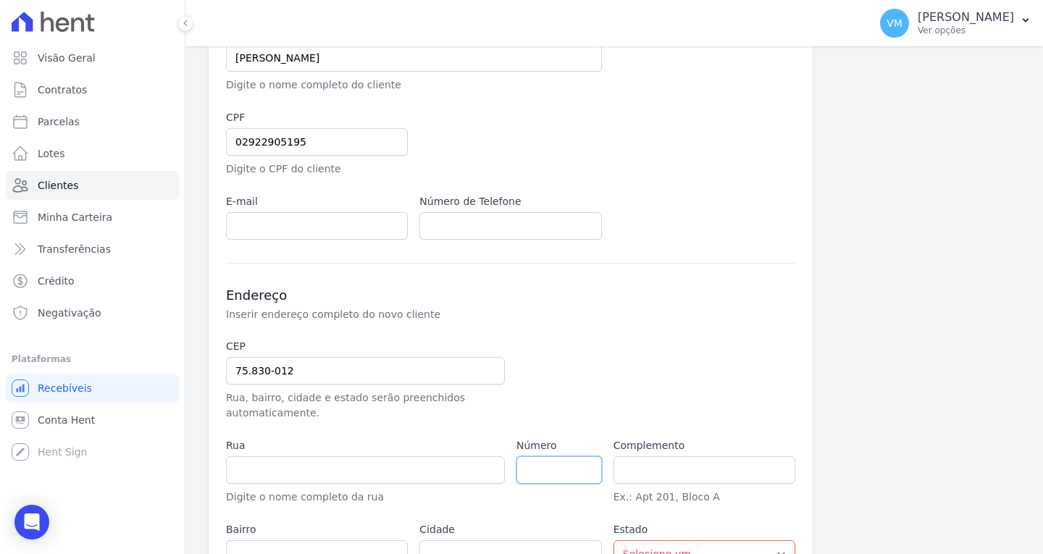
type input "Rua Cinco"
type input "Mineirinho"
type input "Mineiros"
select select "GO"
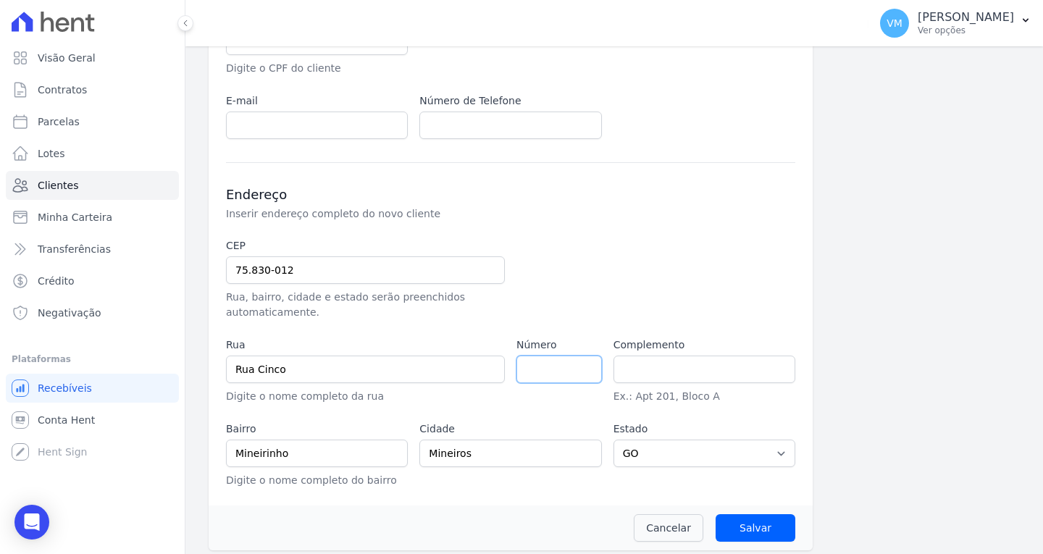
scroll to position [326, 0]
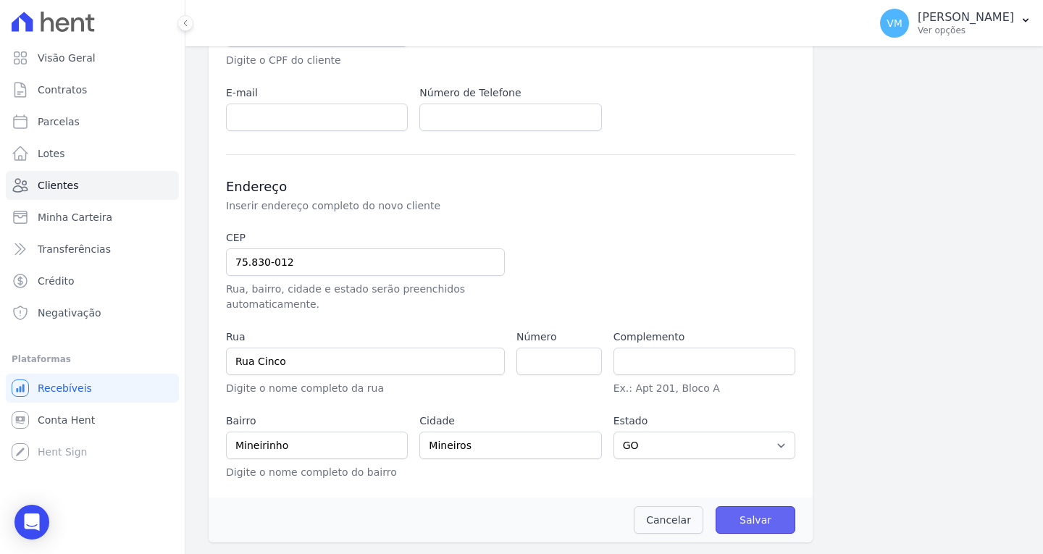
click at [741, 514] on input "Salvar" at bounding box center [756, 520] width 80 height 28
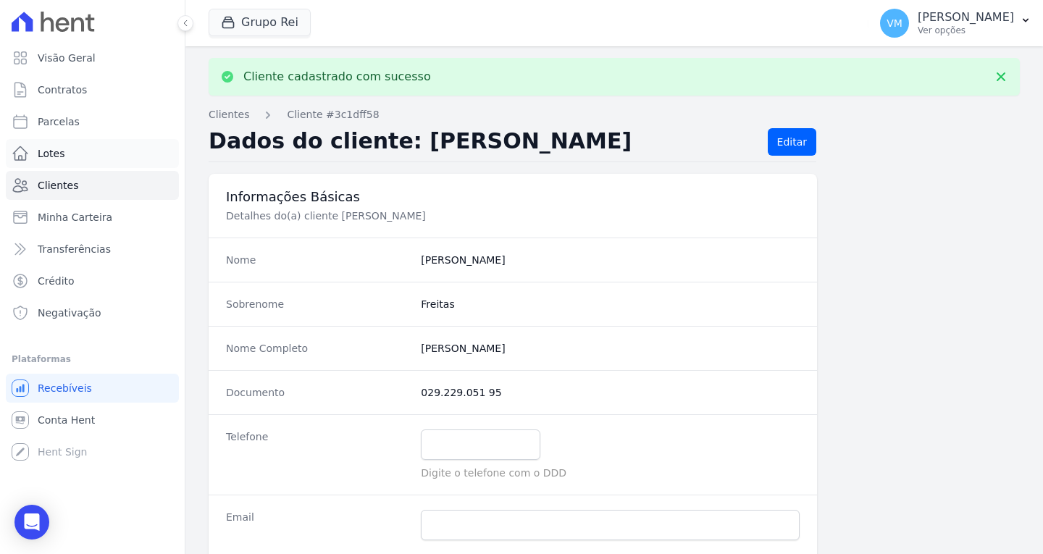
click at [63, 159] on link "Lotes" at bounding box center [92, 153] width 173 height 29
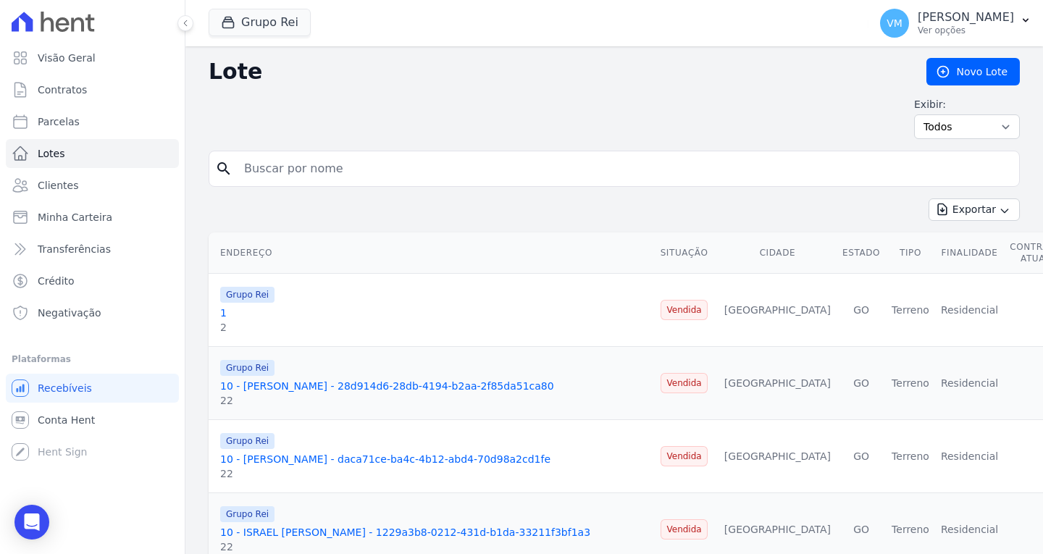
click at [278, 171] on input "search" at bounding box center [624, 168] width 778 height 29
click at [325, 169] on input "search" at bounding box center [624, 168] width 778 height 29
type input "q"
type input "QD: 25 L"
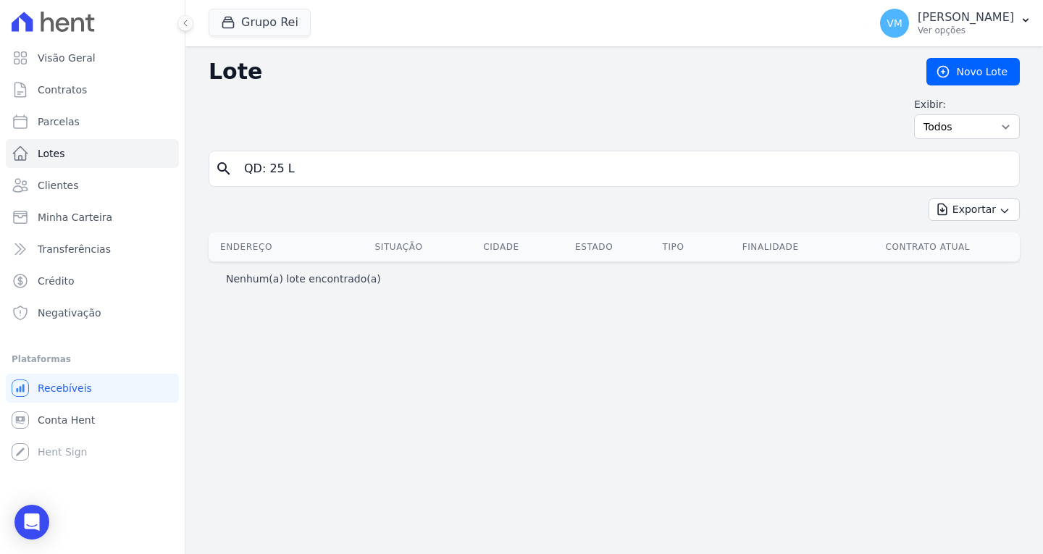
click at [325, 170] on input "QD: 25 L" at bounding box center [624, 168] width 778 height 29
type input "QD: 00025"
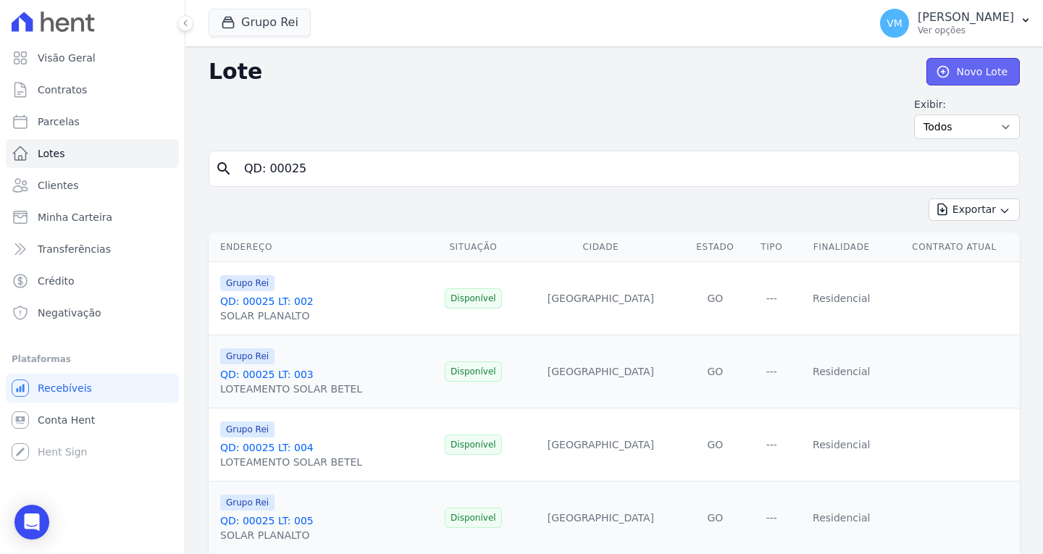
click at [960, 80] on link "Novo Lote" at bounding box center [972, 72] width 93 height 28
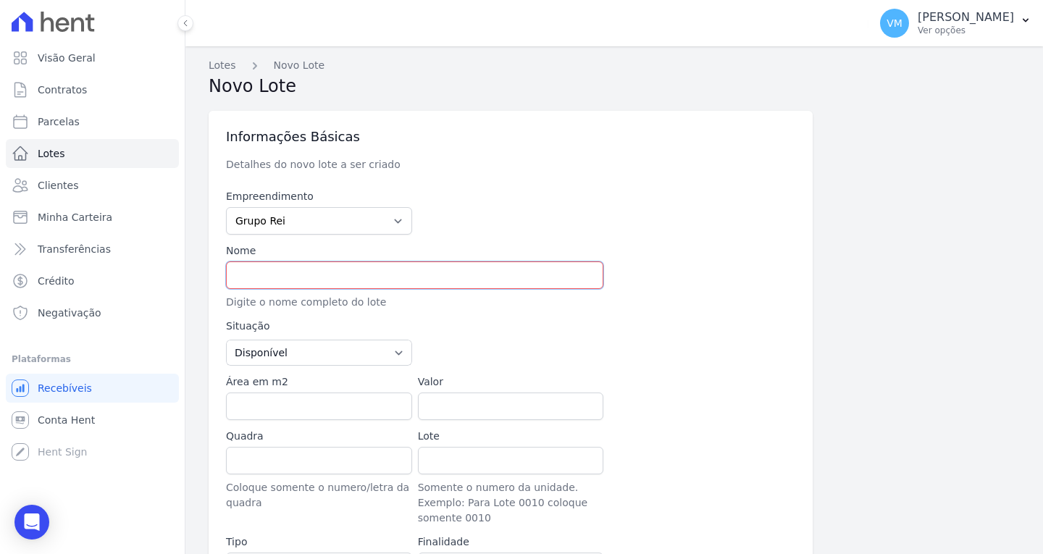
drag, startPoint x: 279, startPoint y: 284, endPoint x: 290, endPoint y: 282, distance: 11.8
click at [279, 284] on input "text" at bounding box center [414, 275] width 377 height 28
click at [403, 280] on input "text" at bounding box center [414, 275] width 377 height 28
paste input "Qd. 00025 , Lt. 036"
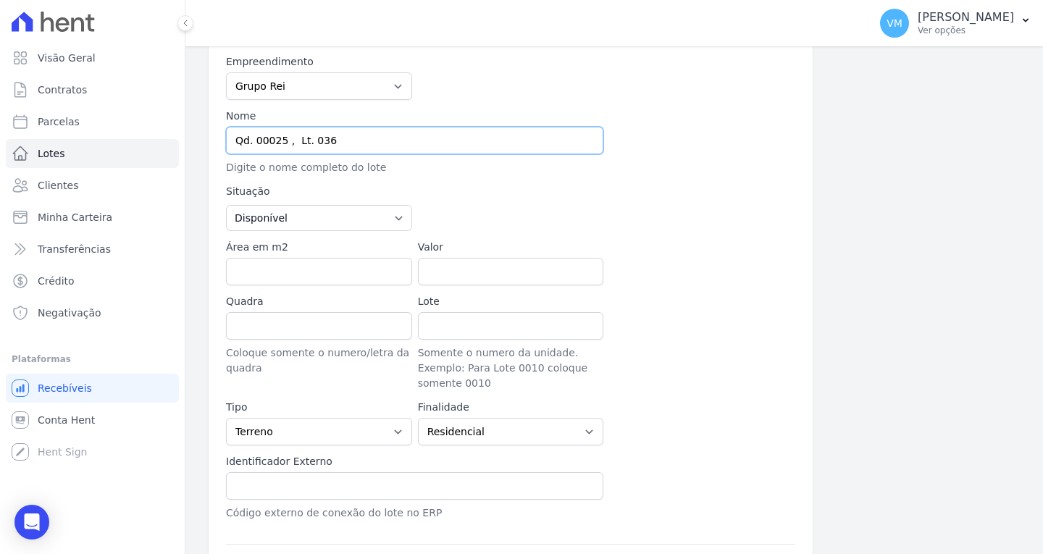
scroll to position [145, 0]
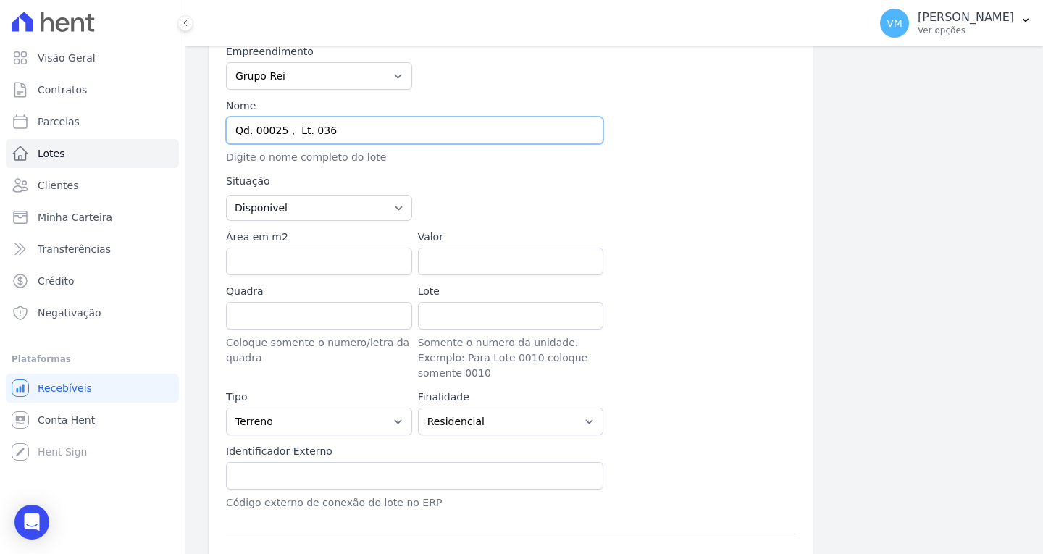
type input "Qd. 00025 , Lt. 036"
click at [460, 273] on input "Valor" at bounding box center [511, 262] width 186 height 28
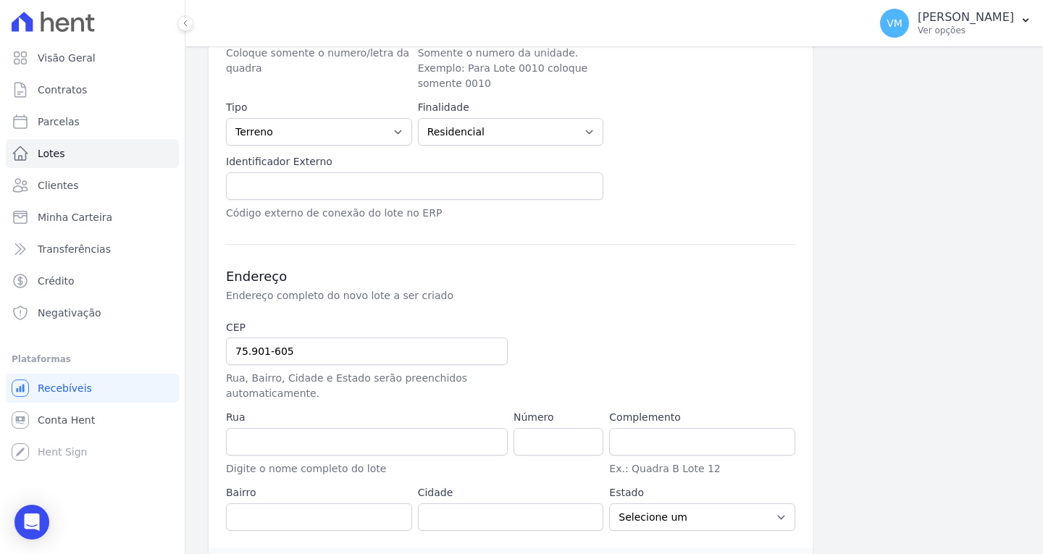
scroll to position [485, 0]
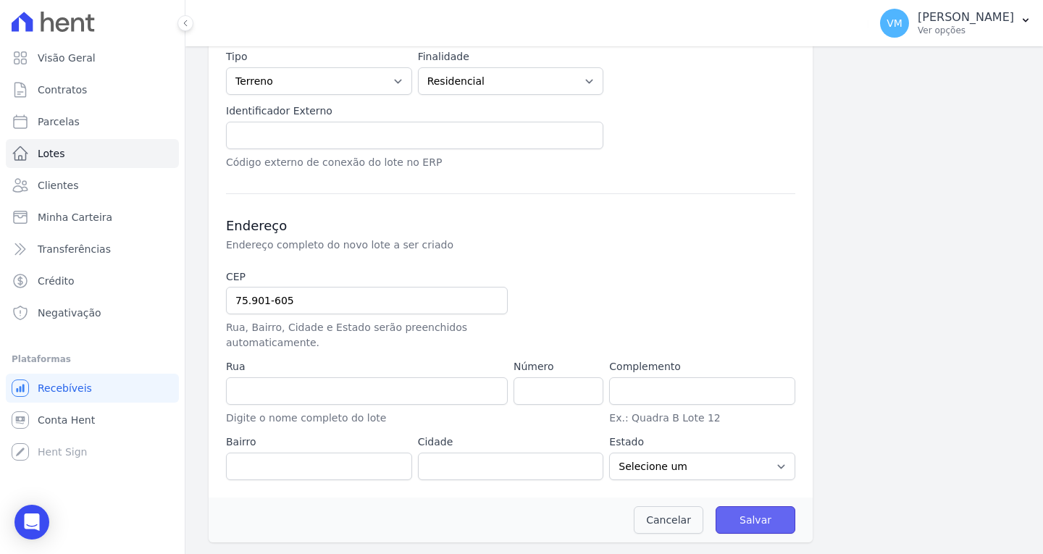
click at [742, 521] on input "Salvar" at bounding box center [756, 520] width 80 height 28
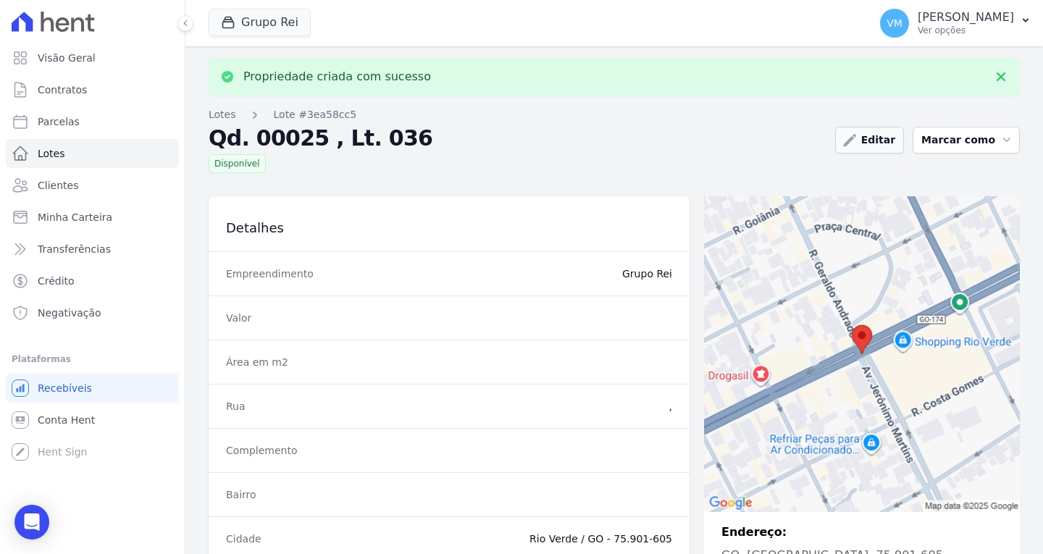
click at [901, 138] on link "Editar" at bounding box center [869, 140] width 69 height 27
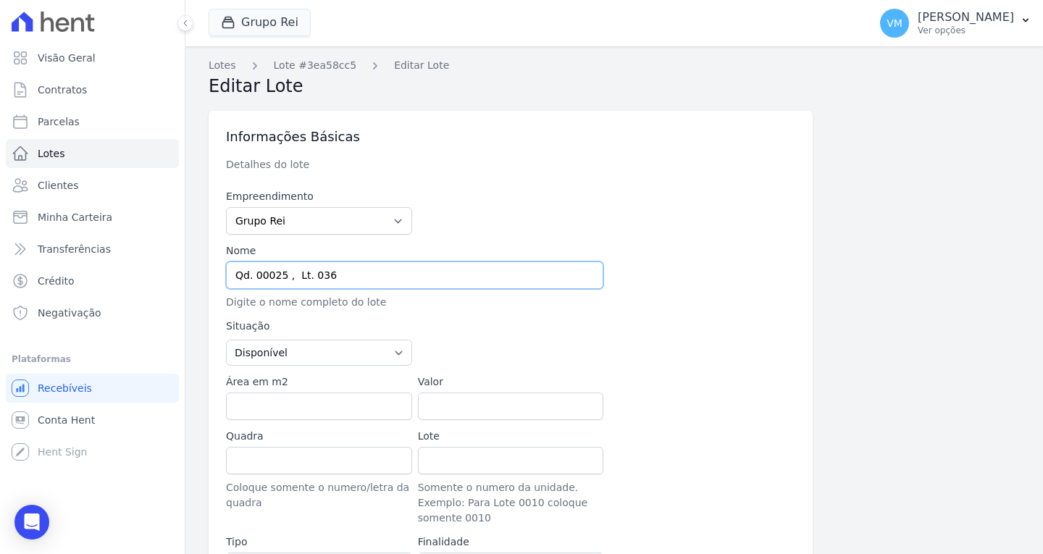
click at [261, 280] on input "Qd. 00025 , Lt. 036" at bounding box center [414, 275] width 377 height 28
click at [245, 273] on input "Qd. 00025 , Lt. 036" at bounding box center [414, 275] width 377 height 28
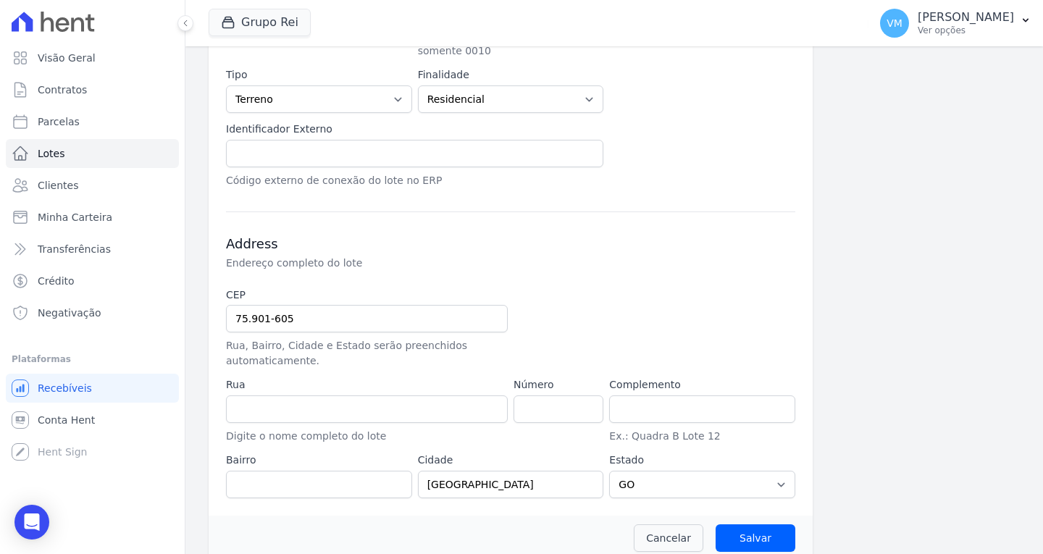
scroll to position [485, 0]
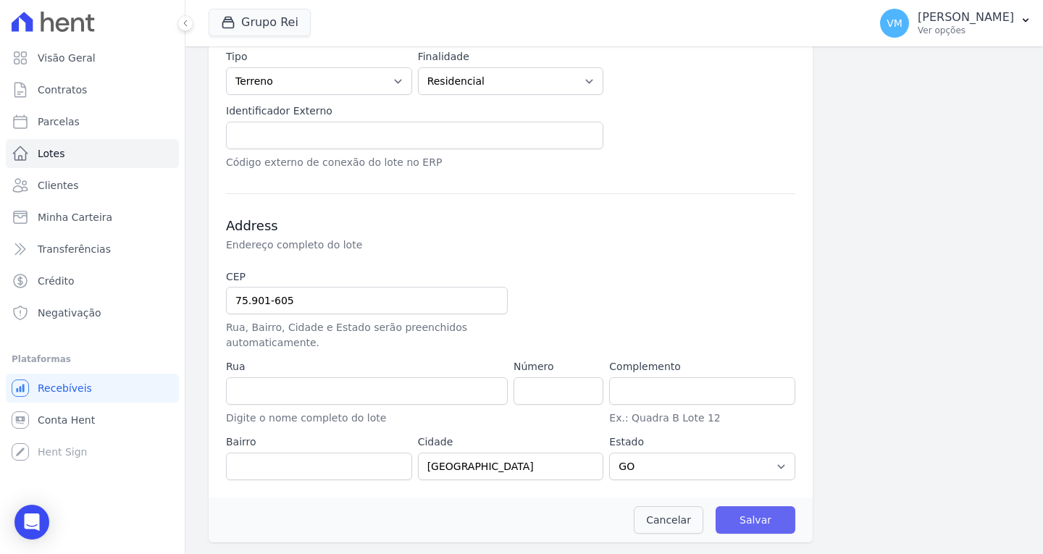
type input "QD: 00025 Lt: 036"
click at [756, 523] on input "Salvar" at bounding box center [756, 520] width 80 height 28
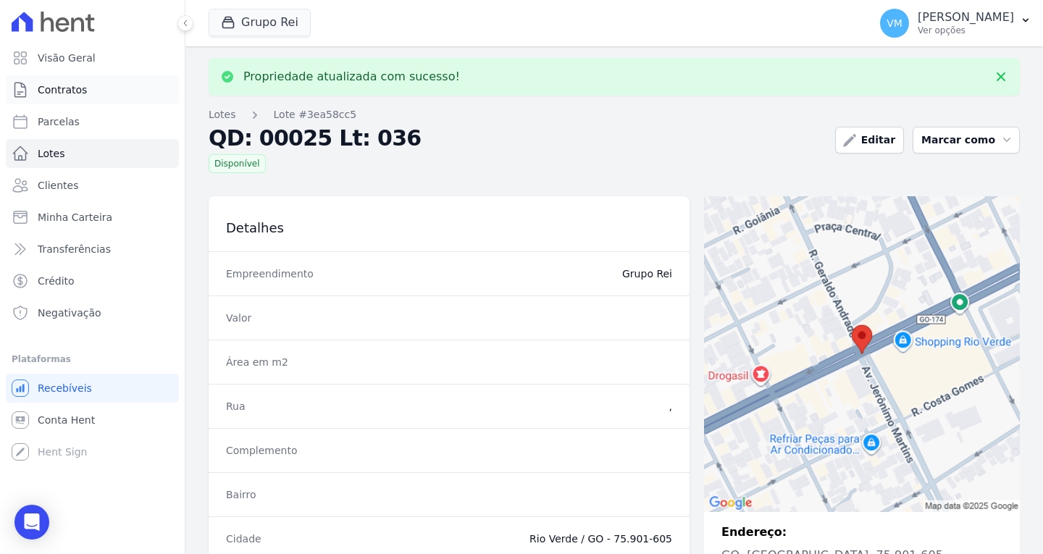
click at [49, 88] on span "Contratos" at bounding box center [62, 90] width 49 height 14
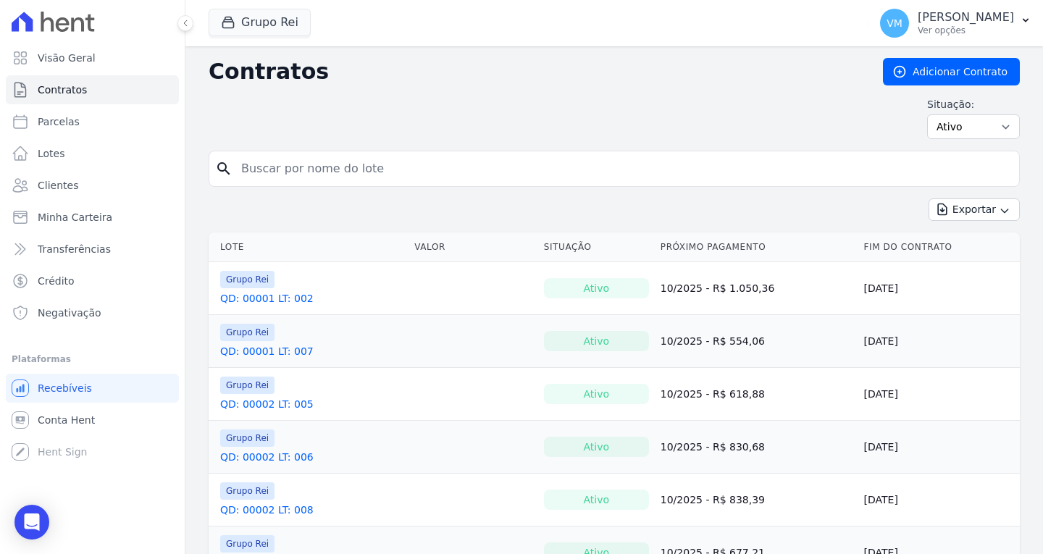
click at [398, 171] on input "search" at bounding box center [623, 168] width 781 height 29
click at [955, 77] on link "Adicionar Contrato" at bounding box center [951, 72] width 137 height 28
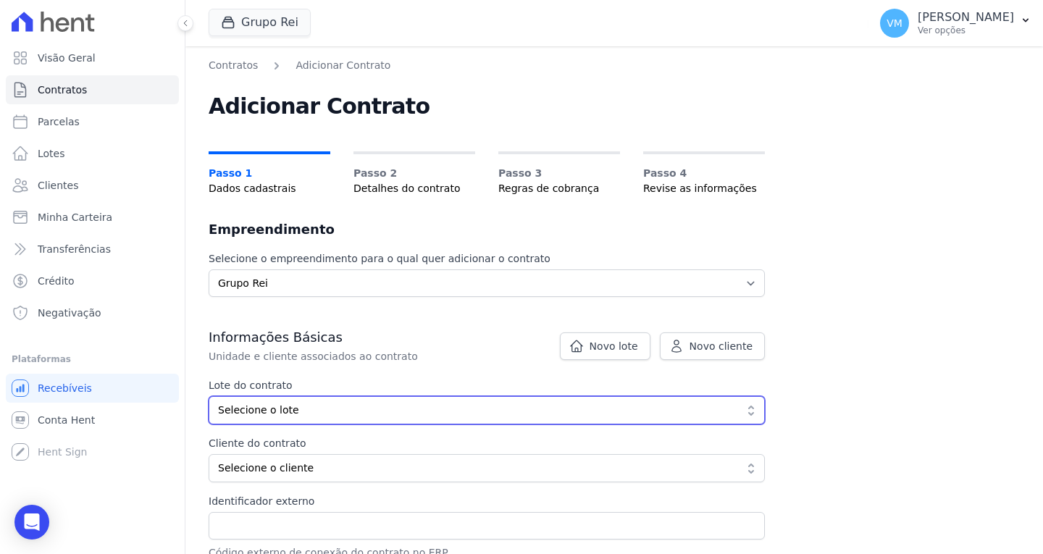
click at [266, 411] on span "Selecione o lote" at bounding box center [476, 410] width 517 height 15
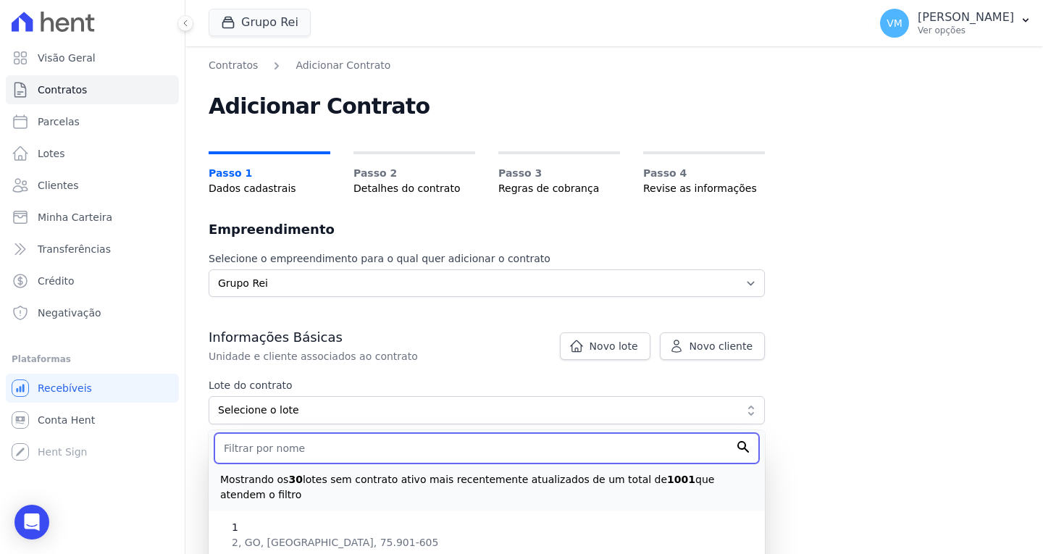
click at [274, 449] on input "text" at bounding box center [486, 448] width 545 height 30
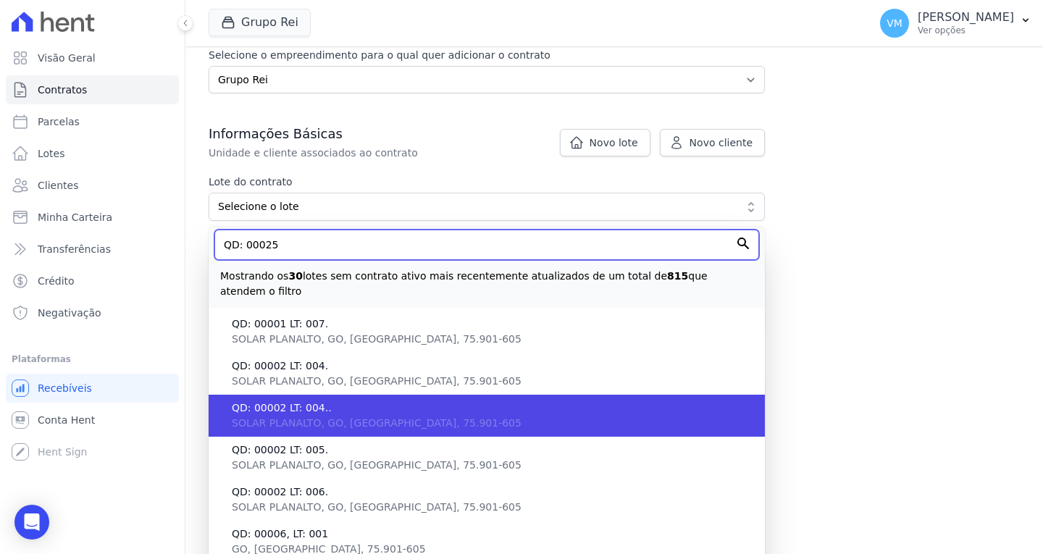
scroll to position [217, 0]
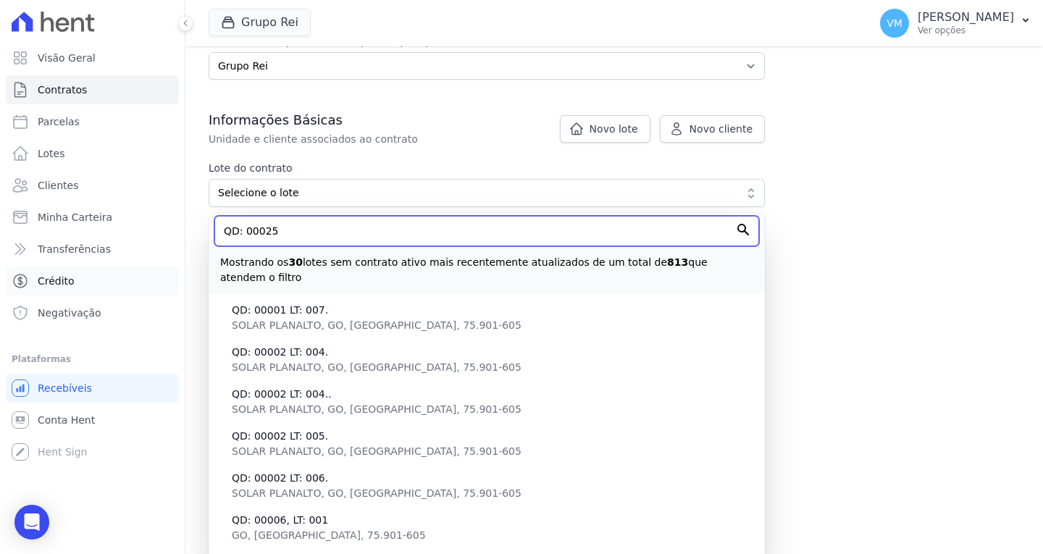
type input "QD: 00025"
click at [699, 364] on input "Avançar" at bounding box center [732, 378] width 66 height 28
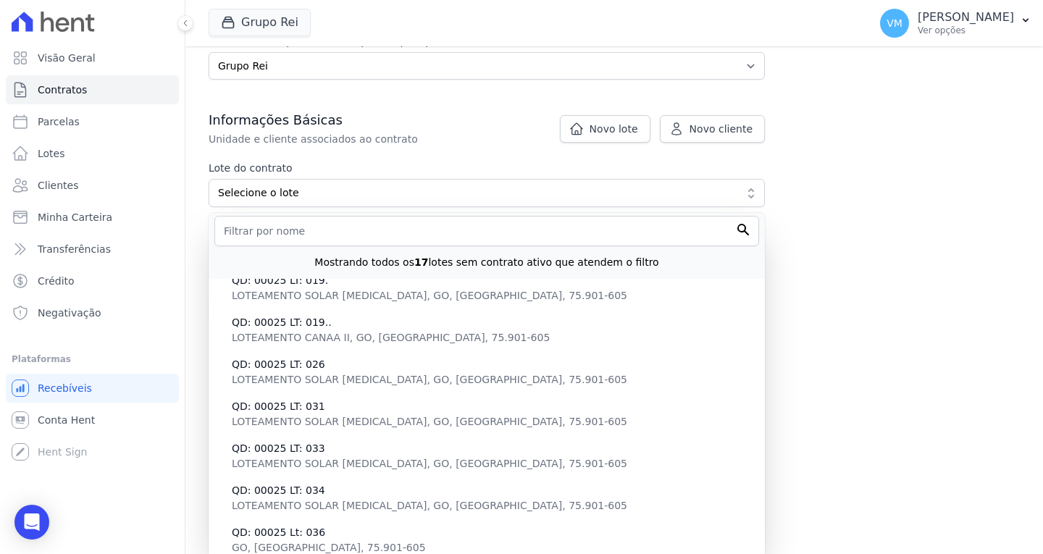
scroll to position [442, 0]
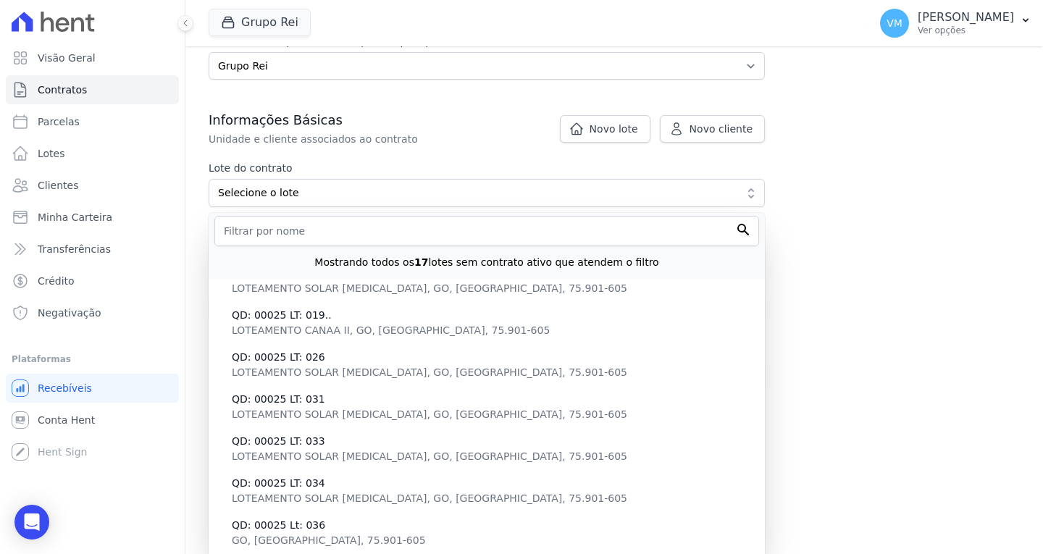
click at [362, 532] on span "QD: 00025 Lt: 036" at bounding box center [493, 525] width 522 height 15
type input "3ea58cc5-1424-4082-9e0d-9eaf33e2e086"
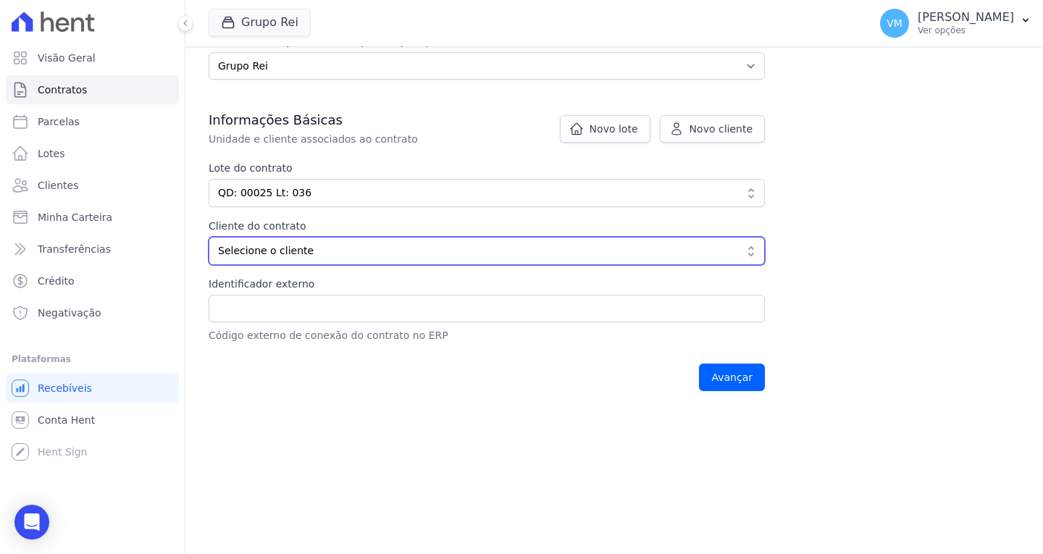
click at [316, 252] on span "Selecione o cliente" at bounding box center [476, 250] width 517 height 15
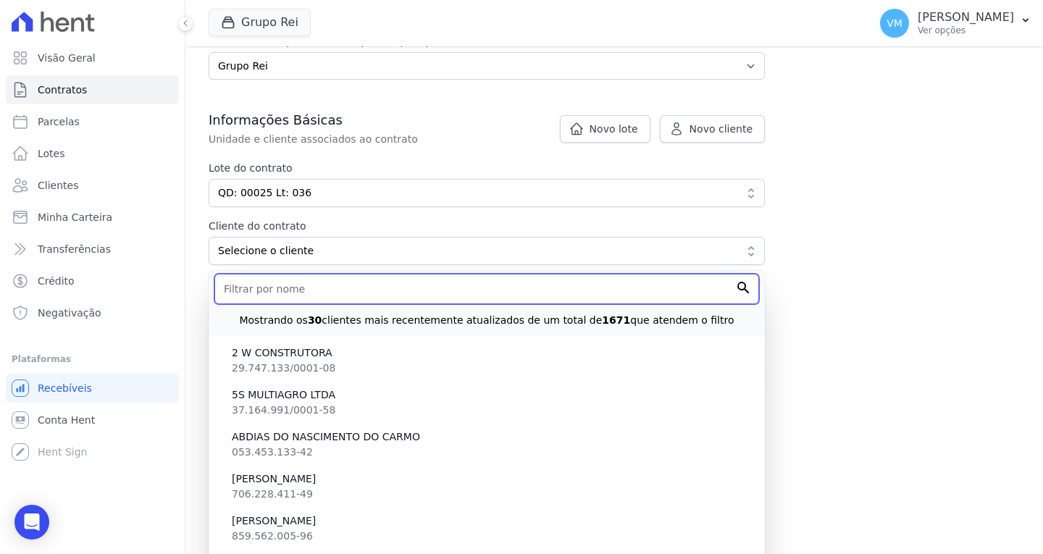
click at [286, 290] on input "text" at bounding box center [486, 289] width 545 height 30
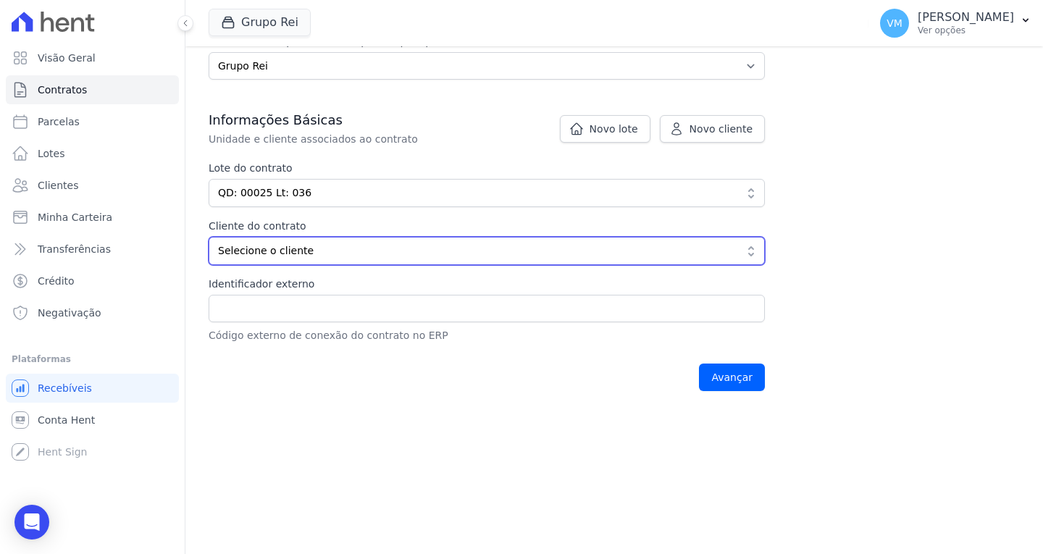
drag, startPoint x: 335, startPoint y: 238, endPoint x: 316, endPoint y: 253, distance: 24.2
click at [332, 242] on button "Selecione o cliente" at bounding box center [487, 251] width 556 height 28
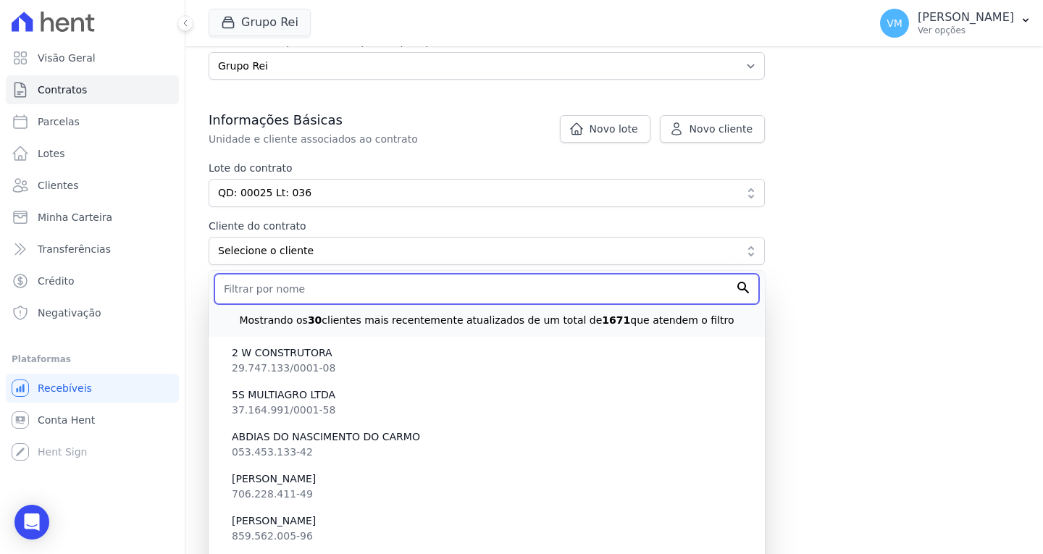
click at [318, 295] on input "text" at bounding box center [486, 289] width 545 height 30
paste input "DALILA OLIVEIRA DE FREITAS"
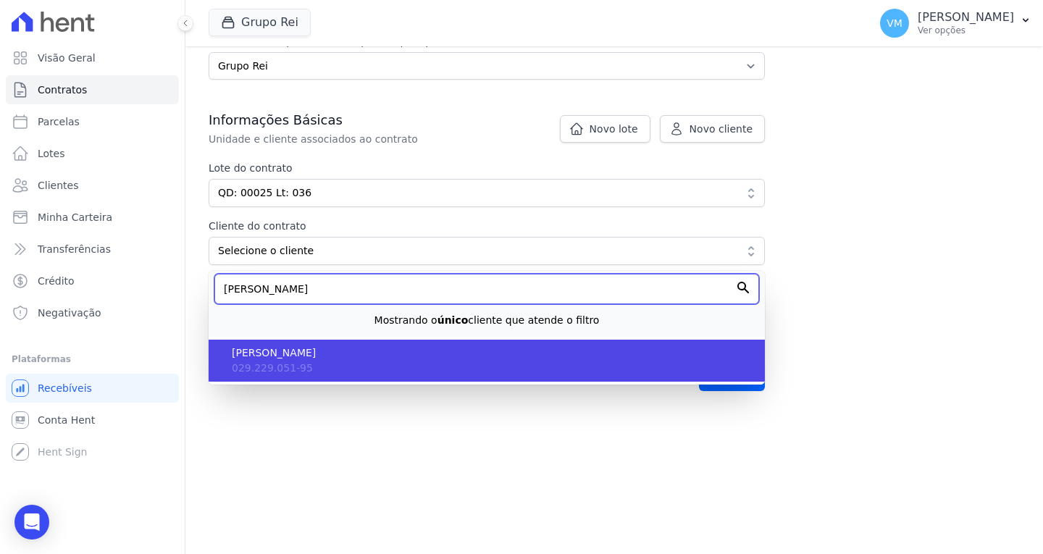
type input "DALILA OLIVEIRA DE FREITAS"
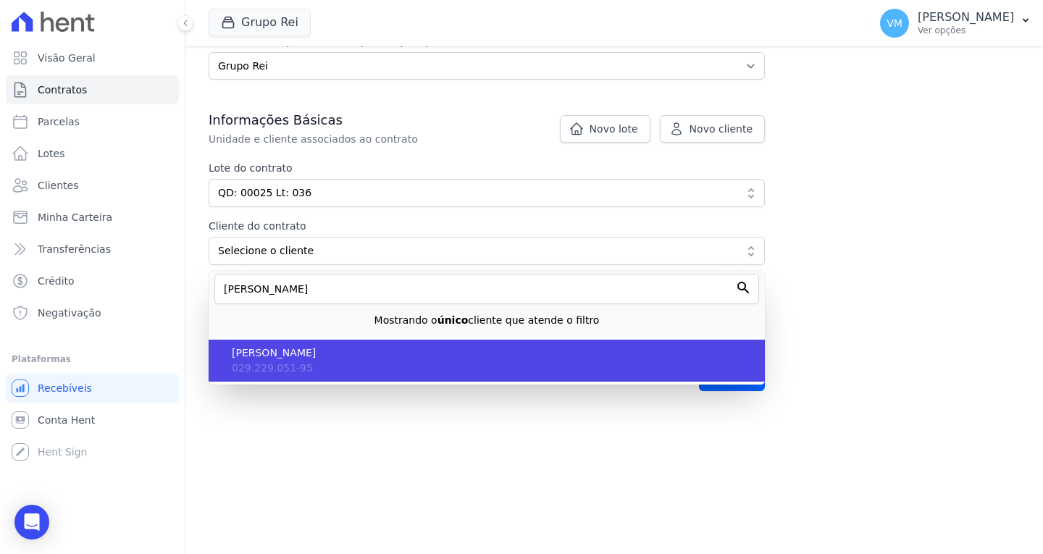
click at [305, 380] on li "DALILA OLIVEIRA DE FREITAS 029.229.051-95" at bounding box center [487, 361] width 556 height 42
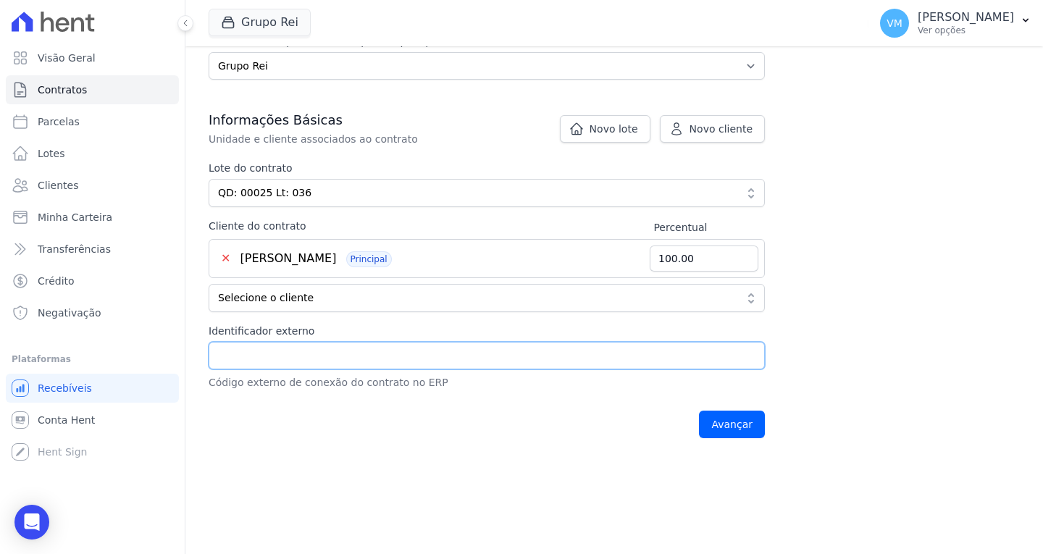
drag, startPoint x: 315, startPoint y: 359, endPoint x: 259, endPoint y: 359, distance: 55.8
click at [314, 359] on input "Identificador externo" at bounding box center [487, 356] width 556 height 28
click at [348, 343] on input "Identificador externo" at bounding box center [487, 356] width 556 height 28
paste input "18484"
type input "18484"
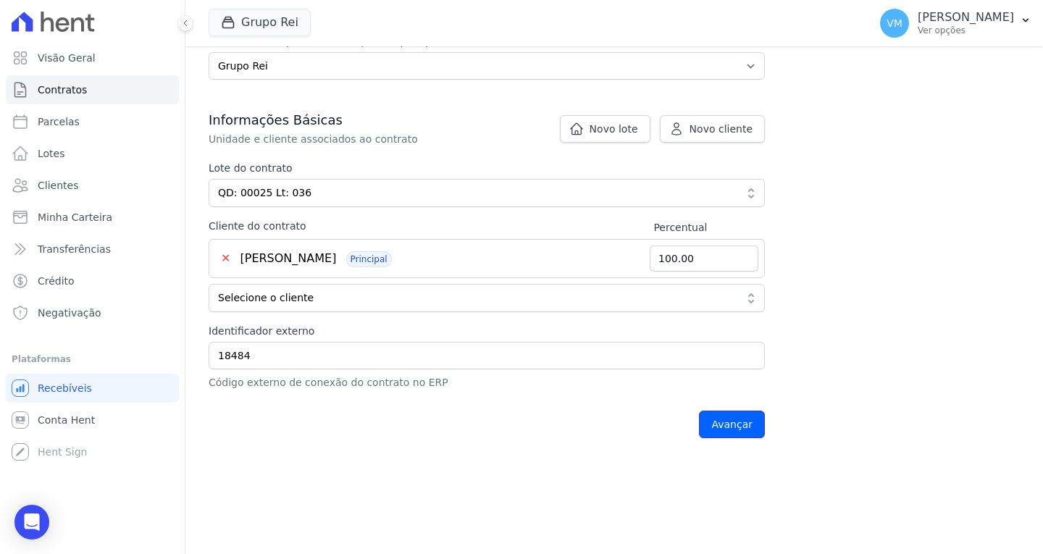
click at [738, 434] on input "Avançar" at bounding box center [732, 425] width 66 height 28
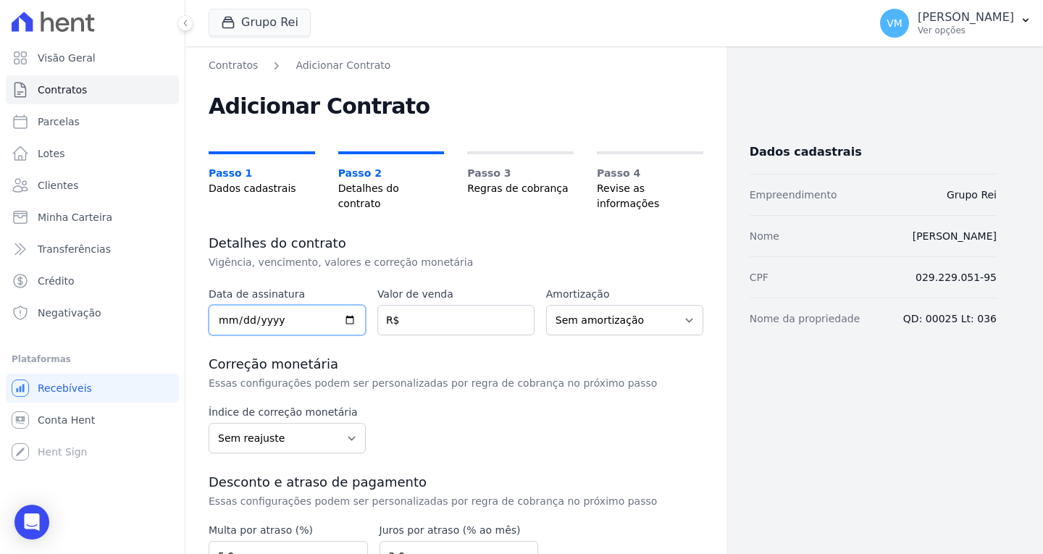
click at [221, 305] on input "date" at bounding box center [287, 320] width 157 height 30
type input "[DATE]"
click at [475, 305] on input "number" at bounding box center [455, 320] width 157 height 30
click at [433, 305] on input "number" at bounding box center [455, 320] width 157 height 30
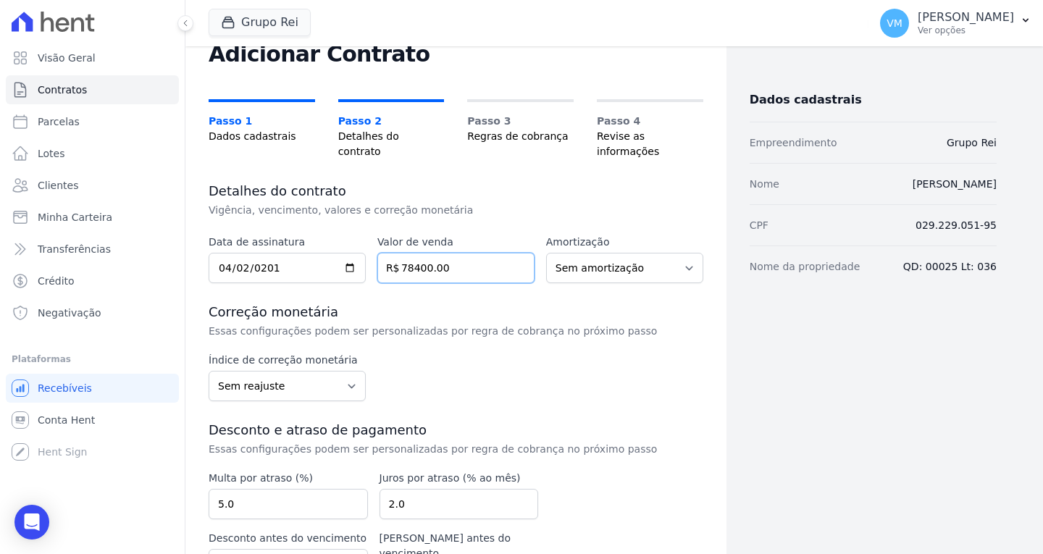
scroll to position [130, 0]
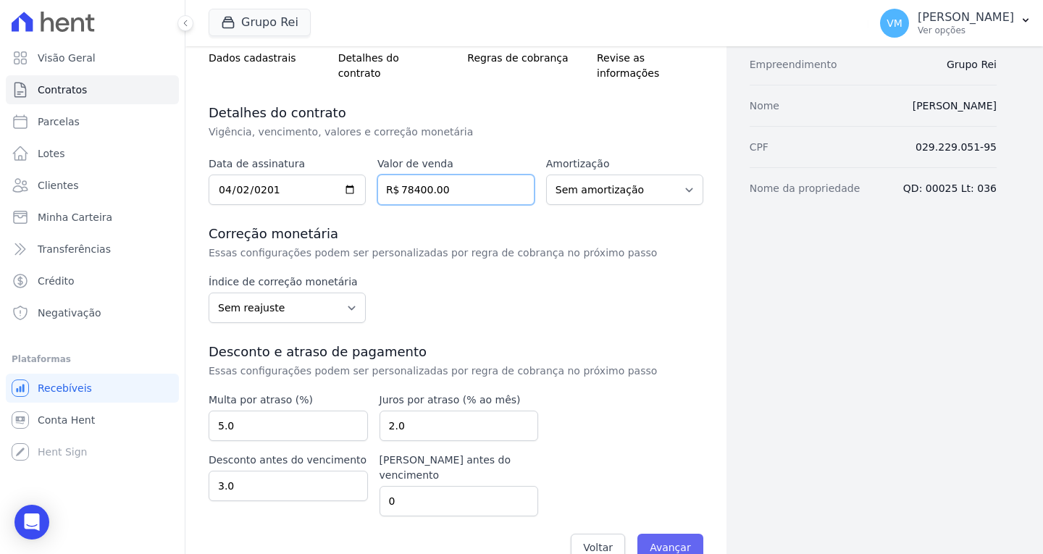
type input "78400.00"
click at [653, 534] on input "Avançar" at bounding box center [670, 548] width 66 height 28
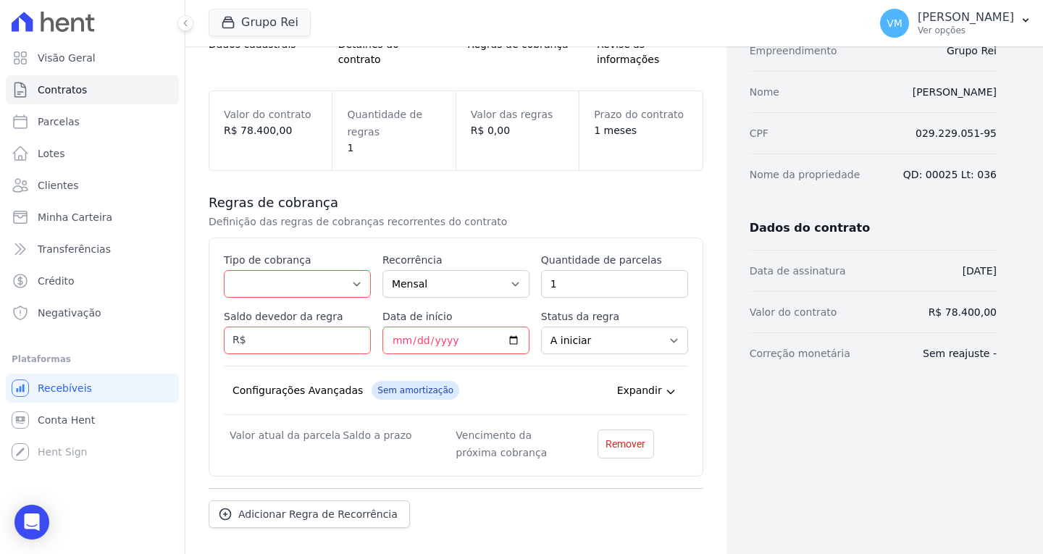
scroll to position [145, 0]
click at [271, 269] on select "Parcela Normal Entrada Sinal Intercalada Chaves Pré-chaves Pós-chaves Impostos …" at bounding box center [297, 283] width 147 height 28
select select "standard"
click at [224, 269] on select "Parcela Normal Entrada Sinal Intercalada Chaves Pré-chaves Pós-chaves Impostos …" at bounding box center [297, 283] width 147 height 28
drag, startPoint x: 631, startPoint y: 269, endPoint x: 503, endPoint y: 269, distance: 128.2
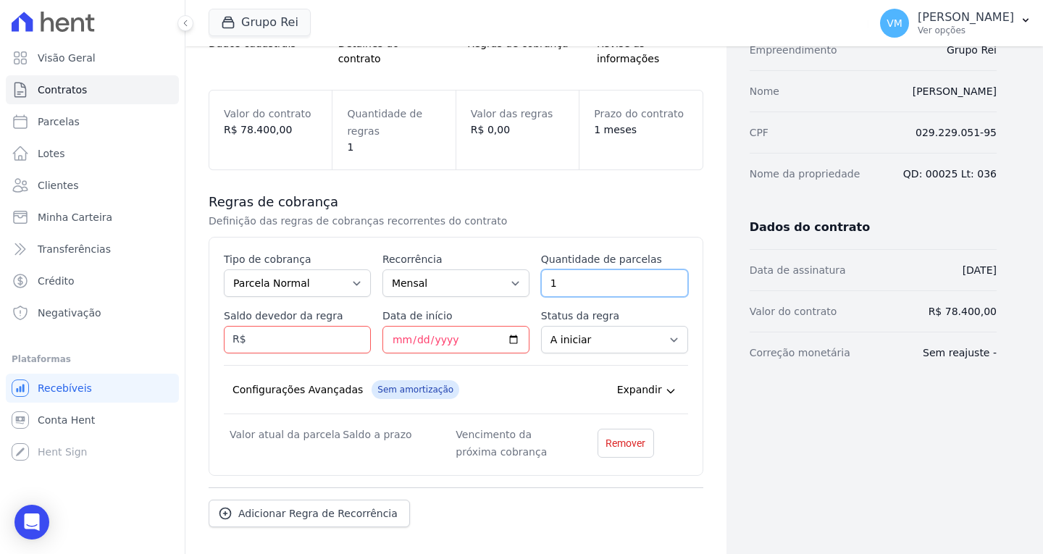
click at [503, 269] on div "Esse tipo de parcela não entra no saldo devedor do contrato. Tipo de cobrança P…" at bounding box center [456, 356] width 464 height 209
type input "98"
click at [261, 326] on input "Saldo devedor da regra" at bounding box center [297, 340] width 147 height 28
type input "78400.00"
click at [393, 326] on input "Data de início" at bounding box center [455, 340] width 147 height 28
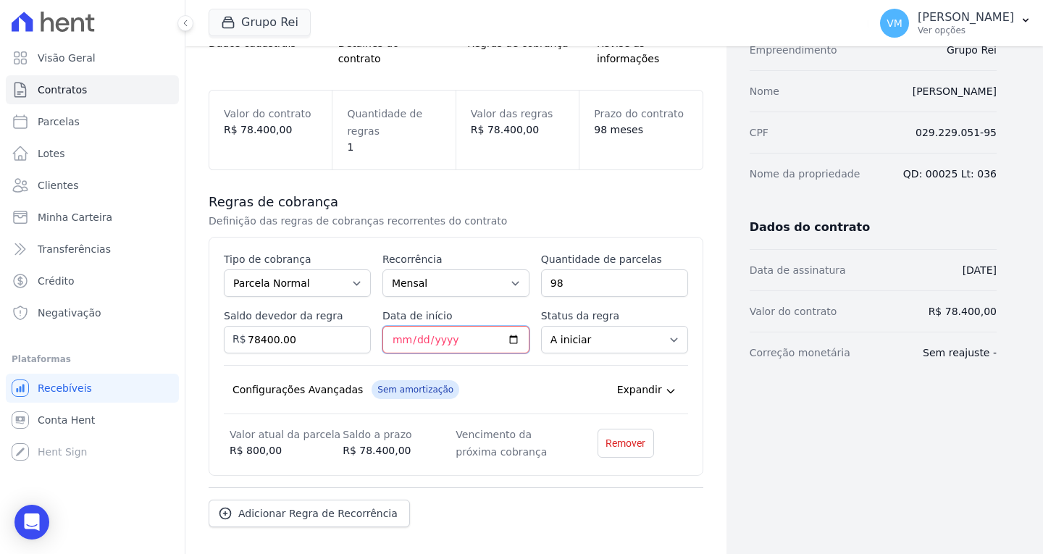
click at [508, 326] on input "Data de início" at bounding box center [455, 340] width 147 height 28
click at [506, 327] on input "2025-09-15" at bounding box center [455, 340] width 147 height 28
type input "2025-10-15"
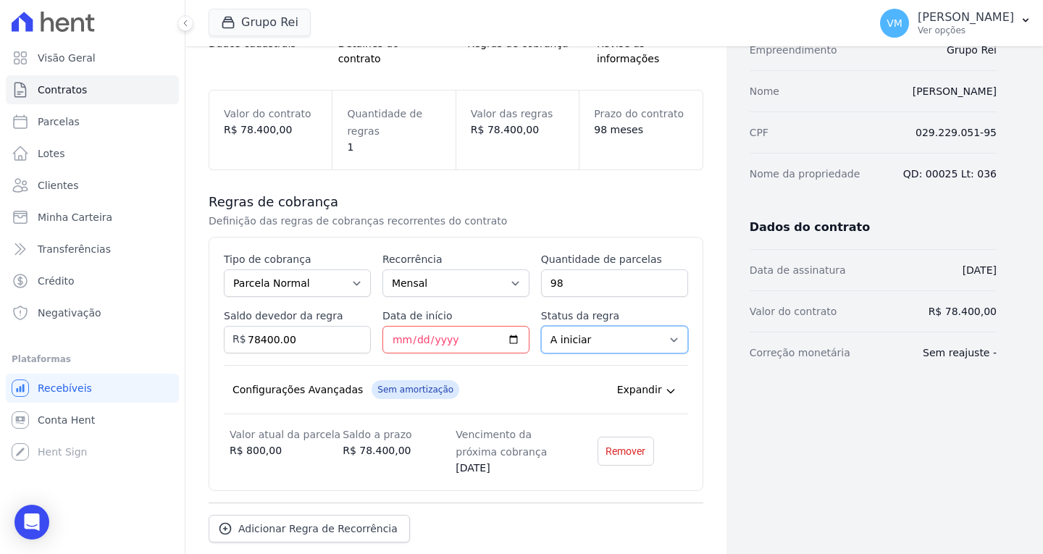
click at [595, 326] on select "A iniciar Em aberto" at bounding box center [614, 340] width 147 height 28
click at [541, 326] on select "A iniciar Em aberto" at bounding box center [614, 340] width 147 height 28
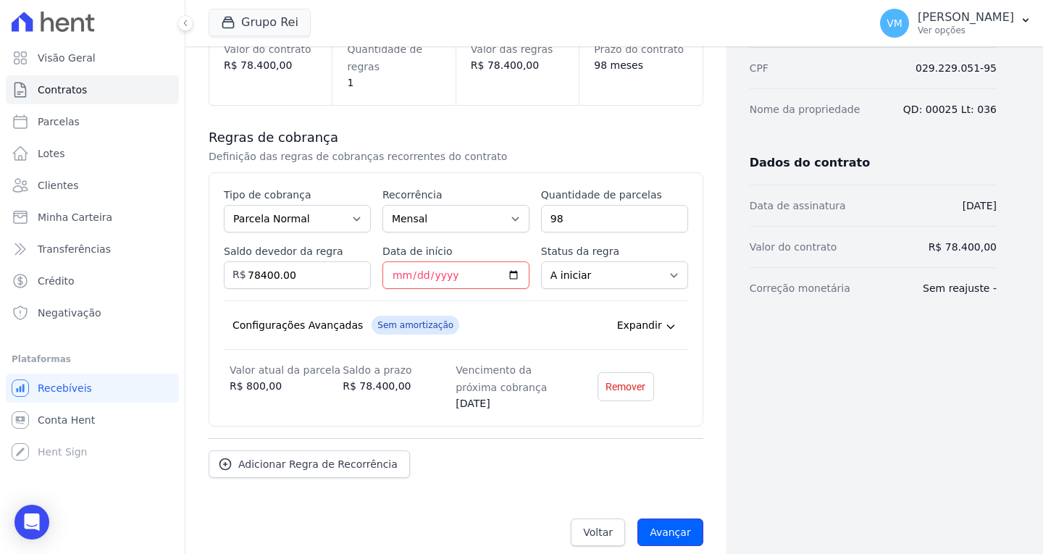
drag, startPoint x: 665, startPoint y: 517, endPoint x: 626, endPoint y: 511, distance: 39.5
click at [665, 519] on input "Avançar" at bounding box center [670, 533] width 66 height 28
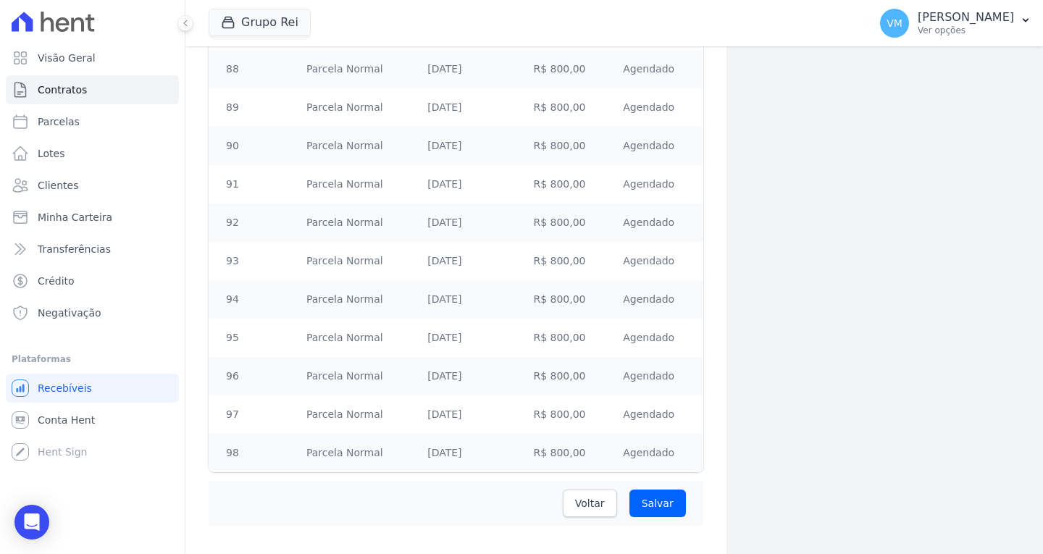
scroll to position [3630, 0]
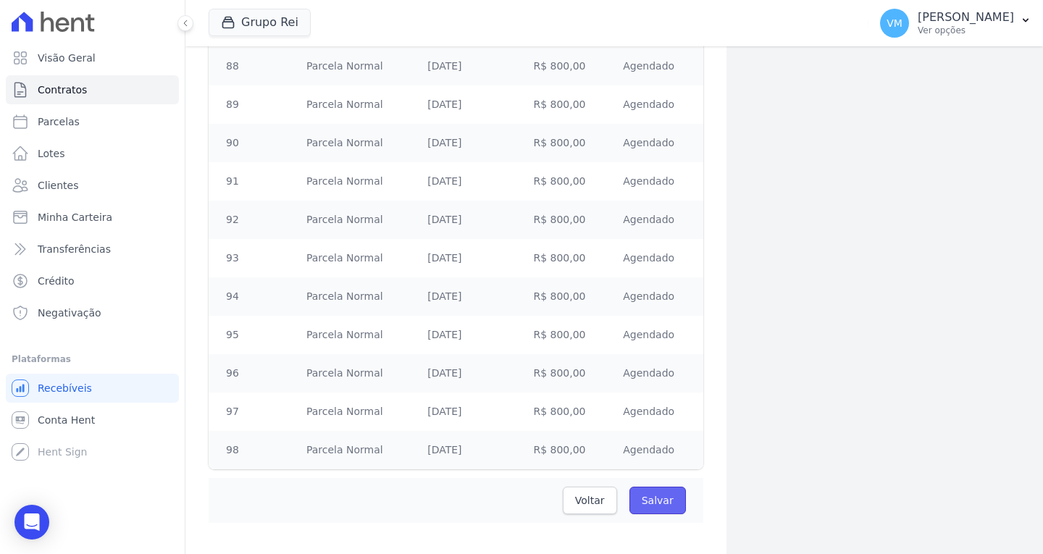
click at [643, 487] on input "Salvar" at bounding box center [657, 501] width 57 height 28
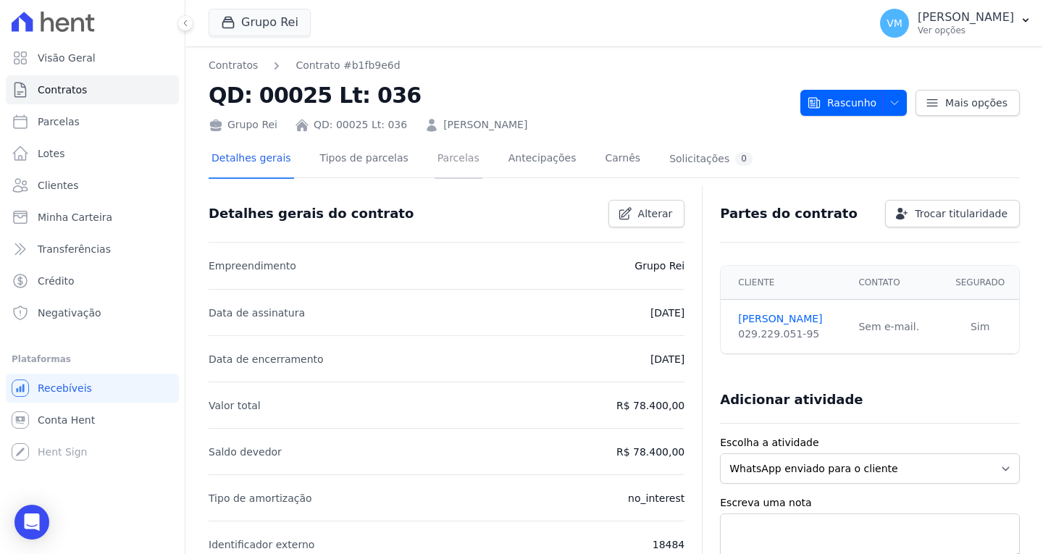
click at [435, 160] on link "Parcelas" at bounding box center [459, 160] width 48 height 38
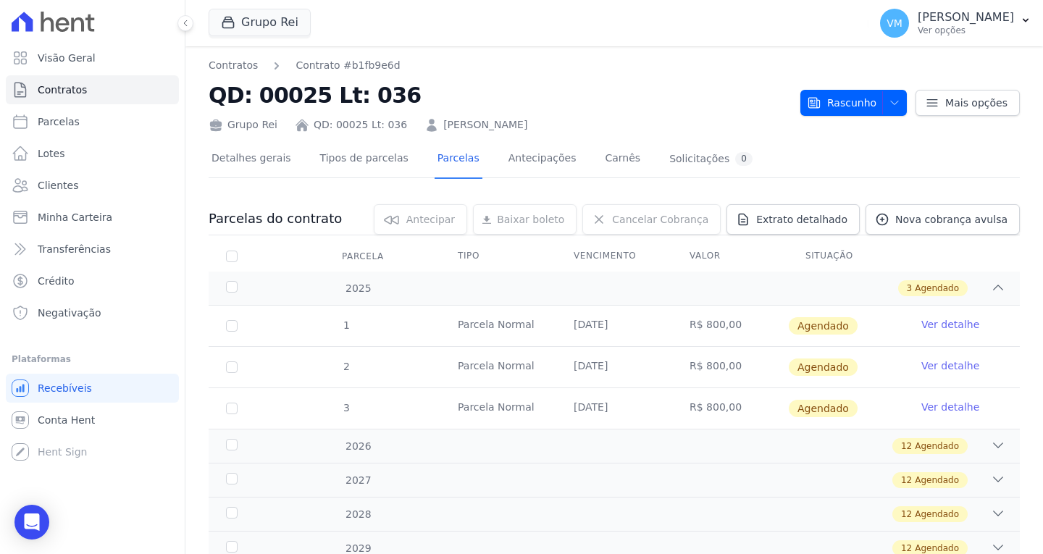
drag, startPoint x: 970, startPoint y: 13, endPoint x: 949, endPoint y: 49, distance: 41.2
click at [969, 13] on p "[PERSON_NAME]" at bounding box center [966, 17] width 96 height 14
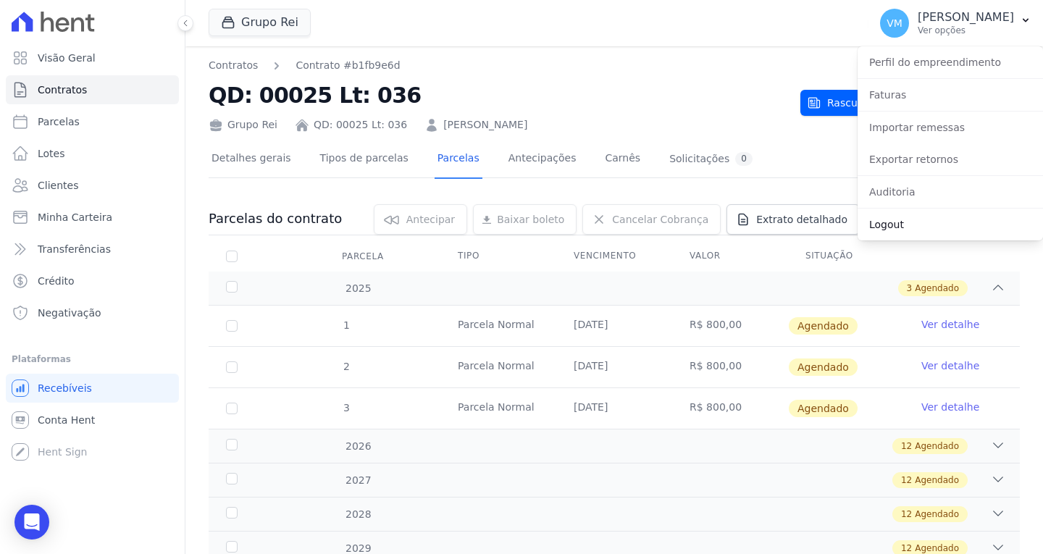
drag, startPoint x: 894, startPoint y: 227, endPoint x: 870, endPoint y: 225, distance: 24.0
click at [894, 227] on link "Logout" at bounding box center [950, 225] width 185 height 26
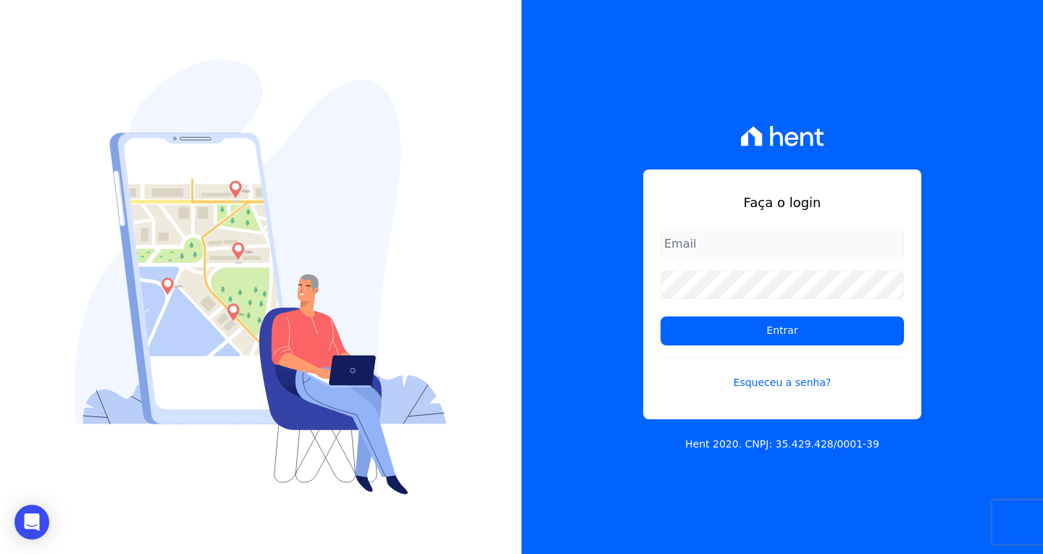
type input "[EMAIL_ADDRESS][DOMAIN_NAME]"
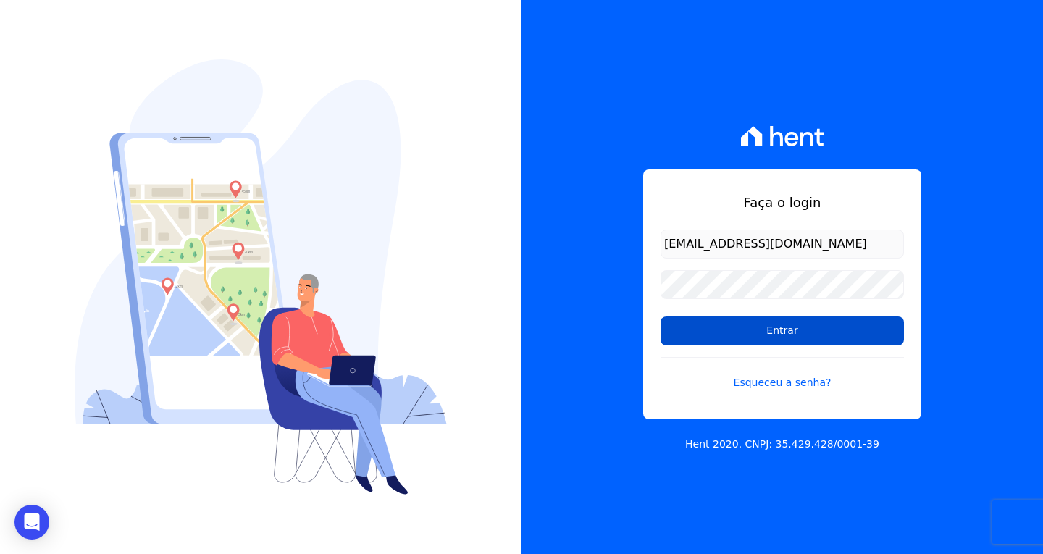
drag, startPoint x: 753, startPoint y: 320, endPoint x: 745, endPoint y: 324, distance: 9.4
click at [753, 320] on input "Entrar" at bounding box center [782, 331] width 243 height 29
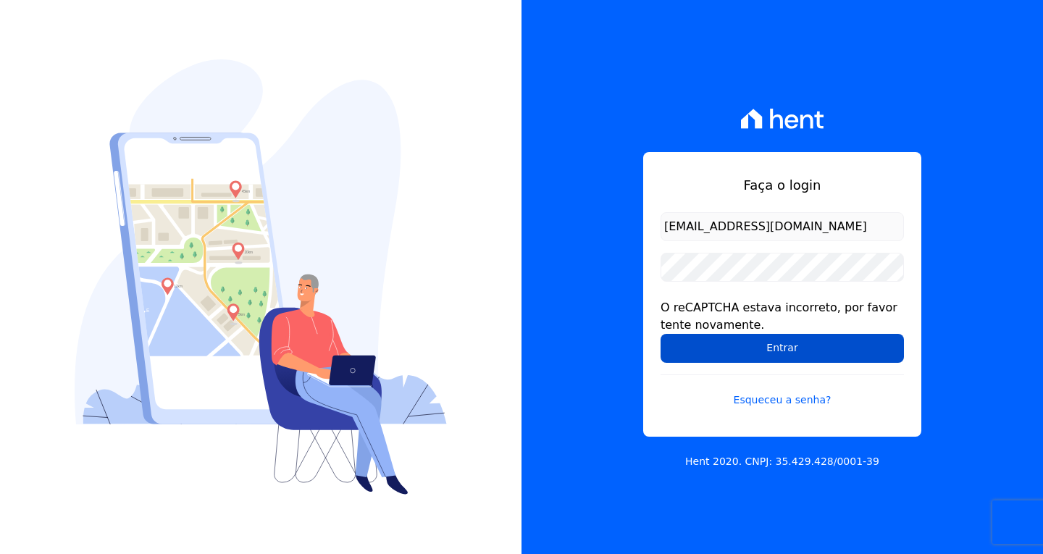
click at [702, 362] on input "Entrar" at bounding box center [782, 348] width 243 height 29
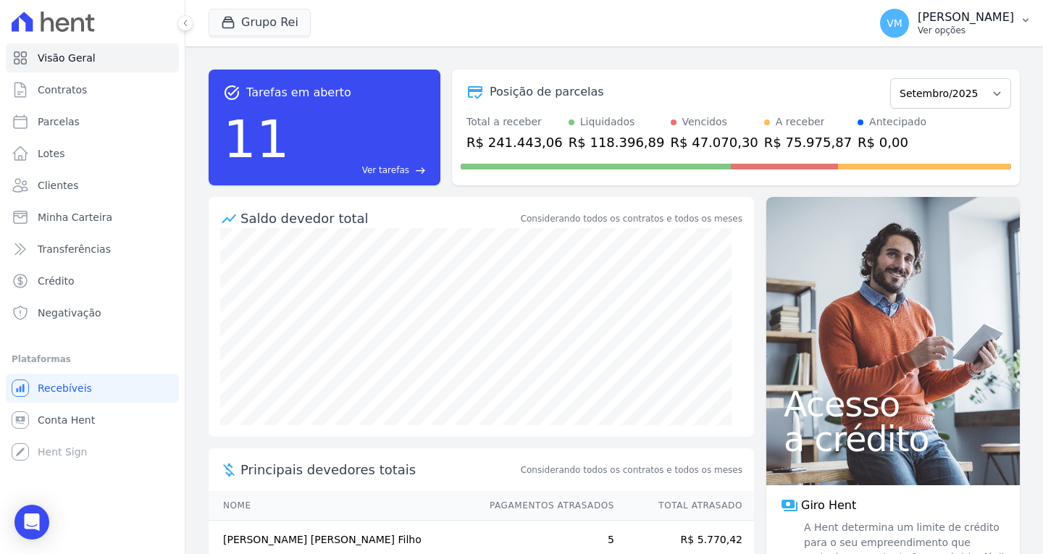
click at [964, 23] on p "[PERSON_NAME]" at bounding box center [966, 17] width 96 height 14
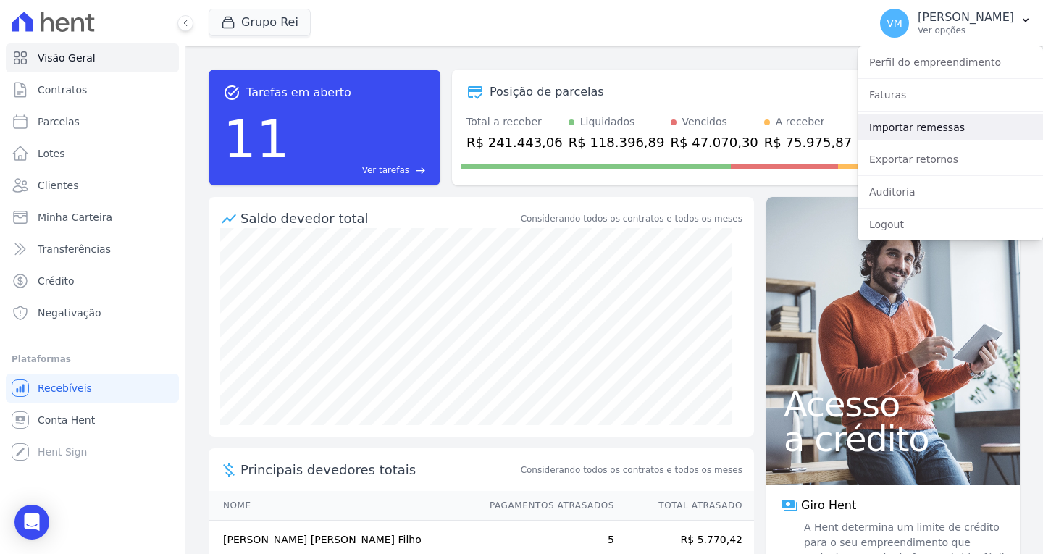
click at [921, 130] on link "Importar remessas" at bounding box center [950, 127] width 185 height 26
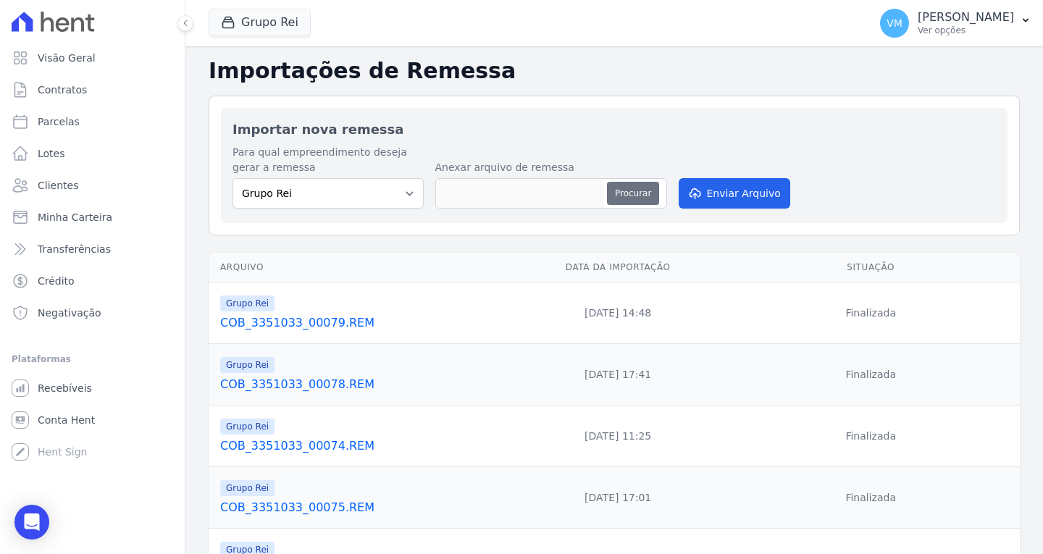
click at [621, 189] on button "Procurar" at bounding box center [633, 193] width 52 height 23
type input "COB_3351033_00080.REM"
click at [735, 196] on button "Enviar Arquivo" at bounding box center [735, 193] width 112 height 30
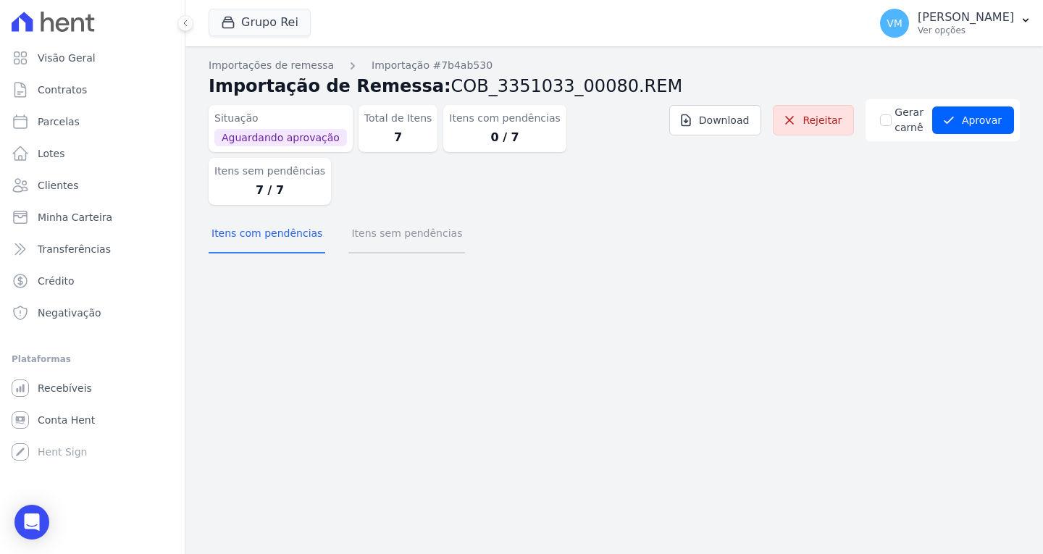
click at [367, 216] on button "Itens sem pendências" at bounding box center [406, 235] width 117 height 38
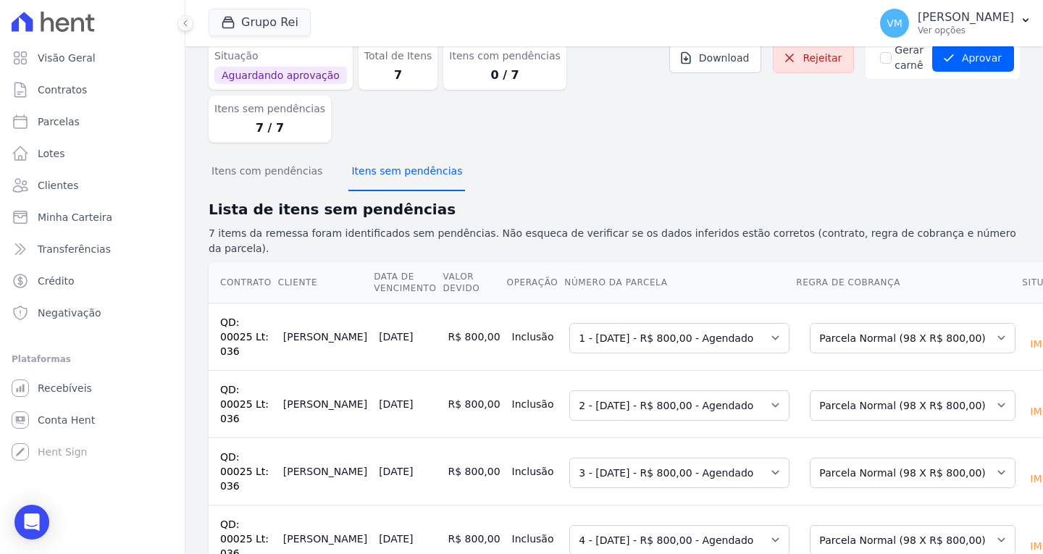
scroll to position [145, 0]
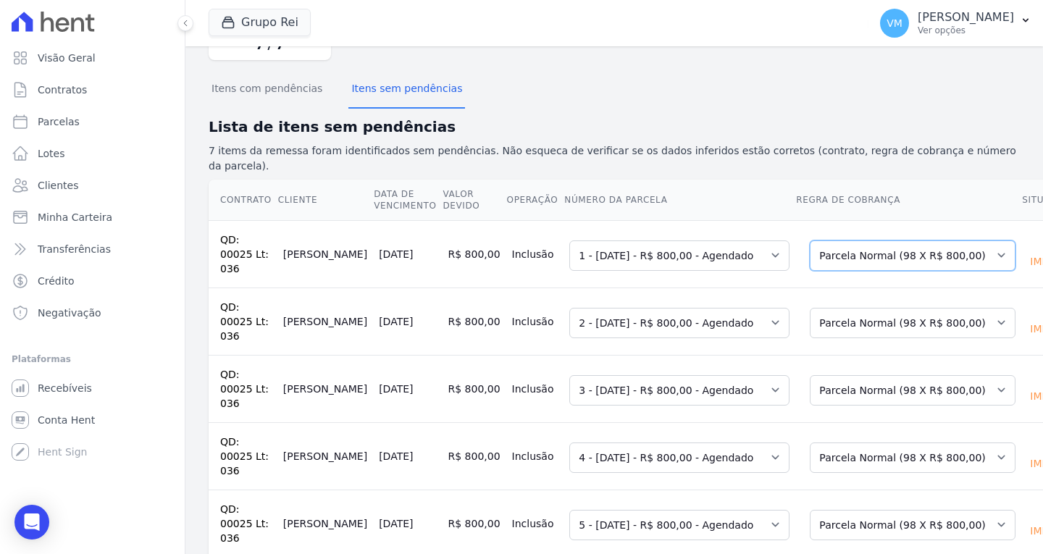
click at [874, 240] on select "Selecione uma Nova Parcela Avulsa Parcela Avulsa Existente Parcela Normal (98 X…" at bounding box center [913, 255] width 206 height 30
click at [829, 308] on select "Selecione uma Nova Parcela Avulsa Parcela Avulsa Existente Parcela Normal (98 X…" at bounding box center [913, 323] width 206 height 30
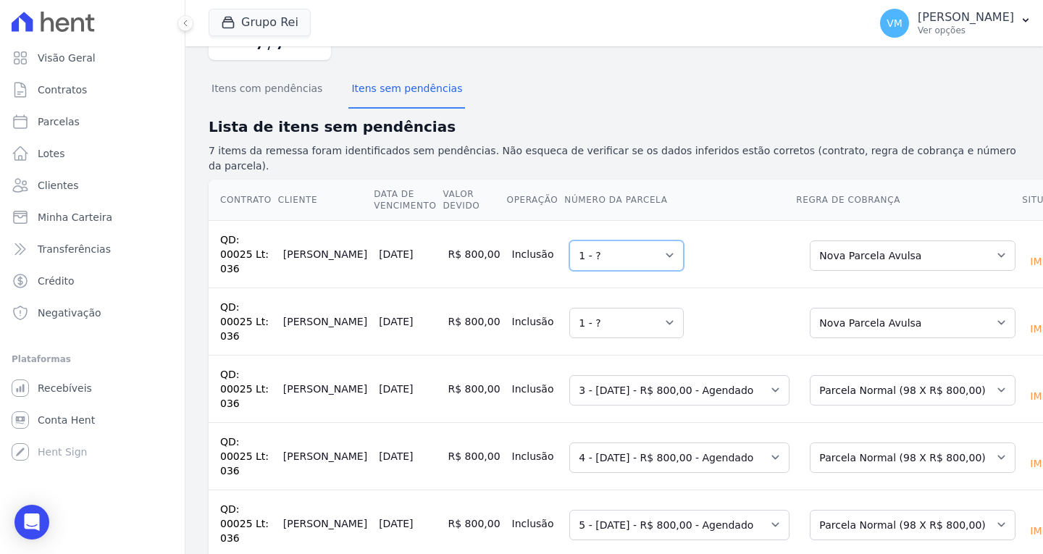
click at [569, 240] on select "Selecione uma 1 - ?" at bounding box center [626, 255] width 114 height 30
click at [823, 375] on select "Selecione uma Nova Parcela Avulsa Parcela Avulsa Existente Parcela Normal (98 X…" at bounding box center [913, 390] width 206 height 30
click at [839, 443] on select "Selecione uma Nova Parcela Avulsa Parcela Avulsa Existente Parcela Normal (98 X…" at bounding box center [913, 458] width 206 height 30
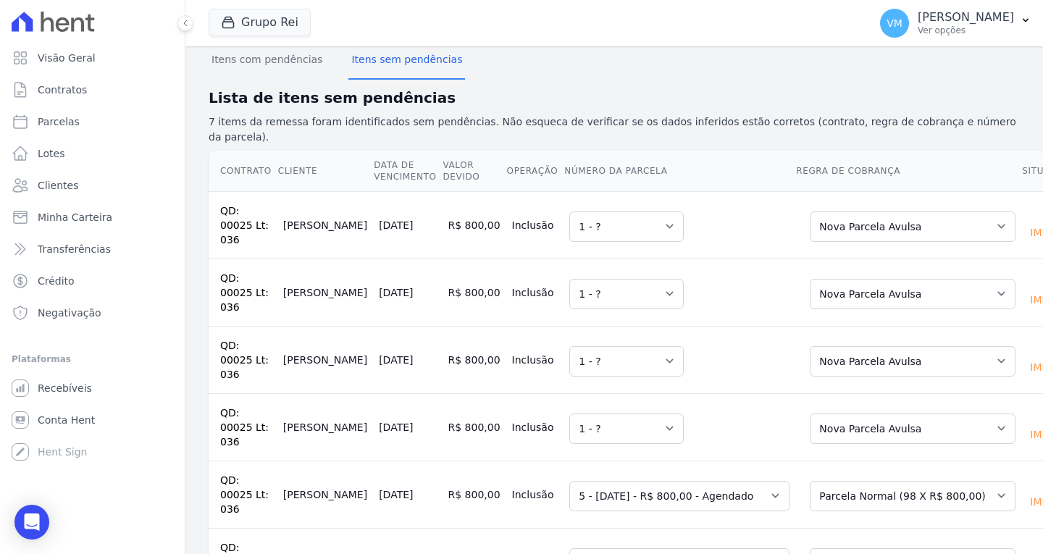
scroll to position [201, 0]
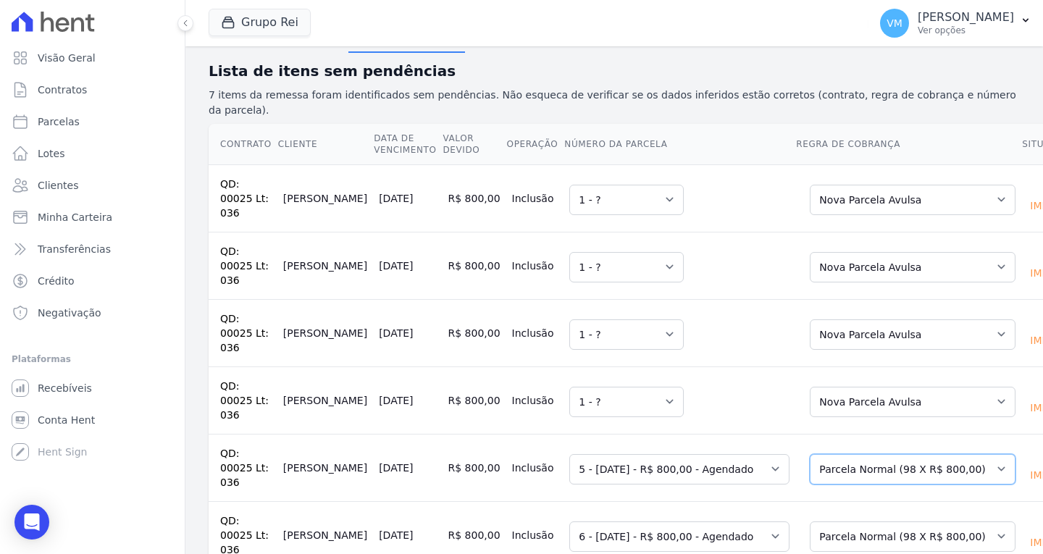
click at [858, 454] on select "Selecione uma Nova Parcela Avulsa Parcela Avulsa Existente Parcela Normal (98 X…" at bounding box center [913, 469] width 206 height 30
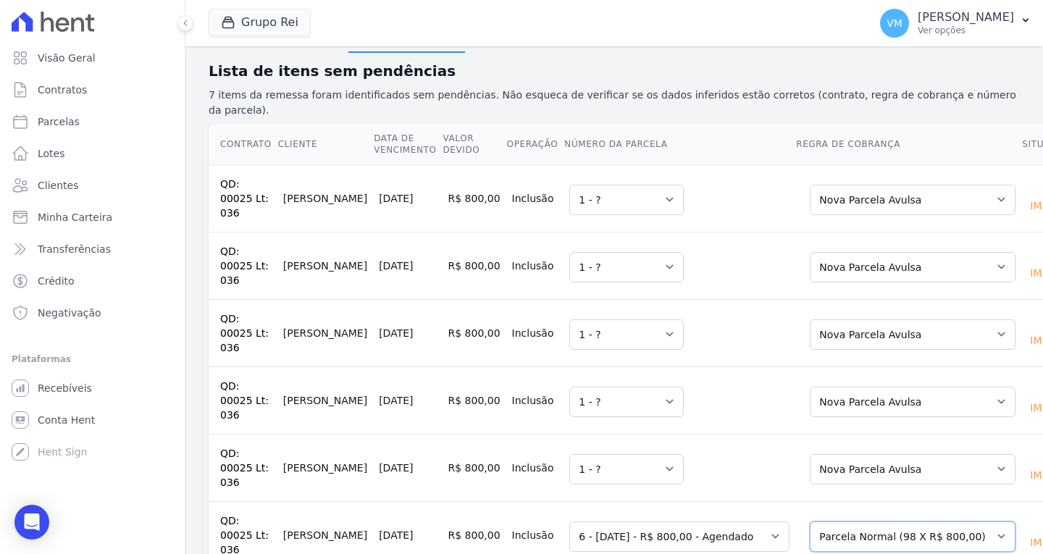
click at [852, 522] on select "Selecione uma Nova Parcela Avulsa Parcela Avulsa Existente Parcela Normal (98 X…" at bounding box center [913, 537] width 206 height 30
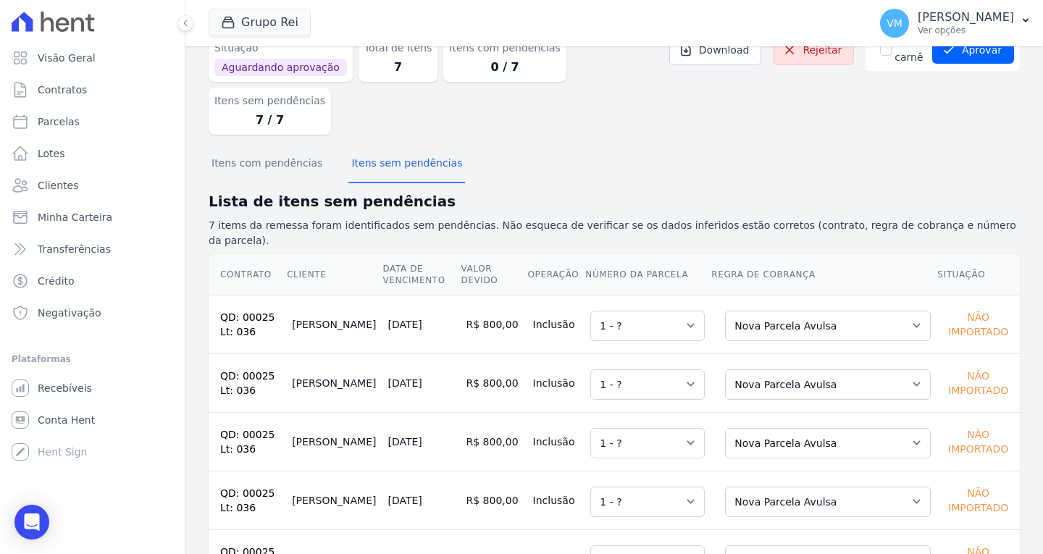
scroll to position [0, 0]
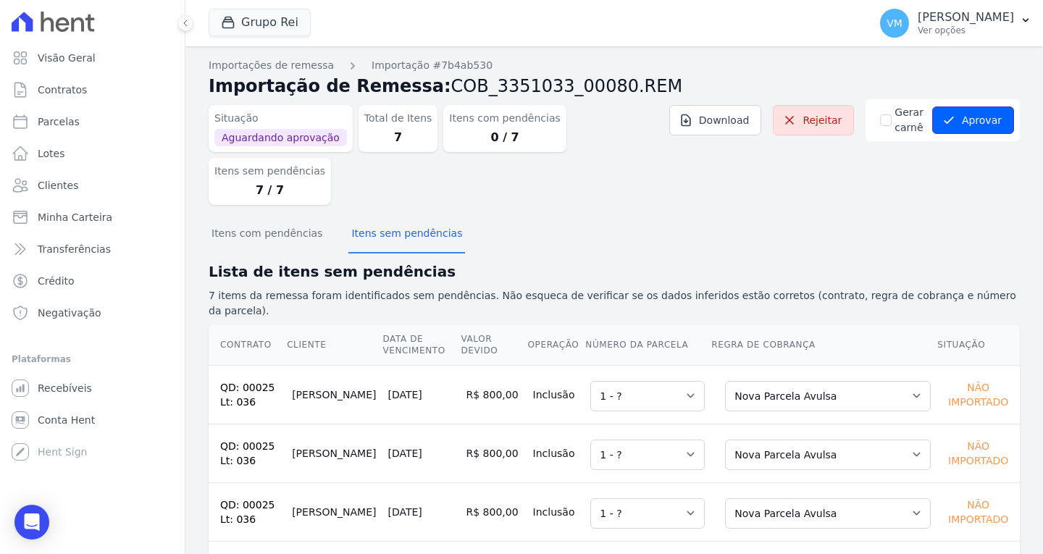
drag, startPoint x: 978, startPoint y: 115, endPoint x: 941, endPoint y: 134, distance: 41.5
click at [976, 117] on button "Aprovar" at bounding box center [973, 120] width 82 height 28
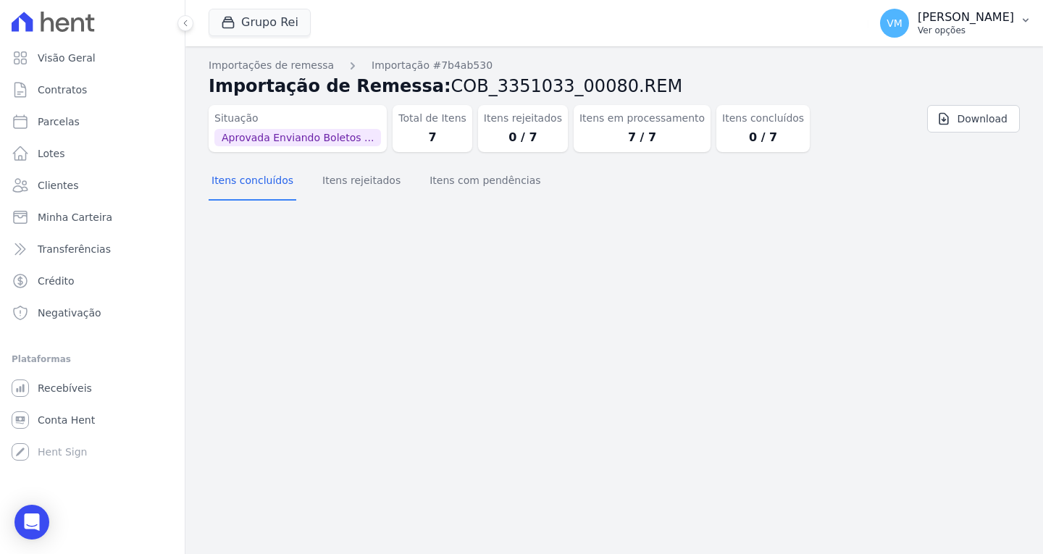
drag, startPoint x: 995, startPoint y: 14, endPoint x: 962, endPoint y: 55, distance: 53.1
click at [991, 17] on p "[PERSON_NAME]" at bounding box center [966, 17] width 96 height 14
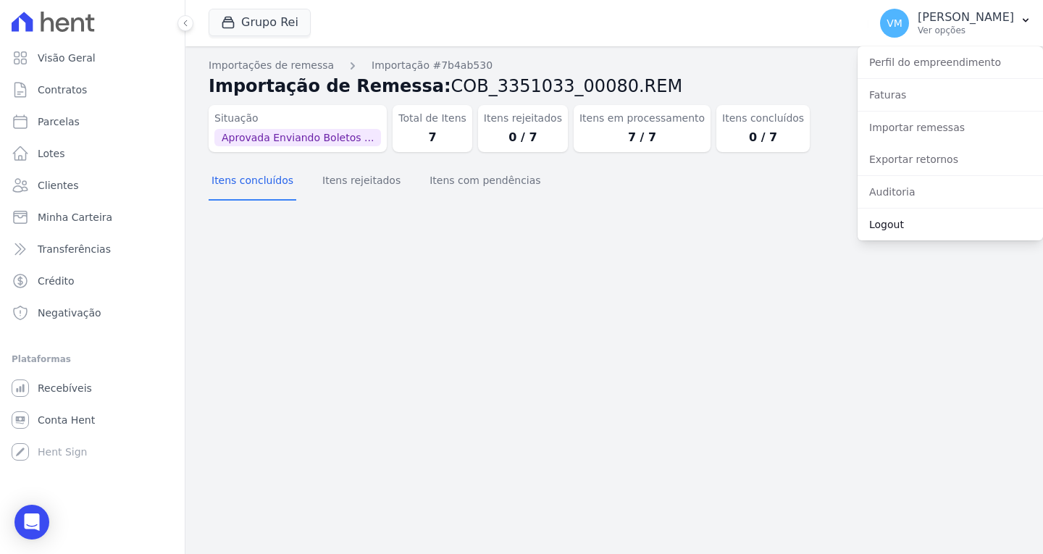
drag, startPoint x: 914, startPoint y: 233, endPoint x: 892, endPoint y: 233, distance: 21.7
click at [913, 233] on link "Logout" at bounding box center [950, 225] width 185 height 26
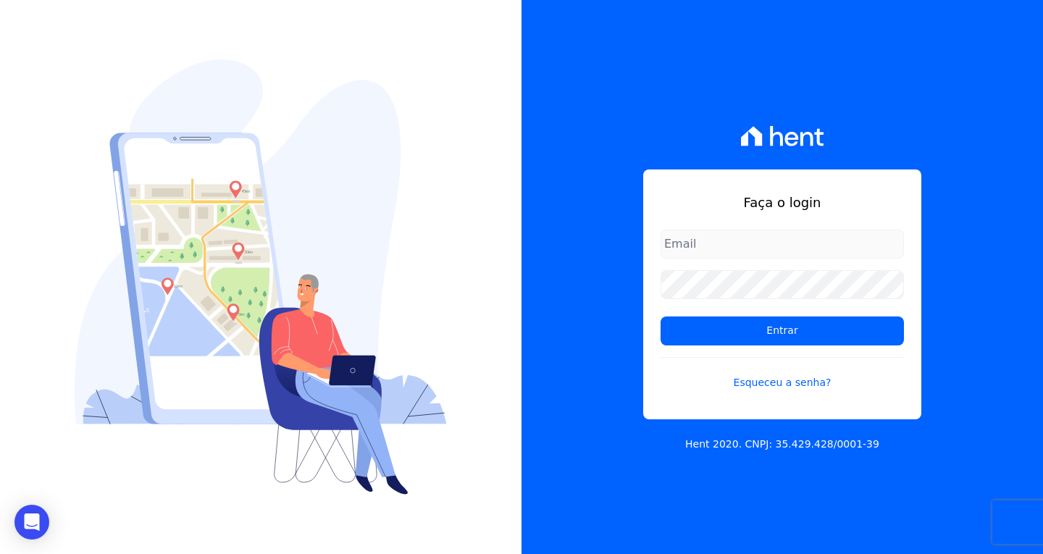
type input "[EMAIL_ADDRESS][DOMAIN_NAME]"
